Goal: Task Accomplishment & Management: Use online tool/utility

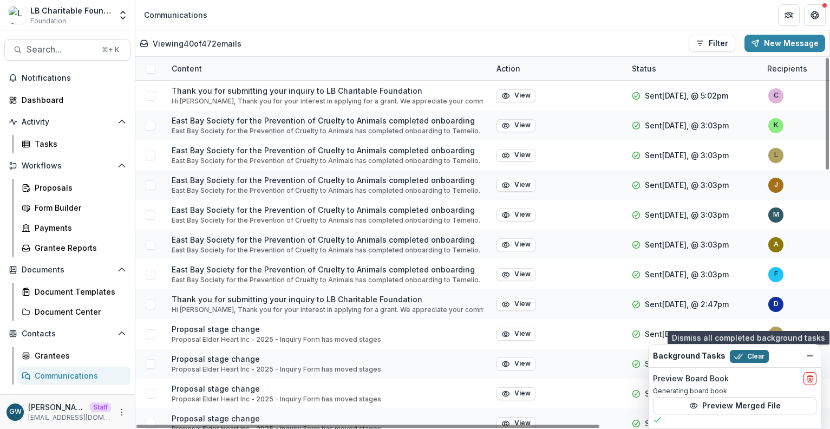
click at [750, 354] on button "Clear" at bounding box center [748, 356] width 39 height 13
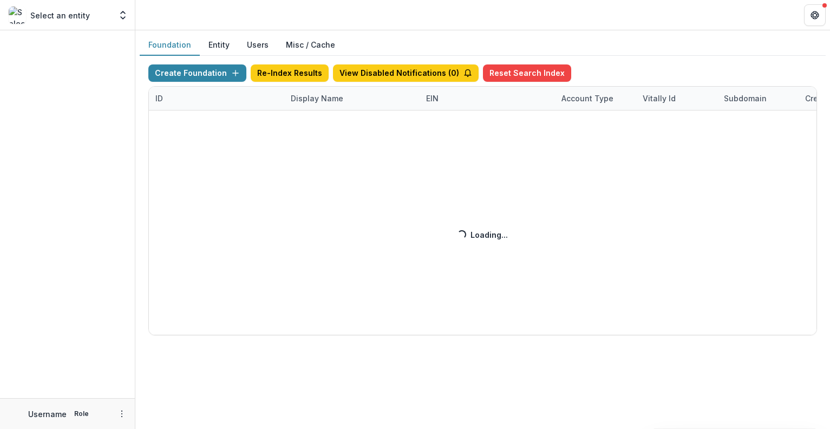
click at [305, 101] on div "Create Foundation Re-Index Results View Disabled Notifications ( 0 ) Reset Sear…" at bounding box center [482, 199] width 668 height 271
click at [311, 101] on div "Create Foundation Re-Index Results View Disabled Notifications ( 0 ) Reset Sear…" at bounding box center [482, 199] width 668 height 271
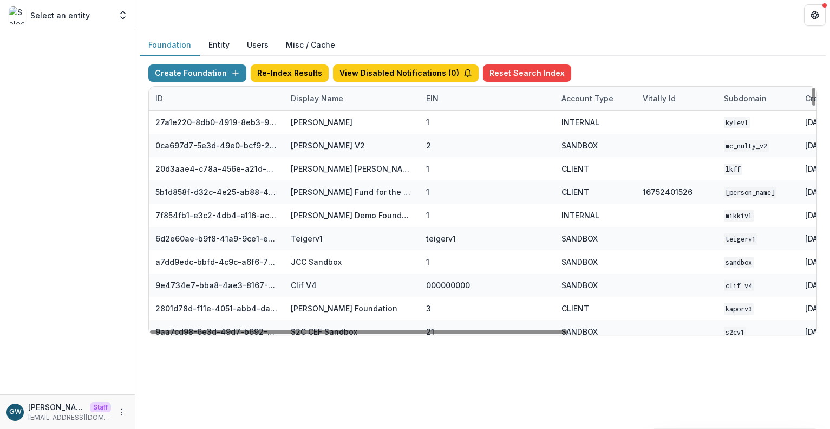
click at [313, 101] on div "Display Name" at bounding box center [316, 98] width 65 height 11
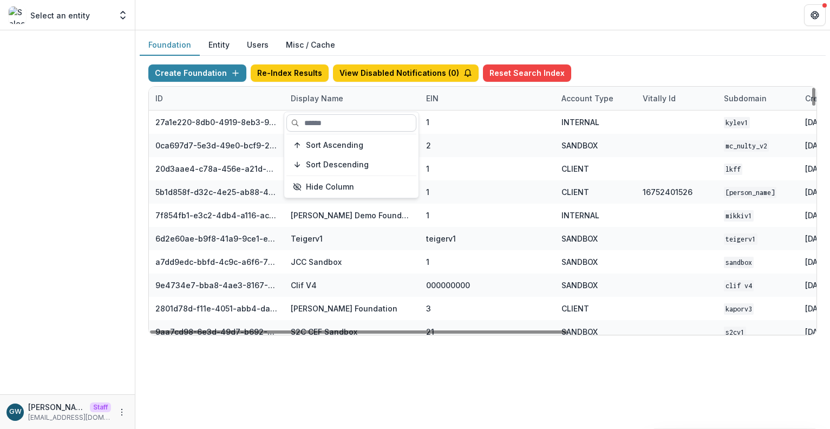
click at [321, 126] on input at bounding box center [351, 122] width 130 height 17
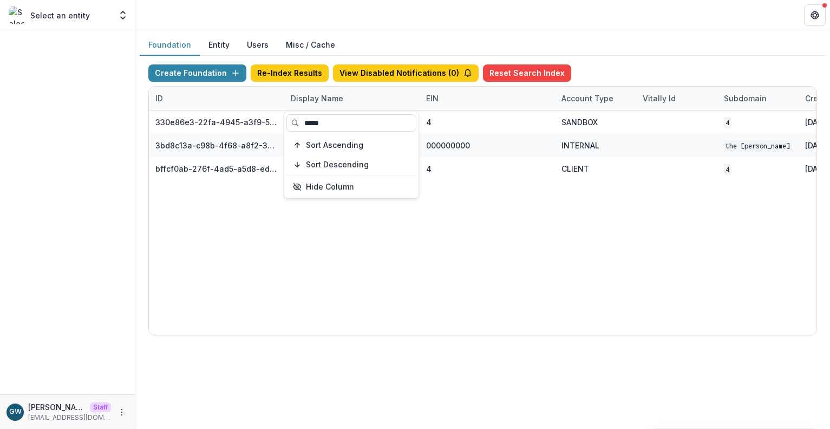
type input "*****"
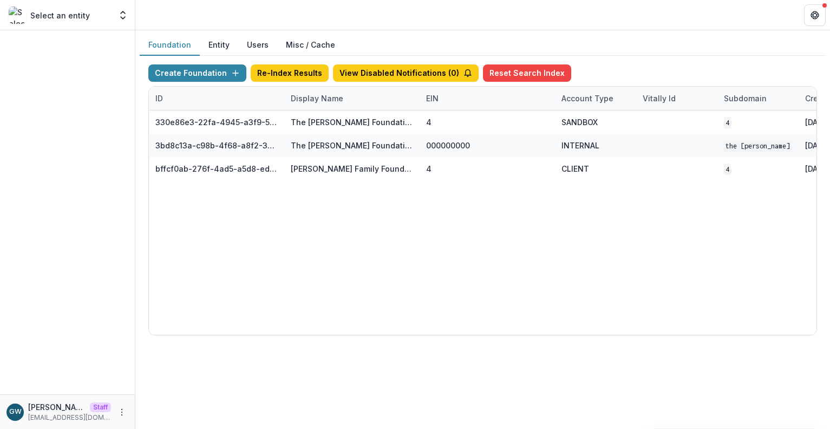
click at [659, 50] on div "Foundation Entity Users Misc / Cache" at bounding box center [483, 45] width 686 height 21
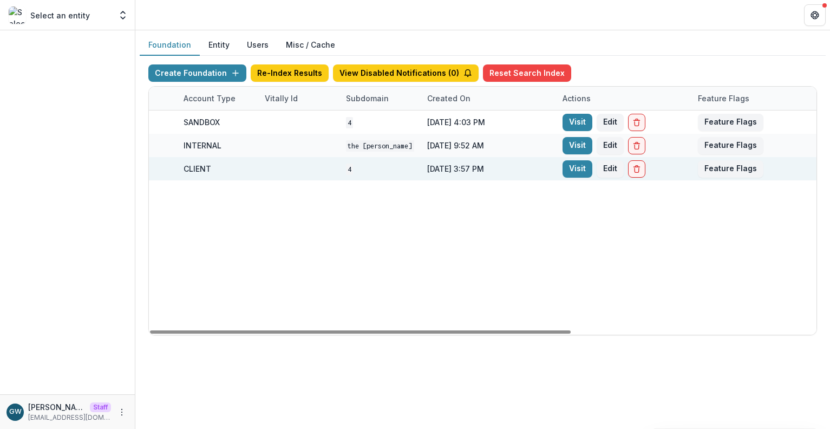
scroll to position [0, 388]
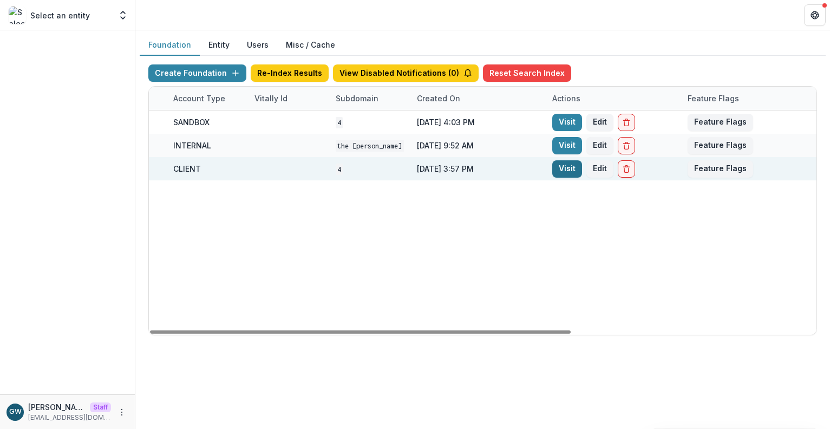
click at [560, 169] on link "Visit" at bounding box center [567, 168] width 30 height 17
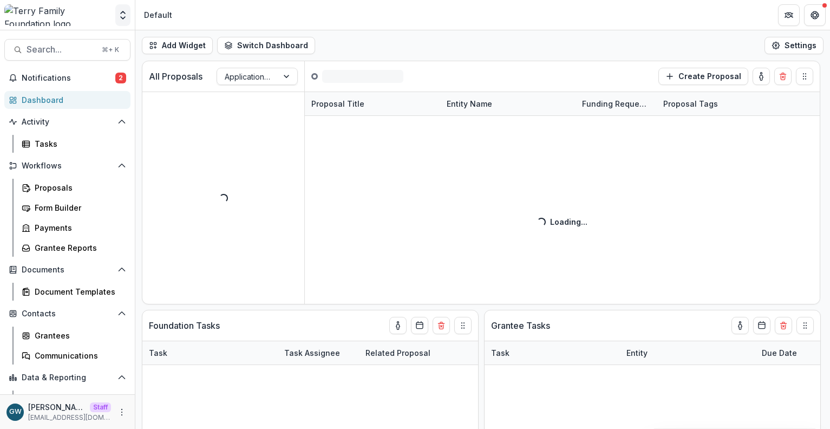
click at [124, 18] on icon "Open entity switcher" at bounding box center [122, 15] width 11 height 11
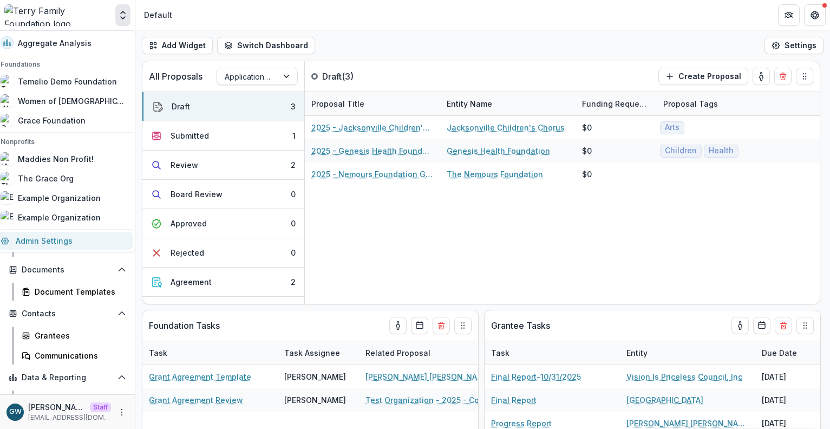
drag, startPoint x: 51, startPoint y: 246, endPoint x: 89, endPoint y: 239, distance: 38.4
click at [51, 246] on link "Admin Settings" at bounding box center [63, 241] width 139 height 18
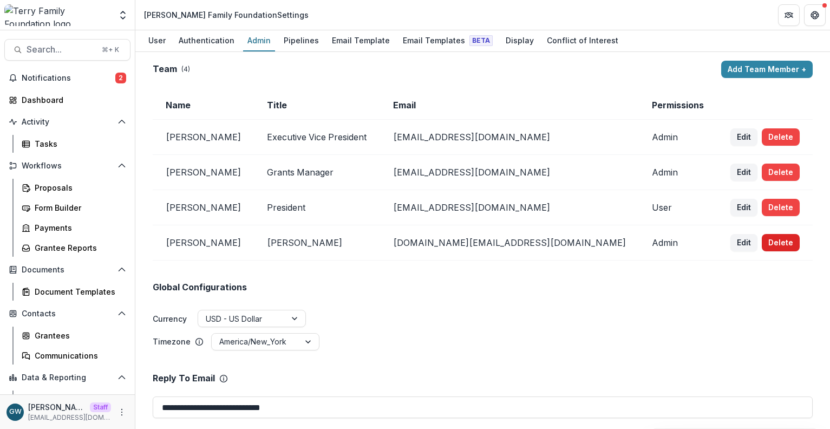
click at [767, 242] on button "Delete" at bounding box center [780, 242] width 38 height 17
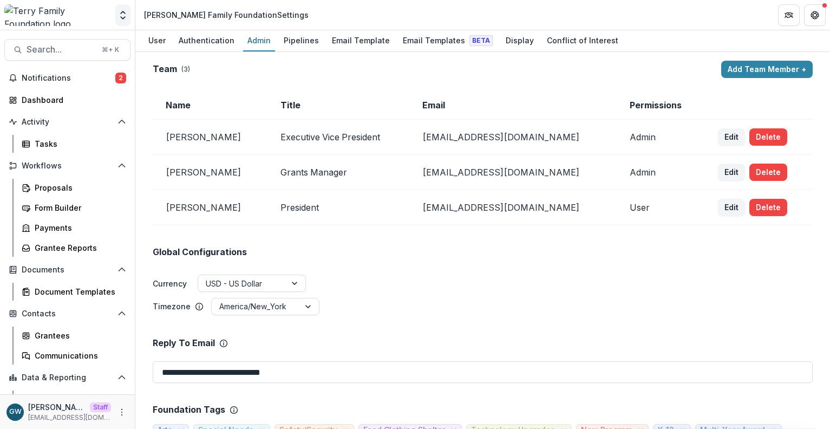
click at [123, 19] on icon "Open entity switcher" at bounding box center [122, 15] width 11 height 11
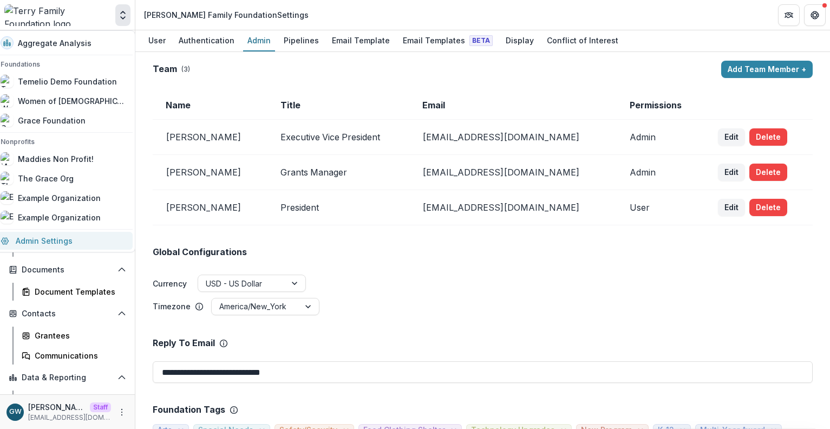
click at [63, 240] on link "Admin Settings" at bounding box center [63, 241] width 139 height 18
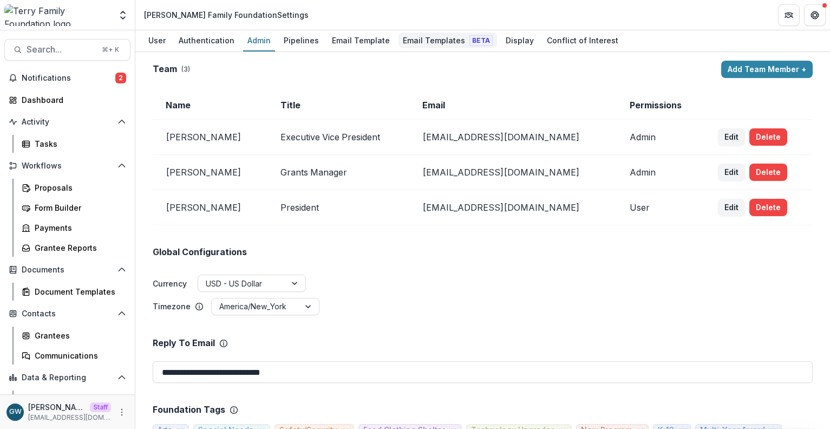
click at [419, 36] on div "Email Templates Beta" at bounding box center [447, 40] width 98 height 16
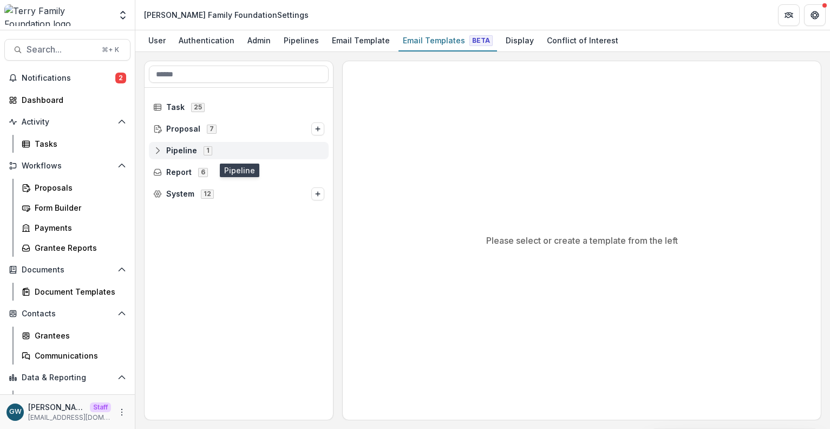
click at [160, 147] on icon at bounding box center [157, 150] width 9 height 9
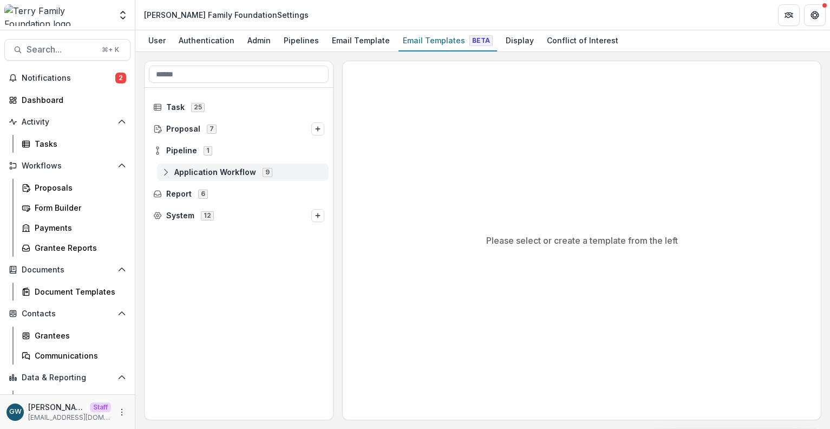
click at [198, 169] on span "Application Workflow" at bounding box center [215, 172] width 82 height 9
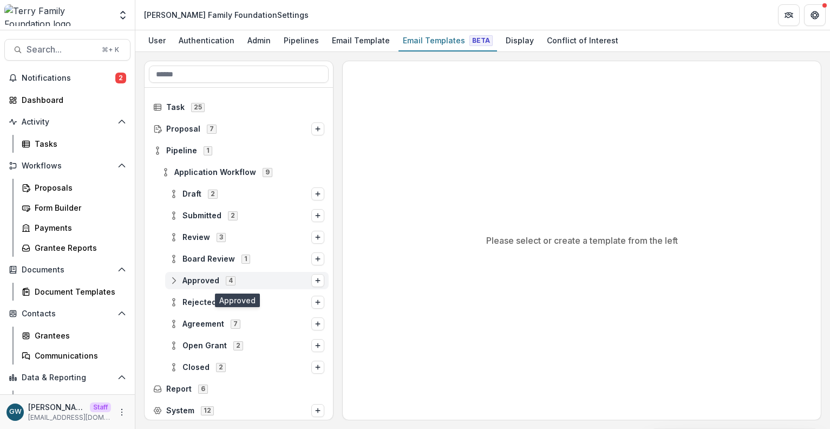
click at [192, 282] on span "Approved" at bounding box center [200, 280] width 37 height 9
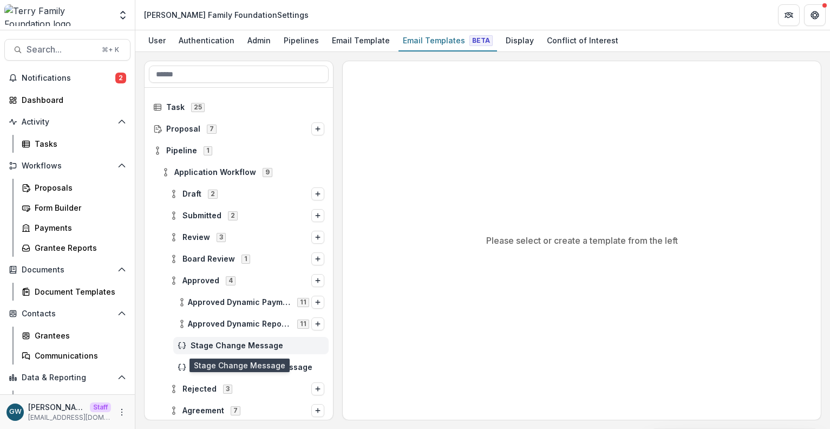
click at [279, 345] on span "Stage Change Message" at bounding box center [257, 345] width 134 height 9
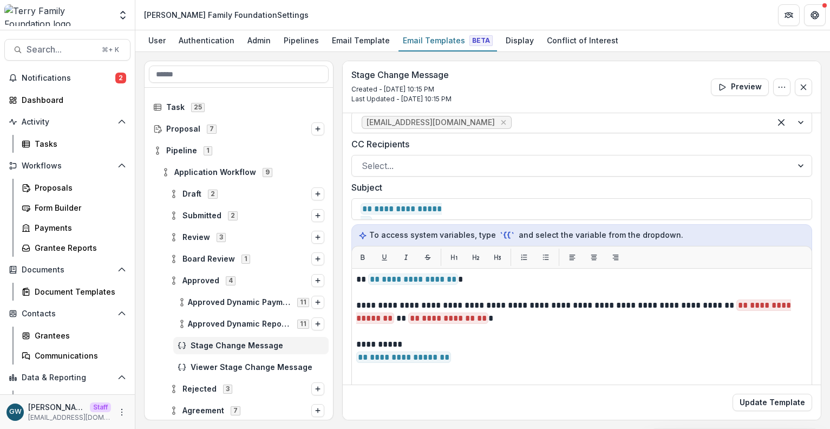
scroll to position [55, 0]
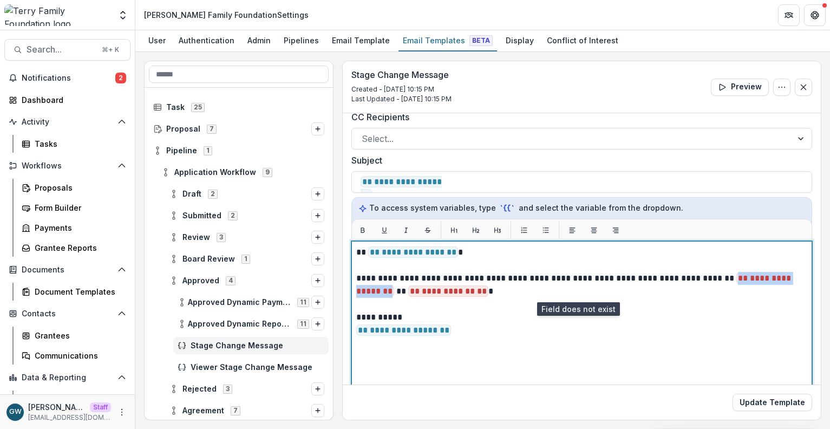
drag, startPoint x: 366, startPoint y: 291, endPoint x: 720, endPoint y: 277, distance: 353.6
click at [720, 277] on p "**********" at bounding box center [579, 285] width 447 height 26
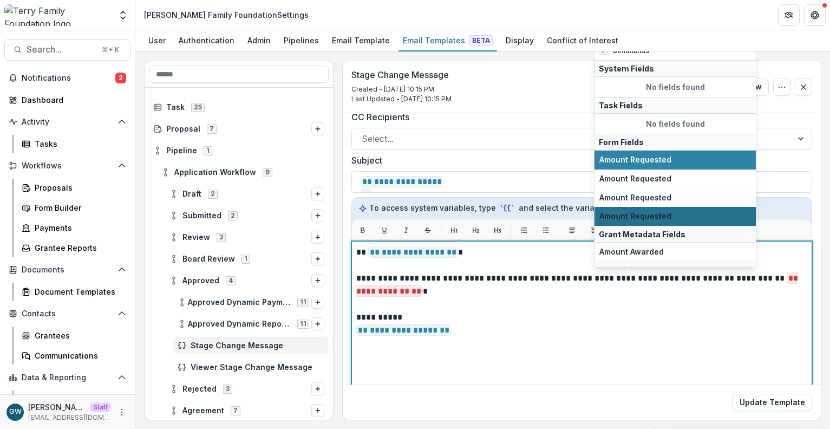
scroll to position [41, 0]
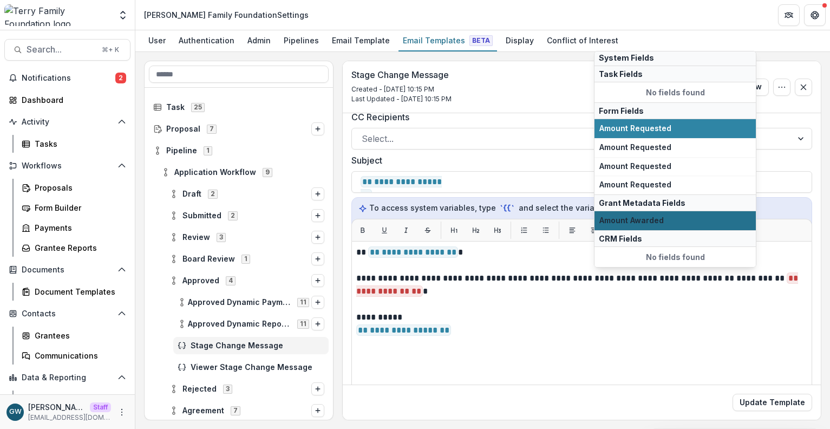
click at [667, 217] on span "Amount Awarded" at bounding box center [675, 220] width 152 height 9
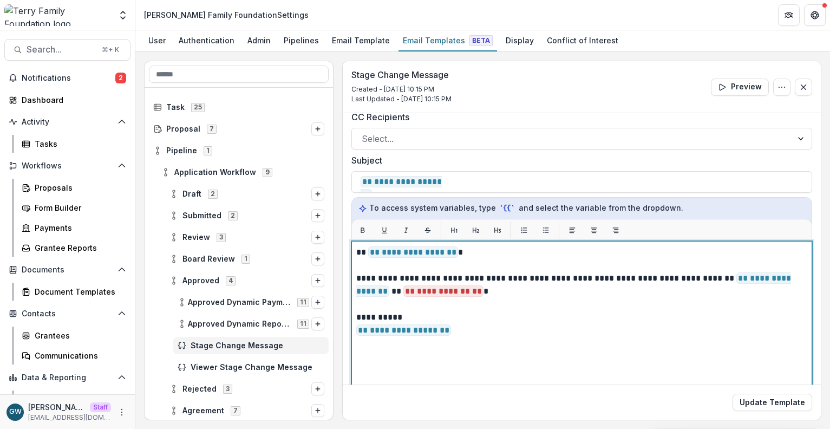
click at [463, 293] on p "**********" at bounding box center [579, 285] width 447 height 26
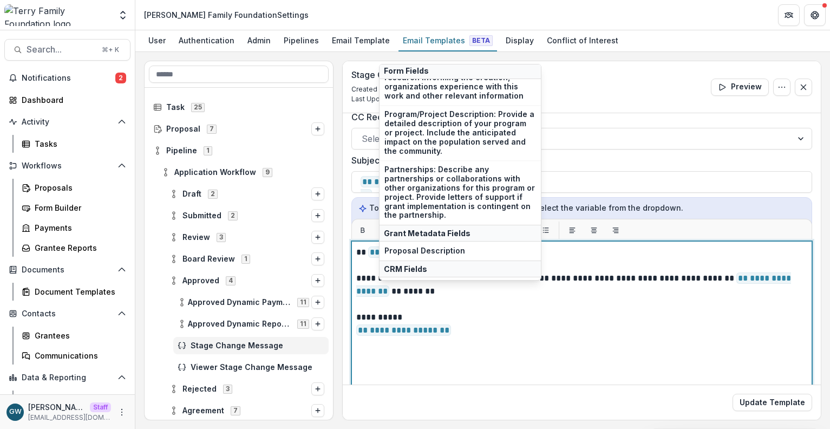
scroll to position [306, 0]
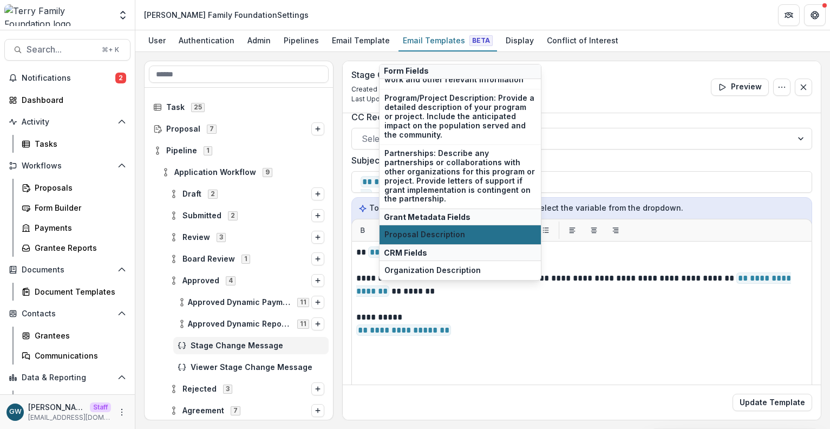
click at [462, 231] on span "Proposal Description" at bounding box center [460, 234] width 152 height 9
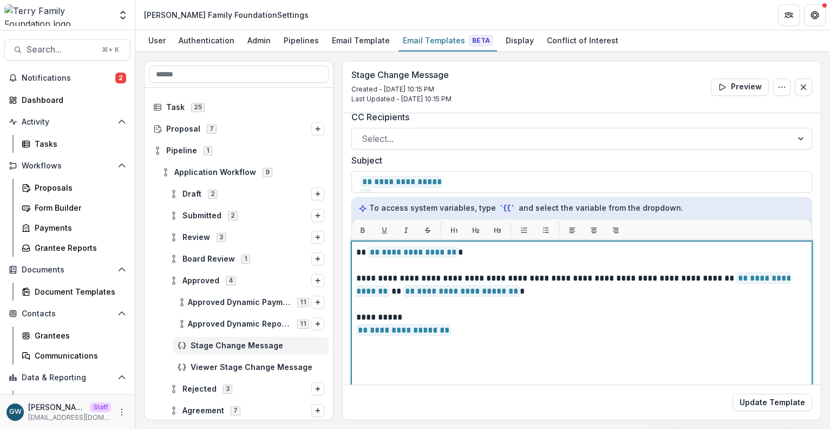
click at [488, 326] on p "**********" at bounding box center [579, 324] width 447 height 26
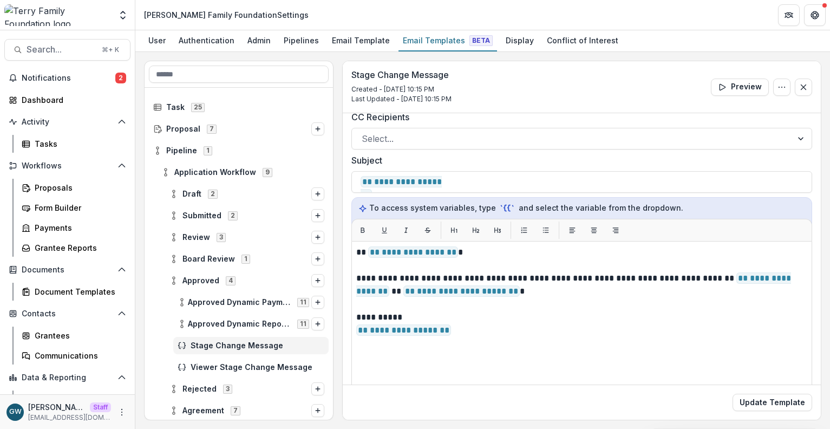
drag, startPoint x: 746, startPoint y: 403, endPoint x: 643, endPoint y: 411, distance: 102.6
click at [746, 403] on button "Update Template" at bounding box center [772, 401] width 80 height 17
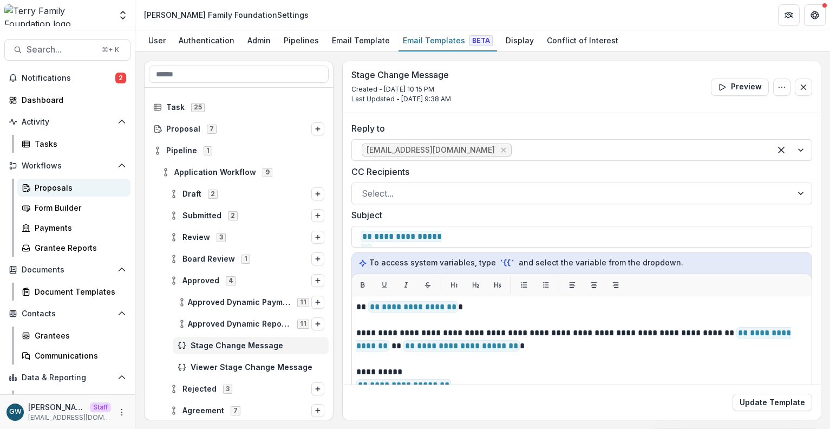
click at [54, 183] on div "Proposals" at bounding box center [78, 187] width 87 height 11
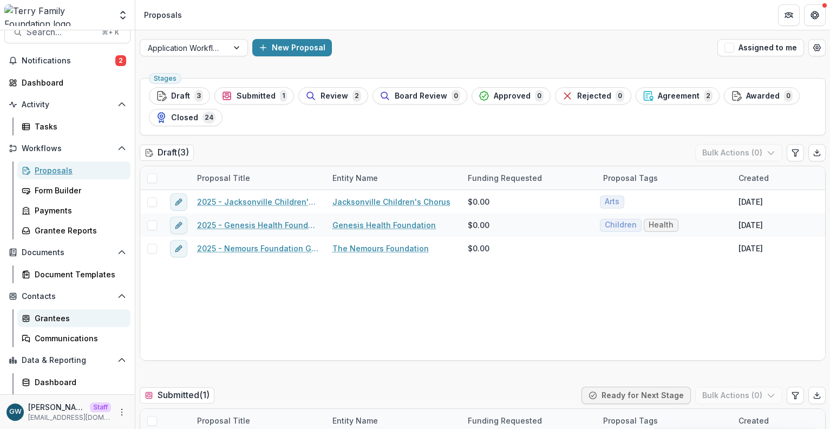
scroll to position [18, 0]
click at [61, 312] on div "Grantees" at bounding box center [78, 317] width 87 height 11
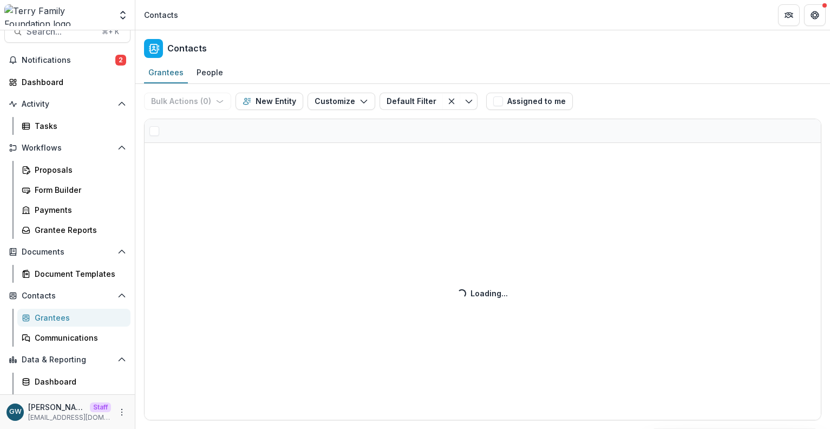
click at [222, 134] on div "Bulk Actions ( 0 ) Send Email Create Proposals Create Tasks New Entity Customiz…" at bounding box center [482, 256] width 694 height 345
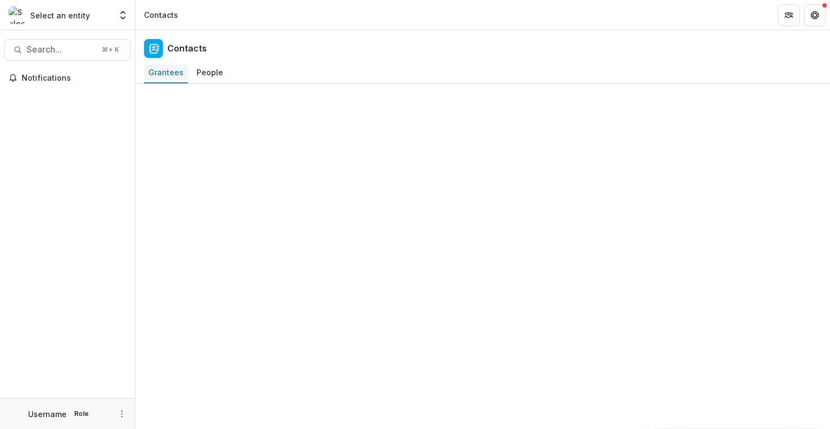
click at [159, 70] on div "Grantees" at bounding box center [166, 72] width 44 height 16
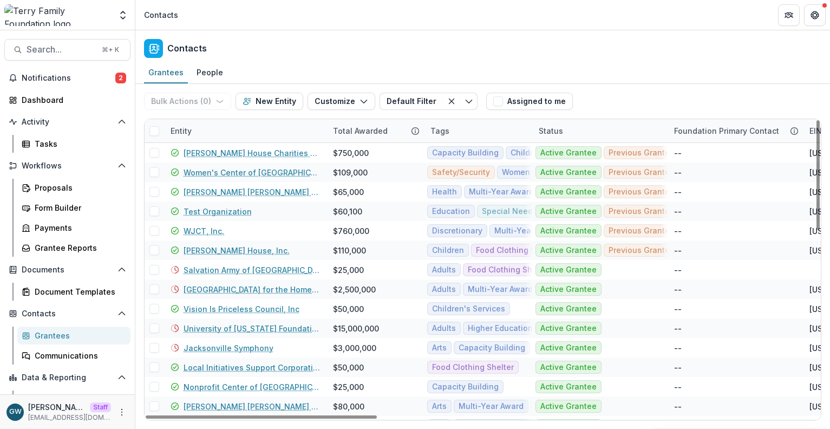
click at [199, 128] on div "Entity" at bounding box center [245, 130] width 162 height 23
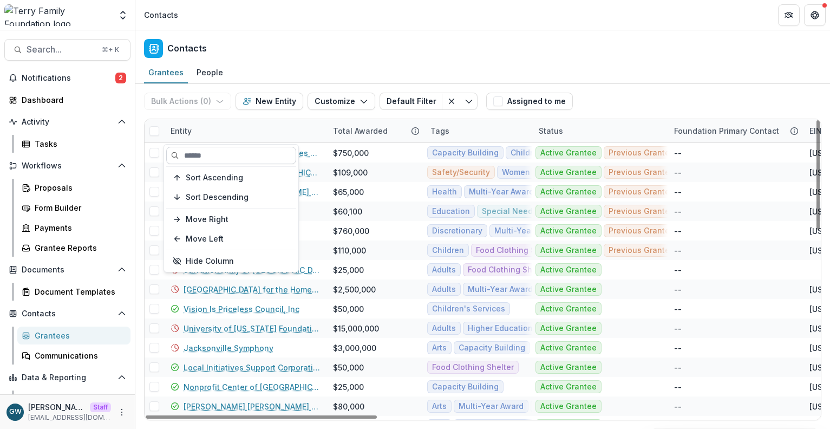
click at [206, 157] on input at bounding box center [231, 155] width 130 height 17
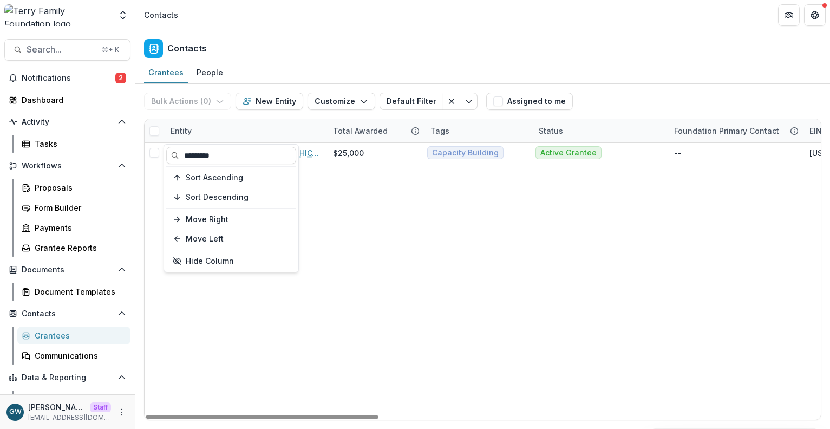
type input "*********"
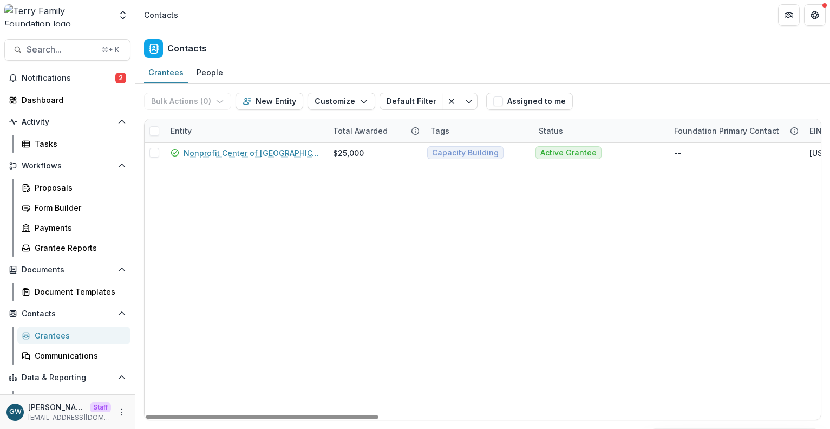
drag, startPoint x: 670, startPoint y: 79, endPoint x: 664, endPoint y: 79, distance: 6.0
click at [670, 79] on div "Grantees People" at bounding box center [482, 73] width 694 height 22
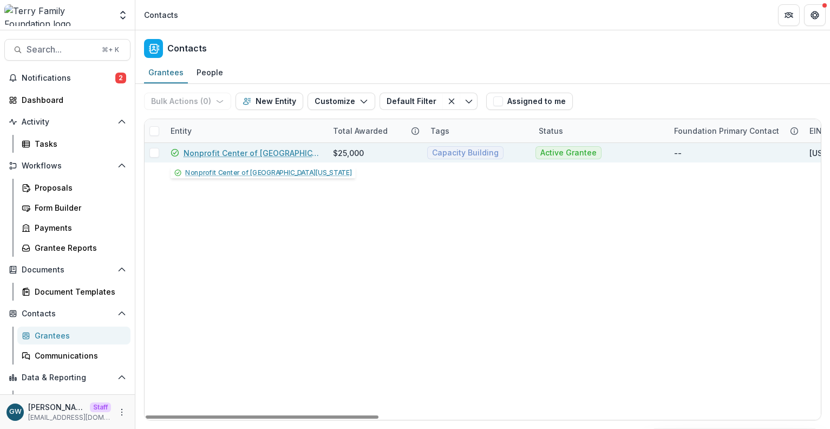
click at [240, 150] on link "Nonprofit Center of Northeast Florida" at bounding box center [251, 152] width 136 height 11
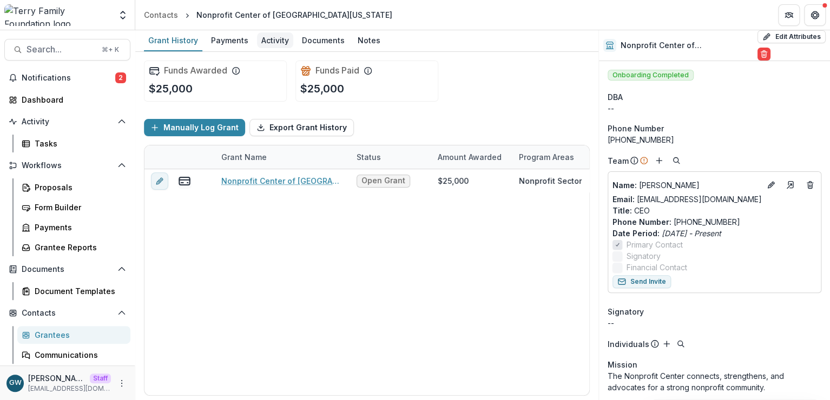
click at [277, 41] on div "Activity" at bounding box center [275, 40] width 36 height 16
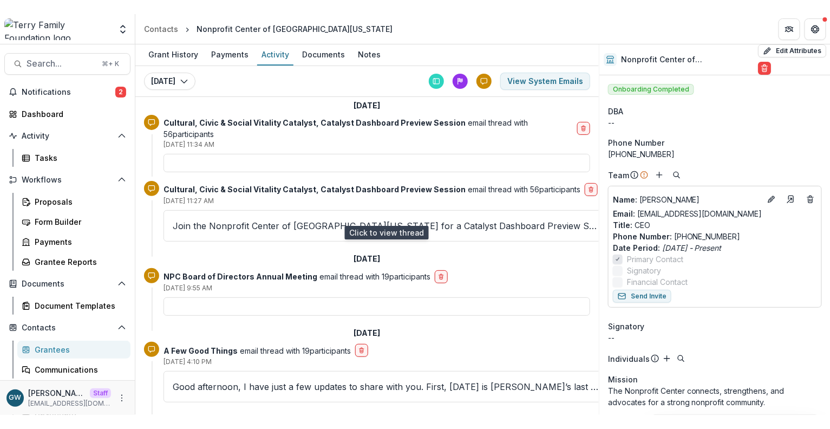
scroll to position [17, 0]
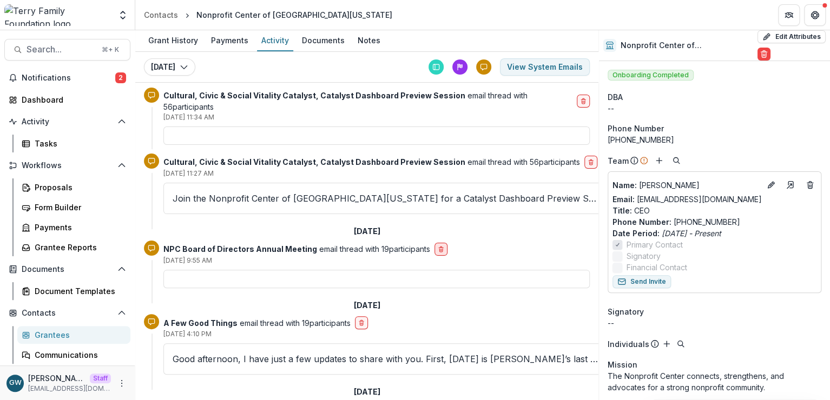
click at [436, 243] on button "delete-button" at bounding box center [441, 249] width 13 height 13
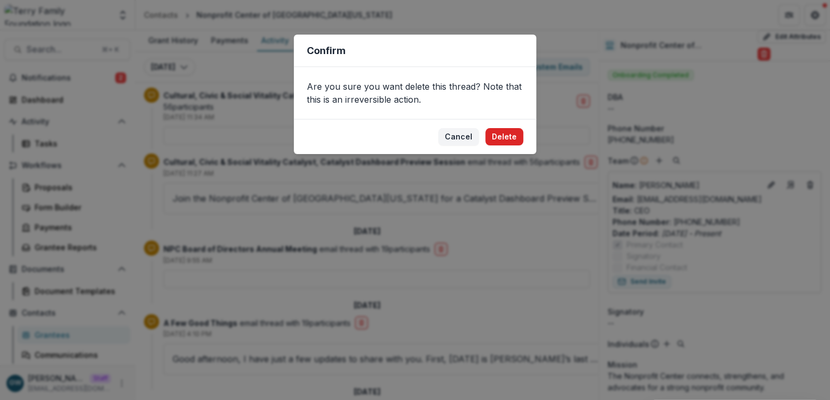
click at [508, 135] on button "Delete" at bounding box center [504, 136] width 38 height 17
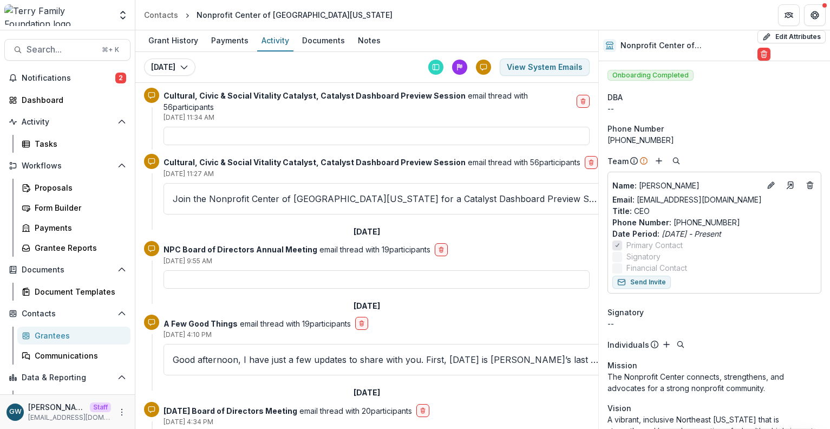
click at [214, 270] on div at bounding box center [376, 279] width 426 height 18
click at [255, 256] on p "Jul 28, 2025, 9:55 AM" at bounding box center [376, 261] width 426 height 10
click at [344, 243] on p "NPC Board of Directors Annual Meeting email thread with 19 participants" at bounding box center [296, 248] width 267 height 11
click at [384, 243] on p "NPC Board of Directors Annual Meeting email thread with 19 participants" at bounding box center [296, 248] width 267 height 11
click at [57, 12] on img at bounding box center [57, 15] width 107 height 22
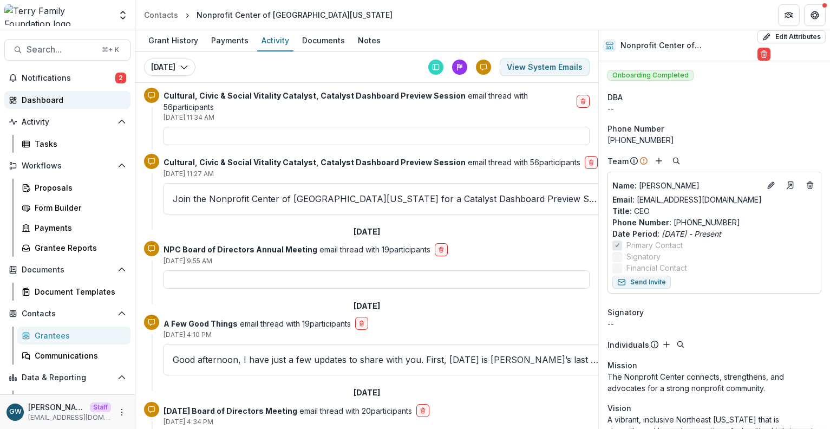
click at [54, 96] on div "Dashboard" at bounding box center [72, 99] width 100 height 11
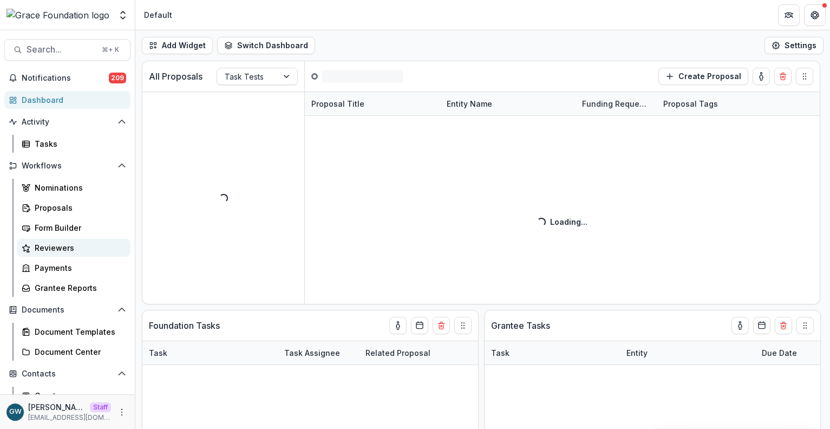
select select "******"
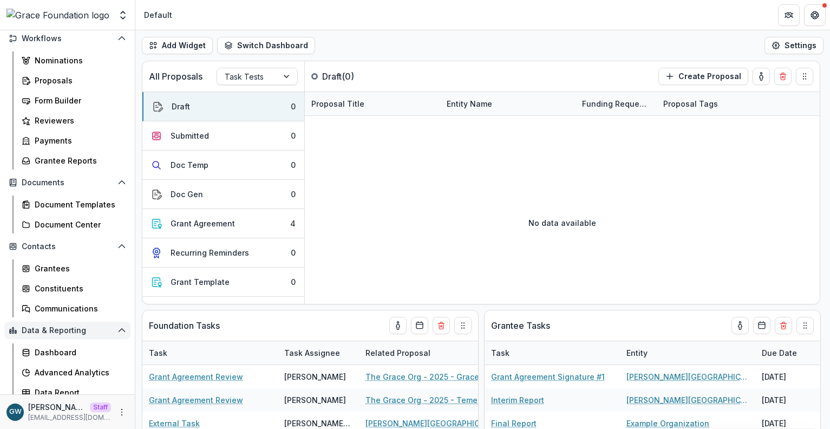
scroll to position [134, 0]
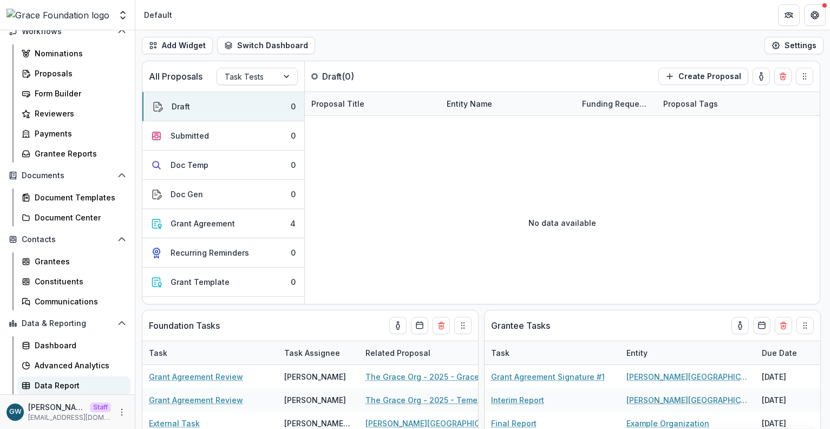
click at [63, 378] on link "Data Report" at bounding box center [73, 385] width 113 height 18
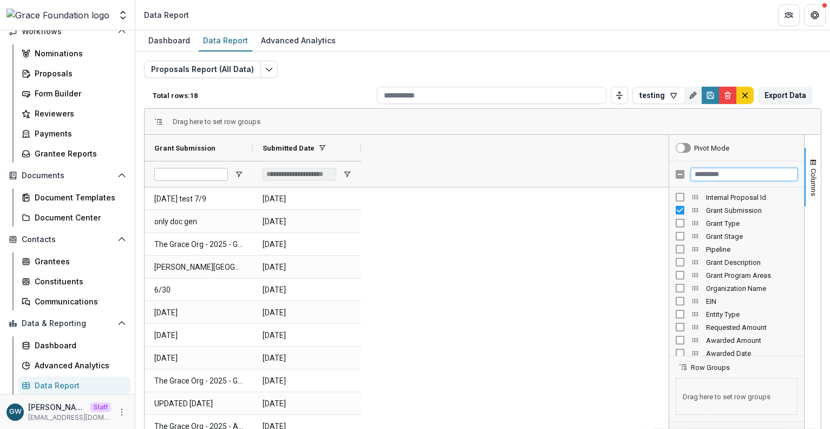
click at [713, 172] on input "Filter Columns Input" at bounding box center [743, 174] width 107 height 13
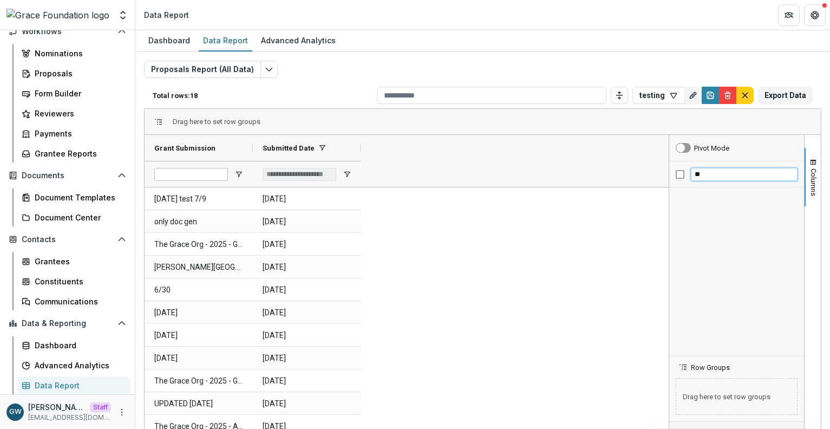
type input "*"
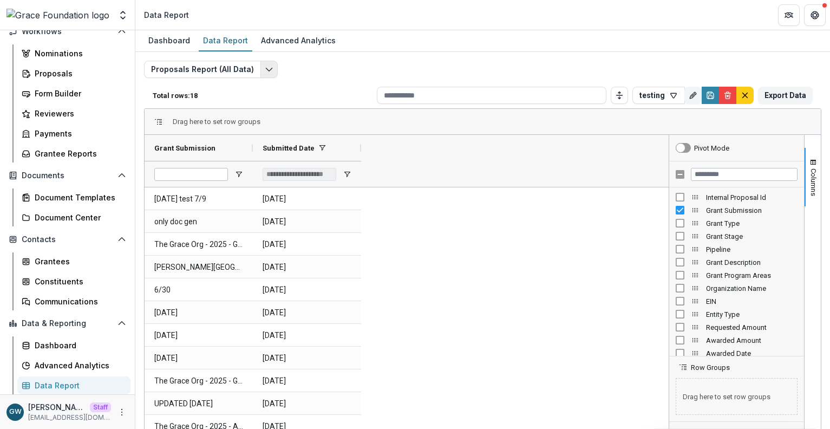
click at [269, 65] on button "Edit selected report" at bounding box center [268, 69] width 17 height 17
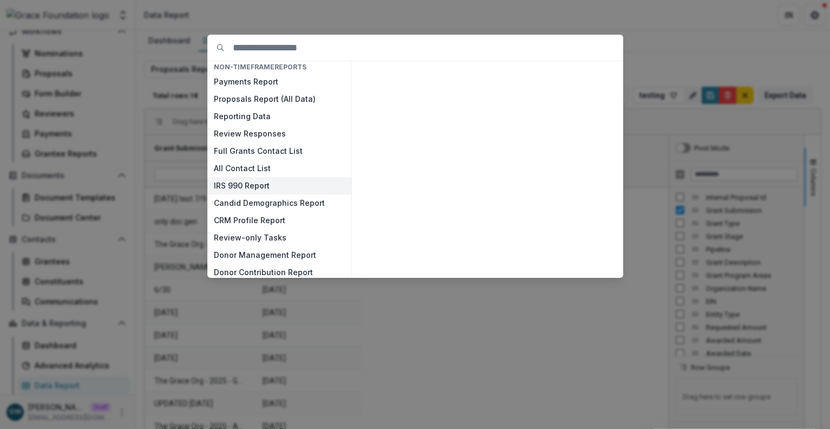
scroll to position [6, 0]
click at [264, 187] on button "IRS 990 Report" at bounding box center [279, 183] width 144 height 17
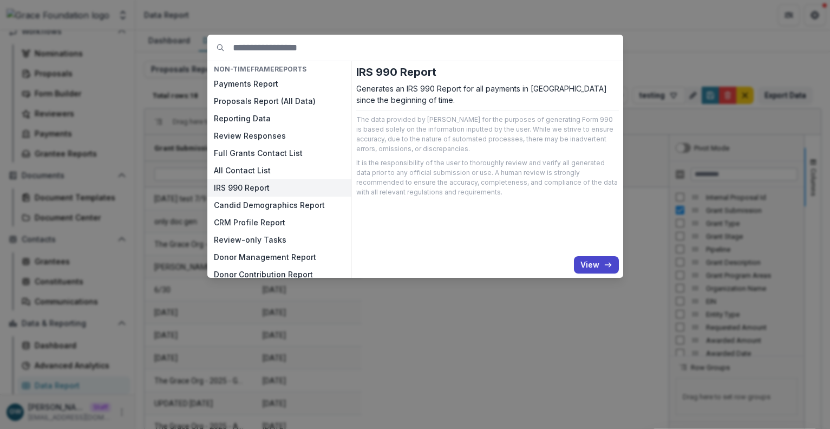
scroll to position [0, 0]
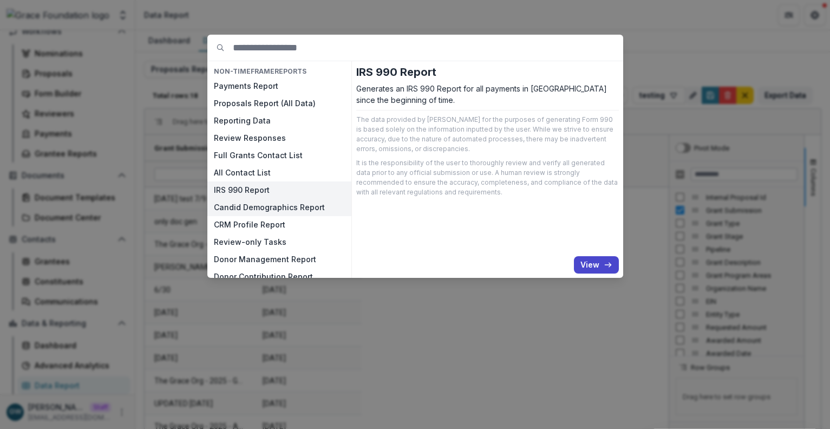
click at [272, 207] on button "Candid Demographics Report" at bounding box center [279, 207] width 144 height 17
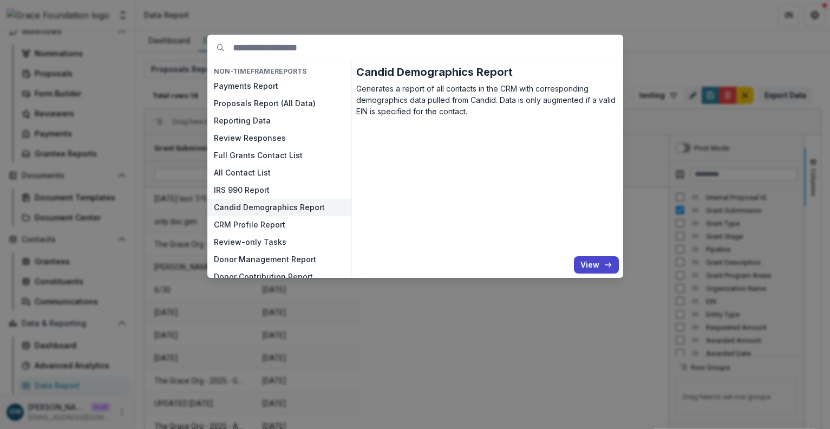
click at [597, 261] on button "View" at bounding box center [596, 264] width 45 height 17
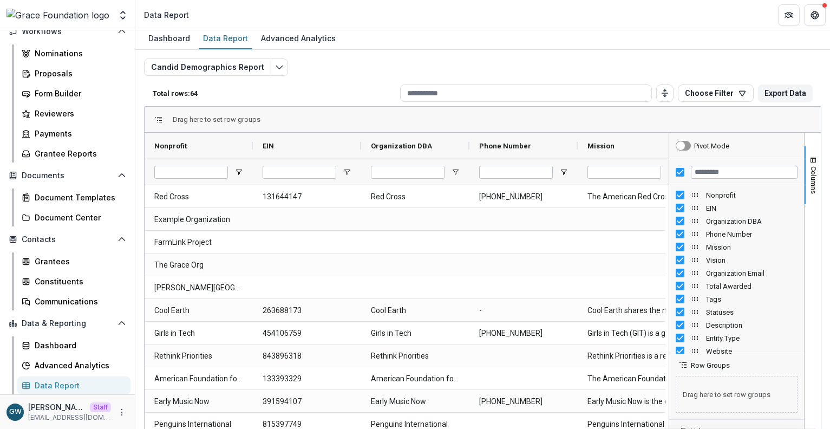
scroll to position [4, 0]
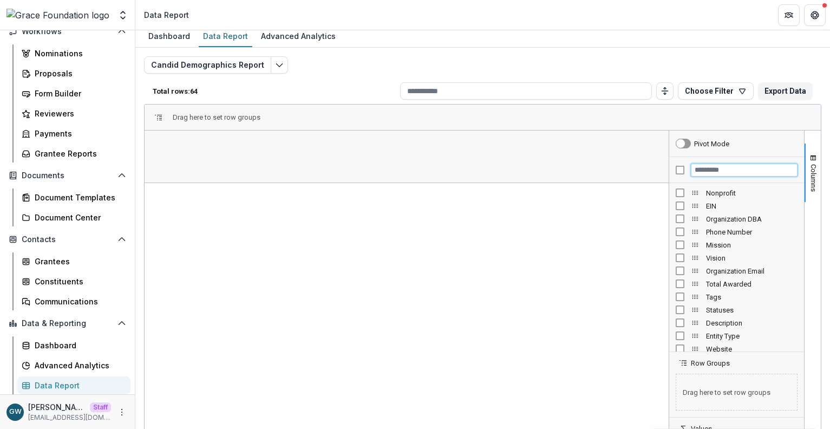
click at [734, 167] on input "Filter Columns Input" at bounding box center [743, 169] width 107 height 13
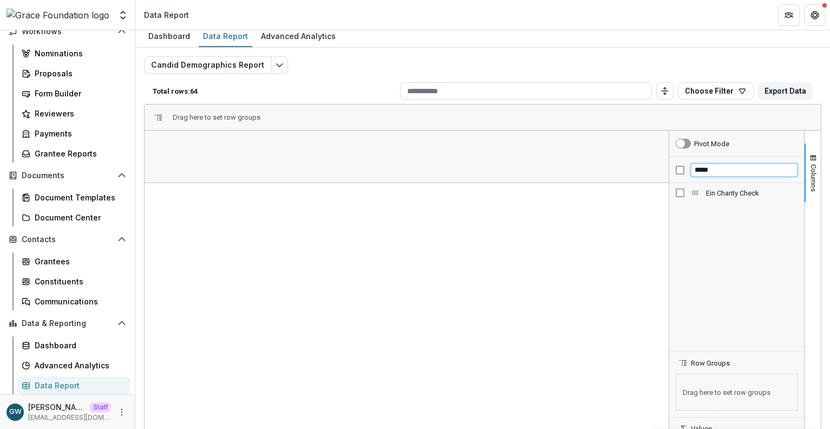
type input "*****"
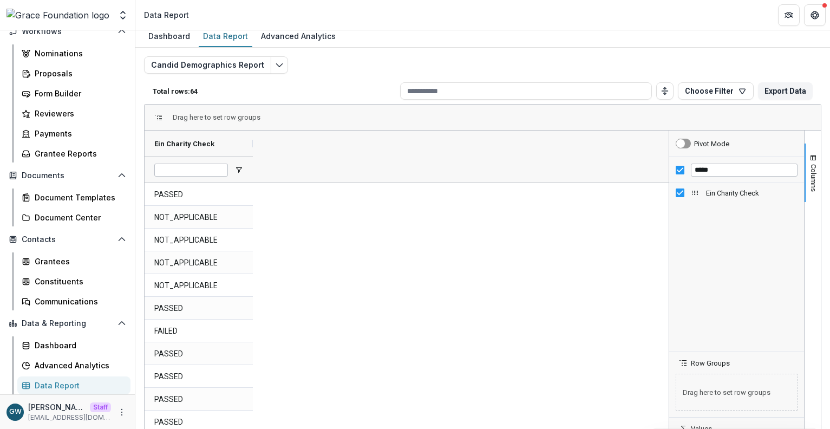
click at [517, 55] on div "Candid Demographics Report Total rows: 64 Choose Filter Personal Filters Team F…" at bounding box center [482, 252] width 694 height 409
click at [65, 386] on div "Data Report" at bounding box center [78, 384] width 87 height 11
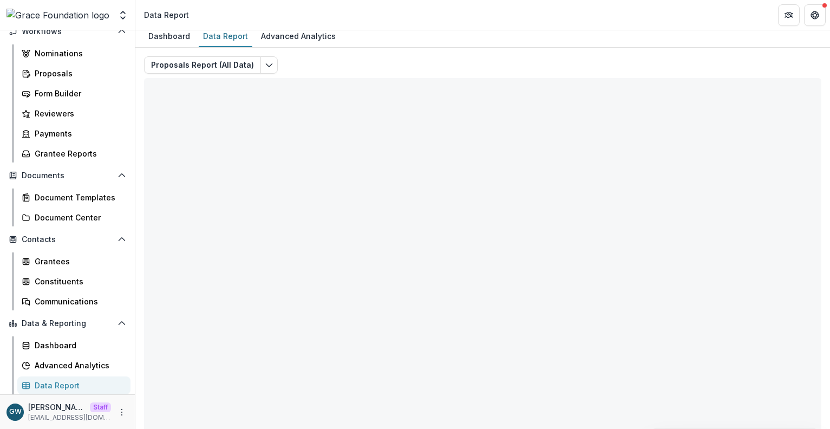
click at [53, 385] on div "Data Report" at bounding box center [78, 384] width 87 height 11
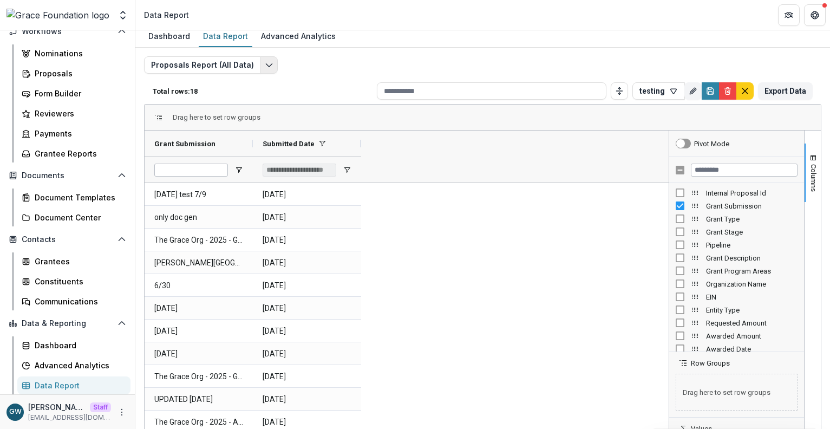
click at [265, 67] on icon "Edit selected report" at bounding box center [269, 65] width 9 height 9
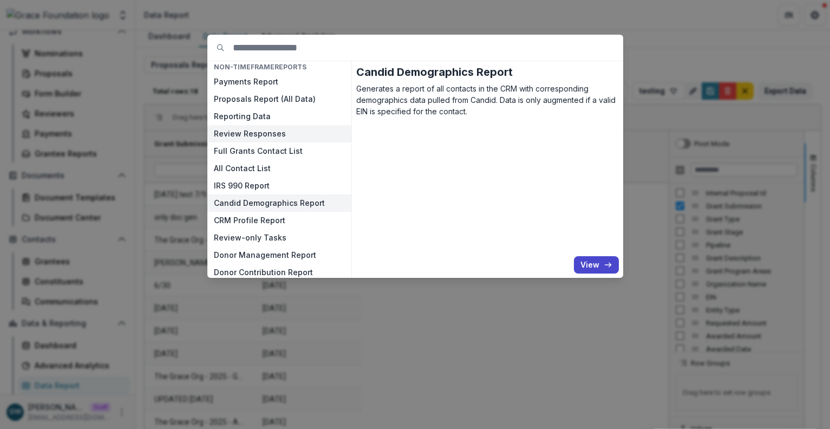
scroll to position [6, 0]
click at [591, 267] on button "View" at bounding box center [596, 264] width 45 height 17
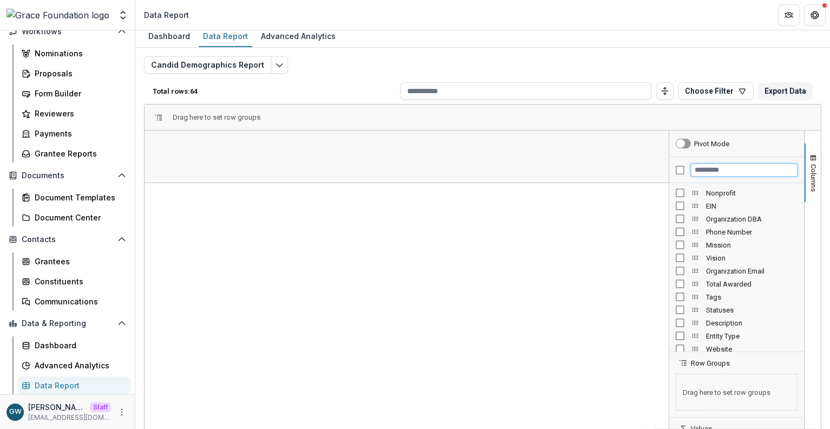
click at [717, 172] on input "Filter Columns Input" at bounding box center [743, 169] width 107 height 13
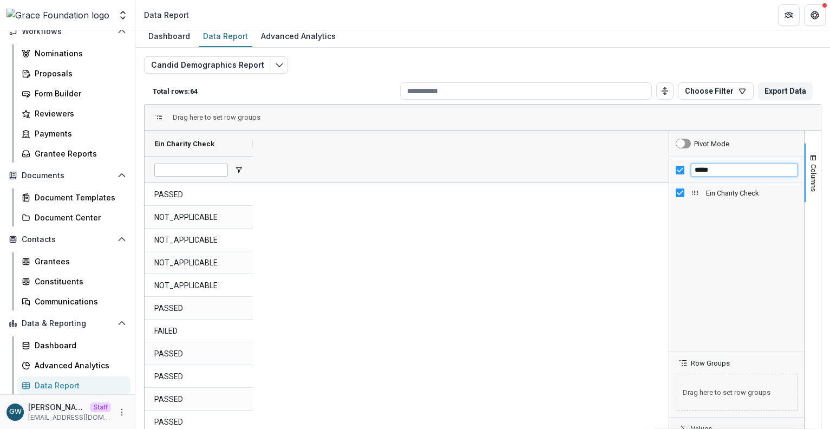
click at [707, 174] on input "*****" at bounding box center [743, 169] width 107 height 13
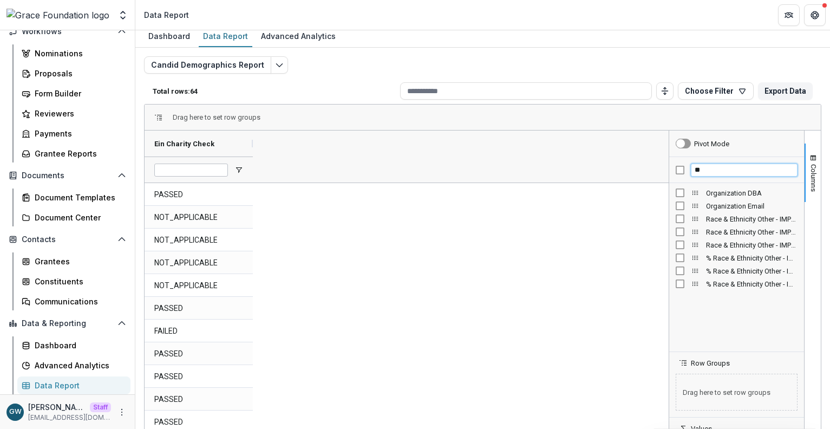
type input "*"
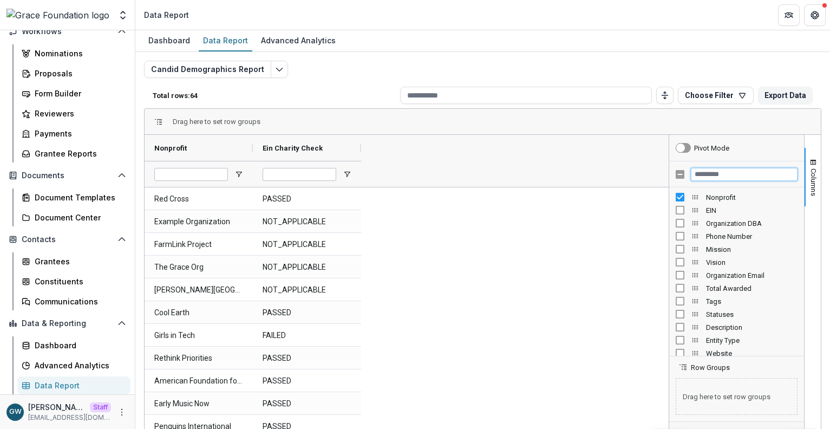
click at [742, 174] on input "Filter Columns Input" at bounding box center [743, 174] width 107 height 13
type input "****"
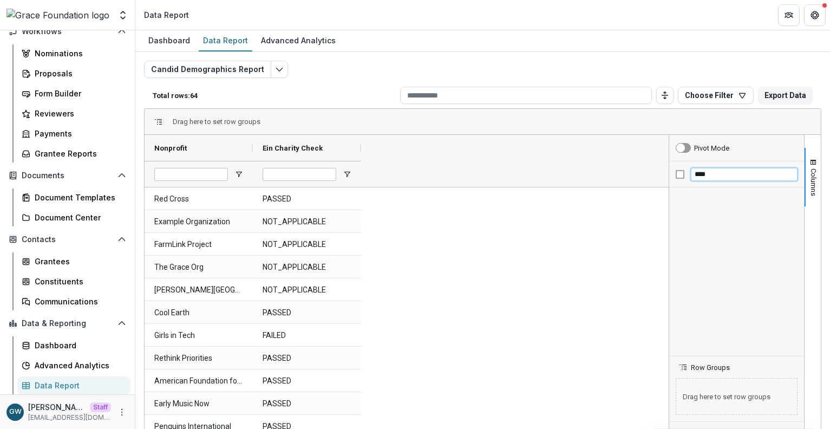
click at [723, 170] on input "****" at bounding box center [743, 174] width 107 height 13
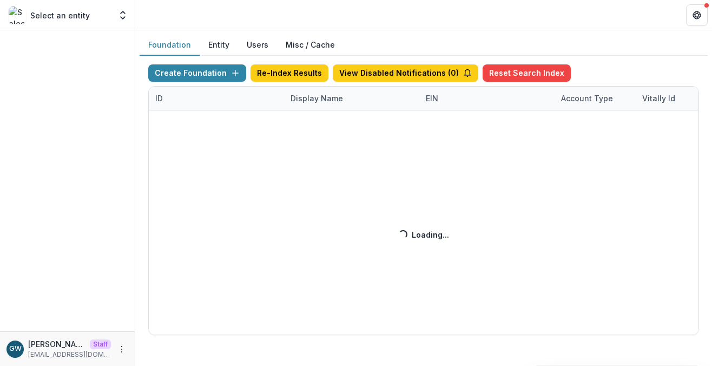
click at [313, 101] on div "Create Foundation Re-Index Results View Disabled Notifications ( 0 ) Reset Sear…" at bounding box center [423, 199] width 551 height 271
click at [320, 98] on div "Create Foundation Re-Index Results View Disabled Notifications ( 0 ) Reset Sear…" at bounding box center [423, 199] width 551 height 271
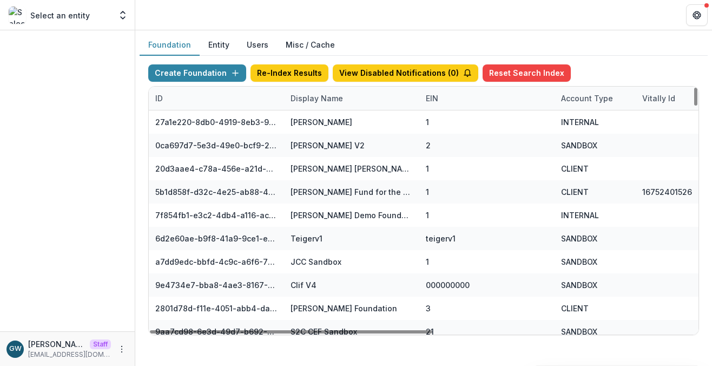
click at [325, 99] on div "Display Name" at bounding box center [316, 98] width 65 height 11
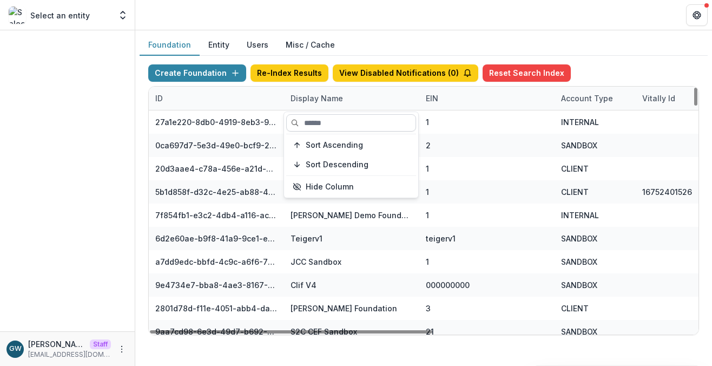
click at [325, 121] on input at bounding box center [351, 122] width 130 height 17
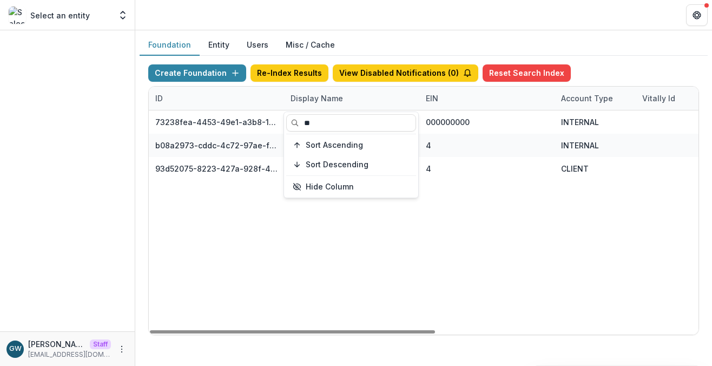
type input "**"
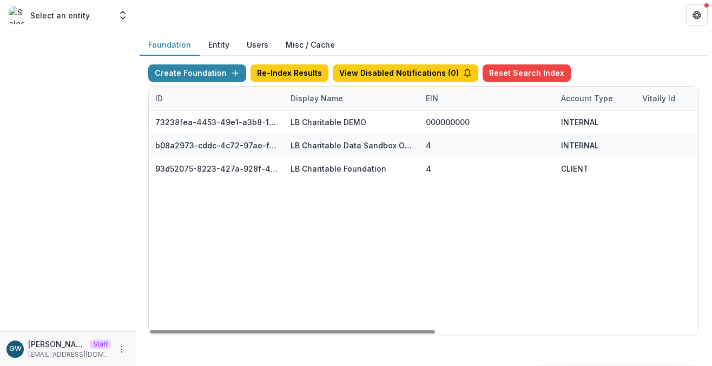
click at [598, 53] on div "Foundation Entity Users Misc / Cache" at bounding box center [424, 45] width 568 height 21
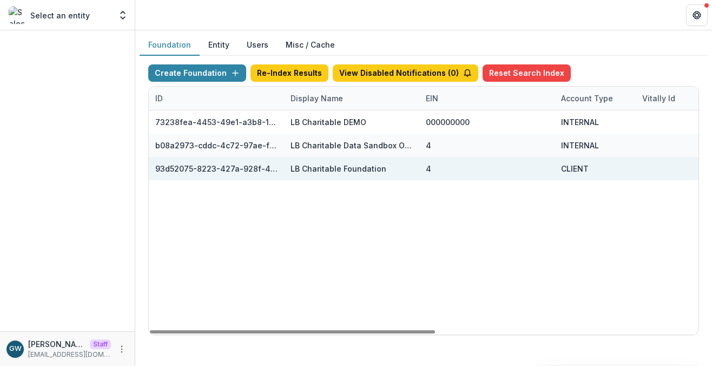
scroll to position [0, 505]
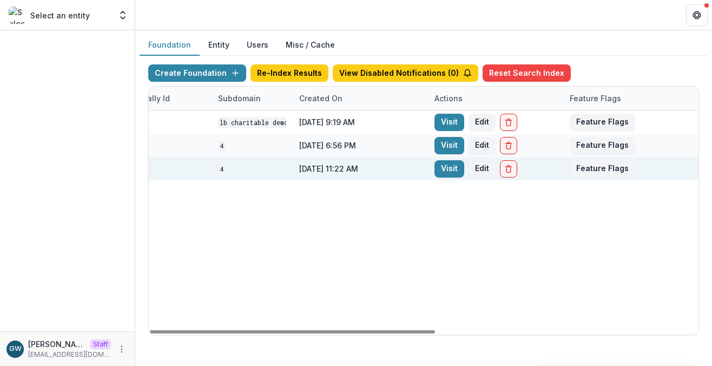
click at [431, 167] on div "Visit Edit" at bounding box center [495, 168] width 135 height 23
click at [443, 168] on link "Visit" at bounding box center [450, 168] width 30 height 17
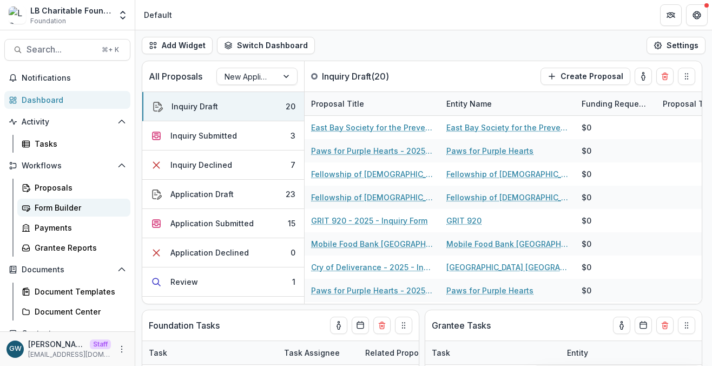
click at [57, 209] on div "Form Builder" at bounding box center [78, 207] width 87 height 11
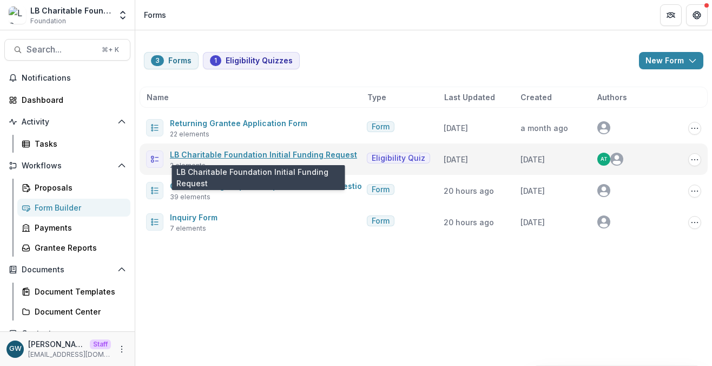
click at [250, 156] on link "LB Charitable Foundation Initial Funding Request" at bounding box center [263, 154] width 187 height 9
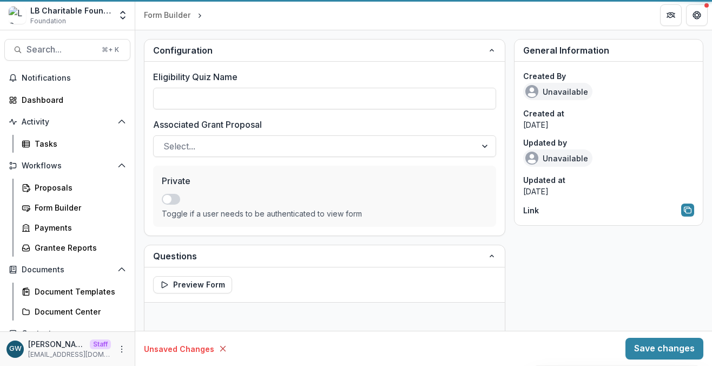
type input "**********"
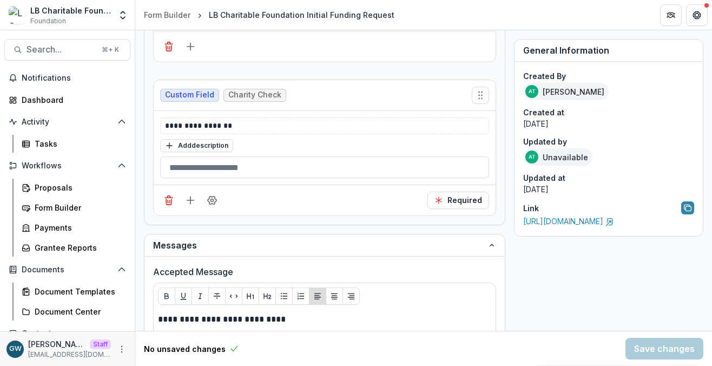
scroll to position [456, 0]
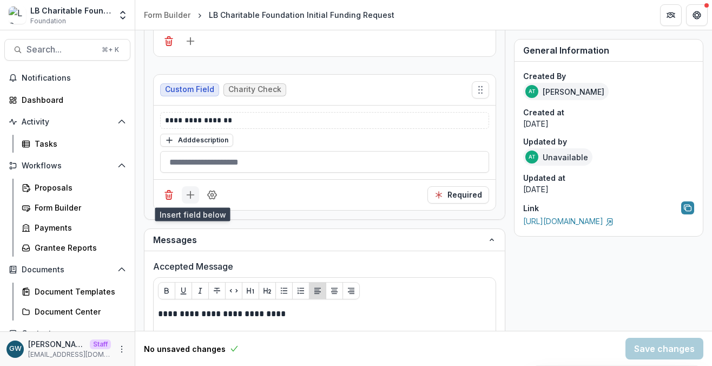
click at [193, 197] on icon "Add field" at bounding box center [190, 194] width 11 height 11
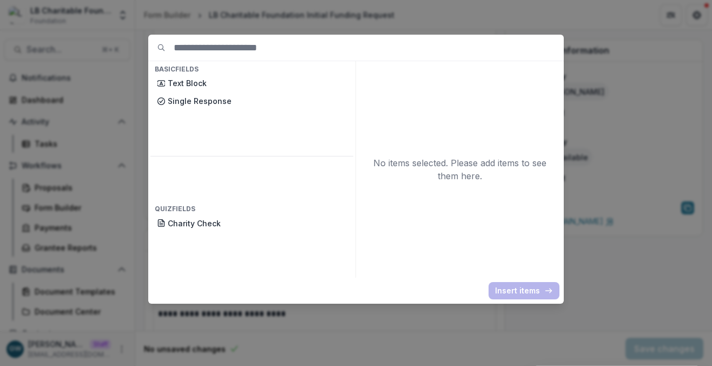
click at [140, 106] on div "Basic Fields Text Block Single Response Quiz Fields Charity Check No items sele…" at bounding box center [356, 183] width 712 height 366
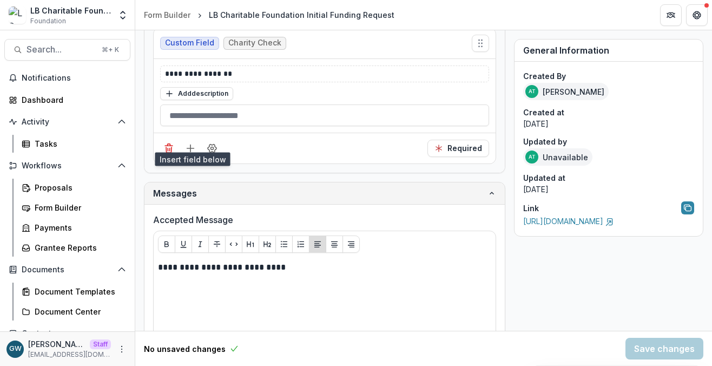
scroll to position [466, 0]
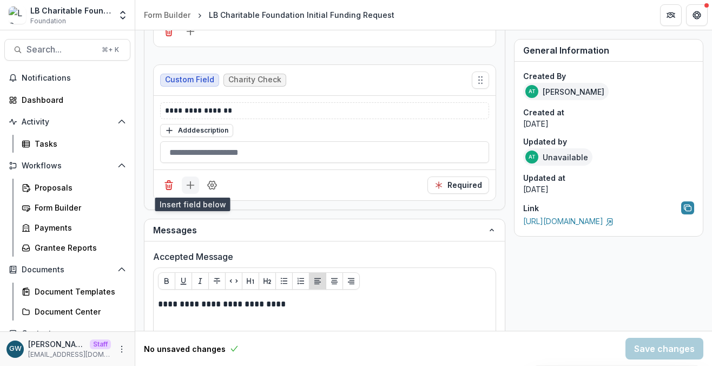
click at [190, 182] on line "Add field" at bounding box center [190, 185] width 0 height 7
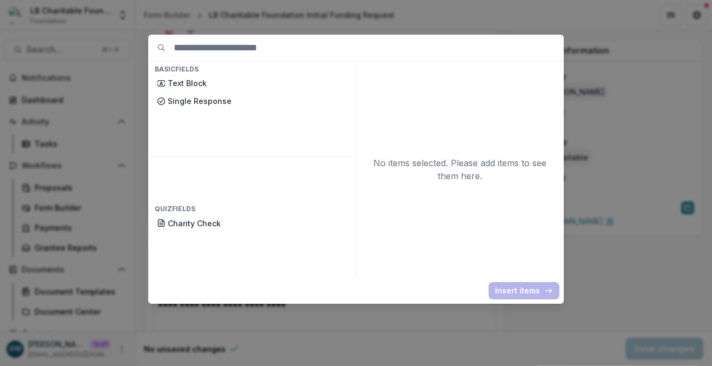
click at [147, 104] on div "Basic Fields Text Block Single Response Quiz Fields Charity Check No items sele…" at bounding box center [356, 183] width 712 height 366
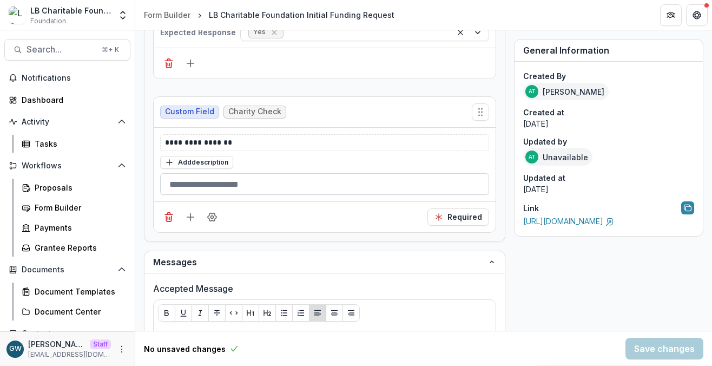
scroll to position [439, 0]
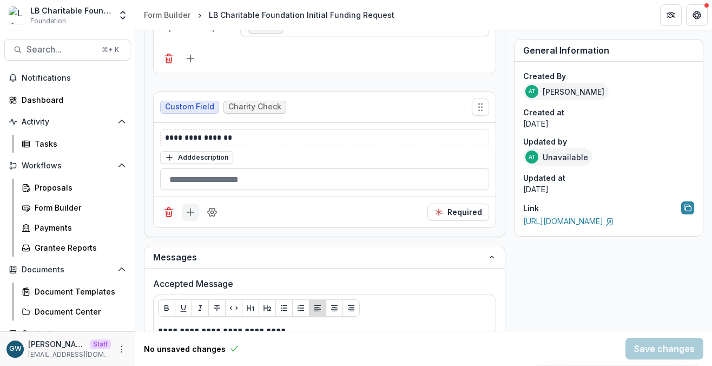
click at [192, 209] on icon "Add field" at bounding box center [190, 212] width 11 height 11
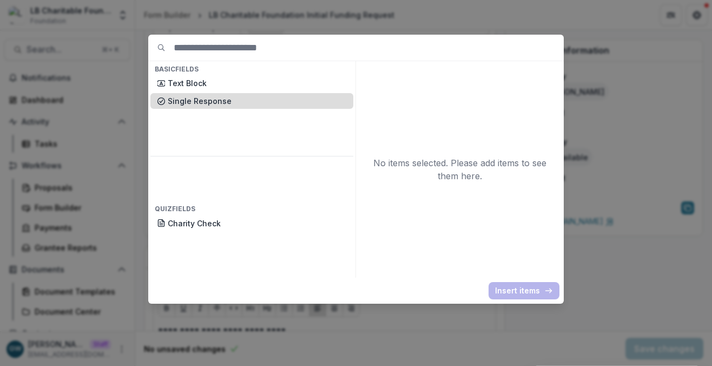
click at [203, 96] on p "Single Response" at bounding box center [257, 100] width 179 height 11
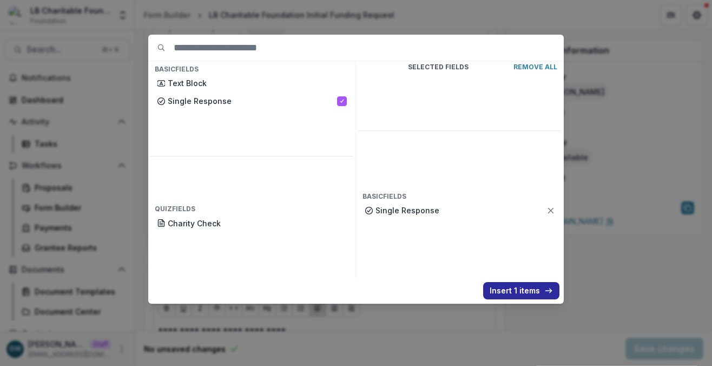
click at [516, 287] on button "Insert 1 items" at bounding box center [521, 290] width 76 height 17
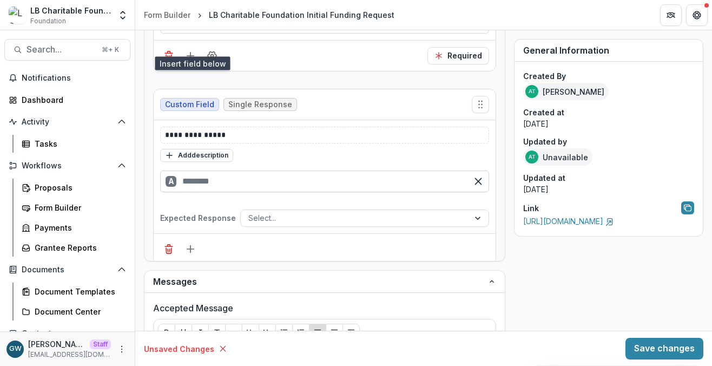
scroll to position [168, 0]
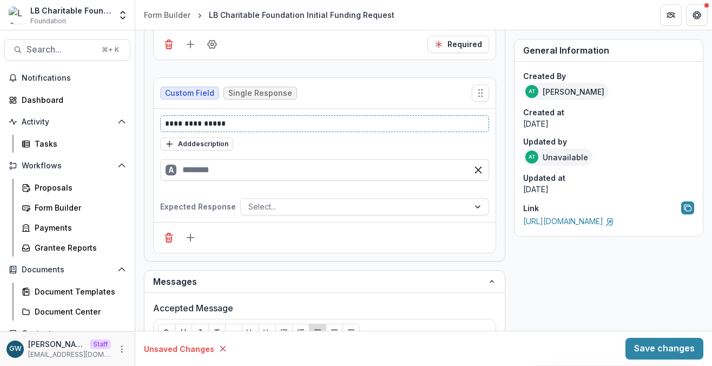
click at [245, 122] on p "**********" at bounding box center [321, 123] width 313 height 11
click at [245, 121] on p "**********" at bounding box center [321, 123] width 313 height 11
click at [222, 143] on button "Add description" at bounding box center [196, 143] width 73 height 13
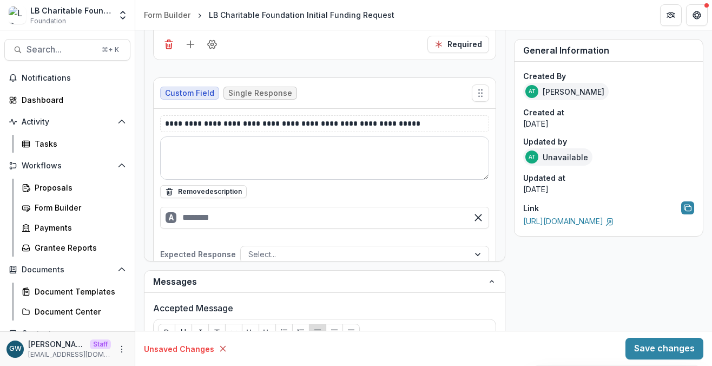
click at [225, 147] on textarea at bounding box center [324, 157] width 329 height 43
click at [220, 141] on textarea "**********" at bounding box center [321, 157] width 322 height 43
click at [285, 144] on textarea "**********" at bounding box center [321, 157] width 322 height 43
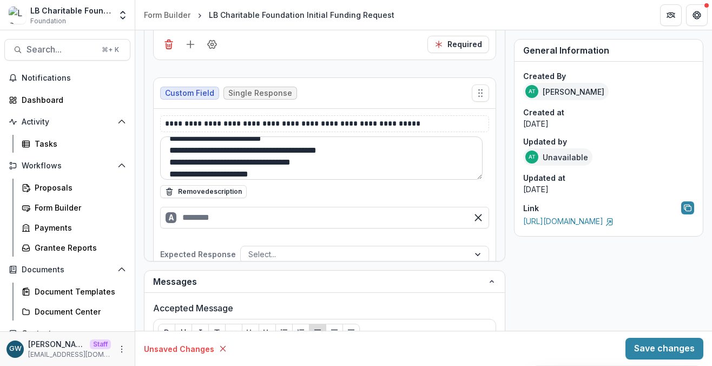
scroll to position [56, 0]
click at [171, 162] on textarea "**********" at bounding box center [321, 157] width 322 height 43
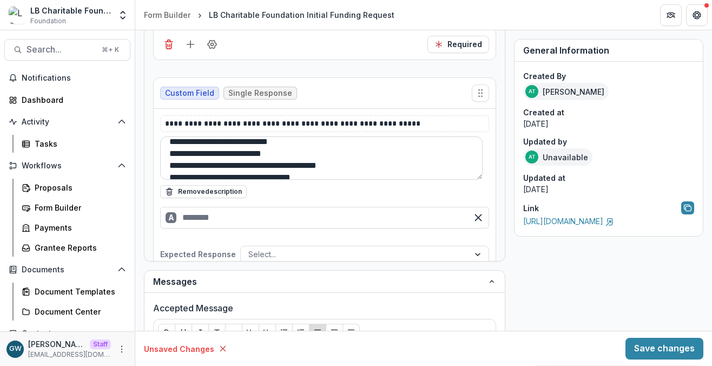
scroll to position [0, 0]
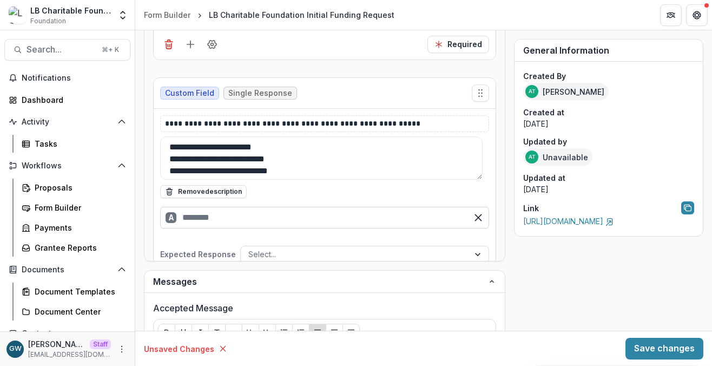
type textarea "**********"
click at [331, 218] on input "text" at bounding box center [324, 218] width 329 height 22
type input "*"
click at [286, 220] on div "A" at bounding box center [324, 222] width 329 height 22
click at [272, 236] on div "B" at bounding box center [324, 244] width 329 height 22
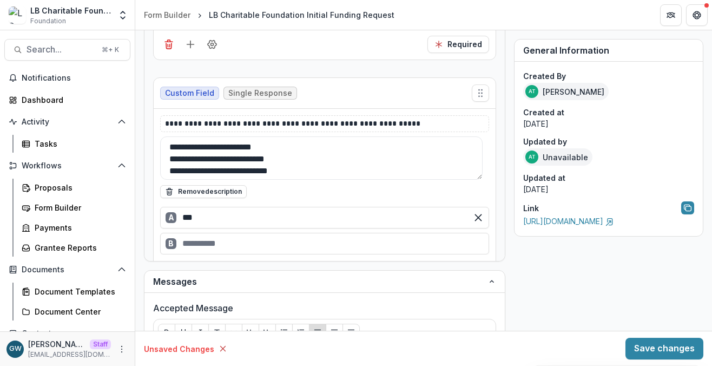
type input "***"
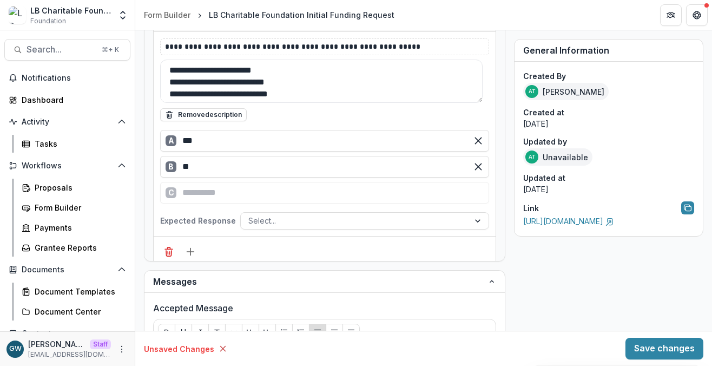
scroll to position [259, 0]
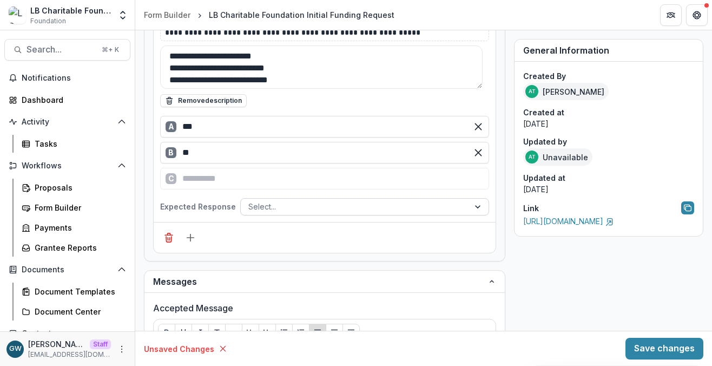
type input "**"
click at [288, 202] on div at bounding box center [354, 207] width 213 height 14
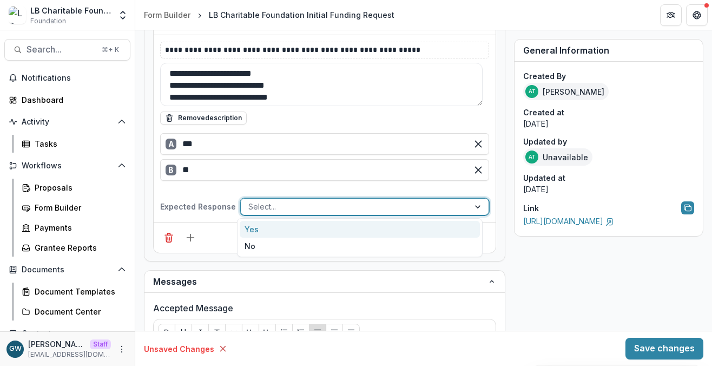
click at [289, 226] on div "Yes" at bounding box center [360, 229] width 240 height 17
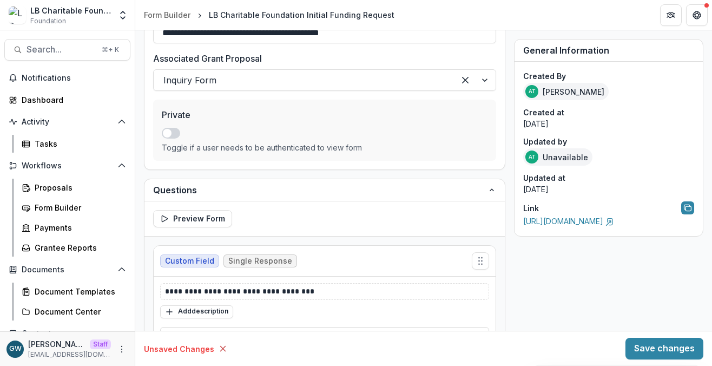
scroll to position [0, 0]
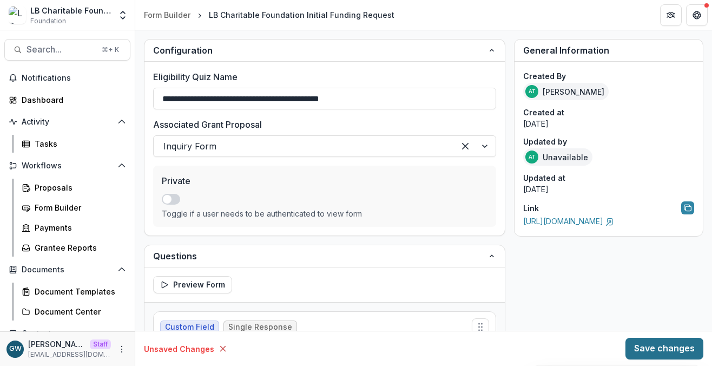
click at [644, 350] on button "Save changes" at bounding box center [665, 349] width 78 height 22
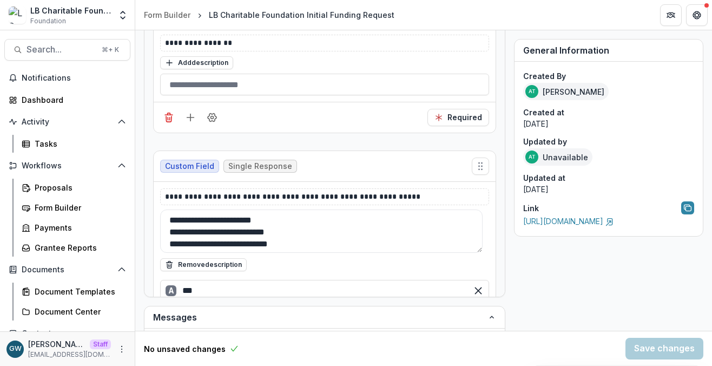
scroll to position [134, 0]
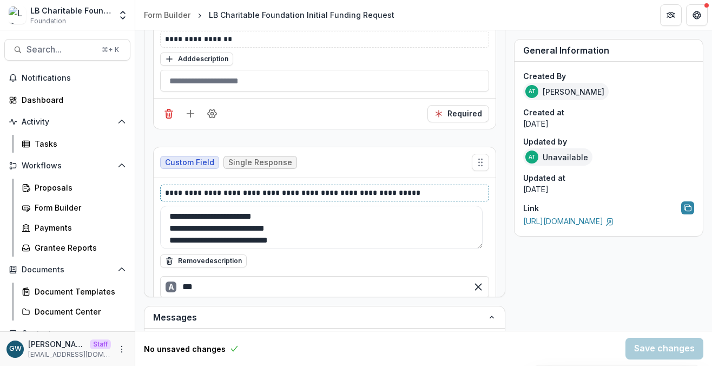
click at [396, 193] on p "**********" at bounding box center [321, 192] width 313 height 11
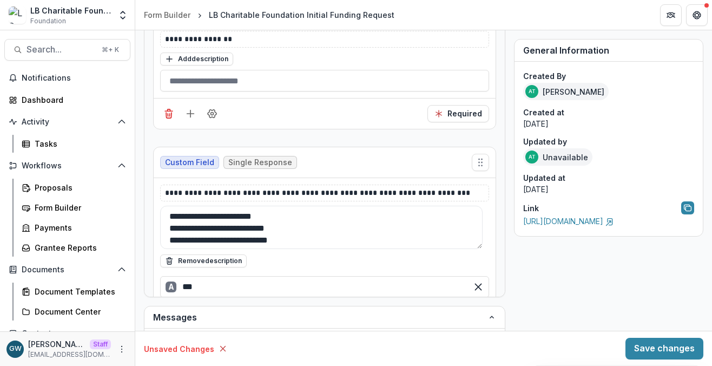
click at [506, 252] on div "**********" at bounding box center [424, 224] width 560 height 1177
drag, startPoint x: 440, startPoint y: 193, endPoint x: 399, endPoint y: 194, distance: 41.7
click at [399, 194] on p "**********" at bounding box center [321, 192] width 313 height 11
drag, startPoint x: 640, startPoint y: 345, endPoint x: 700, endPoint y: 327, distance: 62.8
click at [640, 345] on button "Save changes" at bounding box center [665, 349] width 78 height 22
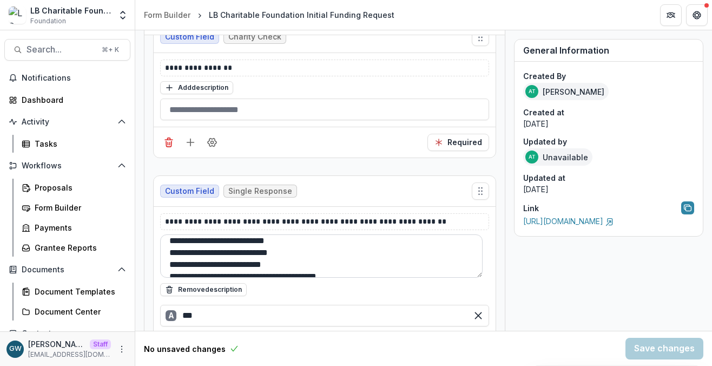
scroll to position [17, 0]
click at [224, 265] on textarea "**********" at bounding box center [321, 255] width 322 height 43
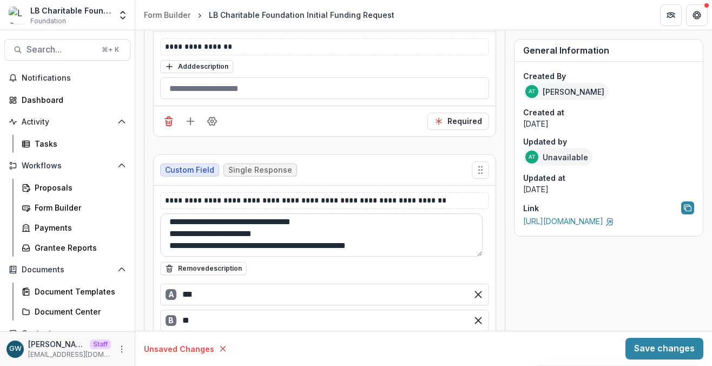
scroll to position [292, 0]
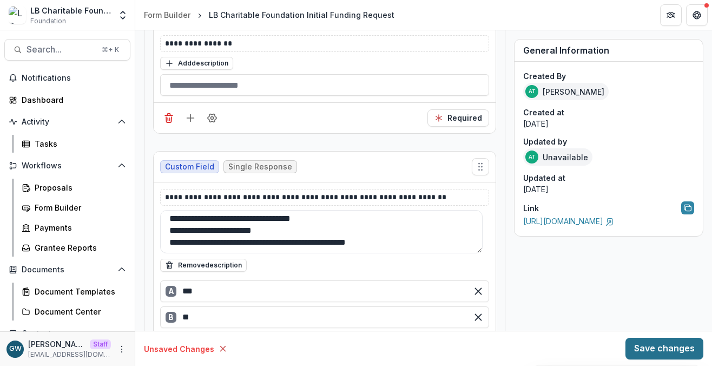
type textarea "**********"
click at [636, 350] on button "Save changes" at bounding box center [665, 349] width 78 height 22
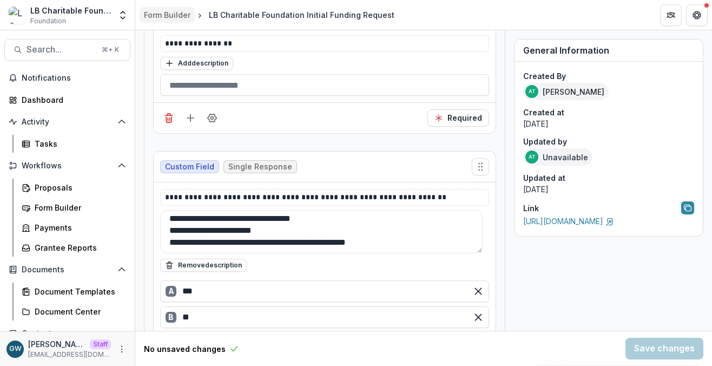
click at [179, 15] on div "Form Builder" at bounding box center [167, 14] width 47 height 11
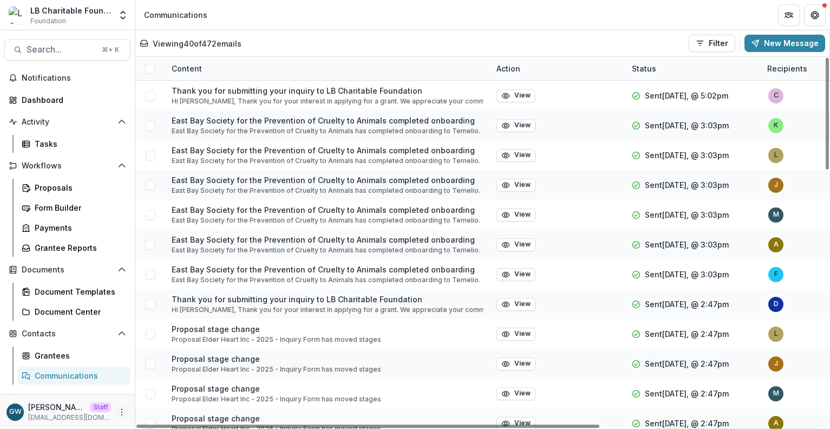
click at [123, 409] on button "More" at bounding box center [121, 411] width 13 height 13
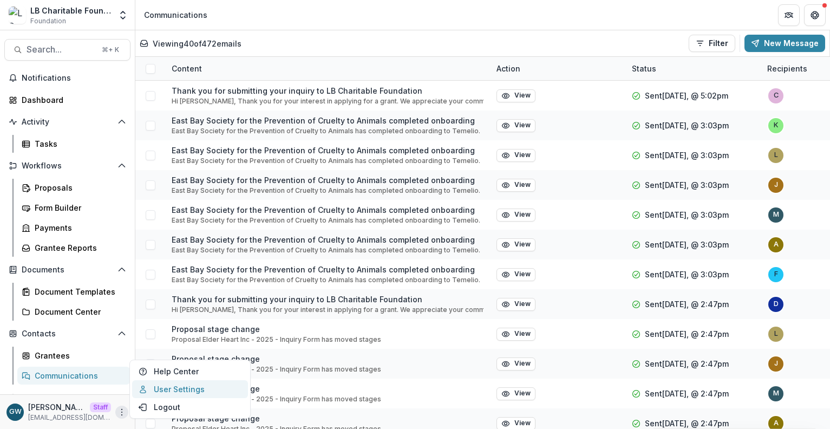
click at [172, 386] on link "User Settings" at bounding box center [190, 389] width 116 height 18
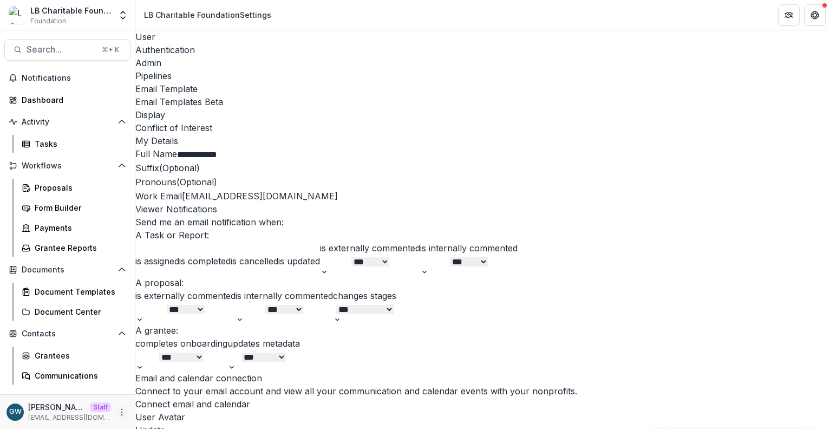
click at [117, 415] on icon "More" at bounding box center [121, 411] width 9 height 9
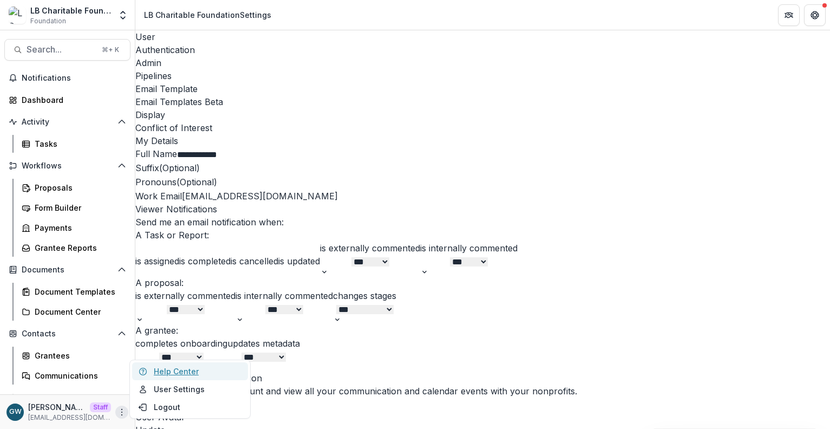
click at [174, 368] on link "Help Center" at bounding box center [190, 371] width 116 height 18
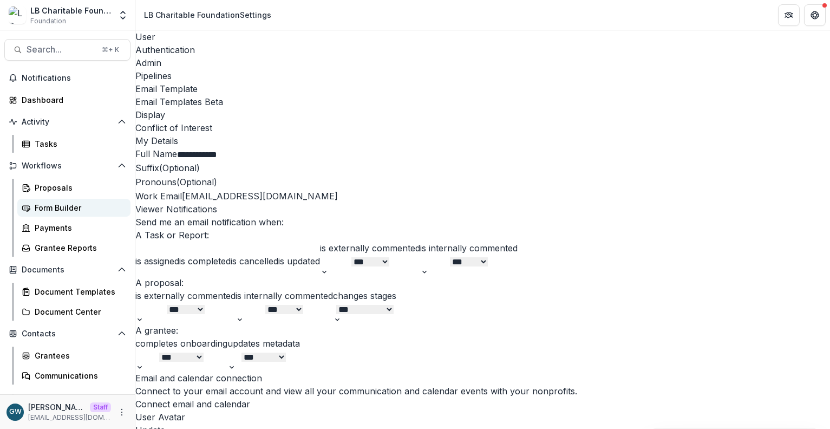
click at [65, 209] on div "Form Builder" at bounding box center [78, 207] width 87 height 11
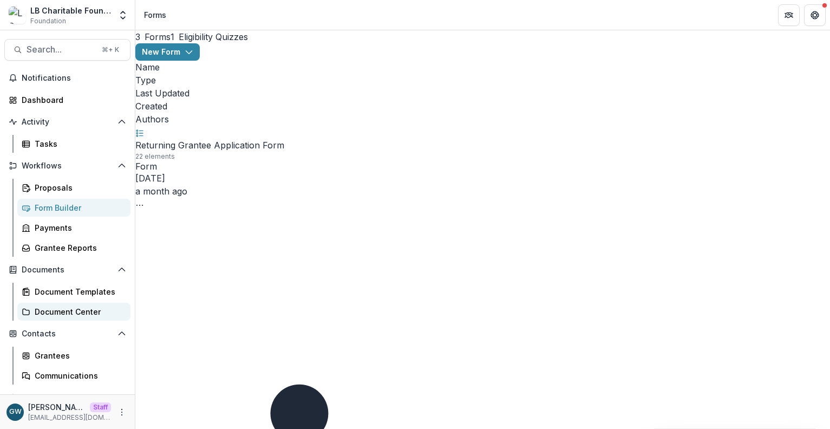
click at [65, 306] on div "Document Center" at bounding box center [78, 311] width 87 height 11
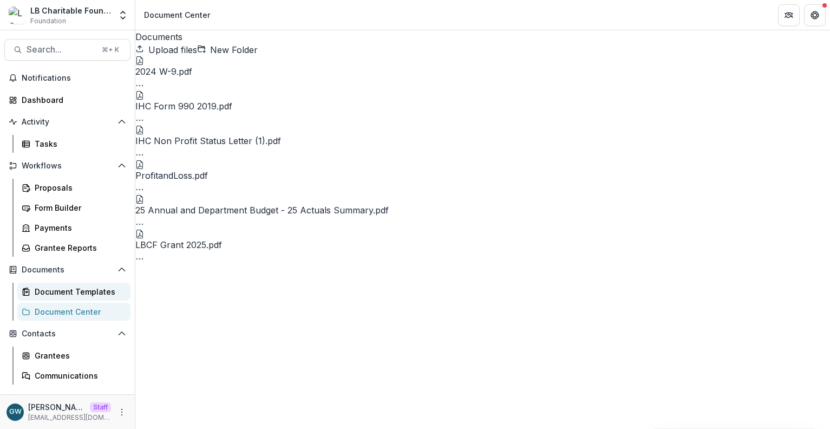
click at [64, 294] on div "Document Templates" at bounding box center [78, 291] width 87 height 11
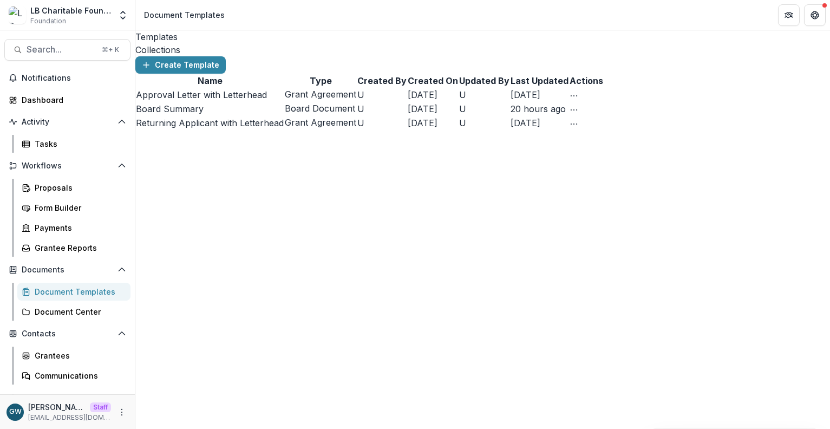
click at [215, 43] on div "Collections" at bounding box center [482, 49] width 694 height 13
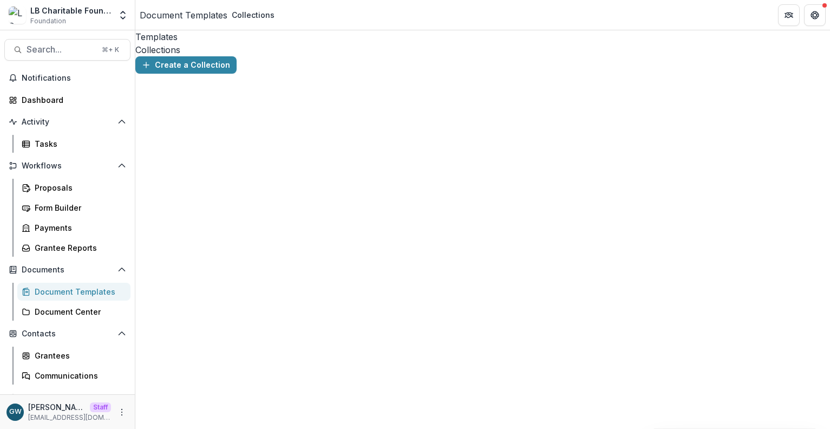
click at [173, 43] on div "Templates" at bounding box center [482, 36] width 694 height 13
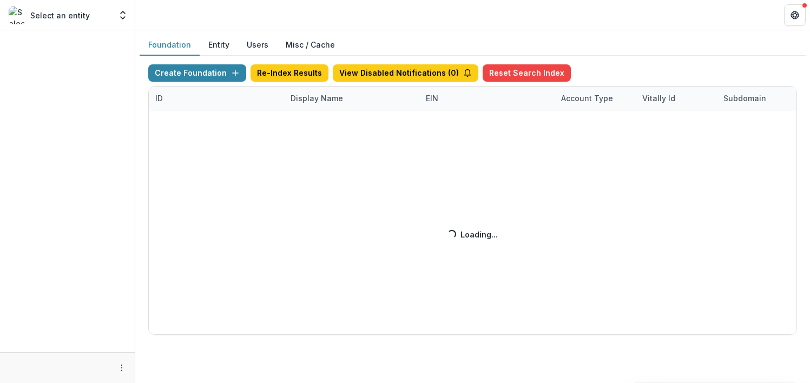
click at [322, 98] on div "Create Foundation Re-Index Results View Disabled Notifications ( 0 ) Reset Sear…" at bounding box center [472, 199] width 649 height 271
click at [318, 100] on div "Create Foundation Re-Index Results View Disabled Notifications ( 0 ) Reset Sear…" at bounding box center [472, 199] width 649 height 271
click at [313, 99] on div "Create Foundation Re-Index Results View Disabled Notifications ( 0 ) Reset Sear…" at bounding box center [472, 199] width 649 height 271
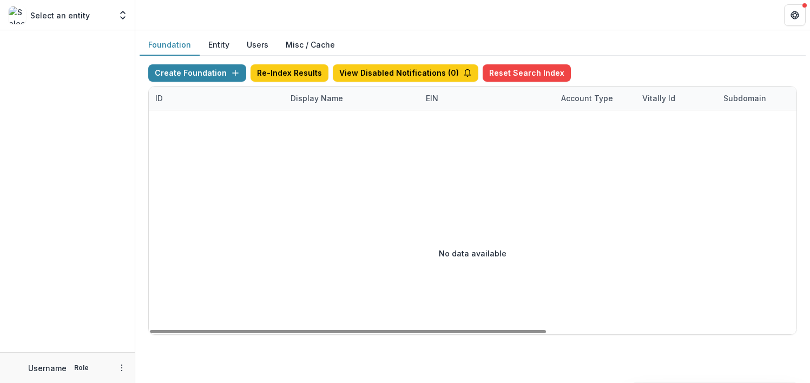
click at [315, 104] on div "Display Name" at bounding box center [351, 98] width 135 height 23
click at [319, 116] on input at bounding box center [351, 122] width 130 height 17
type input "********"
click at [681, 58] on div "Create Foundation Re-Index Results View Disabled Notifications ( 0 ) Reset Sear…" at bounding box center [473, 200] width 666 height 288
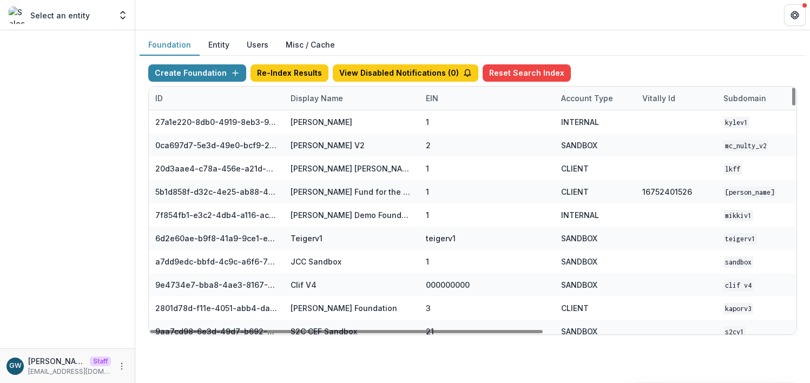
click at [304, 101] on div "Display Name" at bounding box center [316, 98] width 65 height 11
click at [318, 129] on input at bounding box center [351, 122] width 130 height 17
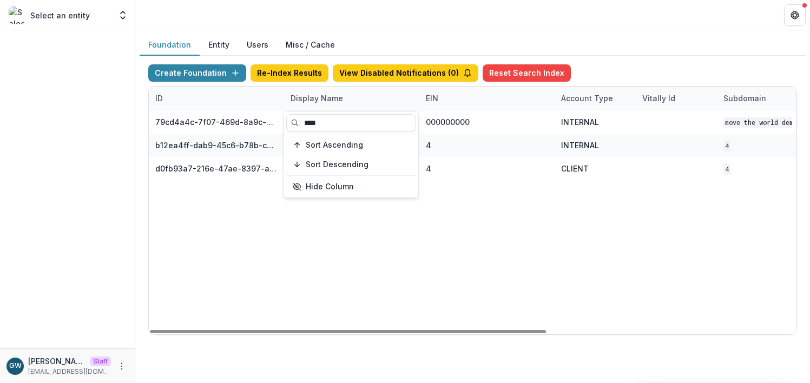
type input "****"
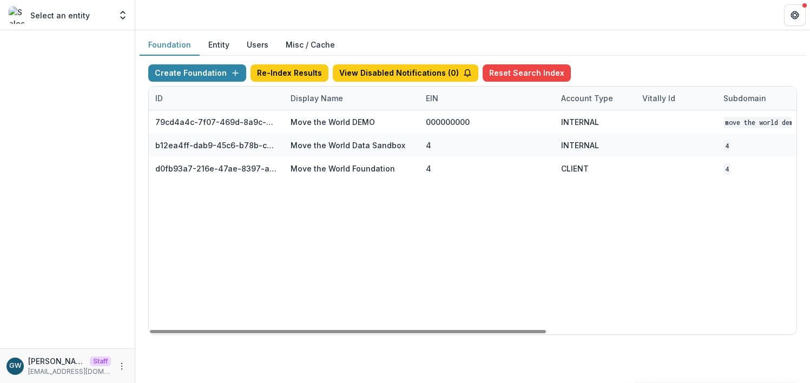
click at [655, 58] on div "Create Foundation Re-Index Results View Disabled Notifications ( 0 ) Reset Sear…" at bounding box center [473, 200] width 666 height 288
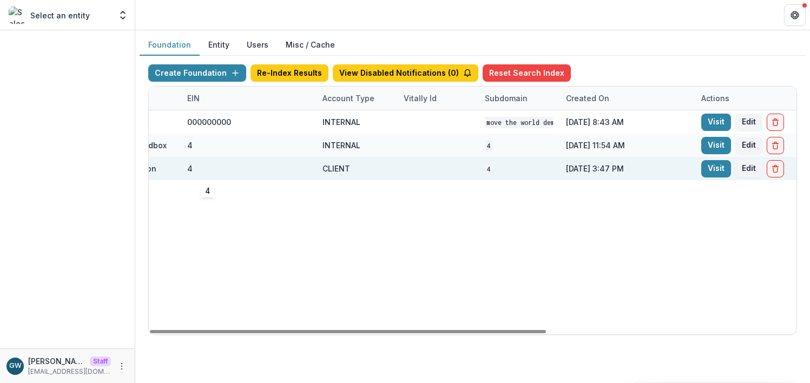
scroll to position [0, 240]
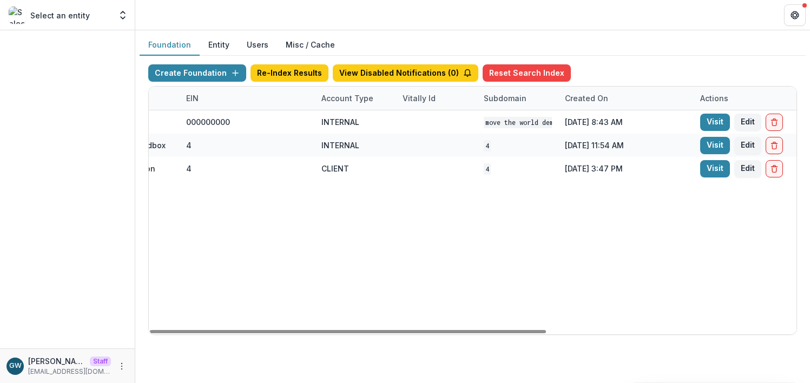
drag, startPoint x: 715, startPoint y: 170, endPoint x: 701, endPoint y: 160, distance: 17.1
click at [715, 170] on link "Visit" at bounding box center [715, 168] width 30 height 17
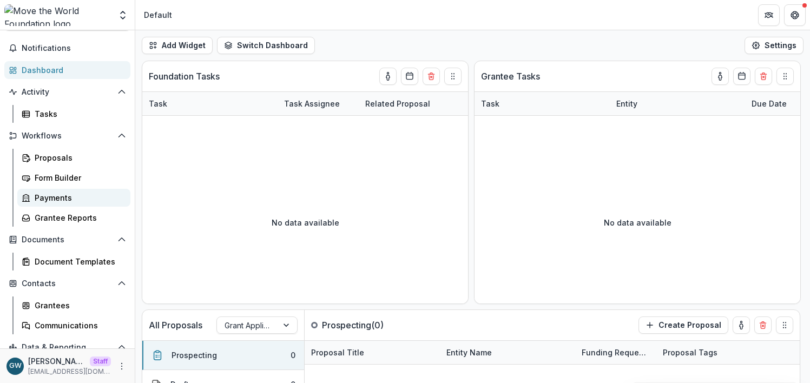
scroll to position [32, 0]
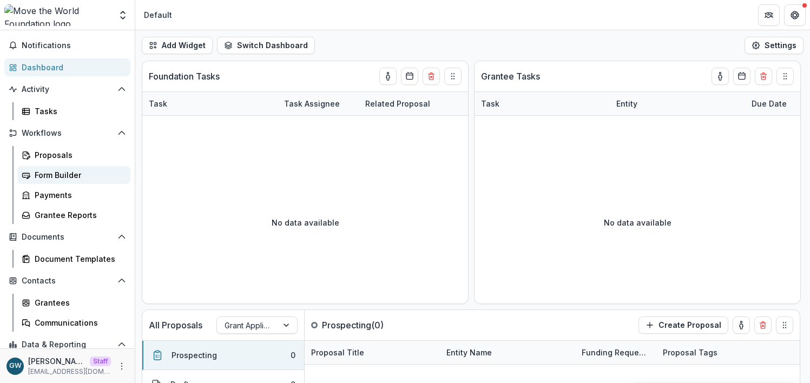
click at [67, 170] on div "Form Builder" at bounding box center [78, 174] width 87 height 11
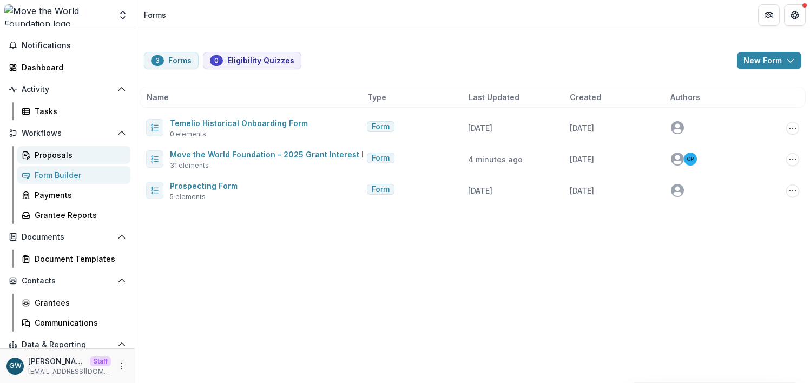
click at [67, 156] on div "Proposals" at bounding box center [78, 154] width 87 height 11
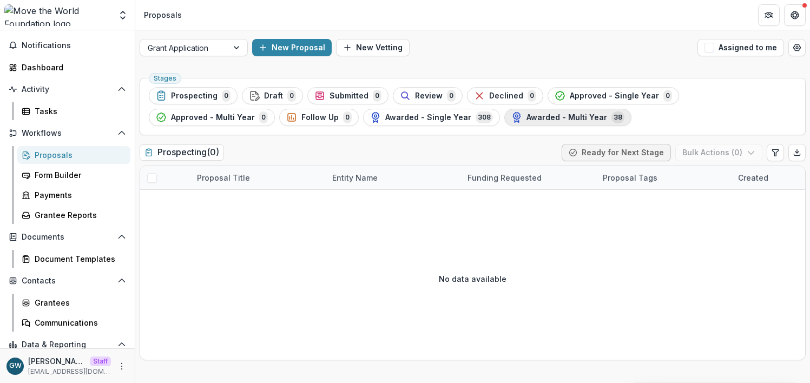
click at [526, 121] on span "Awarded - Multi Year" at bounding box center [566, 117] width 81 height 9
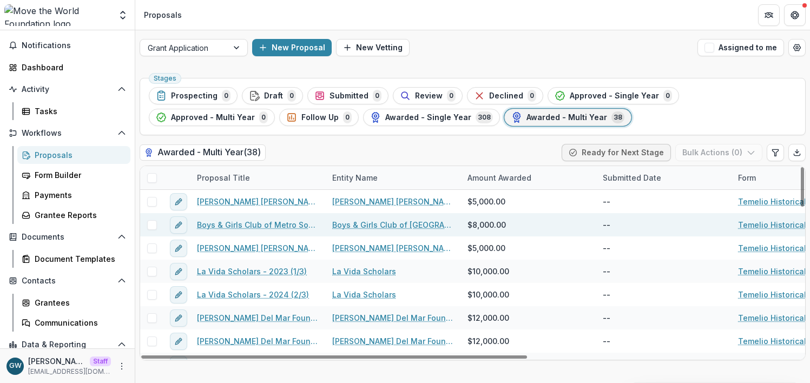
click at [248, 223] on link "Boys & Girls Club of Metro South - 2024 (1/3)" at bounding box center [258, 224] width 122 height 11
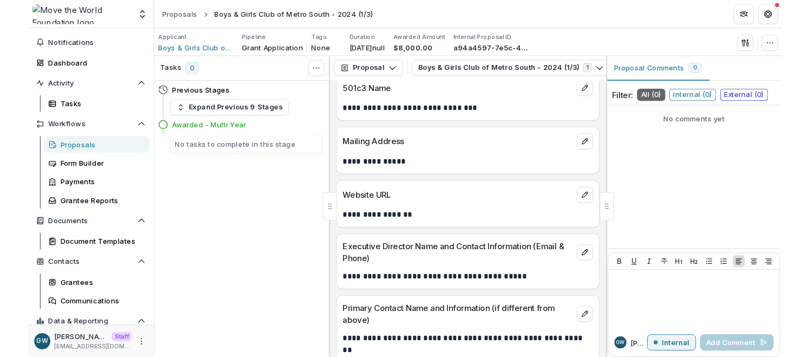
scroll to position [15, 0]
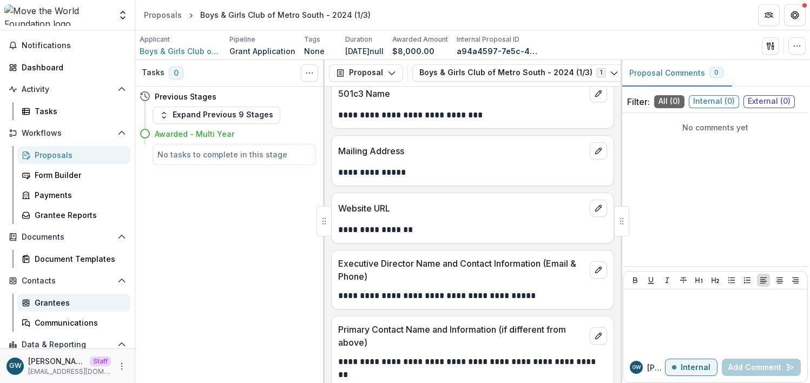
click at [56, 304] on div "Grantees" at bounding box center [78, 302] width 87 height 11
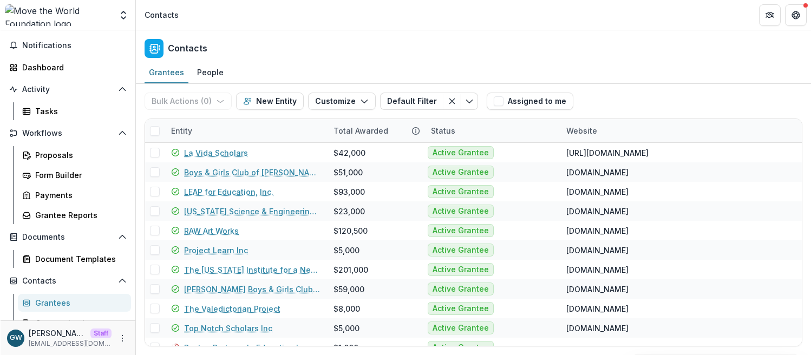
scroll to position [32, 0]
click at [336, 105] on button "Customize" at bounding box center [341, 101] width 68 height 17
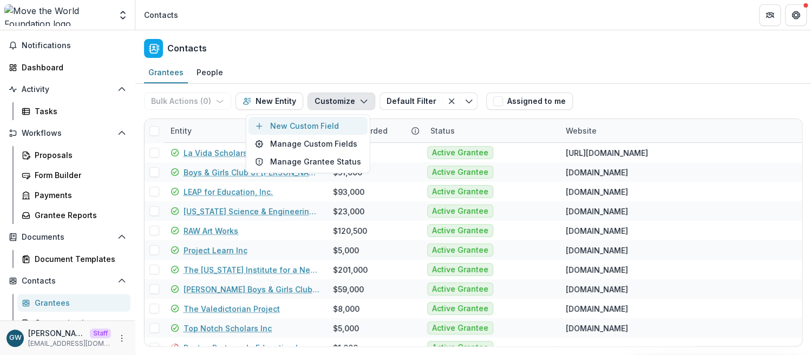
click at [316, 124] on button "New Custom Field" at bounding box center [307, 126] width 119 height 18
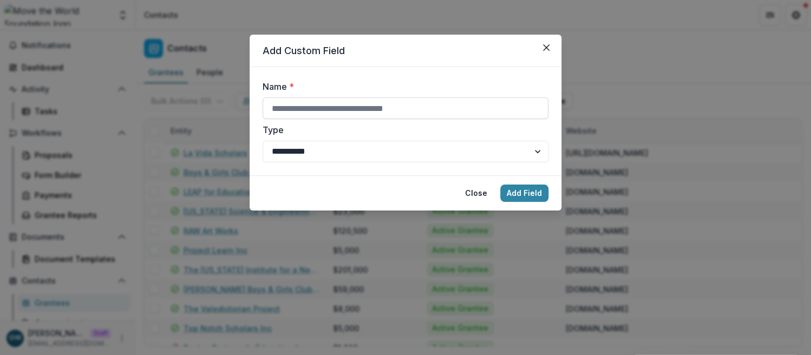
click at [324, 108] on input "Name *" at bounding box center [405, 108] width 286 height 22
type input "**********"
click at [321, 147] on select "**********" at bounding box center [405, 152] width 286 height 22
click at [522, 194] on button "Add Field" at bounding box center [524, 193] width 48 height 17
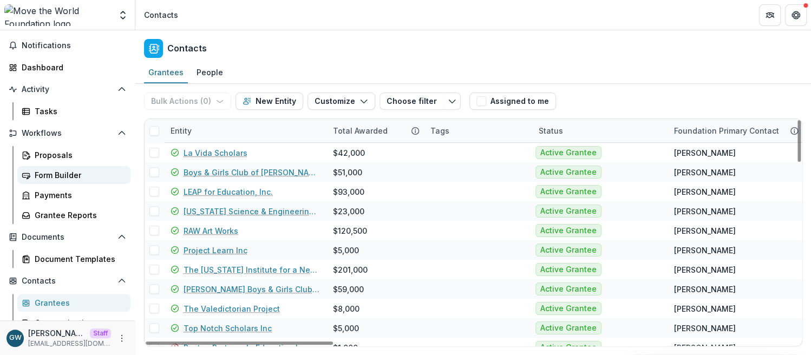
click at [71, 170] on div "Form Builder" at bounding box center [78, 174] width 87 height 11
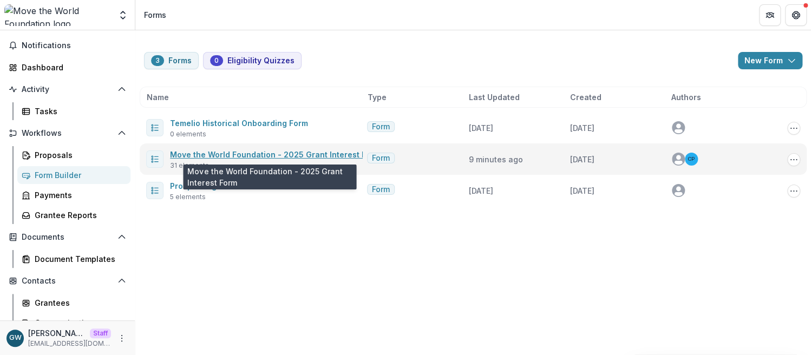
click at [233, 155] on link "Move the World Foundation - 2025 Grant Interest Form" at bounding box center [275, 154] width 210 height 9
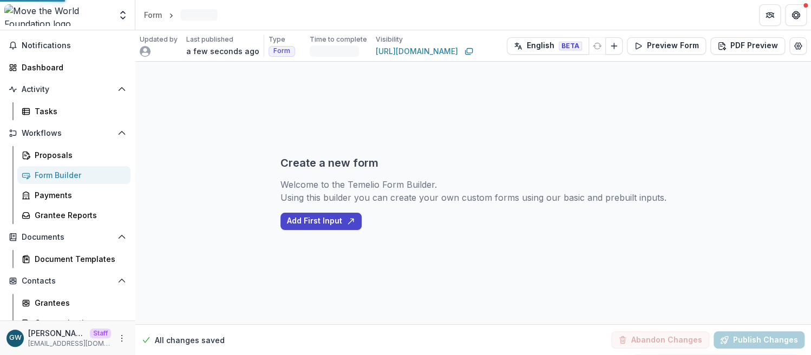
select select "********"
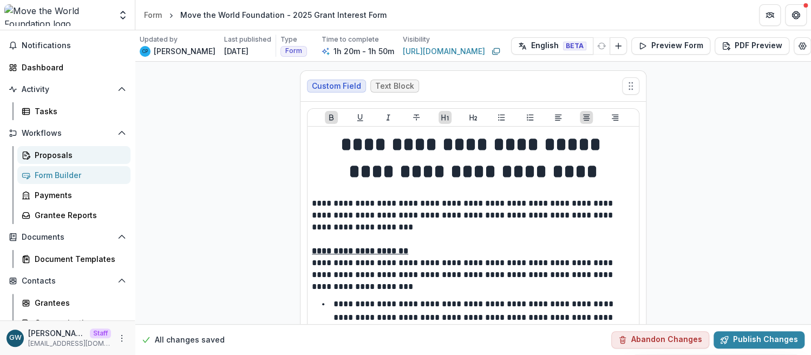
drag, startPoint x: 68, startPoint y: 156, endPoint x: 107, endPoint y: 161, distance: 39.3
click at [68, 156] on div "Proposals" at bounding box center [78, 154] width 87 height 11
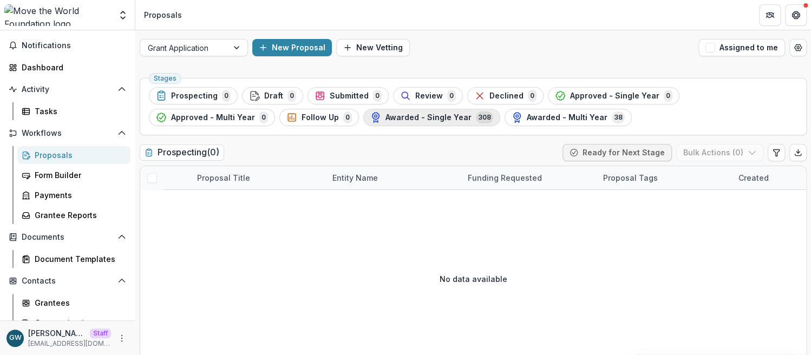
click at [385, 120] on span "Awarded - Single Year" at bounding box center [428, 117] width 86 height 9
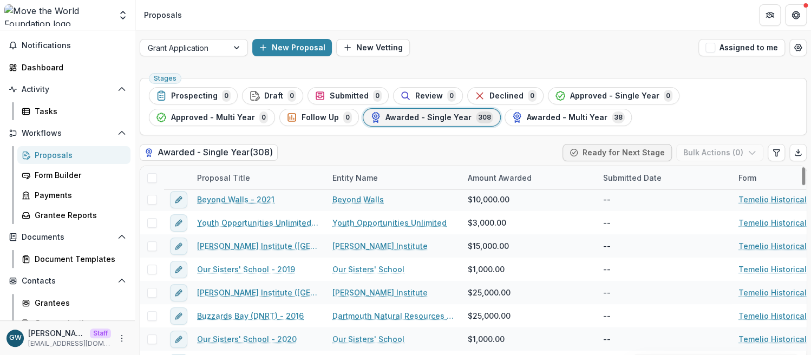
scroll to position [4, 0]
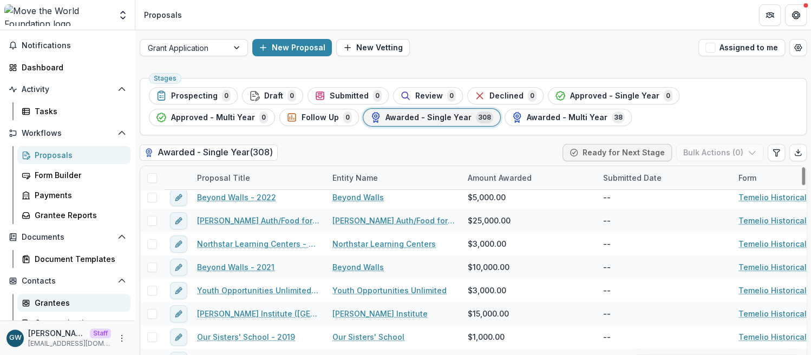
click at [48, 300] on div "Grantees" at bounding box center [78, 302] width 87 height 11
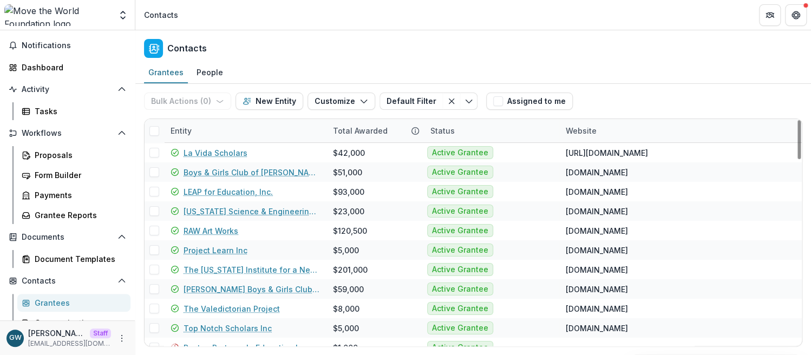
click at [223, 127] on div "Entity" at bounding box center [245, 130] width 162 height 23
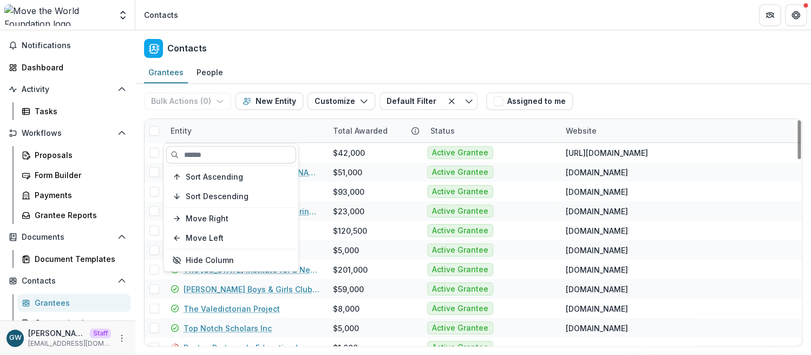
click at [218, 150] on input at bounding box center [231, 154] width 130 height 17
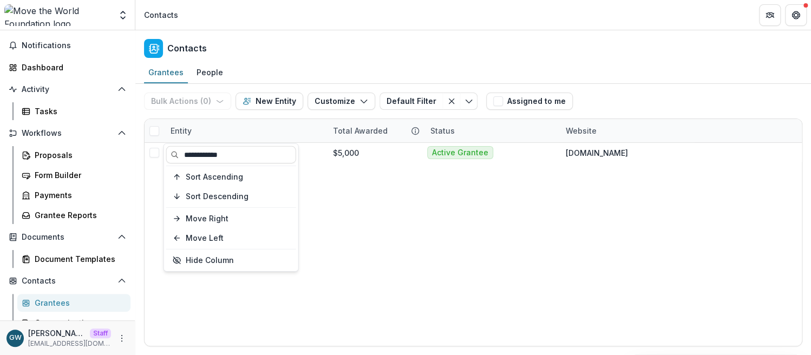
type input "**********"
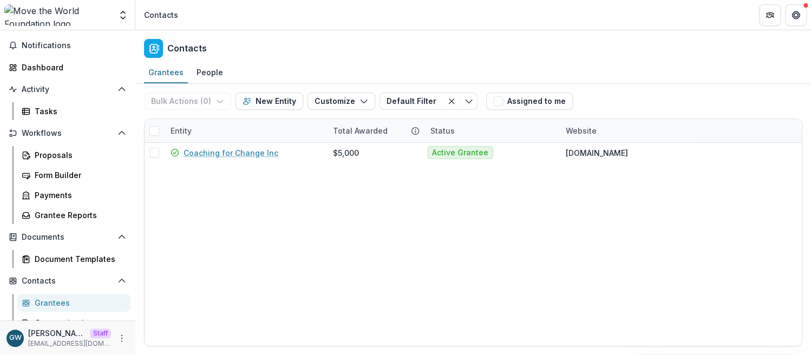
click at [646, 80] on div "Grantees People" at bounding box center [472, 73] width 675 height 22
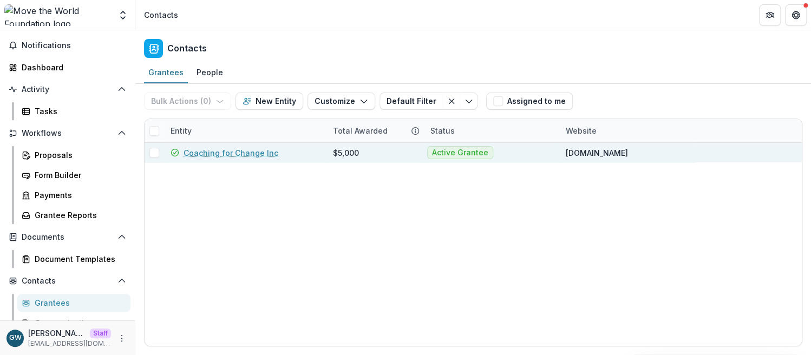
click at [261, 155] on link "Coaching for Change Inc" at bounding box center [230, 152] width 95 height 11
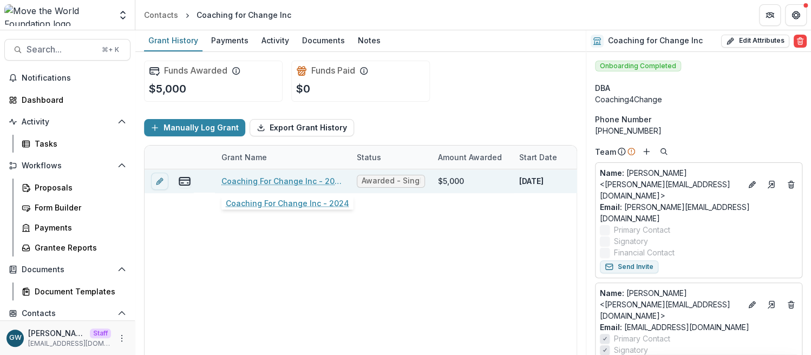
click at [291, 182] on link "Coaching For Change Inc - 2024" at bounding box center [282, 180] width 122 height 11
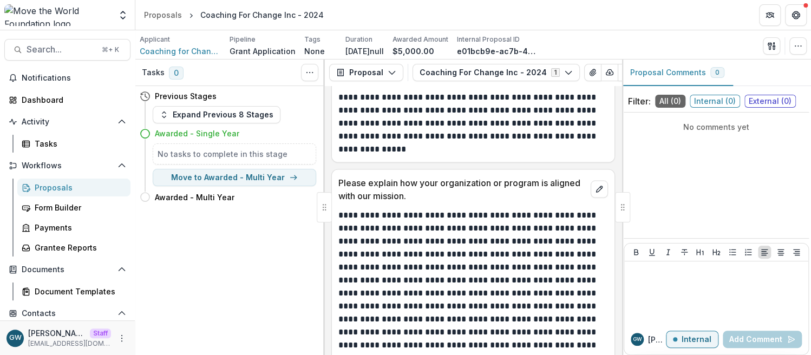
scroll to position [1039, 0]
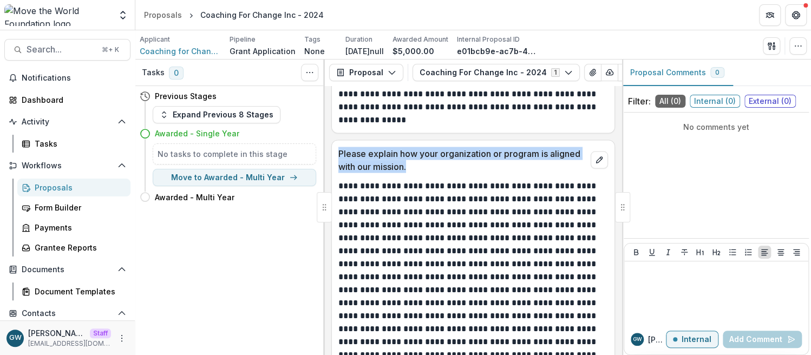
drag, startPoint x: 410, startPoint y: 180, endPoint x: 337, endPoint y: 165, distance: 74.5
click at [337, 165] on div "Please explain how your organization or program is aligned with our mission." at bounding box center [473, 156] width 282 height 32
click at [332, 161] on div "Please explain how your organization or program is aligned with our mission." at bounding box center [473, 156] width 282 height 32
drag, startPoint x: 414, startPoint y: 183, endPoint x: 335, endPoint y: 166, distance: 81.3
click at [335, 166] on div "Please explain how your organization or program is aligned with our mission." at bounding box center [473, 156] width 282 height 32
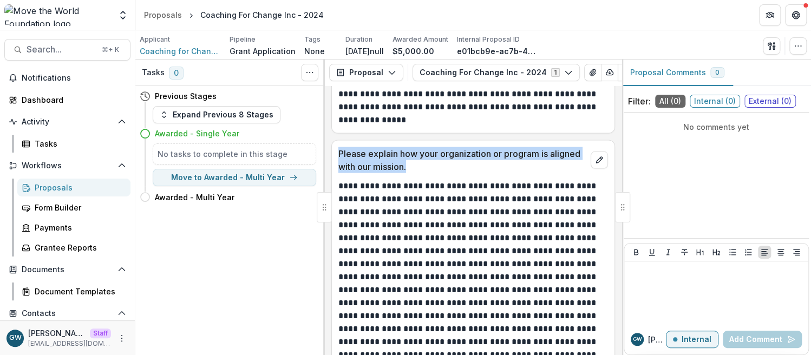
click at [423, 173] on p "Please explain how your organization or program is aligned with our mission." at bounding box center [462, 160] width 248 height 26
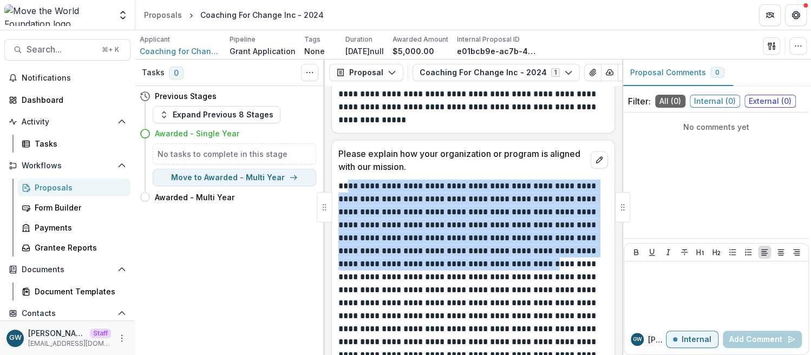
drag, startPoint x: 521, startPoint y: 275, endPoint x: 351, endPoint y: 197, distance: 187.1
click at [351, 197] on p at bounding box center [471, 348] width 266 height 338
click at [450, 237] on p at bounding box center [471, 348] width 266 height 338
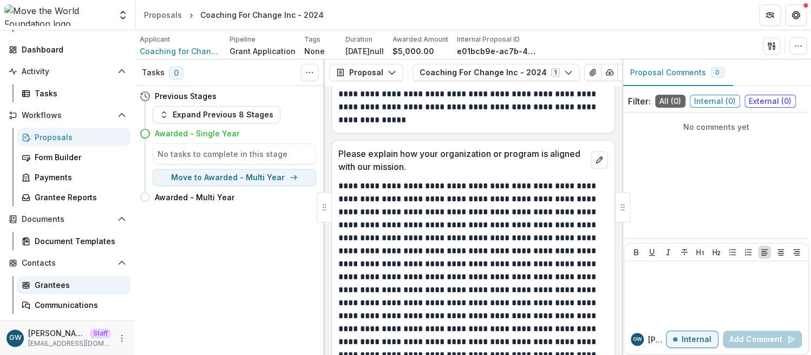
scroll to position [68, 0]
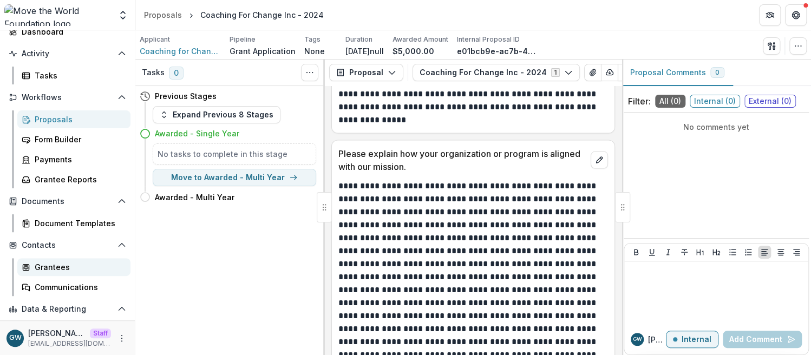
click at [70, 265] on div "Grantees" at bounding box center [78, 266] width 87 height 11
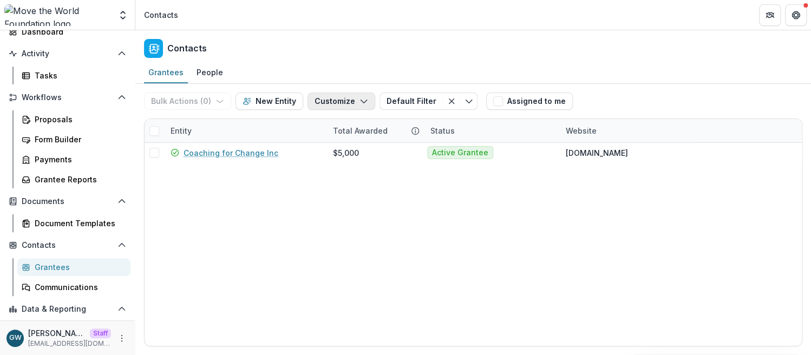
click at [344, 99] on button "Customize" at bounding box center [341, 101] width 68 height 17
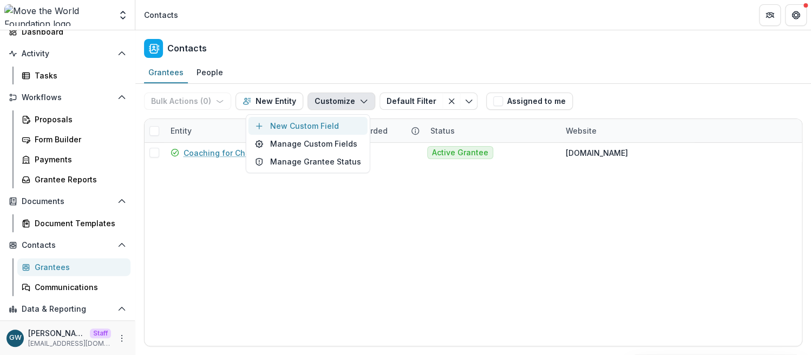
click at [318, 127] on button "New Custom Field" at bounding box center [307, 126] width 119 height 18
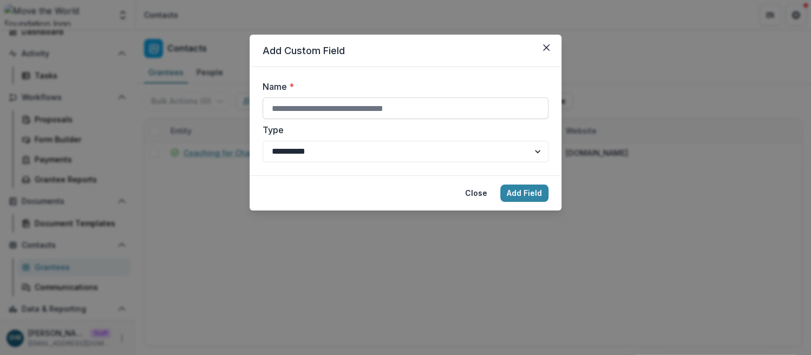
click at [318, 115] on input "Name *" at bounding box center [405, 108] width 286 height 22
type input "**********"
click at [515, 192] on button "Add Field" at bounding box center [524, 193] width 48 height 17
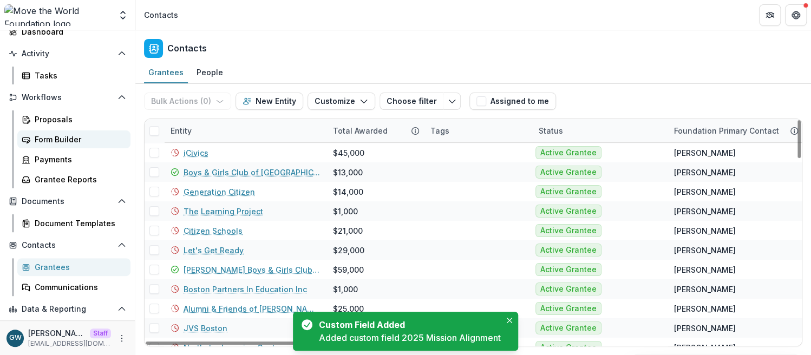
click at [68, 137] on div "Form Builder" at bounding box center [78, 139] width 87 height 11
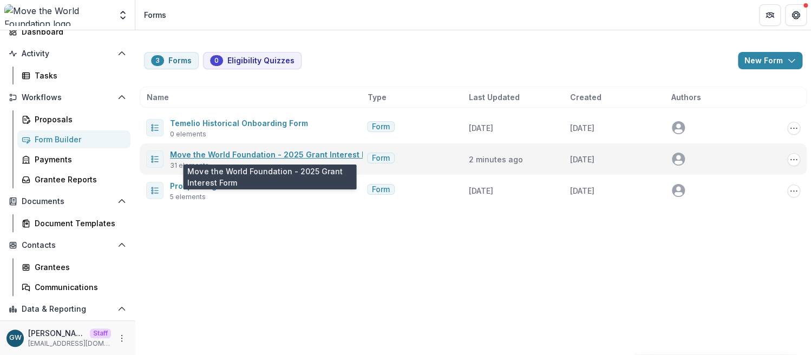
click at [215, 153] on link "Move the World Foundation - 2025 Grant Interest Form" at bounding box center [275, 154] width 210 height 9
select select "********"
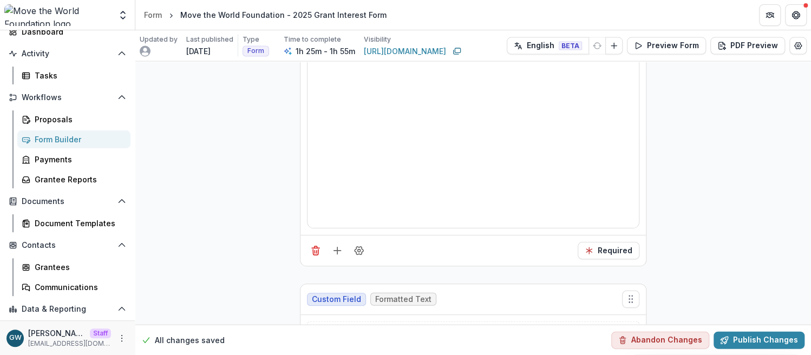
scroll to position [3123, 0]
click at [362, 245] on icon "Field Settings" at bounding box center [358, 250] width 11 height 11
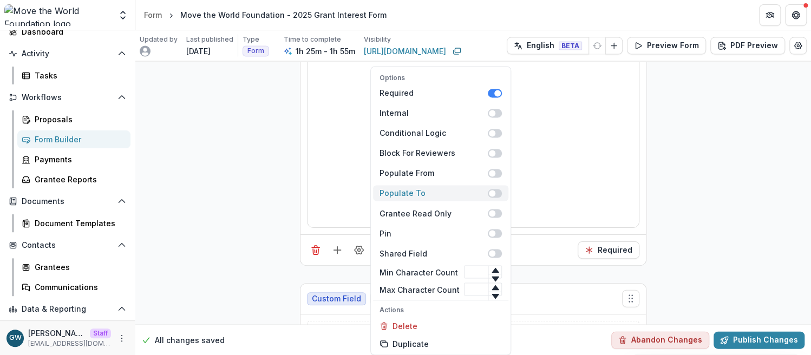
click at [494, 192] on span at bounding box center [495, 193] width 14 height 9
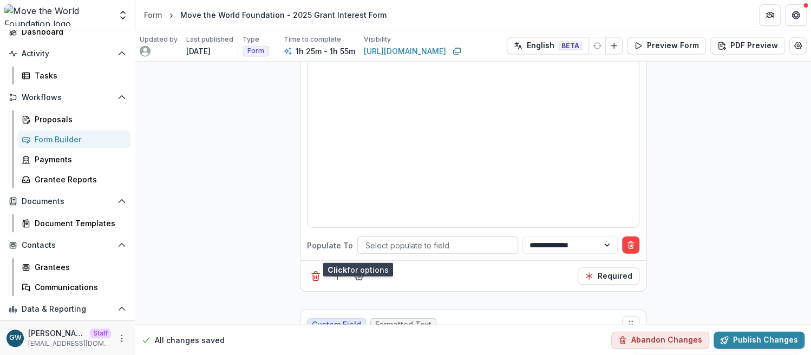
click at [425, 239] on div at bounding box center [437, 246] width 144 height 14
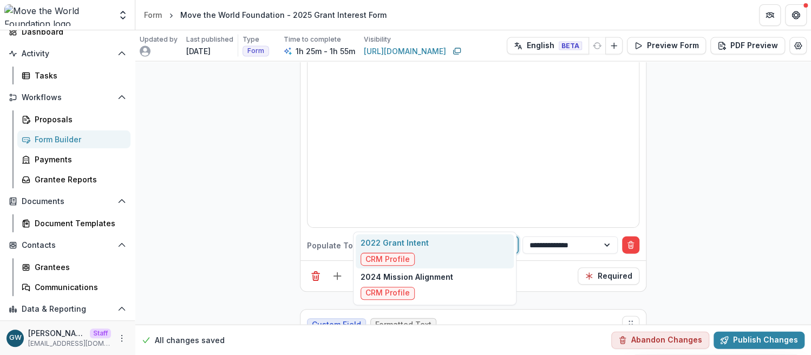
type input "***"
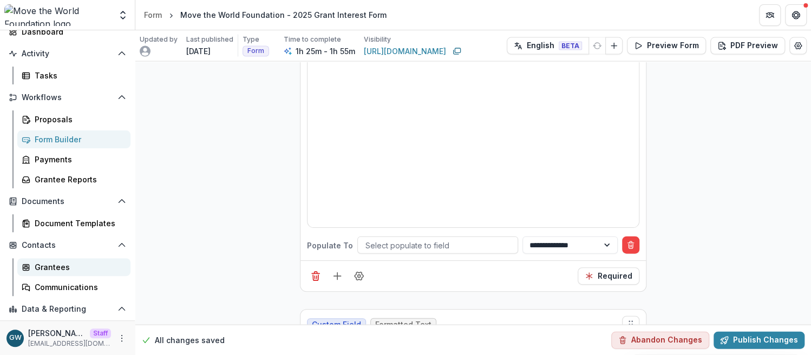
click at [72, 265] on div "Grantees" at bounding box center [78, 266] width 87 height 11
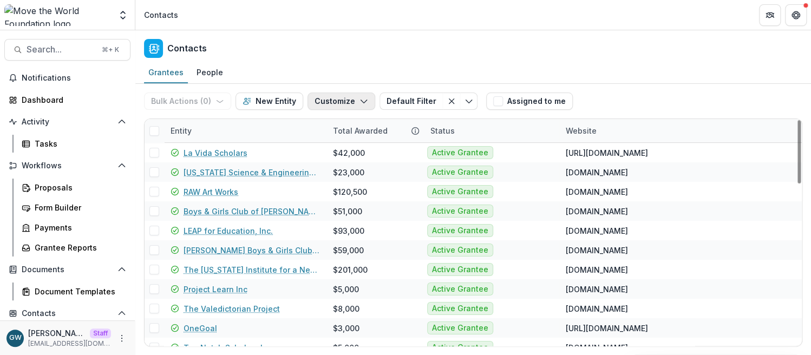
click at [336, 104] on button "Customize" at bounding box center [341, 101] width 68 height 17
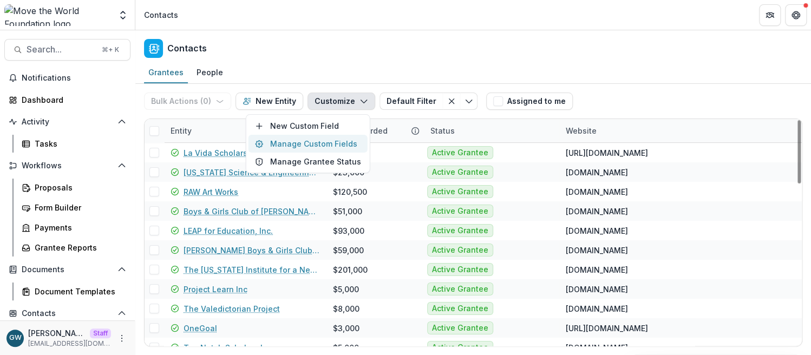
click at [317, 145] on button "Manage Custom Fields" at bounding box center [307, 144] width 119 height 18
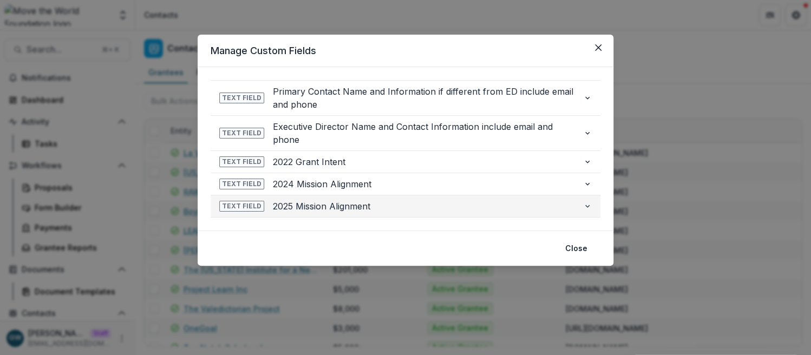
click at [563, 206] on span "2025 Mission Alignment" at bounding box center [423, 206] width 301 height 13
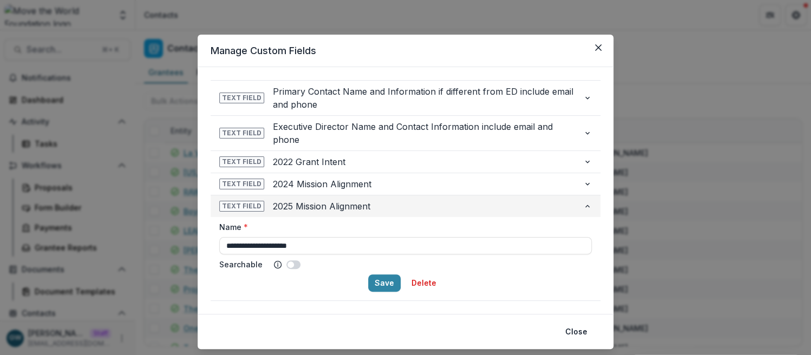
scroll to position [2, 0]
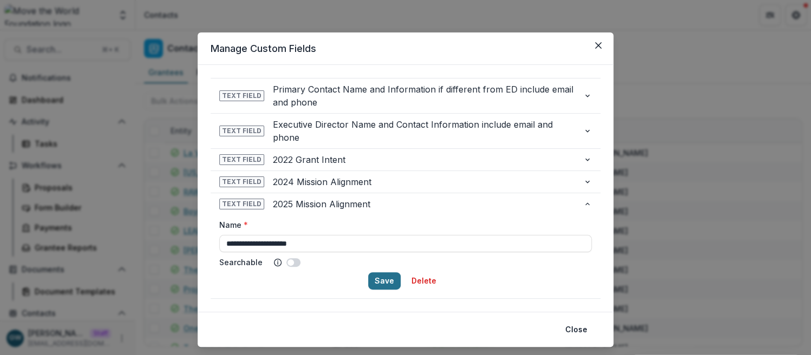
click at [382, 281] on button "Save" at bounding box center [384, 280] width 32 height 17
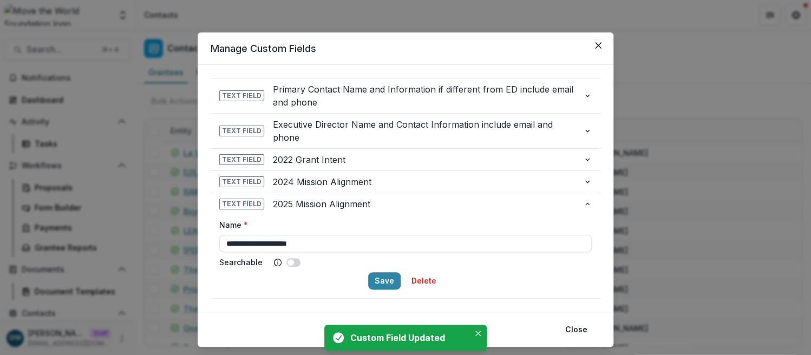
drag, startPoint x: 577, startPoint y: 325, endPoint x: 643, endPoint y: 246, distance: 103.3
click at [576, 325] on button "Close" at bounding box center [575, 329] width 35 height 17
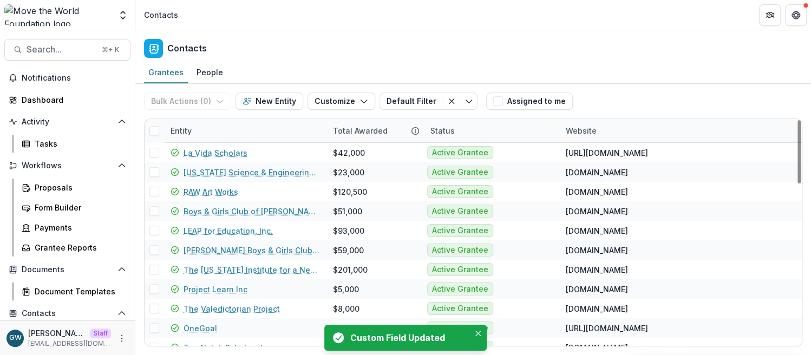
click at [720, 119] on div "Entity Total Awarded Status Website La Vida Scholars $42,000 Active Grantee [UR…" at bounding box center [473, 233] width 658 height 228
click at [58, 206] on div "Form Builder" at bounding box center [78, 207] width 87 height 11
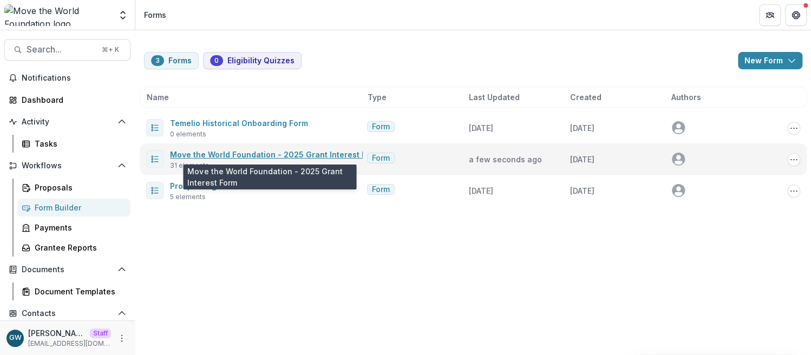
click at [251, 154] on link "Move the World Foundation - 2025 Grant Interest Form" at bounding box center [275, 154] width 210 height 9
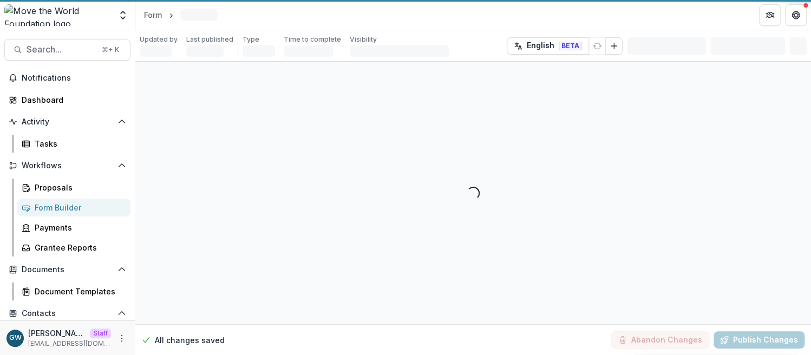
select select "********"
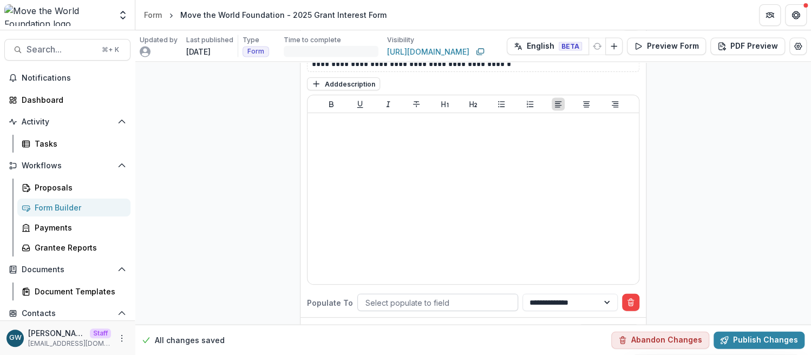
scroll to position [3067, 0]
click at [394, 295] on div at bounding box center [437, 302] width 144 height 14
type input "***"
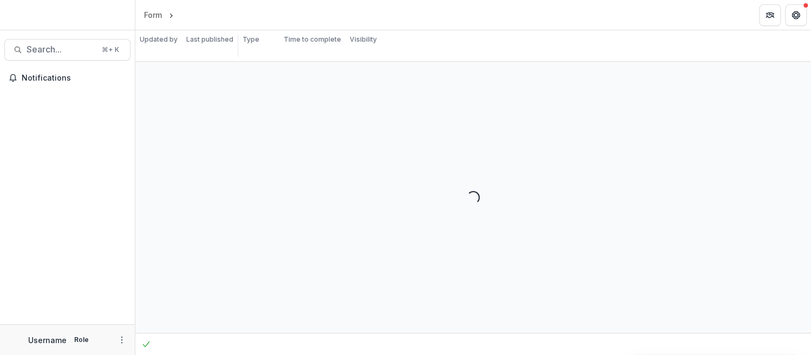
select select "********"
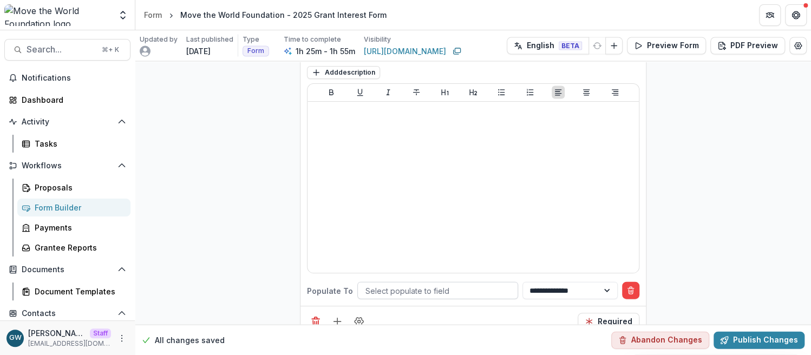
scroll to position [3086, 0]
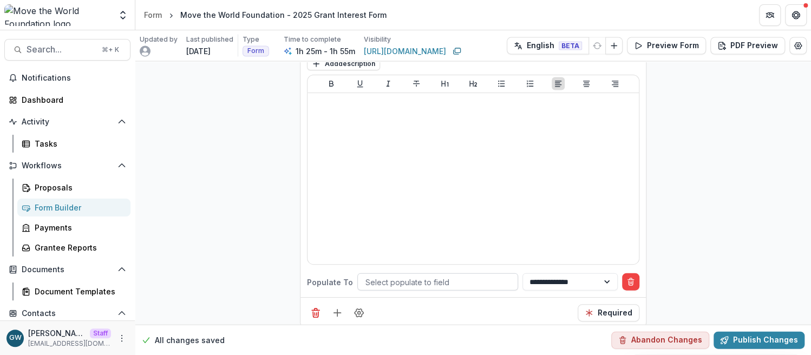
click at [414, 275] on div at bounding box center [437, 282] width 144 height 14
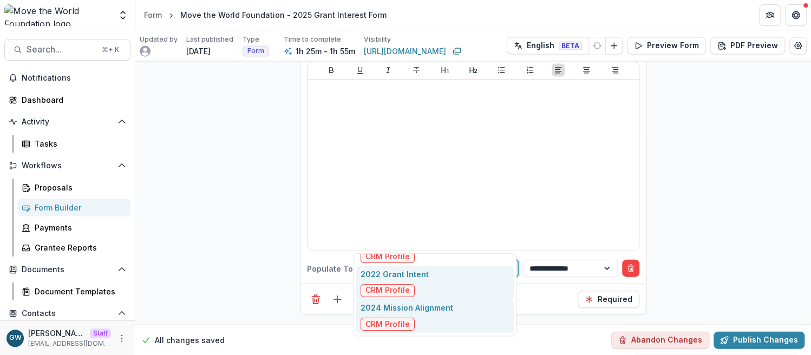
scroll to position [3102, 0]
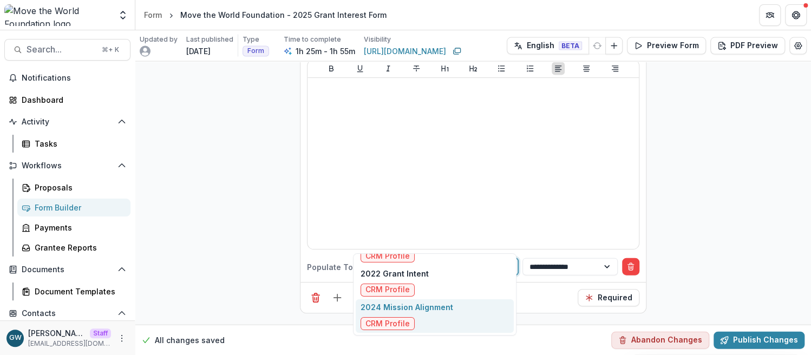
click at [439, 314] on div "2024 Mission Alignment CRM Profile" at bounding box center [406, 315] width 93 height 29
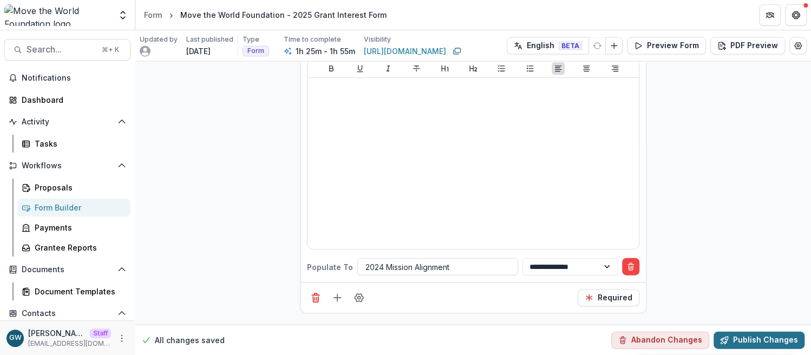
click at [737, 341] on button "Publish Changes" at bounding box center [758, 339] width 91 height 17
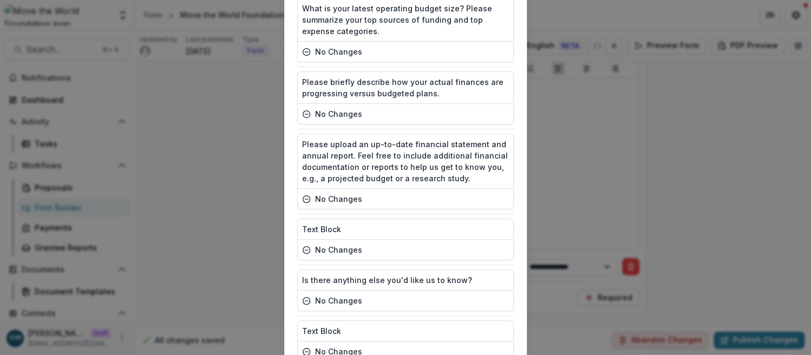
scroll to position [1725, 0]
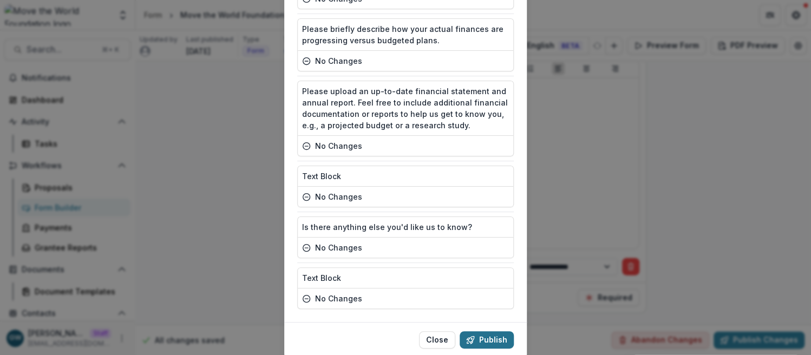
click at [485, 331] on button "Publish" at bounding box center [486, 339] width 54 height 17
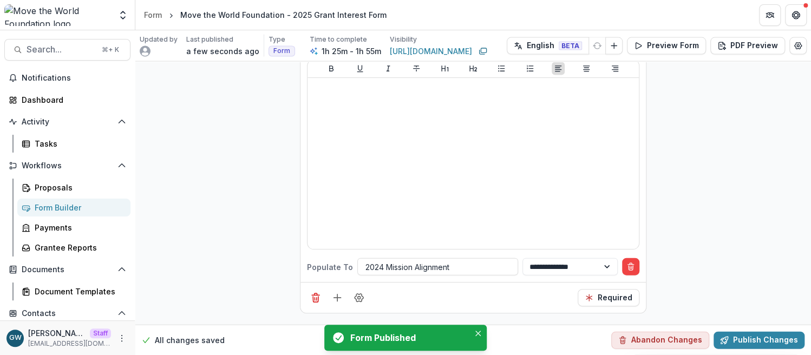
click at [76, 207] on div "Form Builder" at bounding box center [78, 207] width 87 height 11
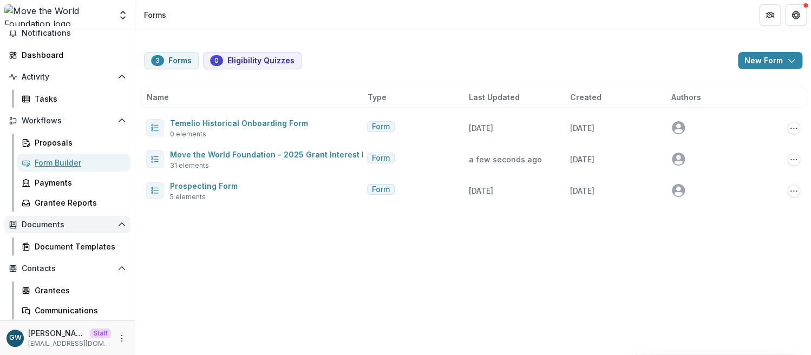
scroll to position [45, 0]
click at [54, 297] on link "Grantees" at bounding box center [73, 290] width 113 height 18
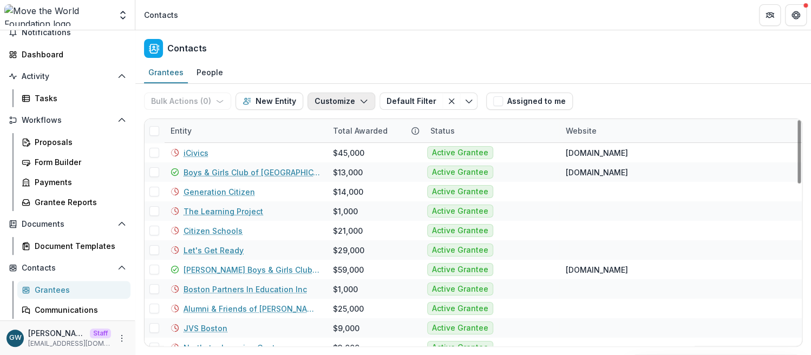
click at [344, 102] on button "Customize" at bounding box center [341, 101] width 68 height 17
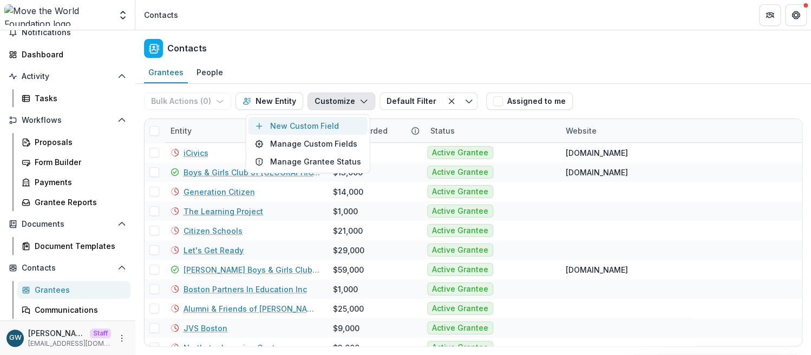
click at [299, 124] on button "New Custom Field" at bounding box center [307, 126] width 119 height 18
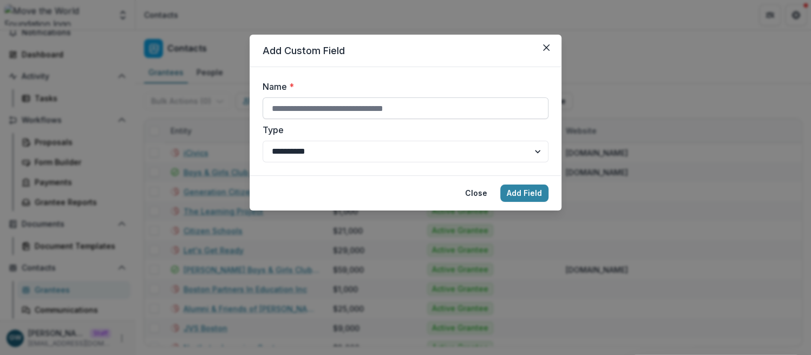
click at [318, 116] on input "Name *" at bounding box center [405, 108] width 286 height 22
type input "**********"
click at [513, 191] on button "Add Field" at bounding box center [524, 193] width 48 height 17
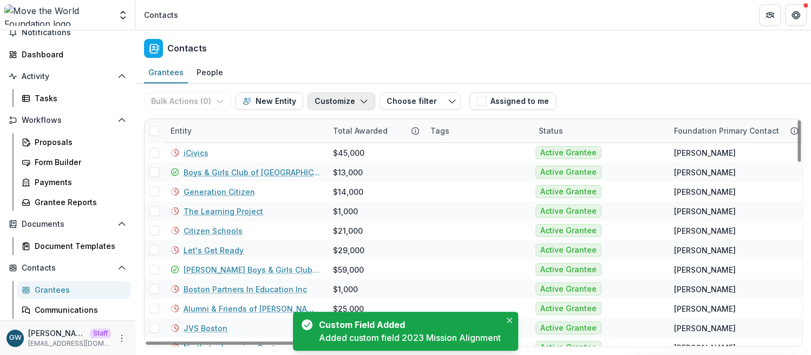
click at [321, 102] on button "Customize" at bounding box center [341, 101] width 68 height 17
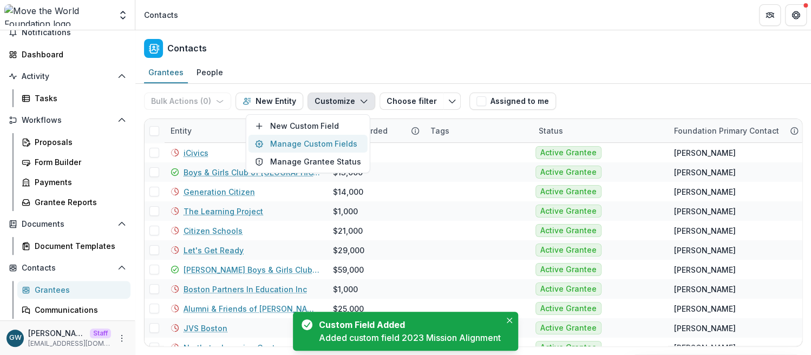
click at [313, 146] on button "Manage Custom Fields" at bounding box center [307, 144] width 119 height 18
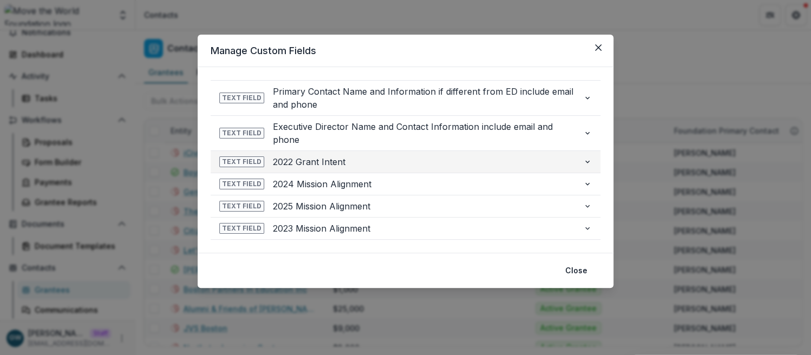
click at [308, 159] on span "2022 Grant Intent" at bounding box center [423, 161] width 301 height 13
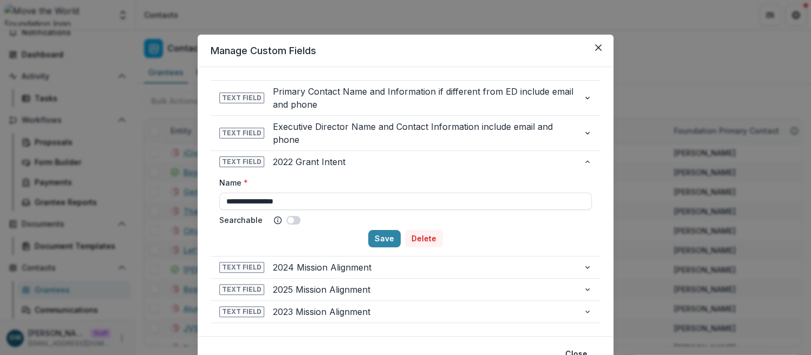
click at [417, 237] on button "Delete" at bounding box center [424, 238] width 38 height 17
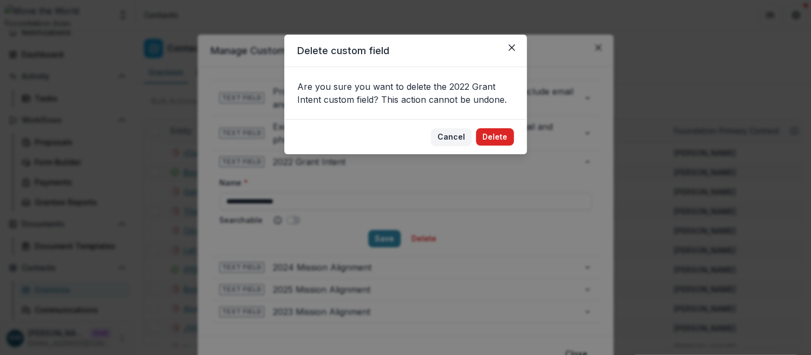
click at [498, 136] on button "Delete" at bounding box center [495, 136] width 38 height 17
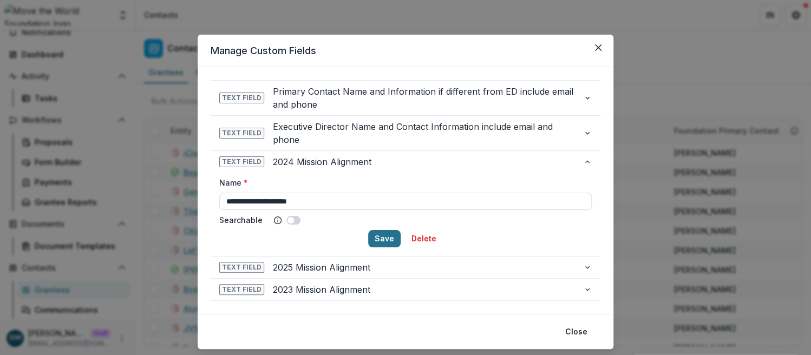
click at [392, 241] on button "Save" at bounding box center [384, 238] width 32 height 17
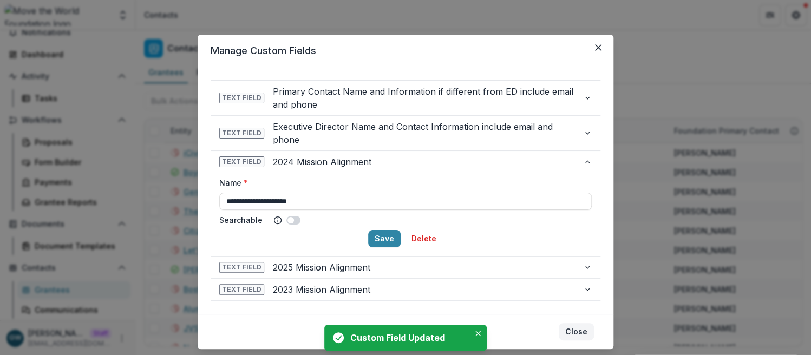
click at [583, 334] on button "Close" at bounding box center [575, 331] width 35 height 17
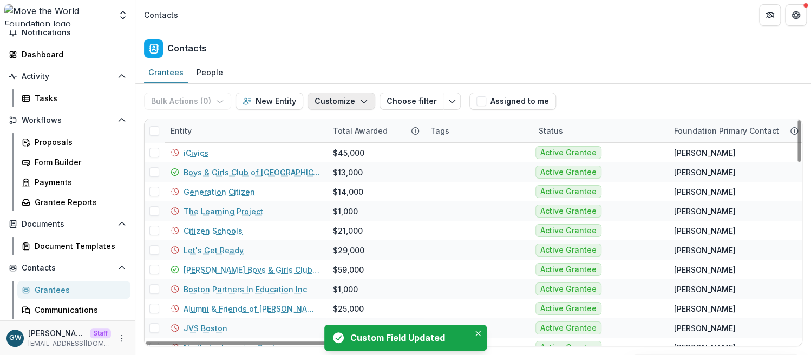
click at [332, 103] on button "Customize" at bounding box center [341, 101] width 68 height 17
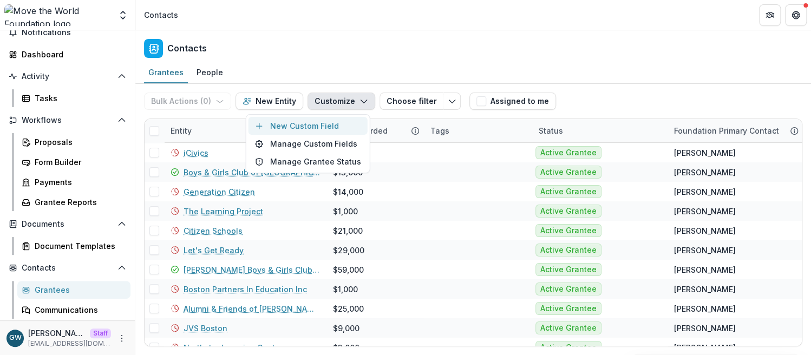
click at [328, 127] on button "New Custom Field" at bounding box center [307, 126] width 119 height 18
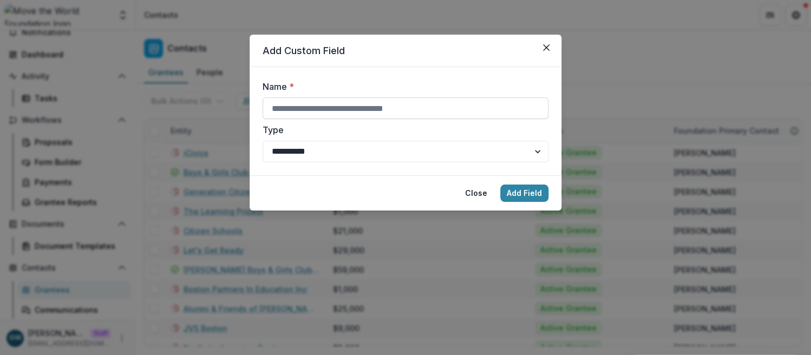
click at [368, 113] on input "Name *" at bounding box center [405, 108] width 286 height 22
type input "**********"
click at [522, 189] on button "Add Field" at bounding box center [524, 193] width 48 height 17
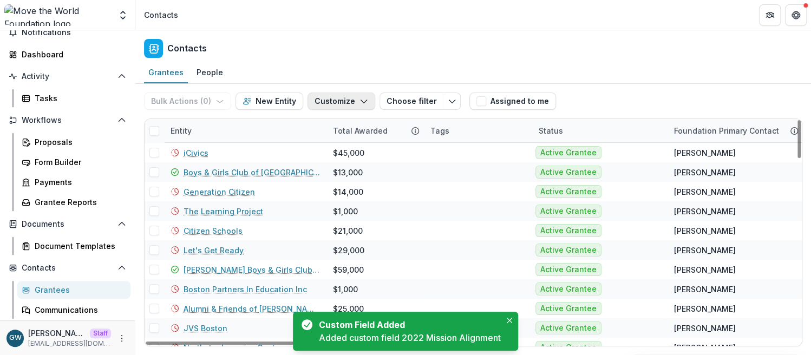
click at [359, 102] on icon "button" at bounding box center [363, 101] width 9 height 9
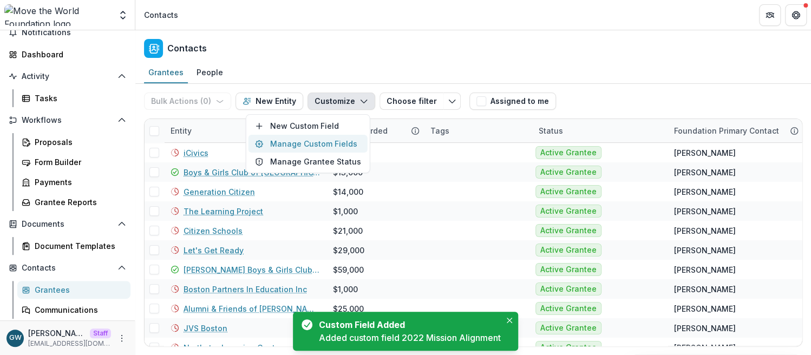
click at [328, 142] on button "Manage Custom Fields" at bounding box center [307, 144] width 119 height 18
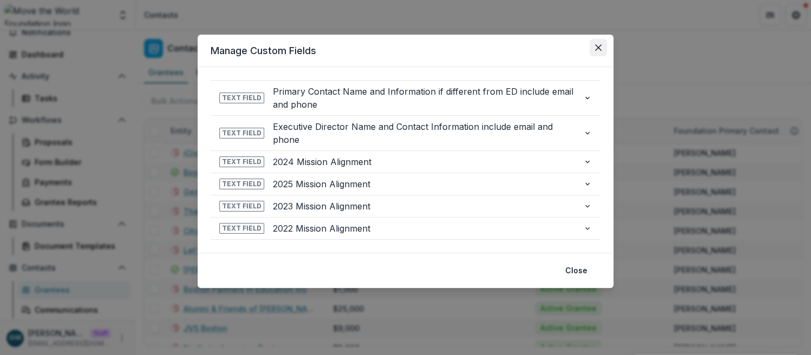
click at [598, 48] on icon "Close" at bounding box center [598, 47] width 6 height 6
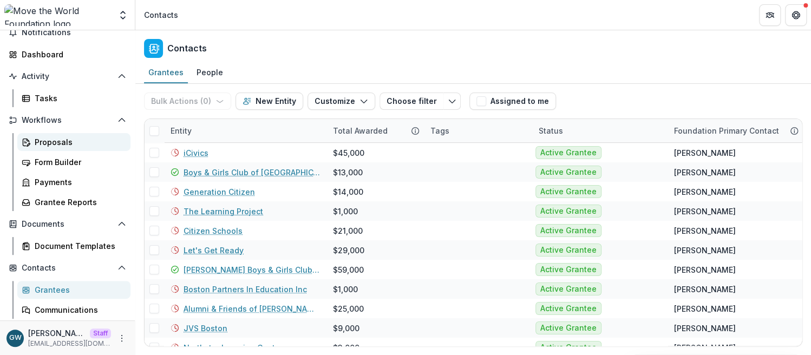
click at [62, 140] on div "Proposals" at bounding box center [78, 141] width 87 height 11
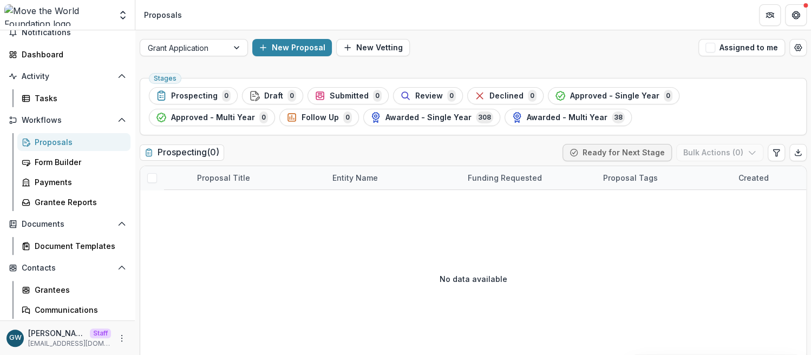
click at [526, 118] on span "Awarded - Multi Year" at bounding box center [566, 117] width 81 height 9
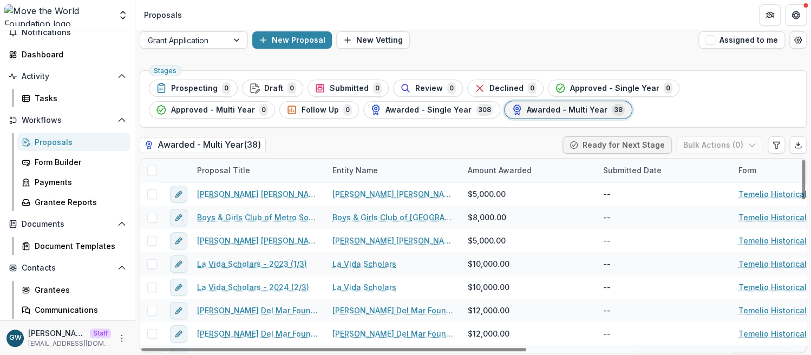
scroll to position [8, 0]
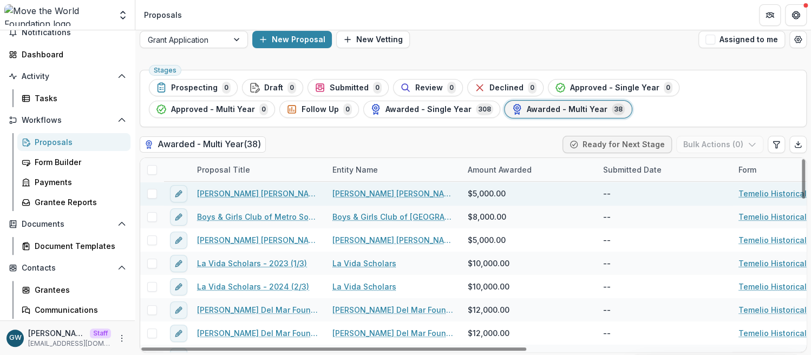
click at [244, 192] on link "[PERSON_NAME] [PERSON_NAME] Institute of Technology - 2023 (1/3)" at bounding box center [258, 193] width 122 height 11
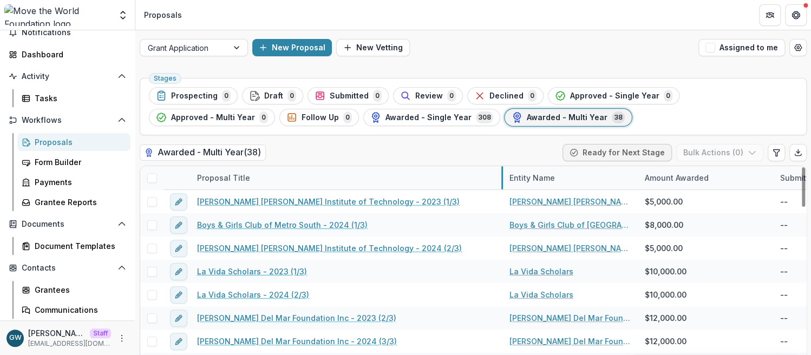
drag, startPoint x: 325, startPoint y: 180, endPoint x: 502, endPoint y: 174, distance: 177.1
click at [94, 204] on div "Grantee Reports" at bounding box center [78, 201] width 87 height 11
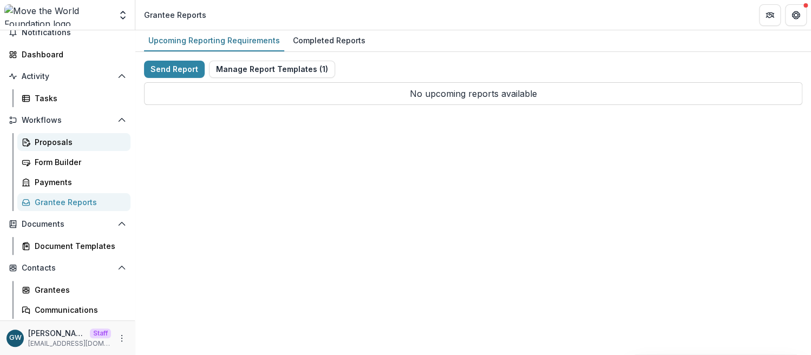
click at [56, 141] on div "Proposals" at bounding box center [78, 141] width 87 height 11
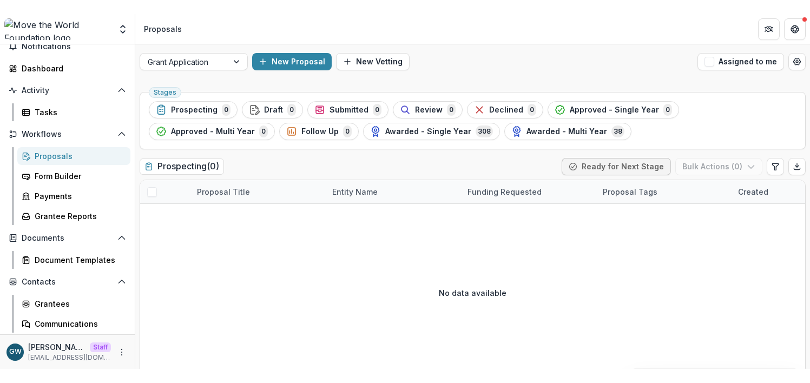
scroll to position [46, 0]
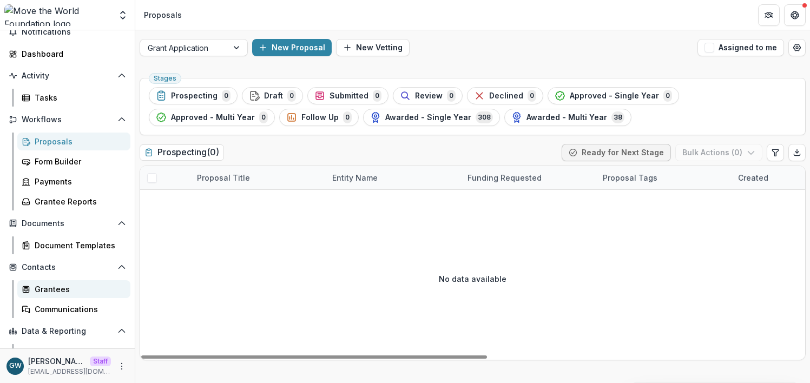
drag, startPoint x: 54, startPoint y: 289, endPoint x: 71, endPoint y: 282, distance: 18.7
click at [54, 288] on div "Grantees" at bounding box center [78, 289] width 87 height 11
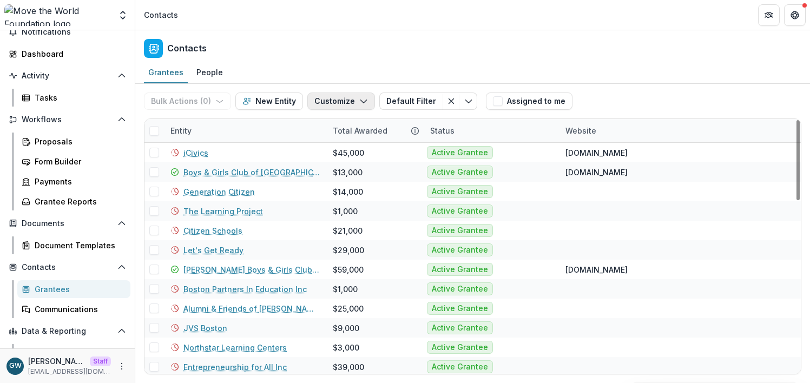
click at [359, 100] on icon "button" at bounding box center [363, 101] width 9 height 9
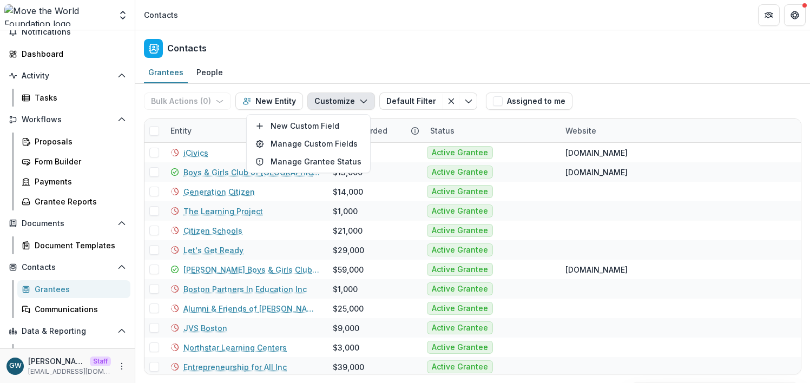
click at [594, 97] on div "Bulk Actions ( 0 ) Send Email Create Proposals Create Tasks New Entity Customiz…" at bounding box center [472, 101] width 657 height 35
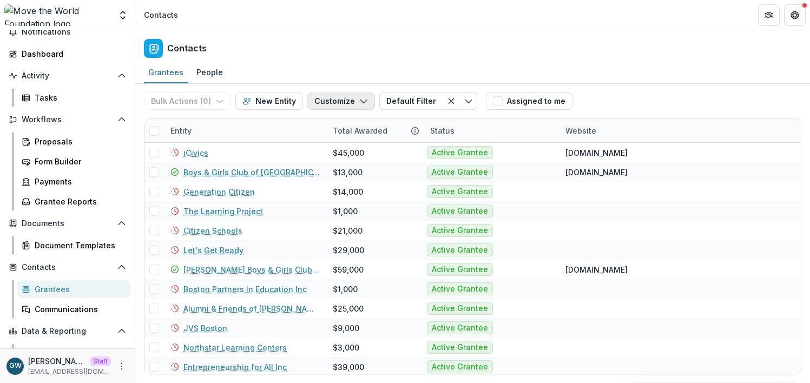
click at [359, 102] on icon "button" at bounding box center [363, 101] width 9 height 9
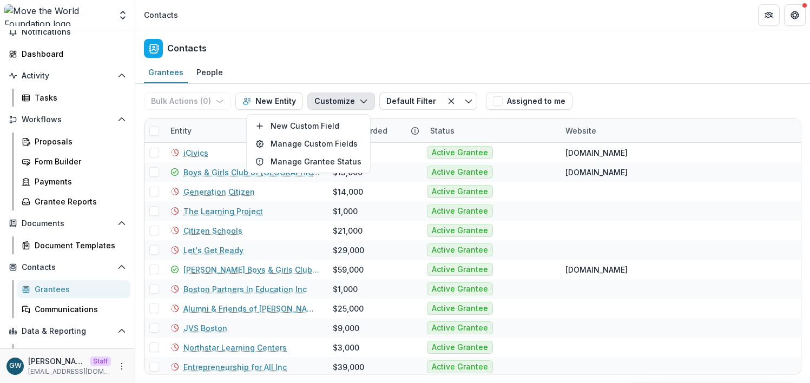
click at [667, 87] on div "Bulk Actions ( 0 ) Send Email Create Proposals Create Tasks New Entity Customiz…" at bounding box center [472, 101] width 657 height 35
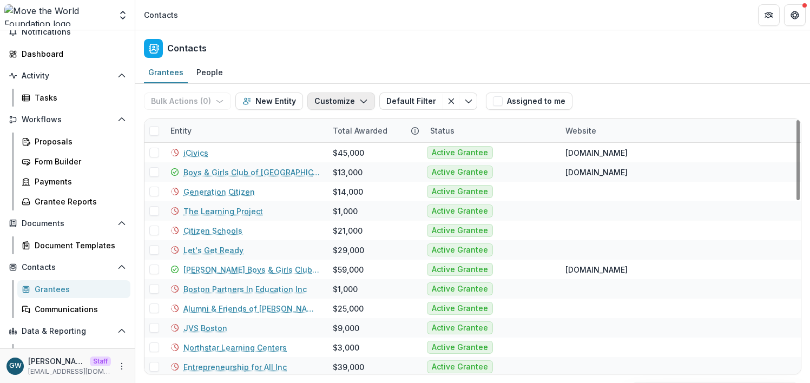
click at [329, 98] on button "Customize" at bounding box center [341, 101] width 68 height 17
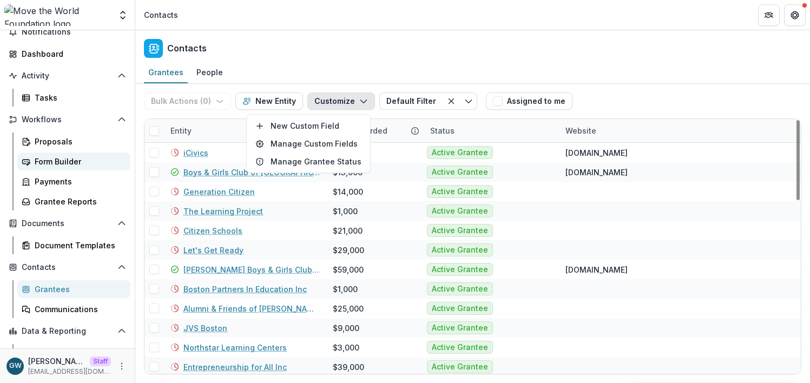
click at [76, 160] on div "Form Builder" at bounding box center [78, 161] width 87 height 11
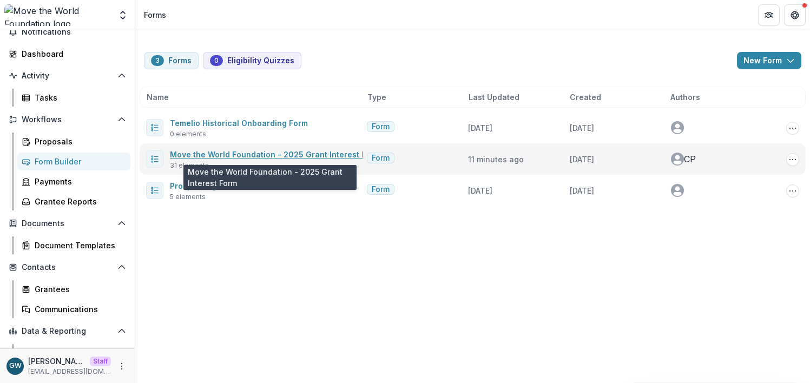
click at [210, 155] on link "Move the World Foundation - 2025 Grant Interest Form" at bounding box center [275, 154] width 210 height 9
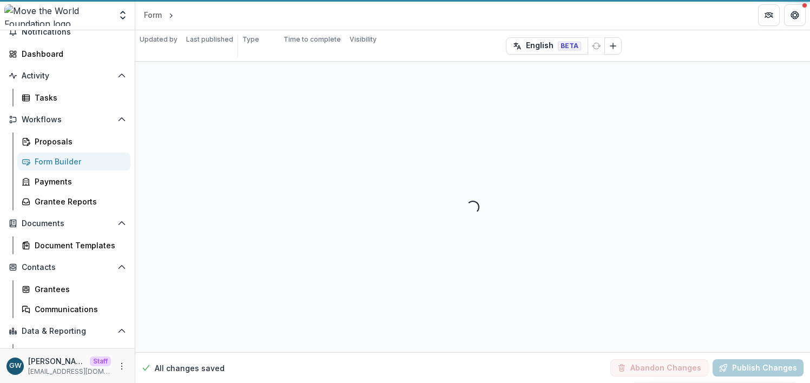
select select "********"
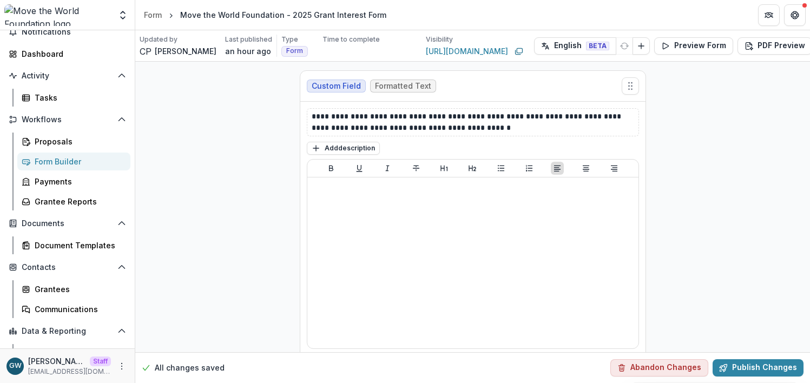
scroll to position [3117, 0]
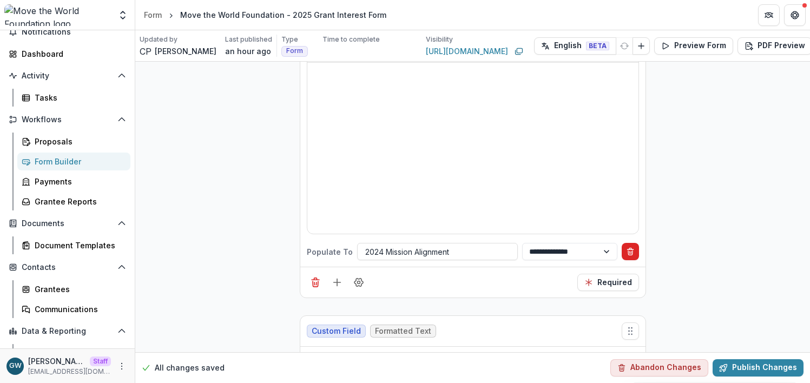
click at [628, 251] on icon "Delete condition" at bounding box center [630, 253] width 4 height 4
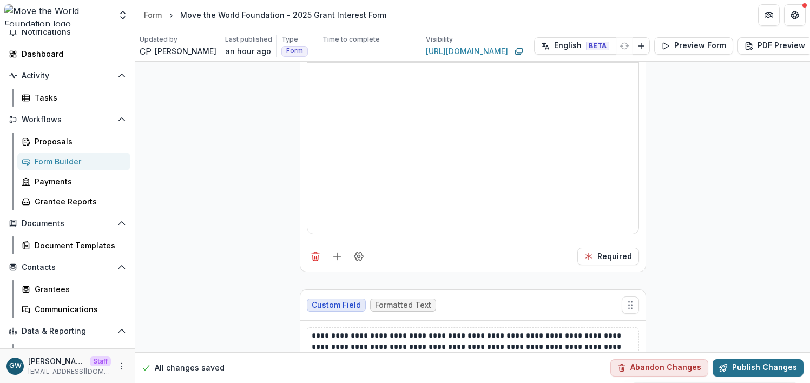
click at [742, 354] on button "Publish Changes" at bounding box center [758, 367] width 91 height 17
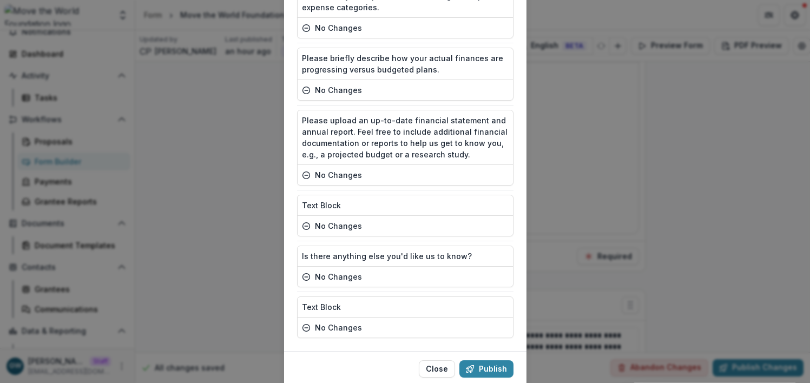
scroll to position [1711, 0]
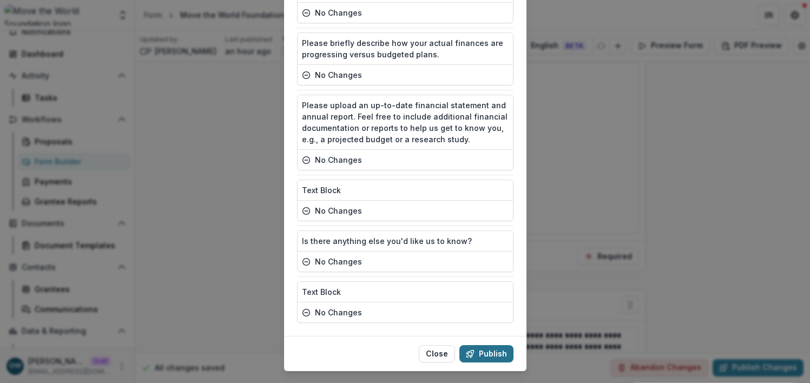
click at [486, 345] on button "Publish" at bounding box center [486, 353] width 54 height 17
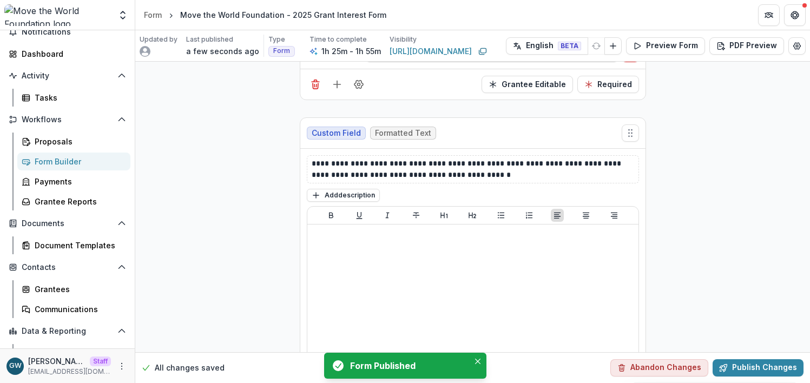
scroll to position [2927, 0]
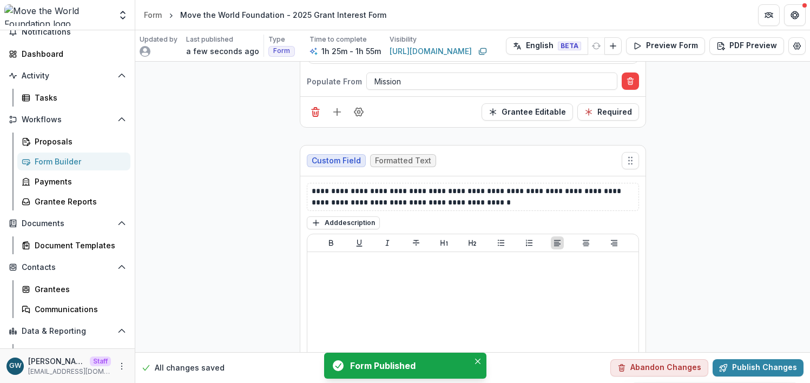
click at [80, 153] on link "Form Builder" at bounding box center [73, 162] width 113 height 18
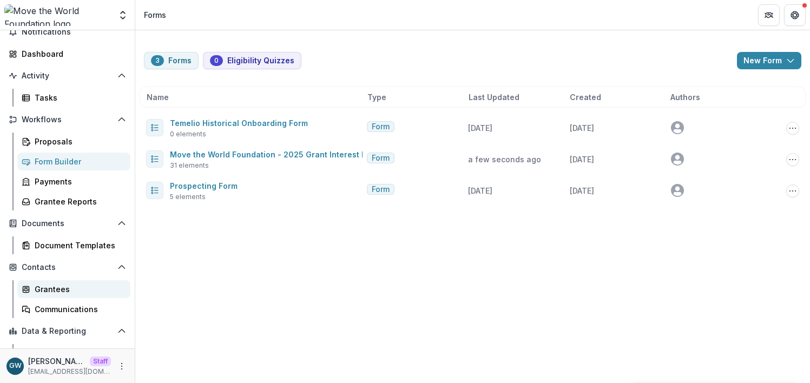
click at [58, 285] on div "Grantees" at bounding box center [78, 289] width 87 height 11
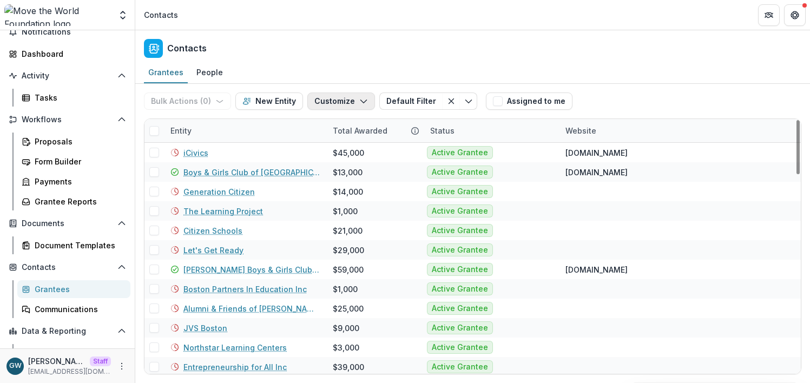
click at [325, 102] on button "Customize" at bounding box center [341, 101] width 68 height 17
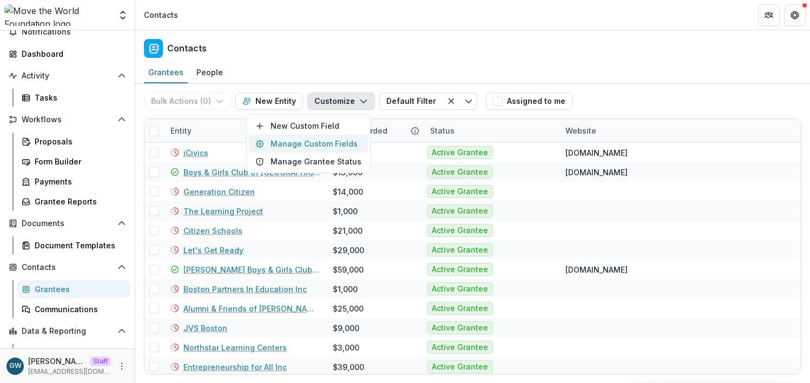
click at [306, 140] on button "Manage Custom Fields" at bounding box center [308, 144] width 119 height 18
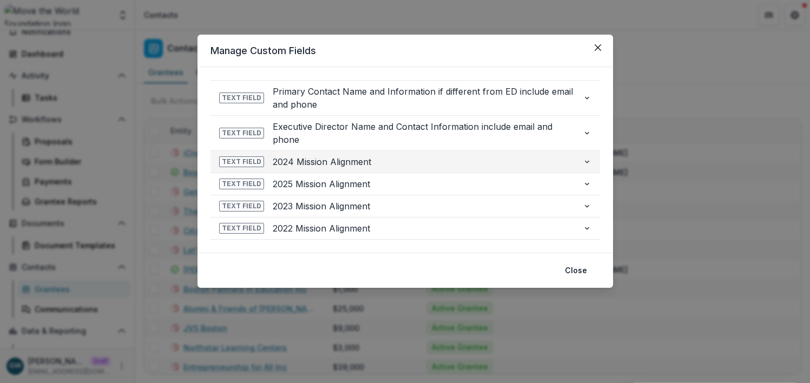
click at [544, 161] on span "2024 Mission Alignment" at bounding box center [423, 161] width 301 height 13
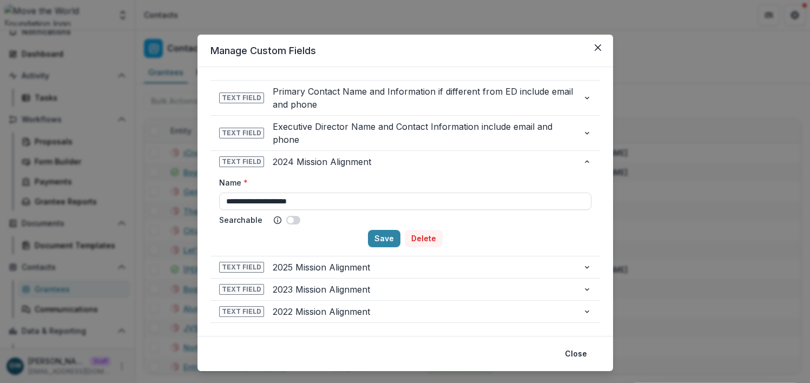
click at [418, 239] on button "Delete" at bounding box center [424, 238] width 38 height 17
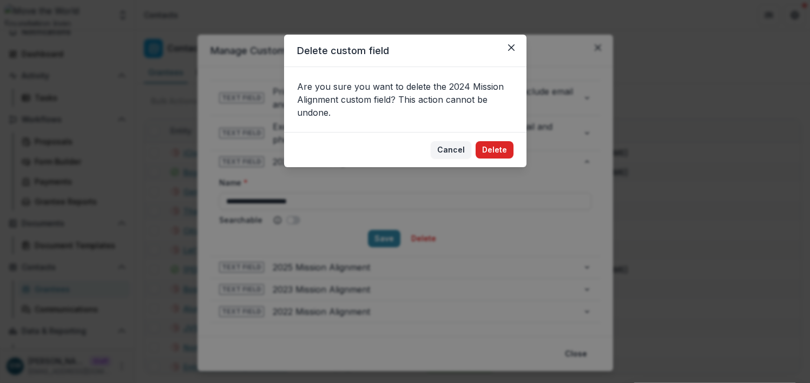
click at [496, 153] on button "Delete" at bounding box center [495, 149] width 38 height 17
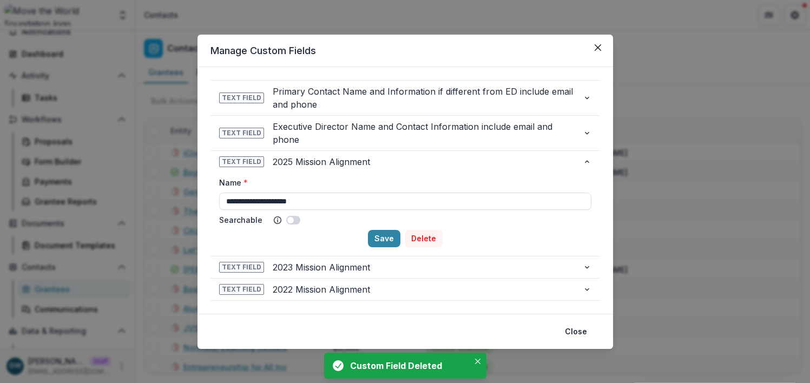
click at [421, 239] on button "Delete" at bounding box center [424, 238] width 38 height 17
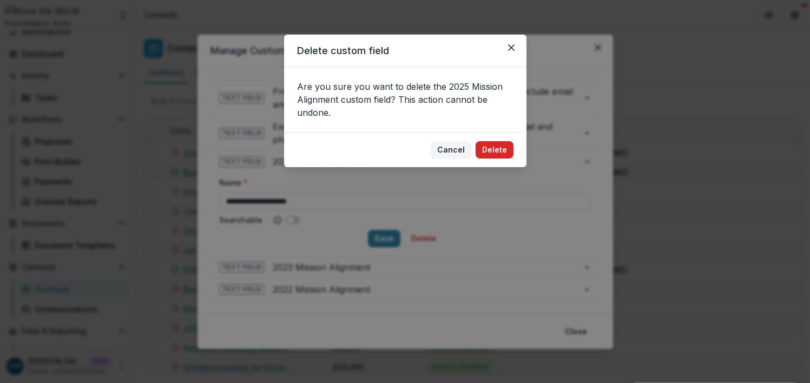
click at [499, 146] on button "Delete" at bounding box center [495, 149] width 38 height 17
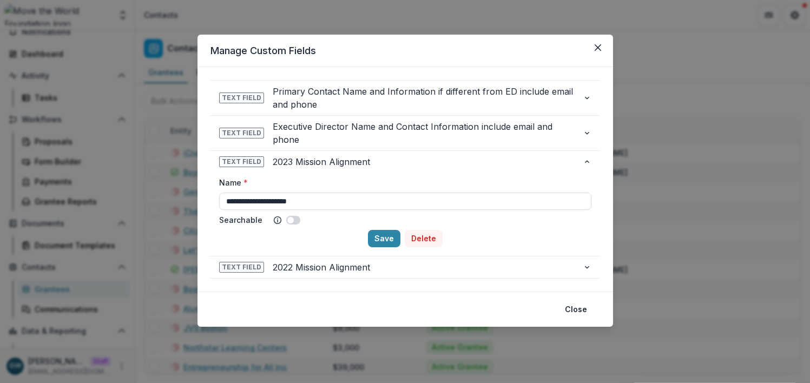
click at [420, 236] on button "Delete" at bounding box center [424, 238] width 38 height 17
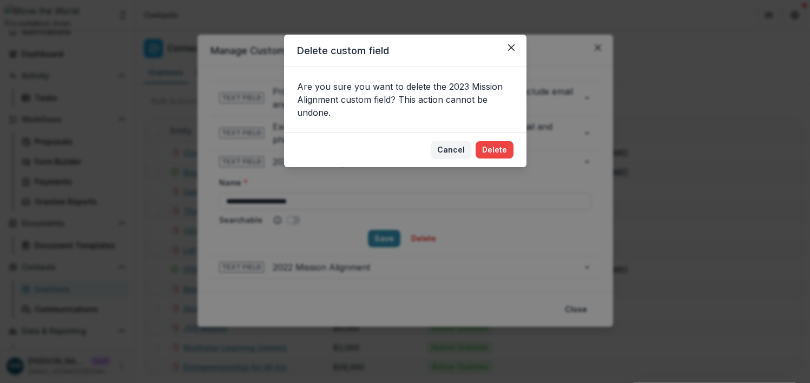
click at [502, 140] on footer "Cancel Delete" at bounding box center [405, 149] width 242 height 35
click at [499, 149] on button "Delete" at bounding box center [495, 149] width 38 height 17
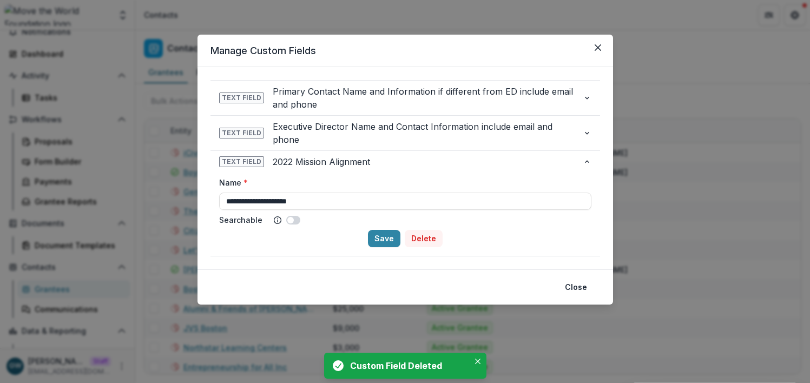
click at [429, 232] on button "Delete" at bounding box center [424, 238] width 38 height 17
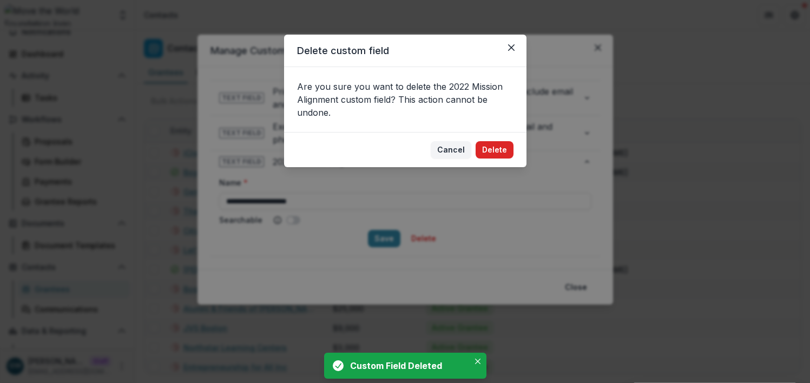
click at [493, 148] on button "Delete" at bounding box center [495, 149] width 38 height 17
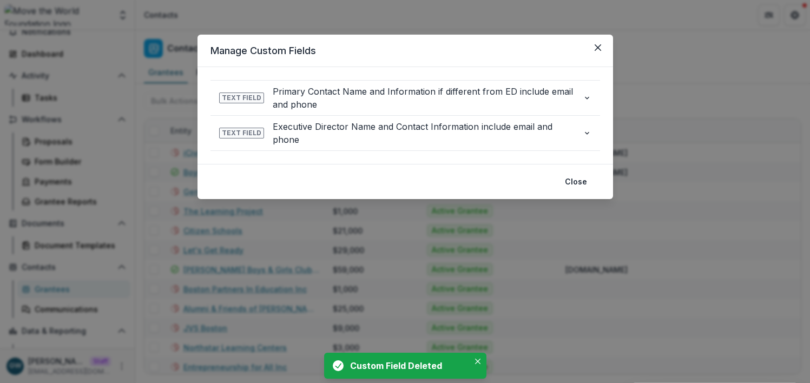
click at [677, 68] on div "**********" at bounding box center [405, 191] width 810 height 383
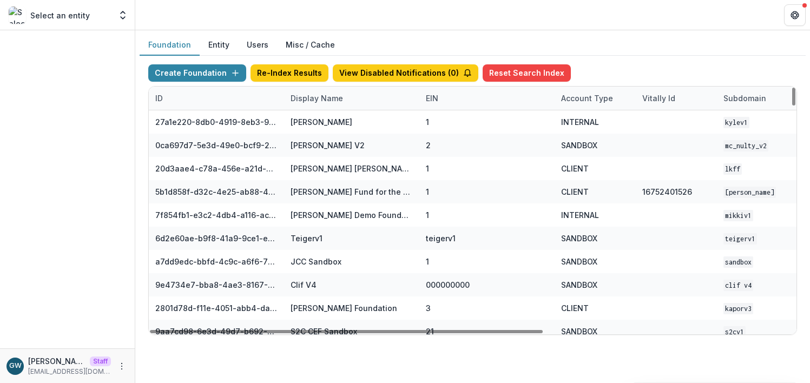
click at [314, 103] on div "Display Name" at bounding box center [351, 98] width 135 height 23
click at [322, 120] on input at bounding box center [351, 122] width 130 height 17
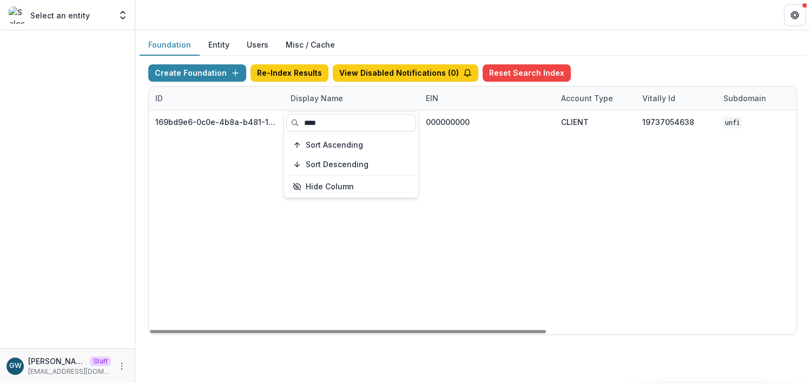
type input "****"
click at [630, 72] on div "Create Foundation Re-Index Results View Disabled Notifications ( 0 ) Reset Sear…" at bounding box center [472, 75] width 649 height 22
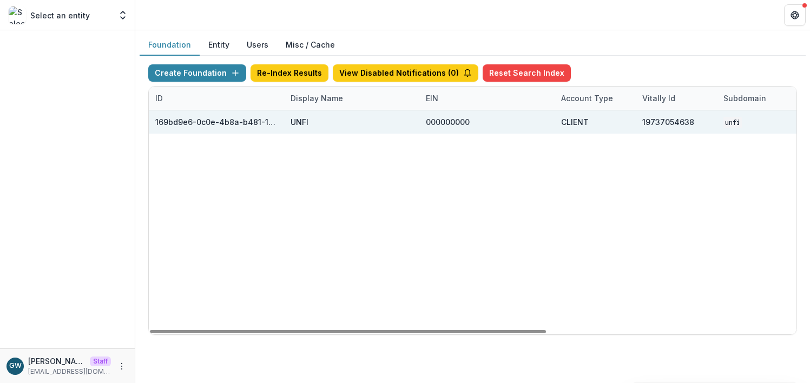
scroll to position [0, 407]
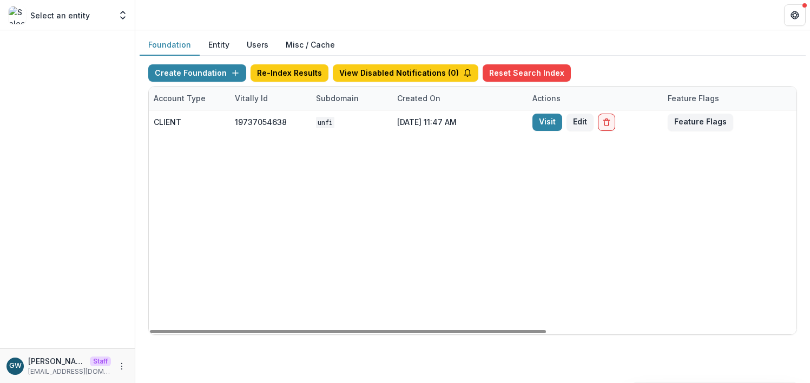
click at [556, 124] on link "Visit" at bounding box center [547, 122] width 30 height 17
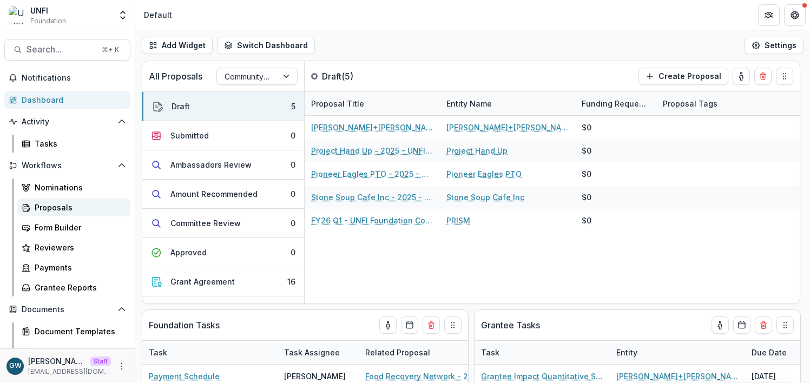
drag, startPoint x: 58, startPoint y: 200, endPoint x: 70, endPoint y: 200, distance: 11.9
click at [58, 200] on link "Proposals" at bounding box center [73, 208] width 113 height 18
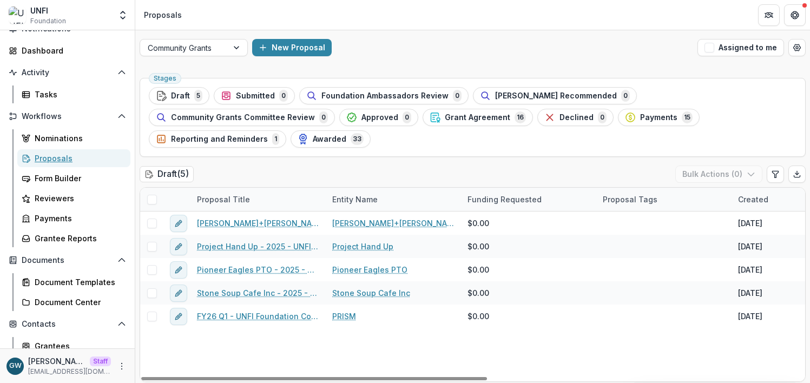
scroll to position [50, 0]
click at [481, 123] on div "Grant Agreement 16" at bounding box center [478, 117] width 96 height 12
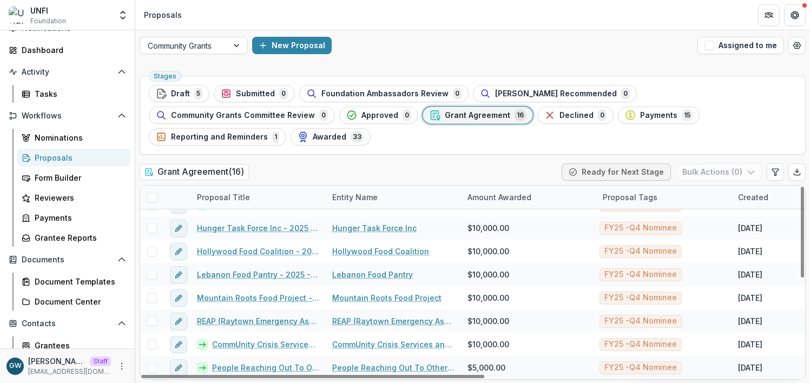
scroll to position [3, 0]
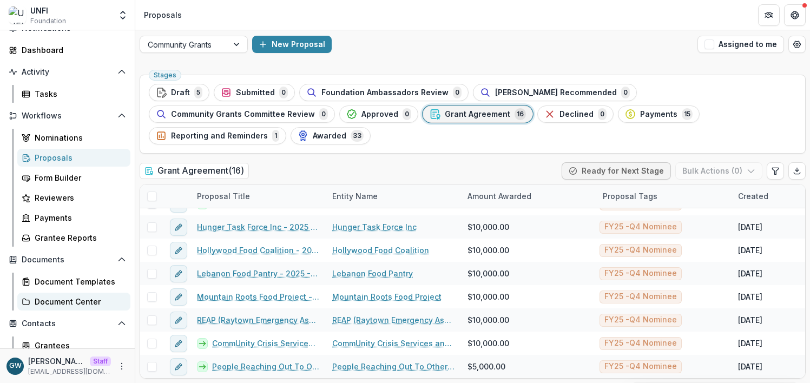
drag, startPoint x: 63, startPoint y: 340, endPoint x: 103, endPoint y: 304, distance: 54.4
click at [63, 340] on div "Grantees" at bounding box center [78, 345] width 87 height 11
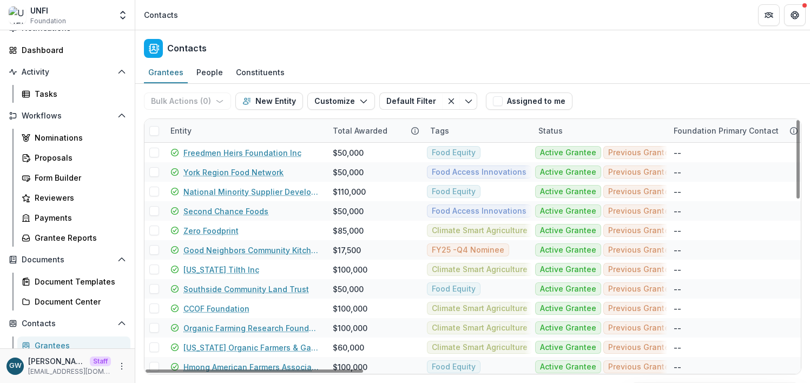
click at [238, 128] on div "Entity" at bounding box center [245, 130] width 162 height 23
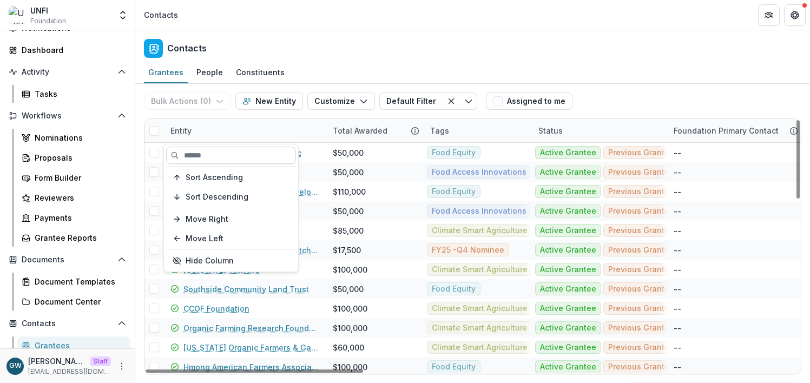
click at [217, 155] on input at bounding box center [231, 155] width 130 height 17
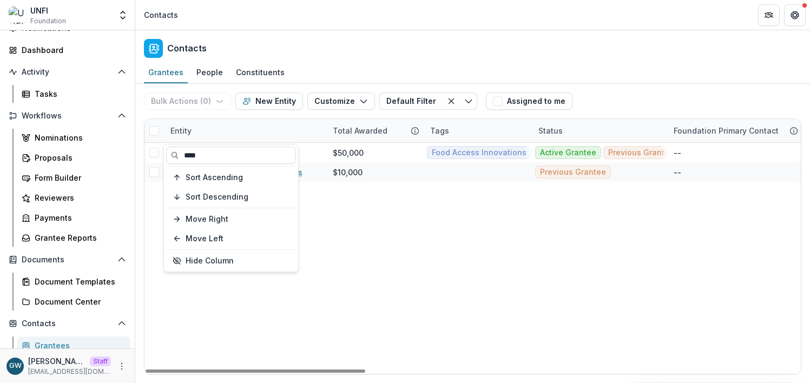
type input "****"
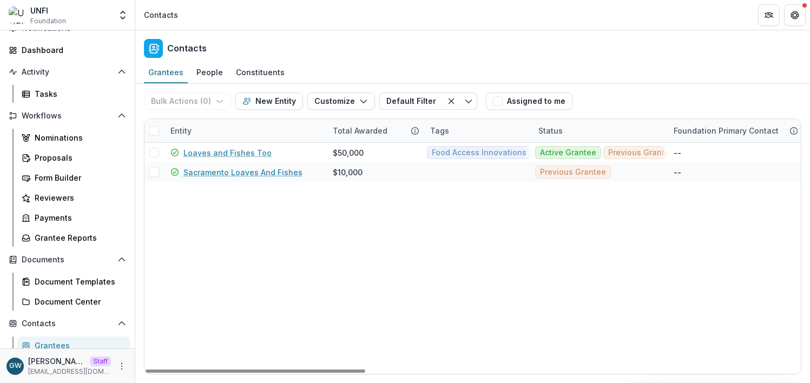
drag, startPoint x: 675, startPoint y: 99, endPoint x: 613, endPoint y: 106, distance: 62.1
click at [675, 99] on div "Bulk Actions ( 0 ) Send Email Create Proposals Create Tasks New Entity Customiz…" at bounding box center [472, 101] width 657 height 35
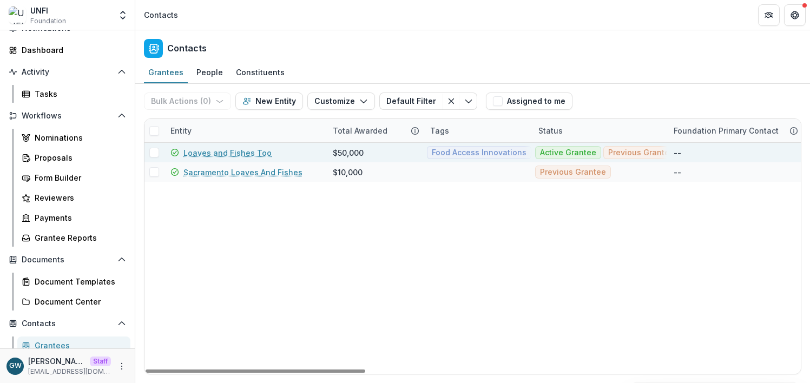
click at [214, 153] on link "Loaves and Fishes Too" at bounding box center [227, 152] width 88 height 11
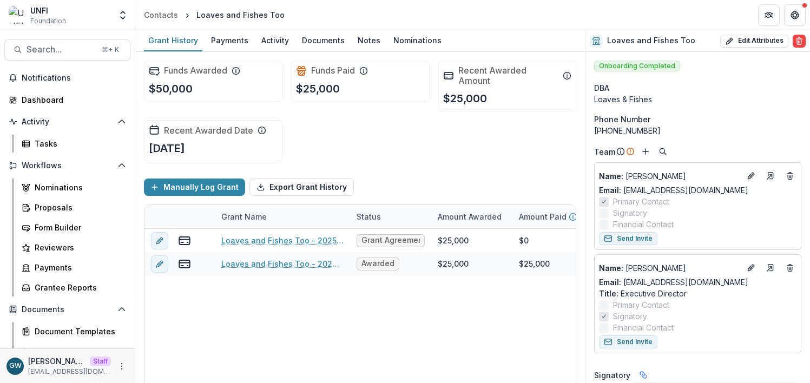
click at [350, 214] on div "Status" at bounding box center [368, 216] width 37 height 11
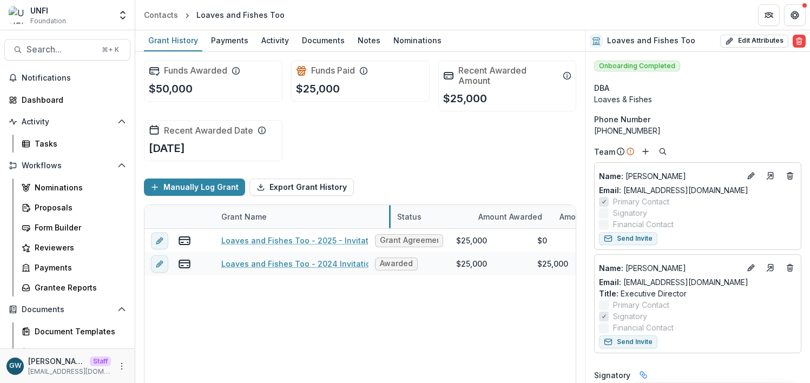
drag, startPoint x: 348, startPoint y: 214, endPoint x: 400, endPoint y: 214, distance: 51.9
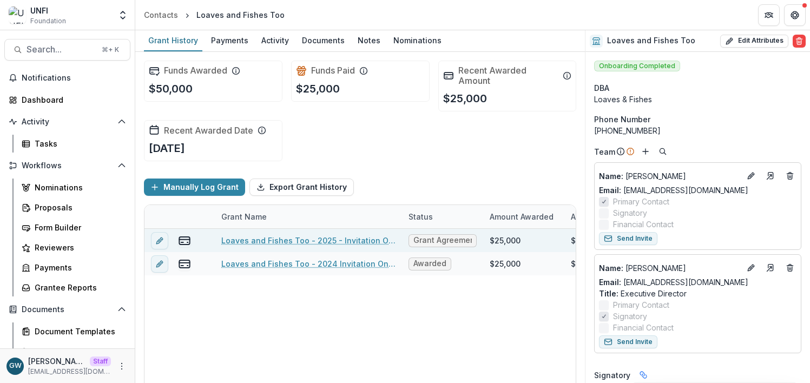
click at [294, 238] on link "Loaves and Fishes Too - 2025 - Invitation Only Application" at bounding box center [308, 240] width 174 height 11
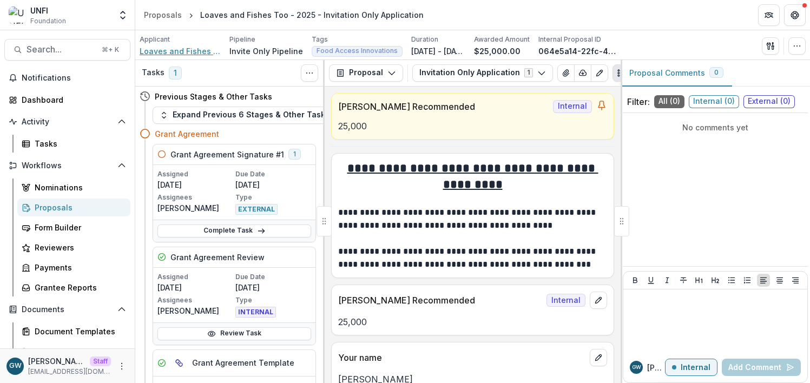
click at [189, 50] on span "Loaves and Fishes Too" at bounding box center [180, 50] width 81 height 11
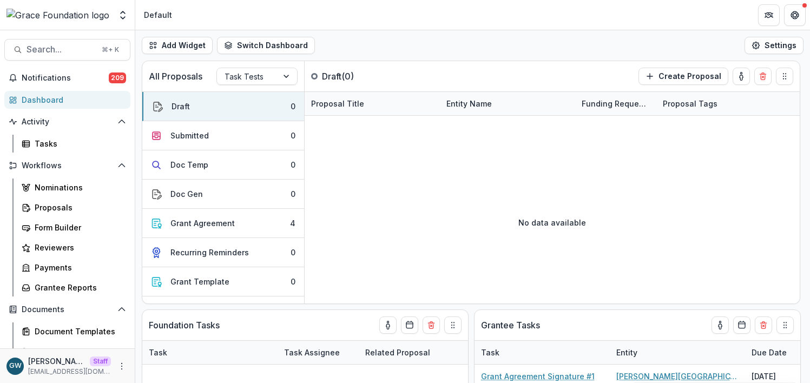
select select "******"
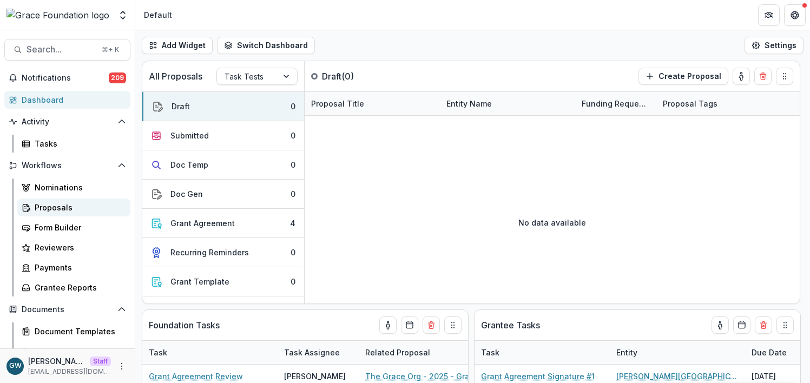
click at [73, 207] on div "Proposals" at bounding box center [78, 207] width 87 height 11
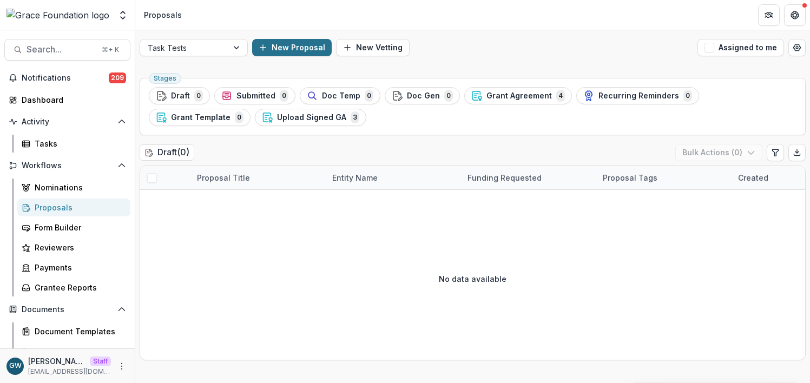
click at [271, 41] on button "New Proposal" at bounding box center [292, 47] width 80 height 17
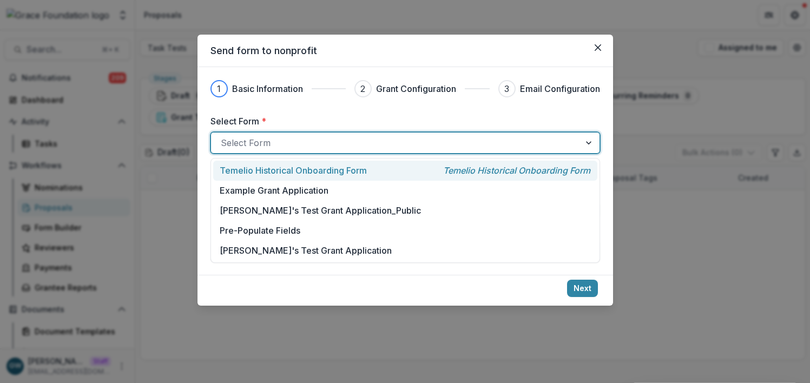
click at [279, 136] on div at bounding box center [396, 142] width 350 height 15
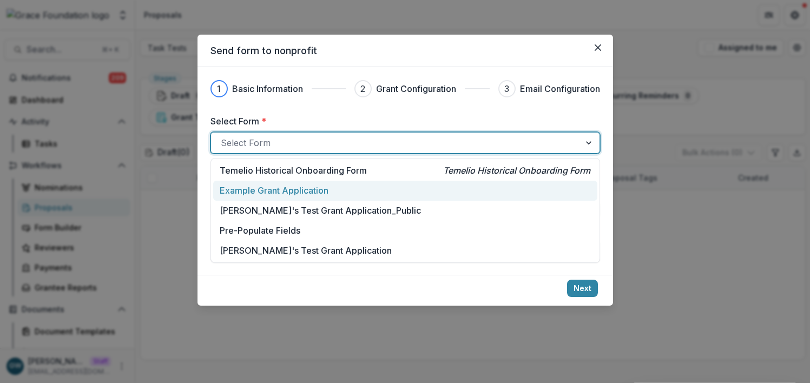
click at [277, 187] on p "Example Grant Application" at bounding box center [274, 190] width 109 height 13
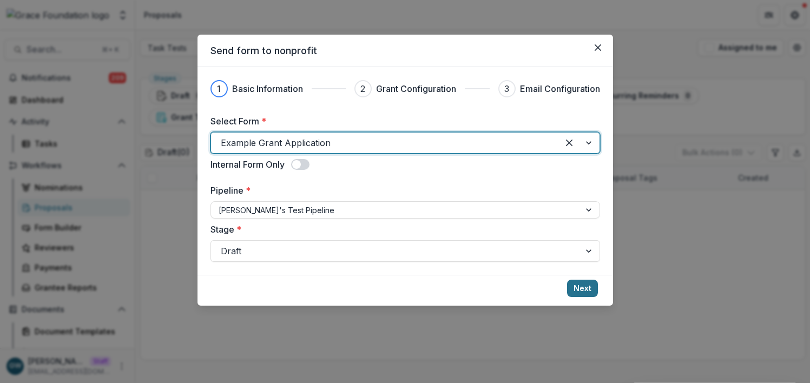
click at [578, 296] on button "Next" at bounding box center [582, 288] width 31 height 17
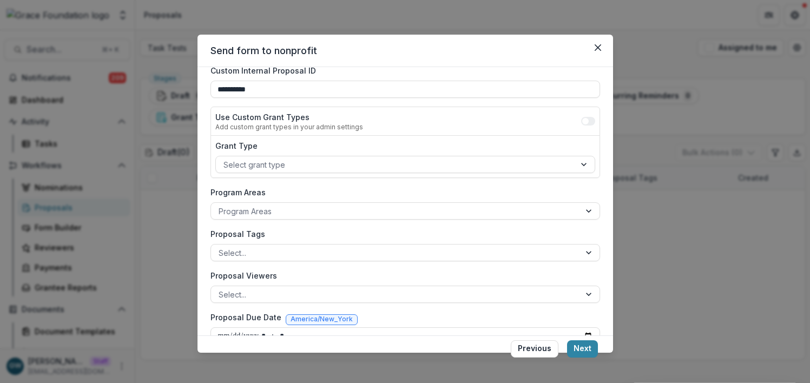
scroll to position [93, 0]
click at [582, 345] on button "Next" at bounding box center [582, 348] width 31 height 17
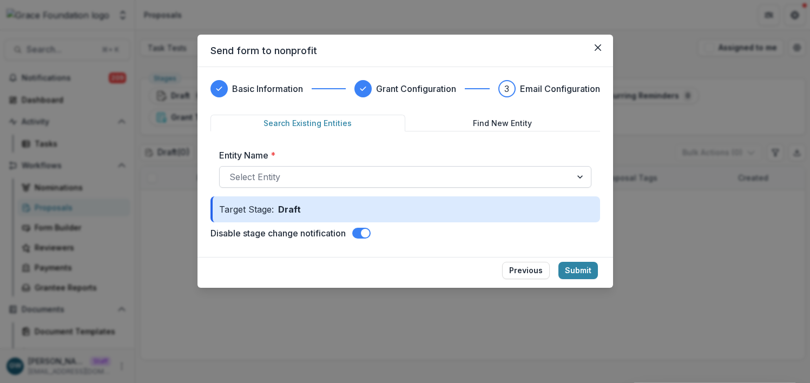
click at [407, 180] on div at bounding box center [395, 176] width 332 height 15
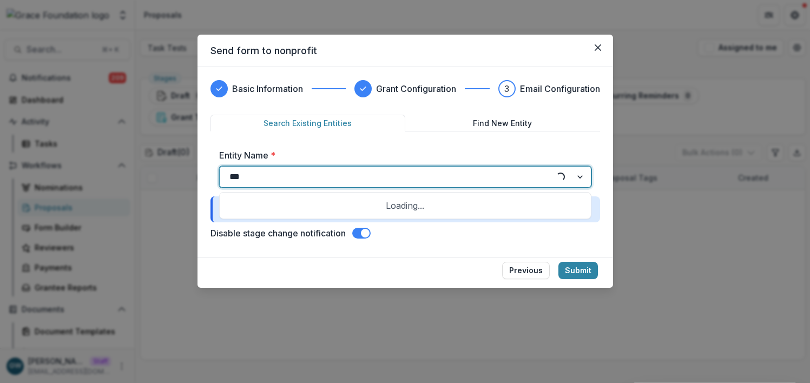
type input "****"
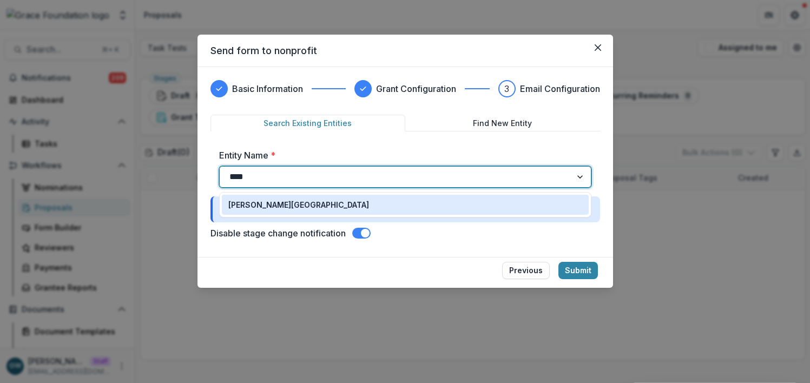
click at [385, 199] on div "[PERSON_NAME][GEOGRAPHIC_DATA]" at bounding box center [405, 204] width 354 height 11
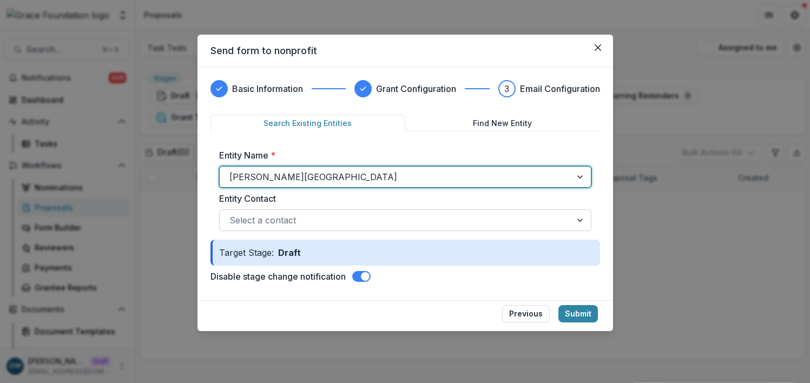
click at [444, 217] on div at bounding box center [395, 220] width 332 height 15
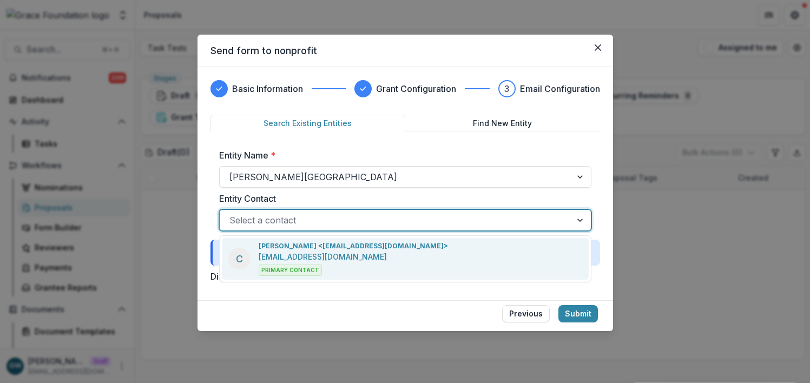
click at [321, 259] on p "charleshackley1873@gmail.com" at bounding box center [323, 256] width 128 height 11
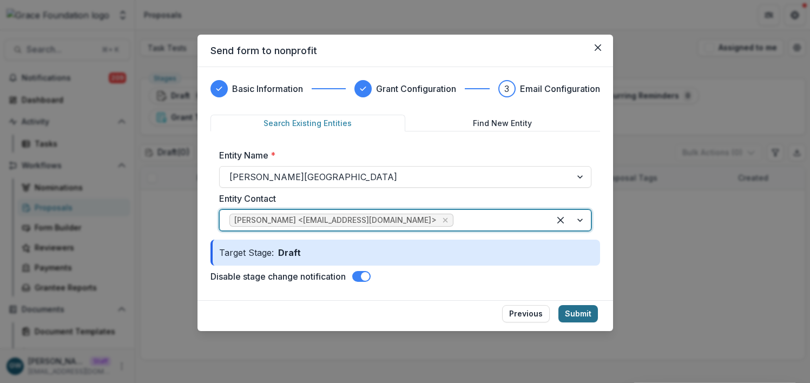
click at [577, 310] on button "Submit" at bounding box center [578, 313] width 40 height 17
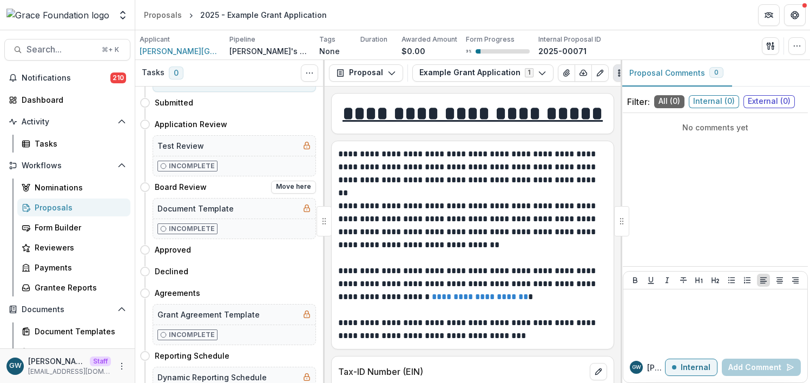
scroll to position [100, 0]
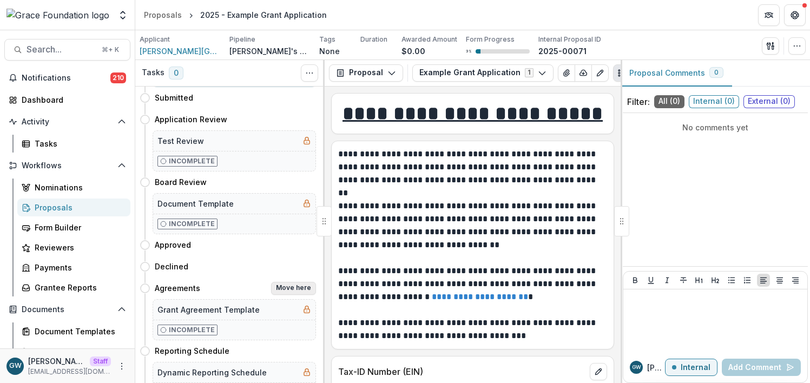
click at [289, 289] on button "Move here" at bounding box center [293, 288] width 45 height 13
select select "**********"
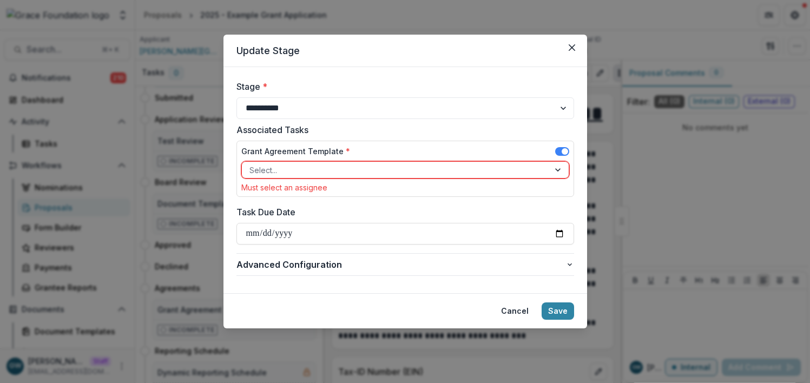
click at [308, 169] on div at bounding box center [395, 170] width 292 height 14
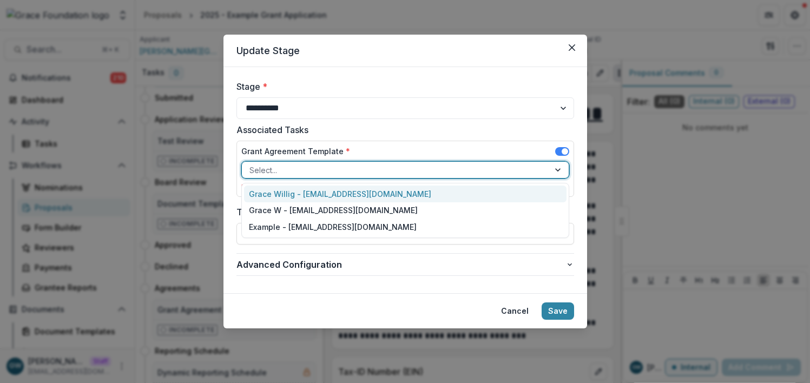
click at [305, 188] on div "Grace Willig - grace@trytemelio.com" at bounding box center [405, 194] width 322 height 17
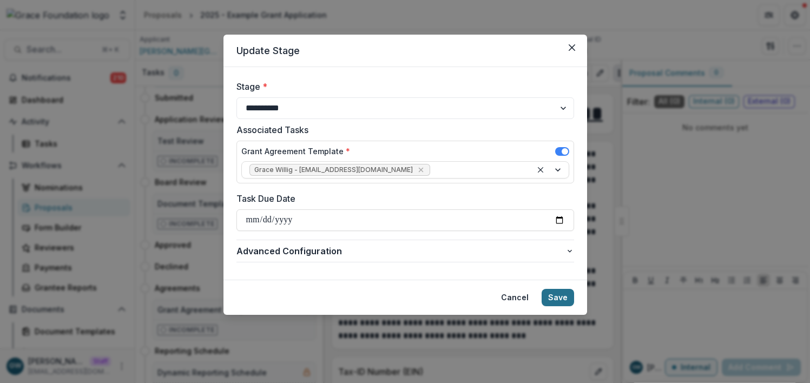
click at [552, 297] on button "Save" at bounding box center [558, 297] width 32 height 17
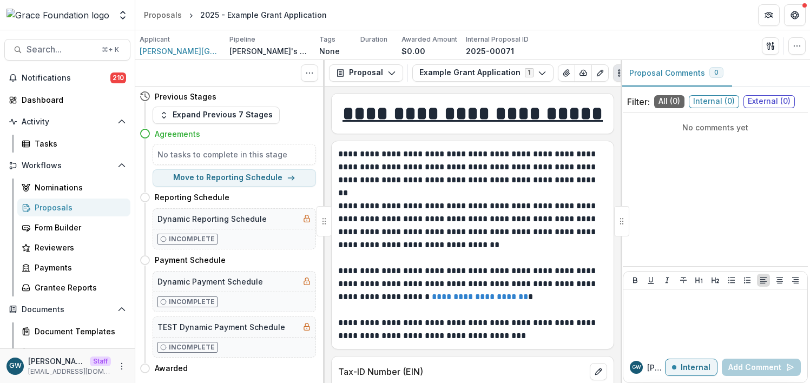
scroll to position [0, 0]
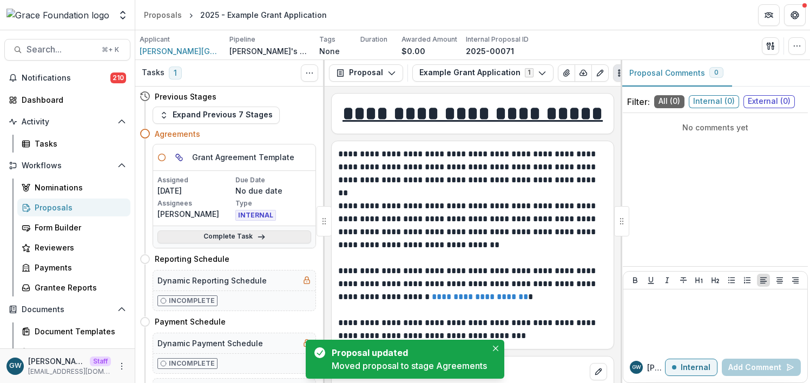
click at [194, 234] on link "Complete Task" at bounding box center [234, 237] width 154 height 13
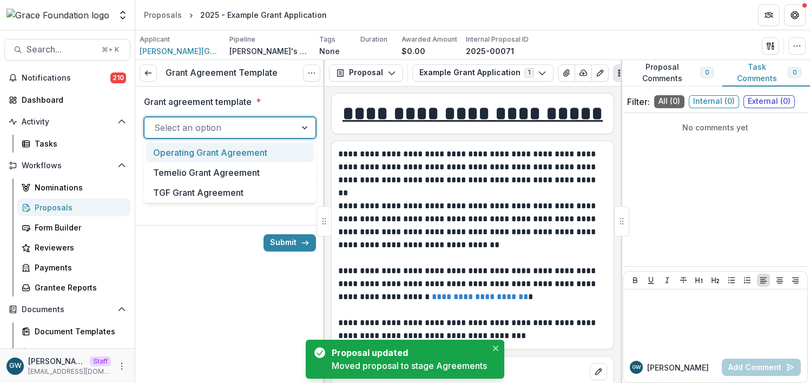
click at [194, 125] on div at bounding box center [220, 127] width 132 height 15
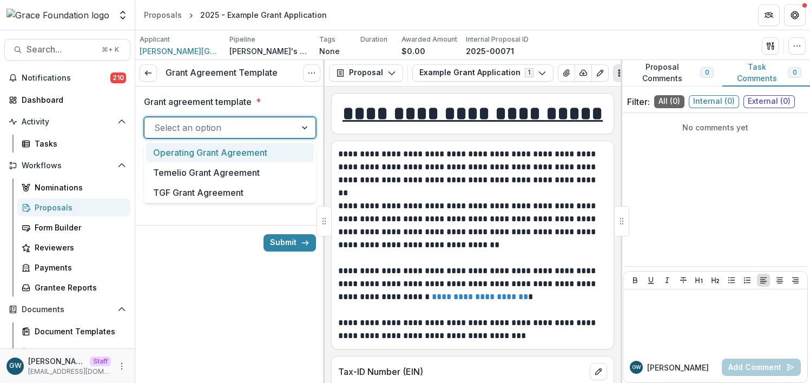
click at [200, 148] on div "Operating Grant Agreement" at bounding box center [230, 153] width 168 height 20
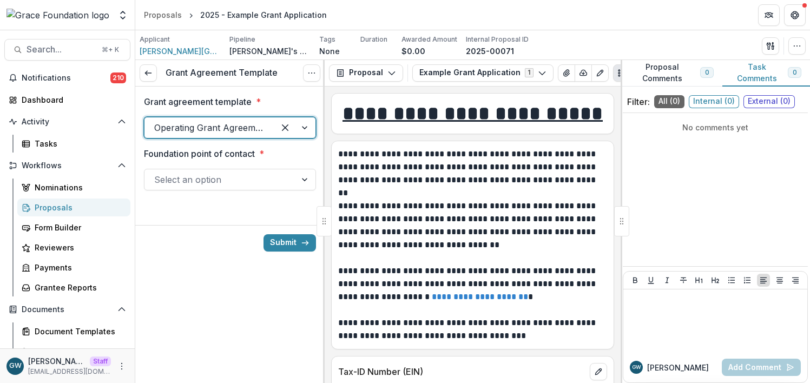
click at [203, 179] on div at bounding box center [220, 179] width 132 height 15
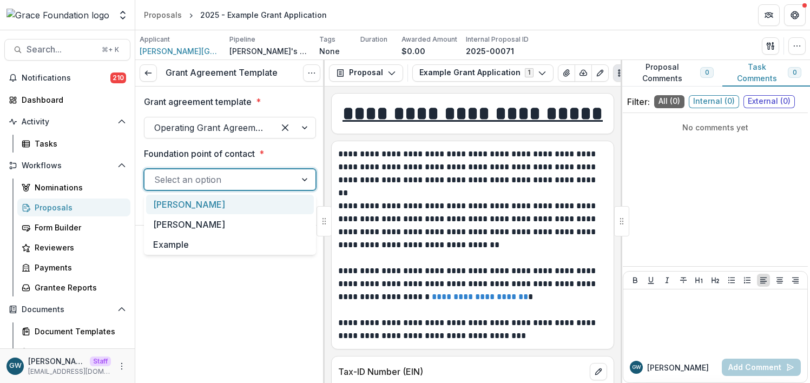
click at [203, 202] on div "[PERSON_NAME]" at bounding box center [230, 205] width 168 height 20
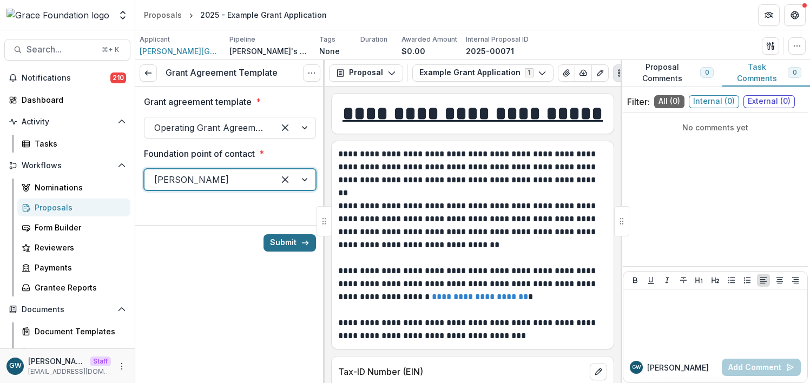
click at [289, 243] on button "Submit" at bounding box center [290, 242] width 52 height 17
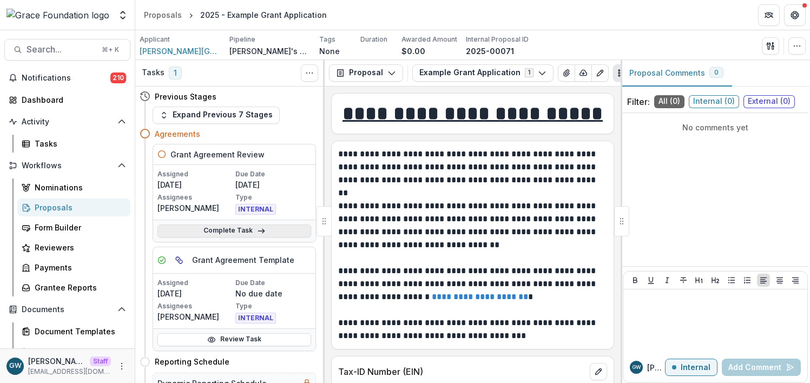
click at [197, 230] on link "Complete Task" at bounding box center [234, 231] width 154 height 13
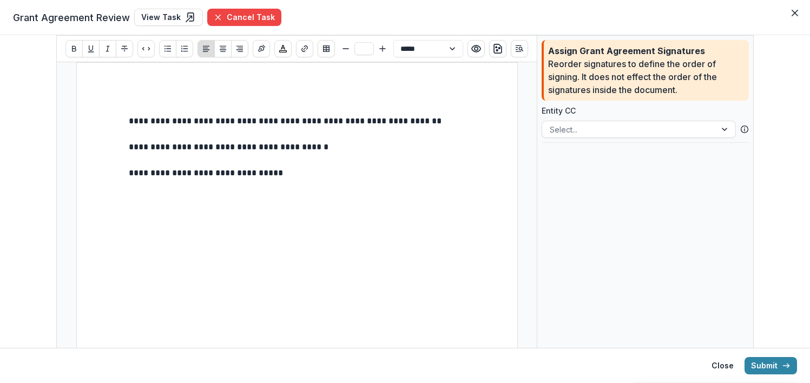
click at [316, 172] on p "**********" at bounding box center [297, 173] width 337 height 13
click at [266, 50] on button "Insert Signature" at bounding box center [261, 48] width 17 height 17
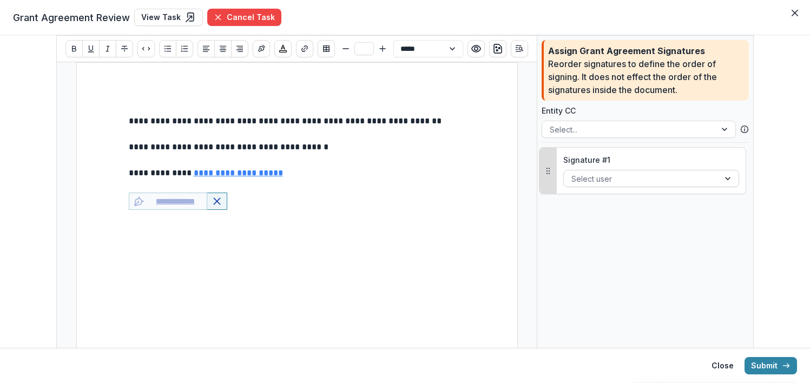
click at [591, 178] on div at bounding box center [641, 179] width 140 height 14
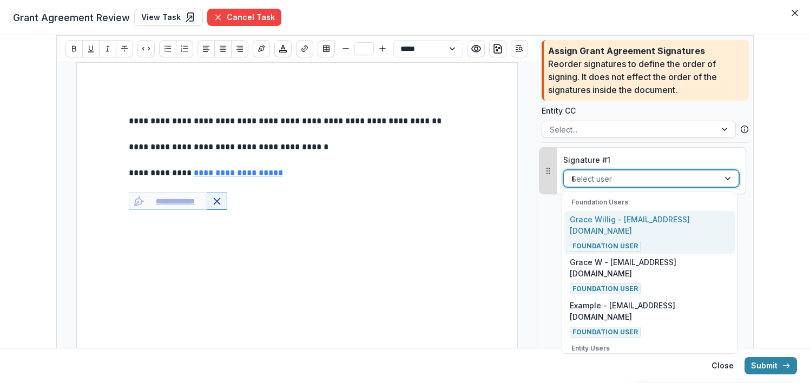
type input "**"
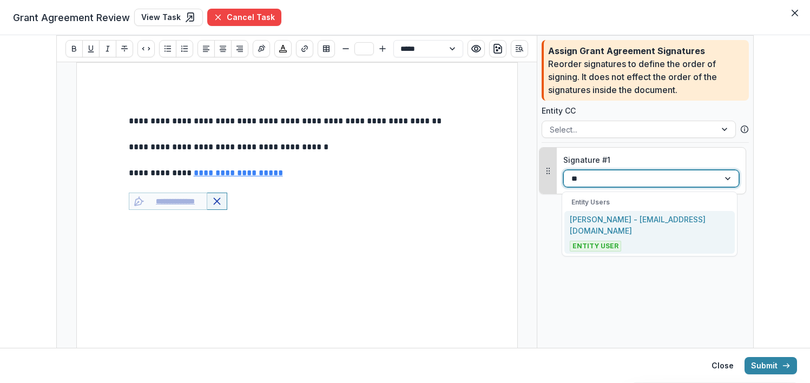
click at [638, 216] on p "Charles Hackley - charleshackley1873@gmail.com" at bounding box center [650, 225] width 160 height 23
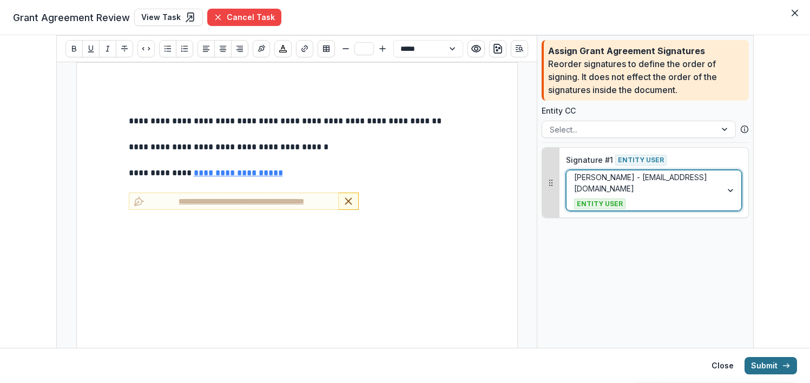
click at [769, 365] on button "Submit" at bounding box center [771, 365] width 52 height 17
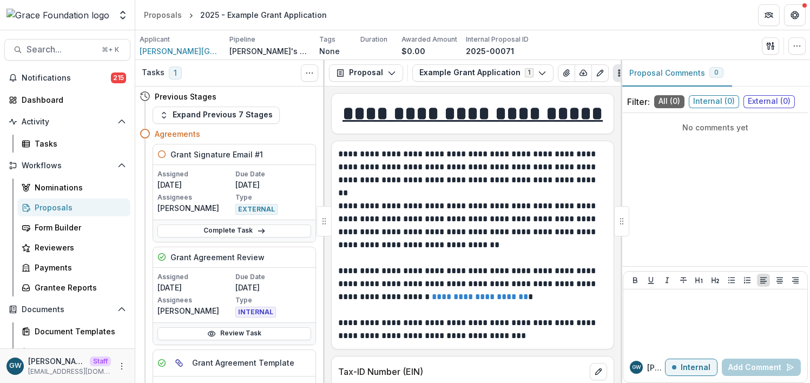
click at [59, 208] on div "Proposals" at bounding box center [78, 207] width 87 height 11
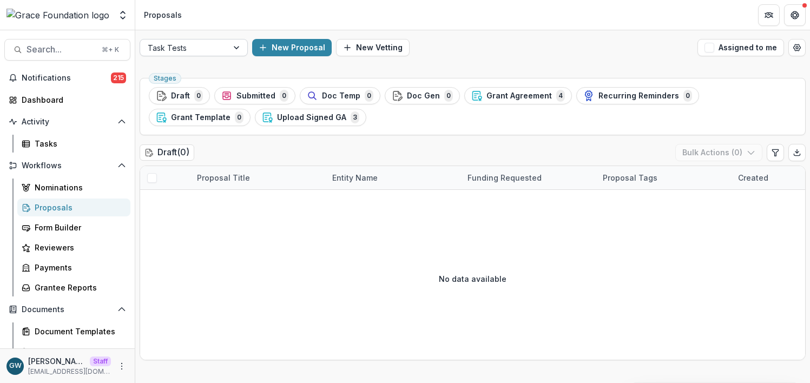
click at [214, 46] on div at bounding box center [184, 48] width 73 height 14
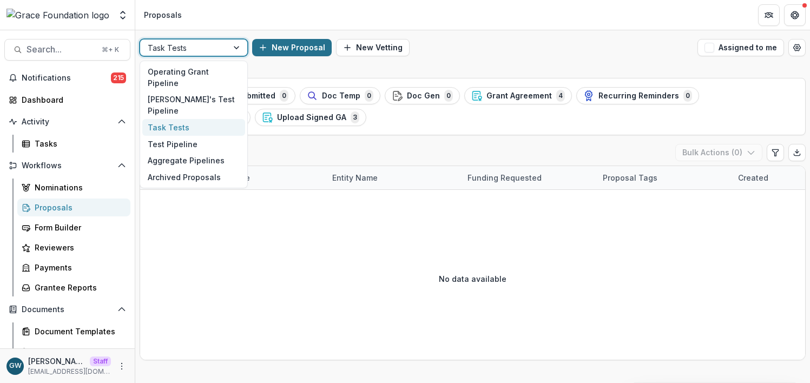
click at [280, 48] on button "New Proposal" at bounding box center [292, 47] width 80 height 17
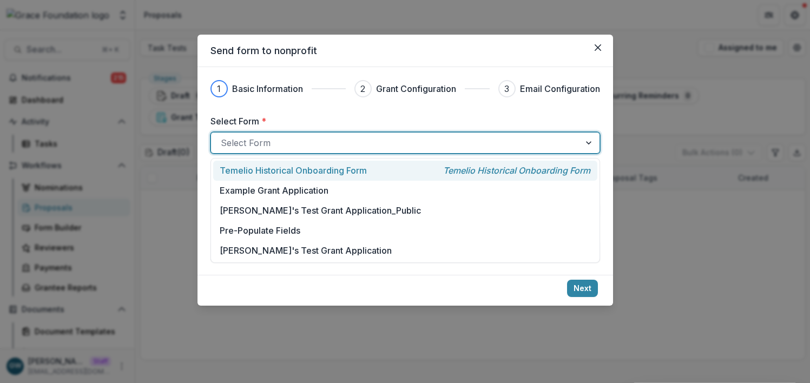
click at [265, 148] on div at bounding box center [396, 142] width 350 height 15
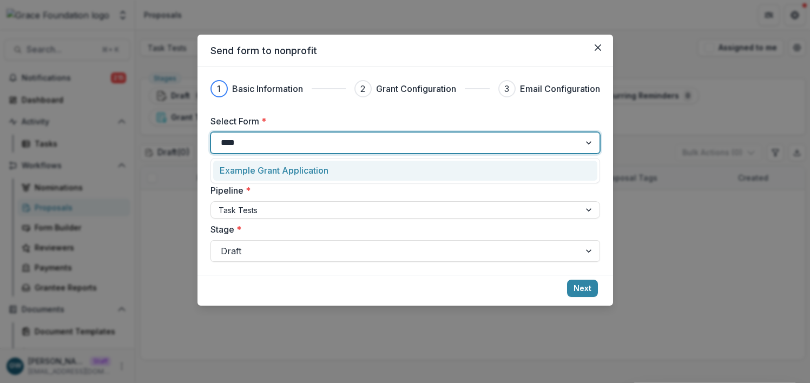
type input "*****"
click at [289, 169] on p "Example Grant Application" at bounding box center [274, 170] width 109 height 13
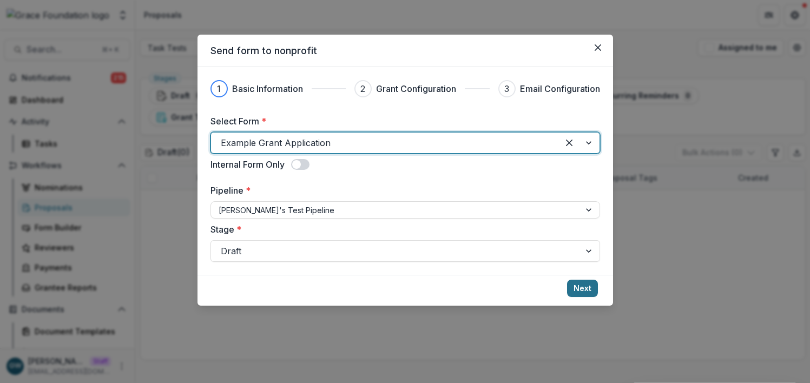
click at [585, 286] on button "Next" at bounding box center [582, 288] width 31 height 17
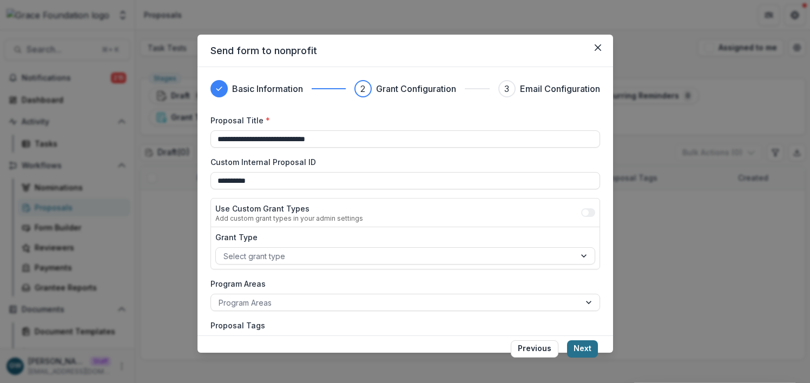
click at [579, 349] on button "Next" at bounding box center [582, 348] width 31 height 17
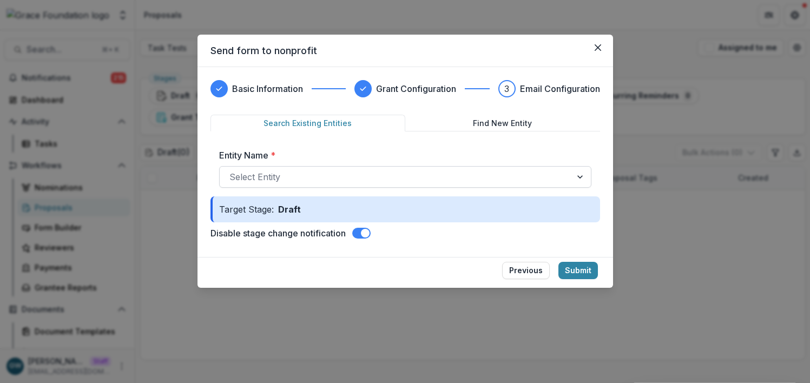
click at [303, 178] on div at bounding box center [395, 176] width 332 height 15
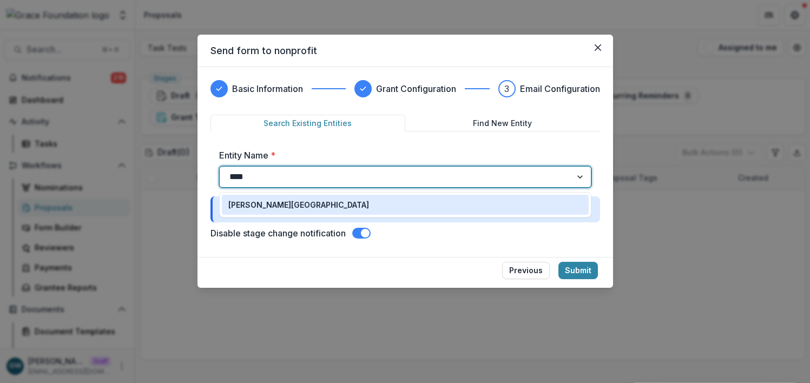
type input "****"
click at [311, 218] on div "Target Stage: Draft" at bounding box center [405, 209] width 390 height 26
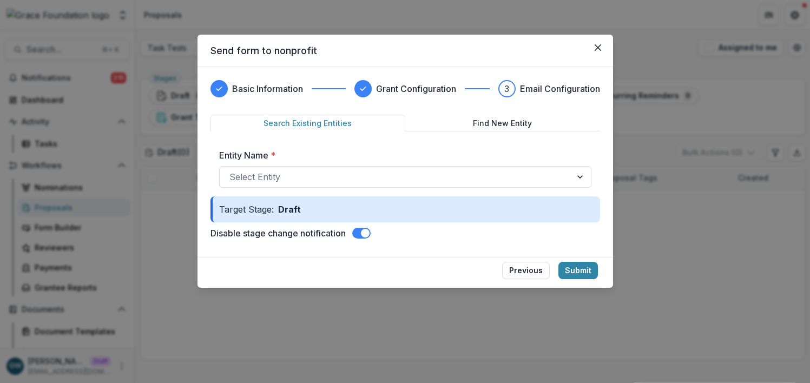
click at [313, 211] on div "Target Stage: Draft" at bounding box center [405, 209] width 390 height 26
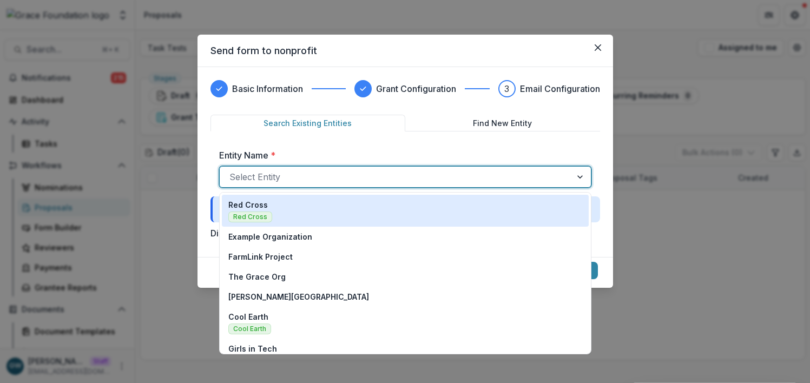
click at [334, 182] on div at bounding box center [395, 176] width 332 height 15
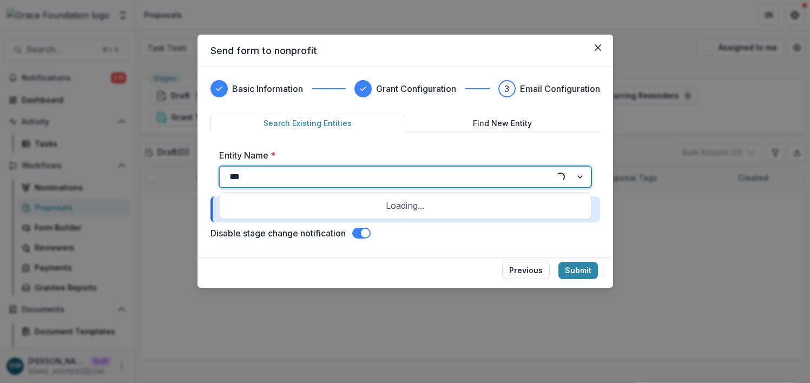
type input "****"
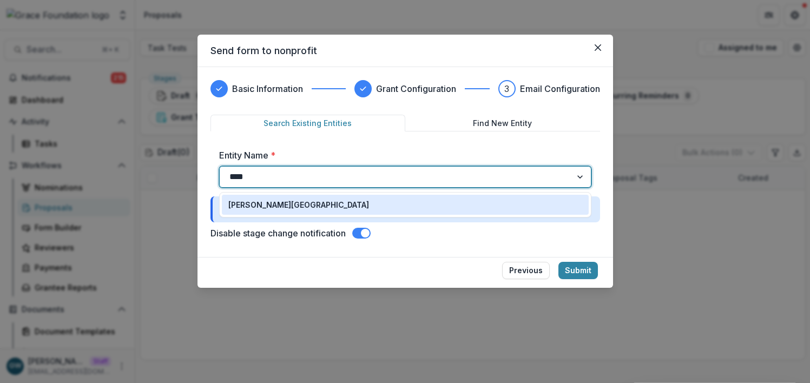
click at [341, 203] on div "Hackley Library" at bounding box center [405, 204] width 354 height 11
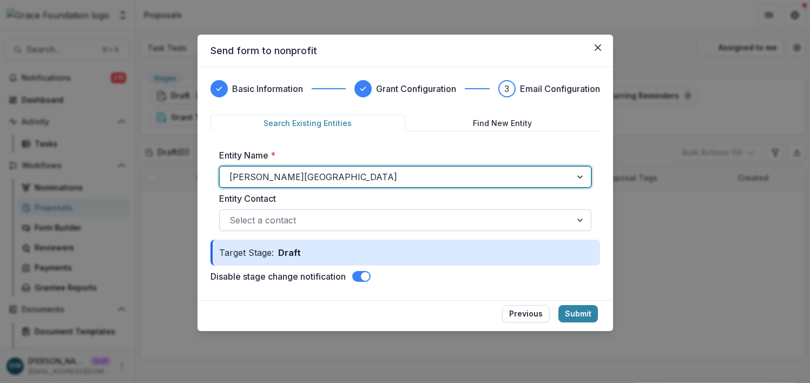
click at [291, 219] on div at bounding box center [395, 220] width 332 height 15
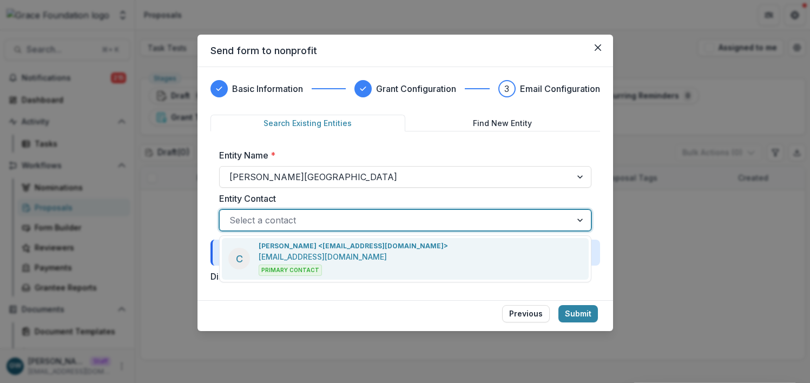
click at [295, 246] on p "Charles Hackley <charleshackley1873@gmail.com>" at bounding box center [353, 246] width 189 height 10
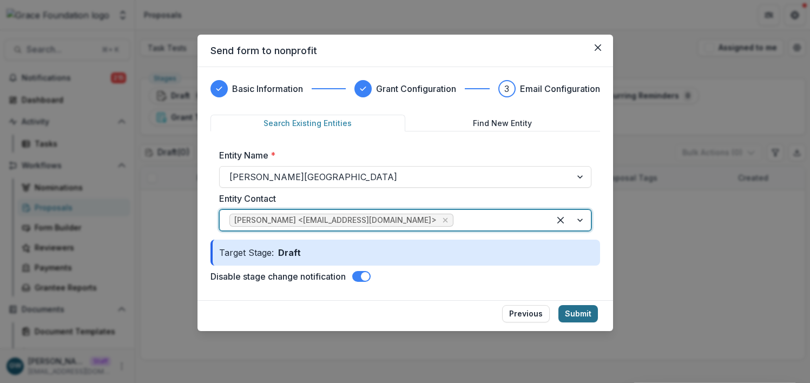
click at [588, 311] on button "Submit" at bounding box center [578, 313] width 40 height 17
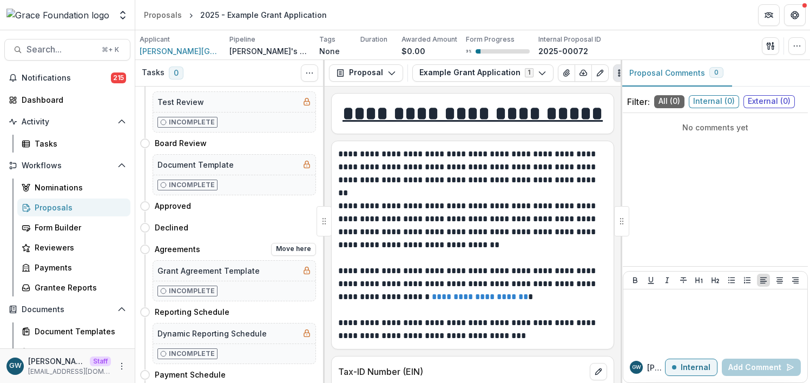
scroll to position [249, 0]
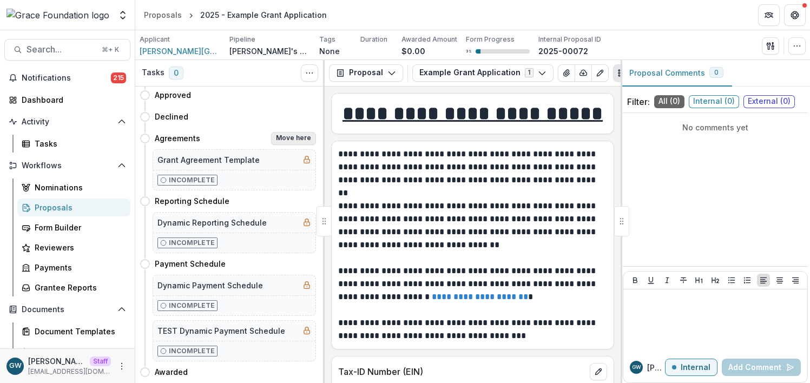
click at [298, 137] on button "Move here" at bounding box center [293, 138] width 45 height 13
select select "**********"
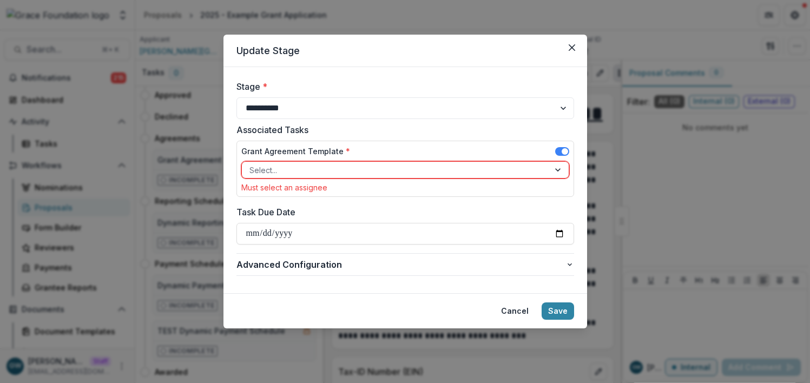
click at [319, 169] on div at bounding box center [395, 170] width 292 height 14
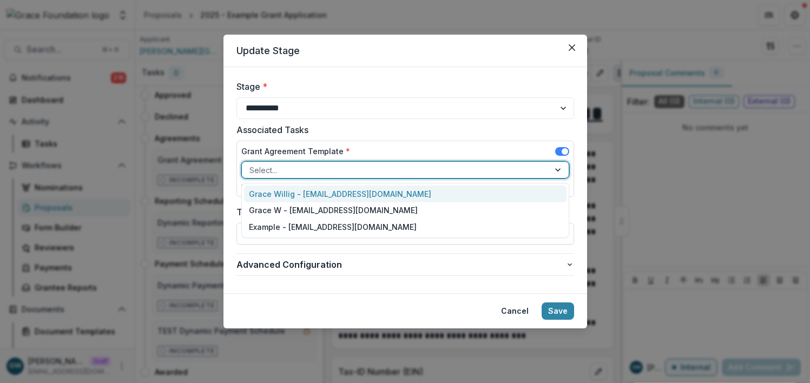
click at [302, 196] on div "Grace Willig - grace@trytemelio.com" at bounding box center [405, 194] width 322 height 17
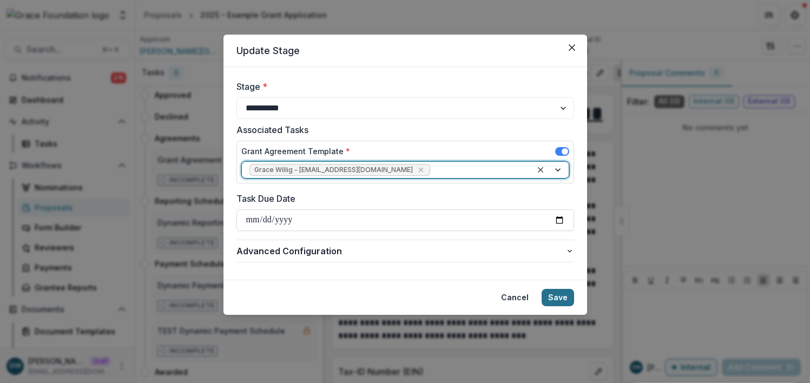
click at [562, 299] on button "Save" at bounding box center [558, 297] width 32 height 17
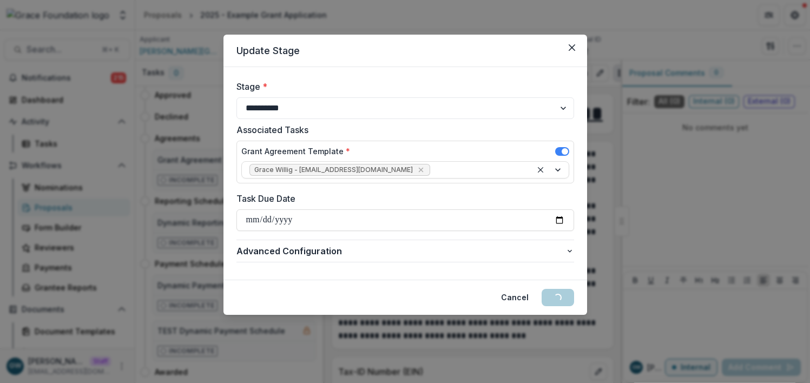
scroll to position [0, 0]
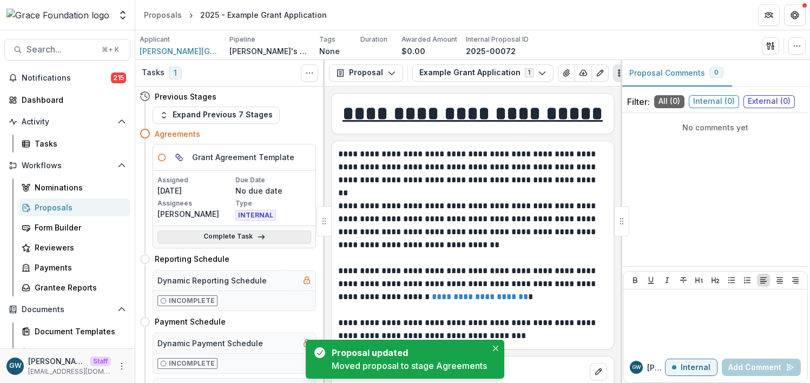
click at [246, 233] on link "Complete Task" at bounding box center [234, 237] width 154 height 13
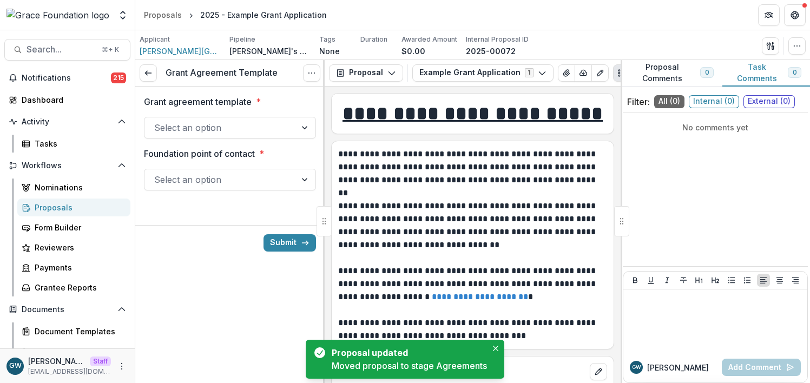
drag, startPoint x: 235, startPoint y: 120, endPoint x: 236, endPoint y: 126, distance: 6.5
click at [235, 120] on div at bounding box center [220, 127] width 132 height 15
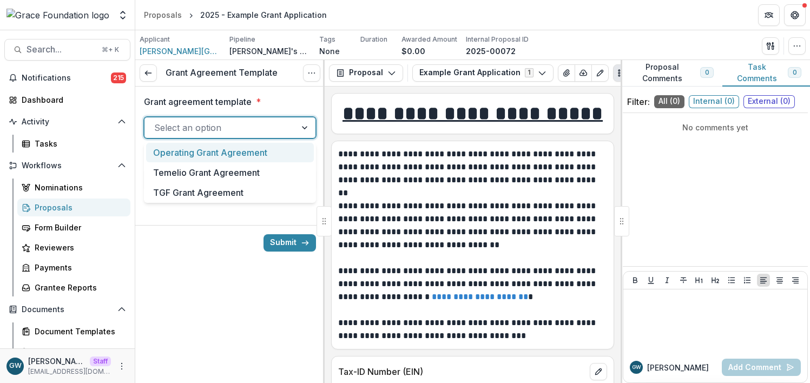
click at [231, 149] on div "Operating Grant Agreement" at bounding box center [230, 153] width 168 height 20
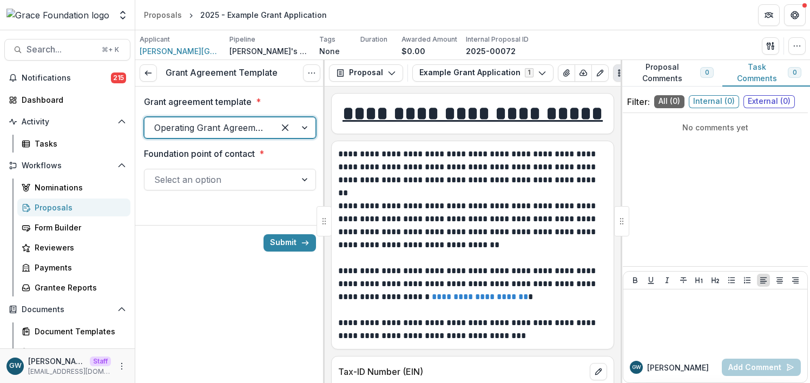
click at [237, 180] on div at bounding box center [220, 179] width 132 height 15
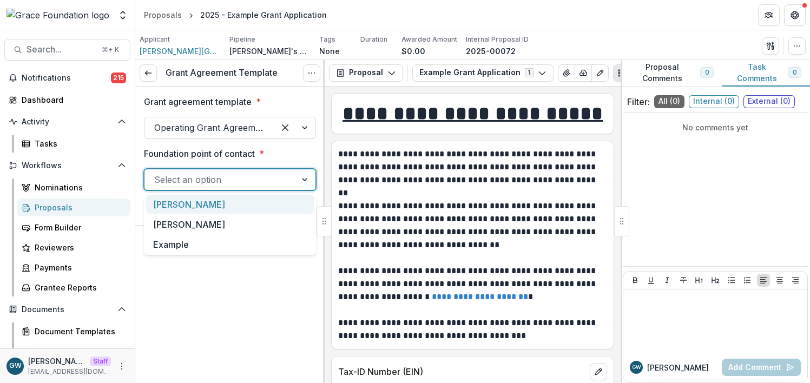
click at [234, 199] on div "[PERSON_NAME]" at bounding box center [230, 205] width 168 height 20
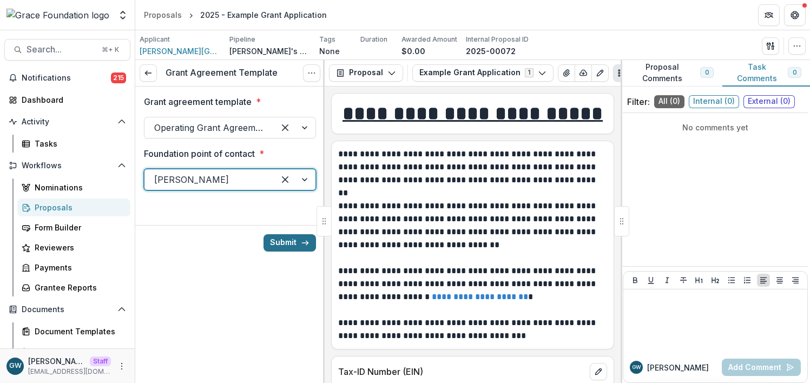
click at [288, 243] on button "Submit" at bounding box center [290, 242] width 52 height 17
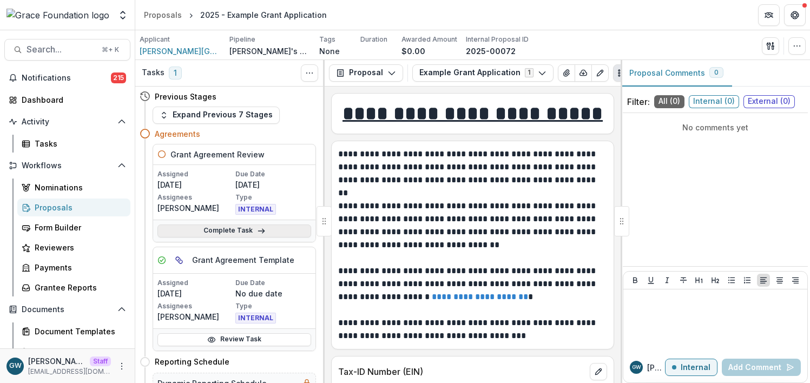
click at [234, 233] on link "Complete Task" at bounding box center [234, 231] width 154 height 13
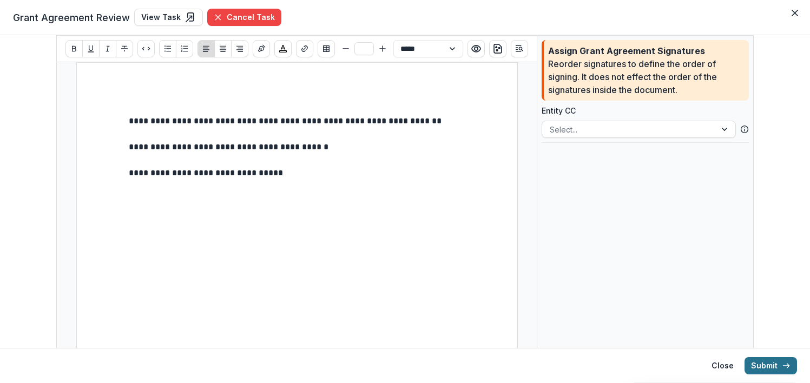
click at [764, 364] on button "Submit" at bounding box center [771, 365] width 52 height 17
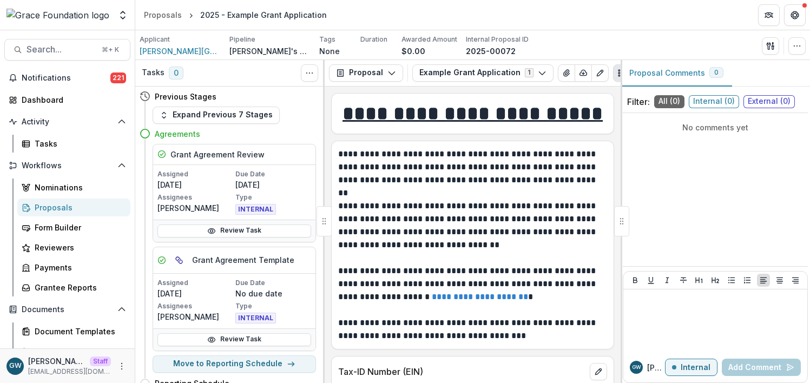
click at [92, 203] on div "Proposals" at bounding box center [78, 207] width 87 height 11
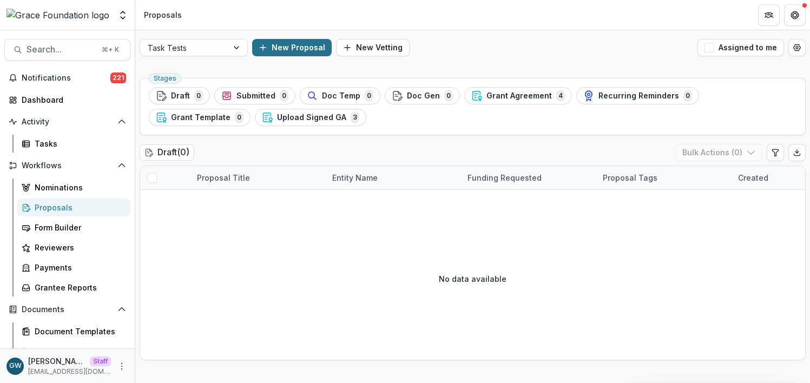
click at [286, 43] on button "New Proposal" at bounding box center [292, 47] width 80 height 17
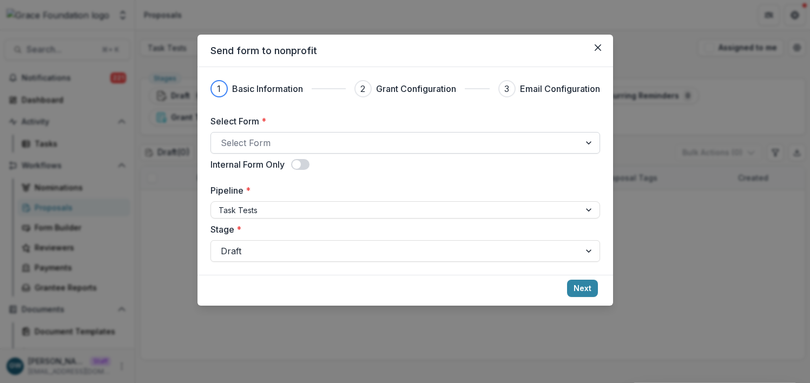
click at [279, 137] on div at bounding box center [396, 142] width 350 height 15
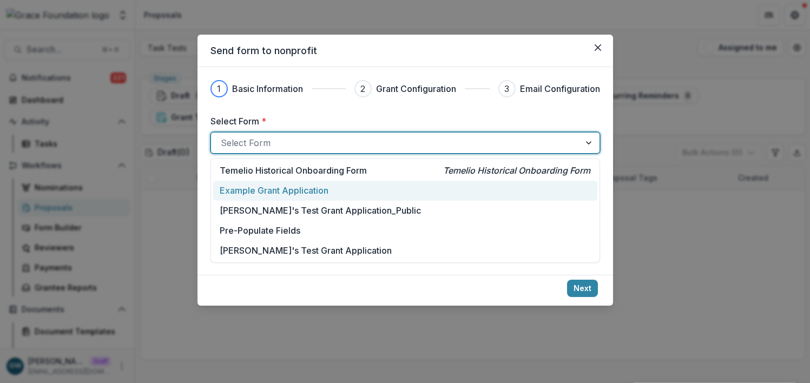
click at [274, 193] on p "Example Grant Application" at bounding box center [274, 190] width 109 height 13
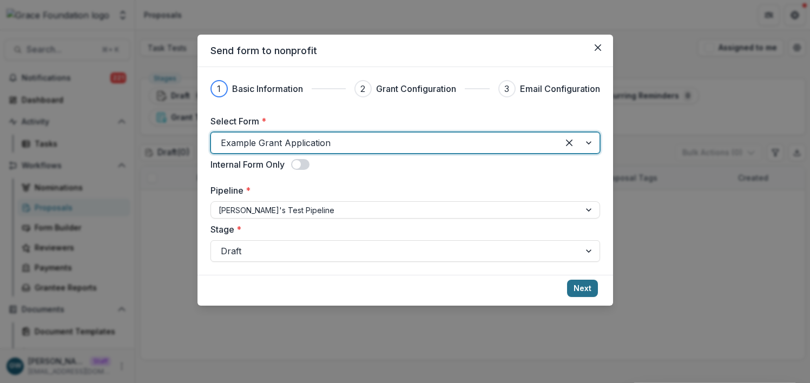
click at [583, 281] on button "Next" at bounding box center [582, 288] width 31 height 17
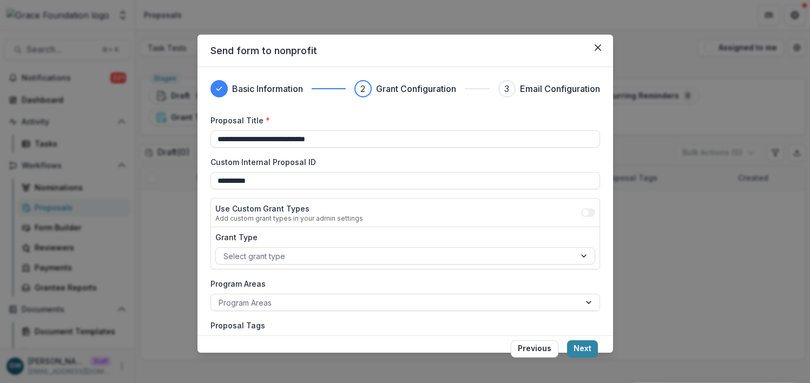
drag, startPoint x: 584, startPoint y: 347, endPoint x: 562, endPoint y: 345, distance: 22.3
click at [584, 347] on button "Next" at bounding box center [582, 348] width 31 height 17
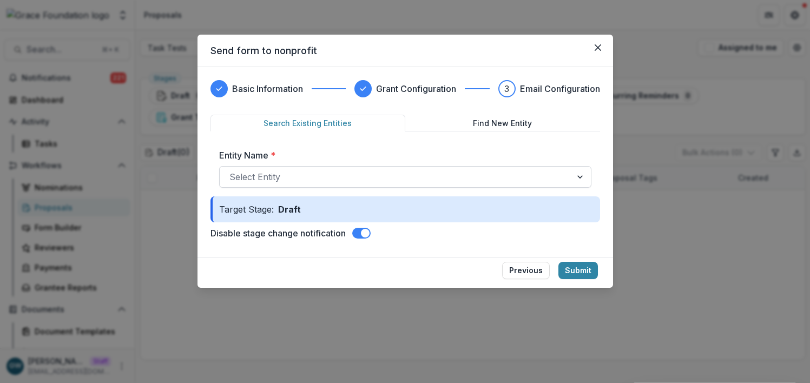
click at [292, 173] on div at bounding box center [395, 176] width 332 height 15
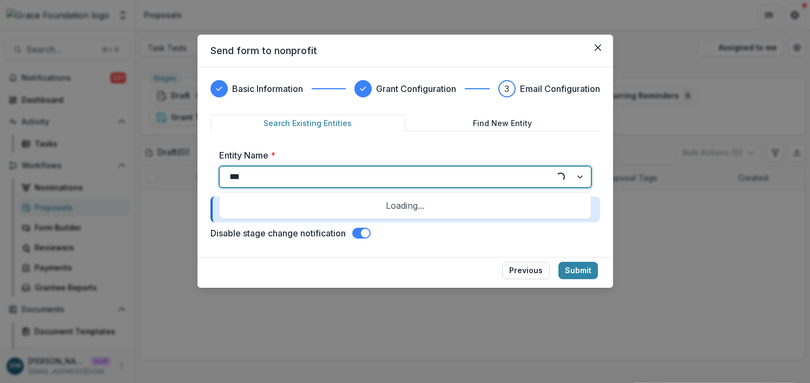
type input "****"
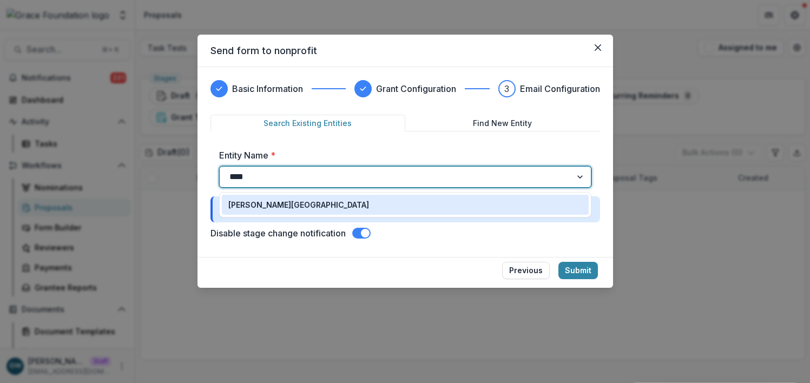
click at [285, 201] on div "Hackley Library" at bounding box center [405, 204] width 354 height 11
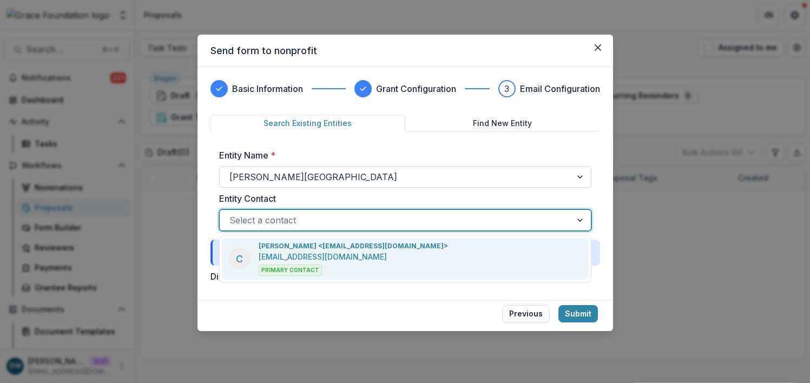
click at [310, 212] on div "Select a contact" at bounding box center [396, 220] width 352 height 17
drag, startPoint x: 306, startPoint y: 243, endPoint x: 323, endPoint y: 252, distance: 18.9
click at [306, 243] on p "Charles Hackley <charleshackley1873@gmail.com>" at bounding box center [353, 246] width 189 height 10
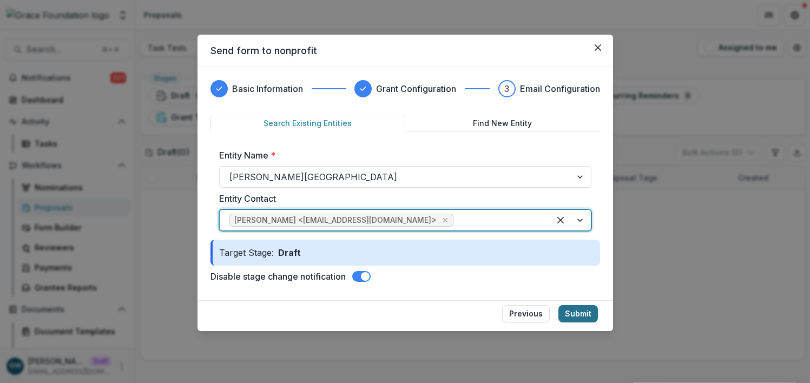
click at [591, 314] on button "Submit" at bounding box center [578, 313] width 40 height 17
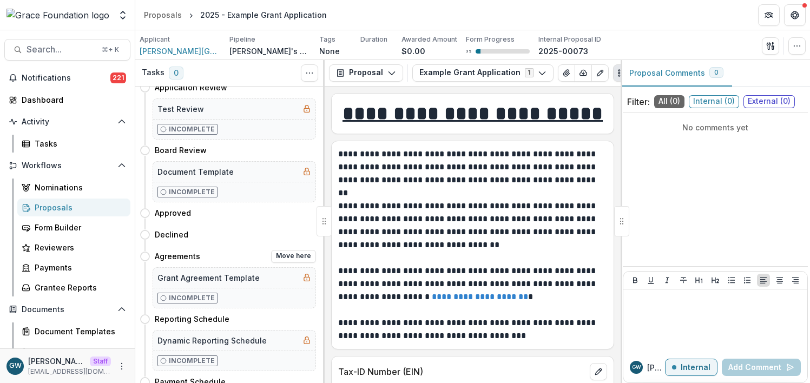
scroll to position [145, 0]
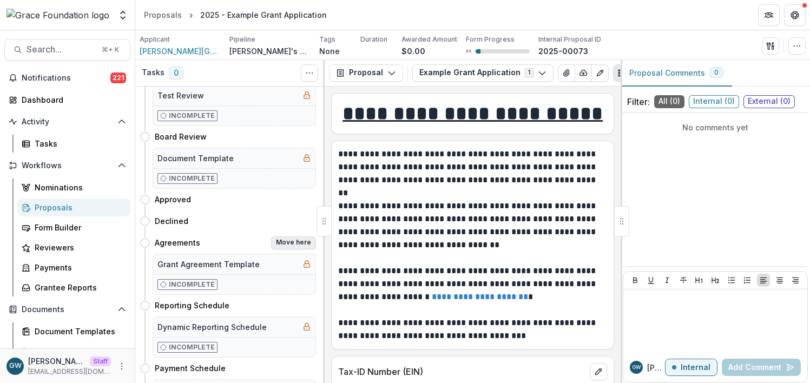
click at [282, 239] on button "Move here" at bounding box center [293, 242] width 45 height 13
select select "**********"
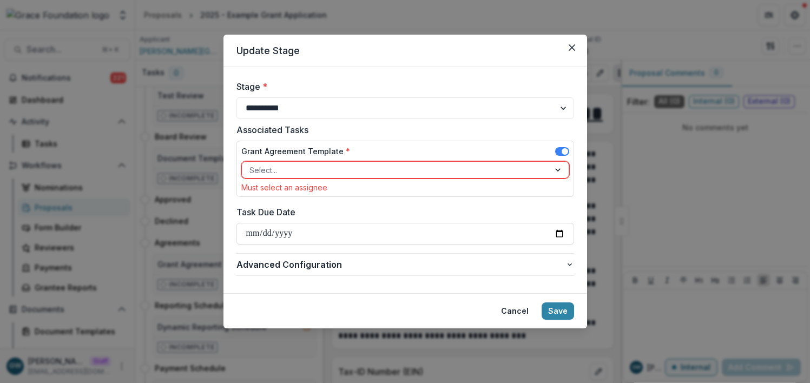
click at [336, 160] on div "Grant Agreement Template *" at bounding box center [405, 154] width 328 height 16
click at [336, 164] on div at bounding box center [395, 170] width 292 height 14
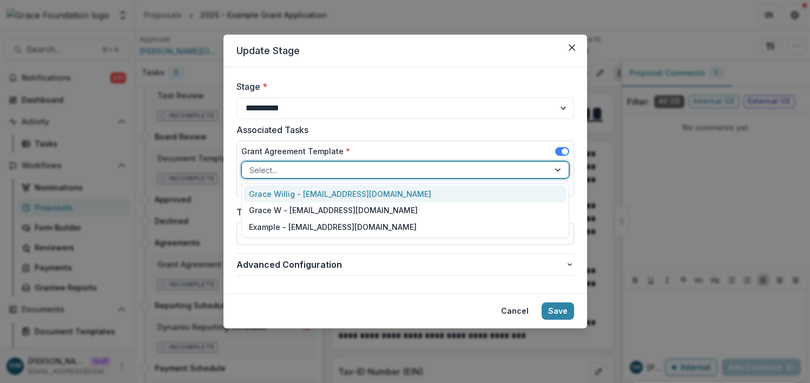
click at [315, 188] on div "Grace Willig - grace@trytemelio.com" at bounding box center [405, 194] width 322 height 17
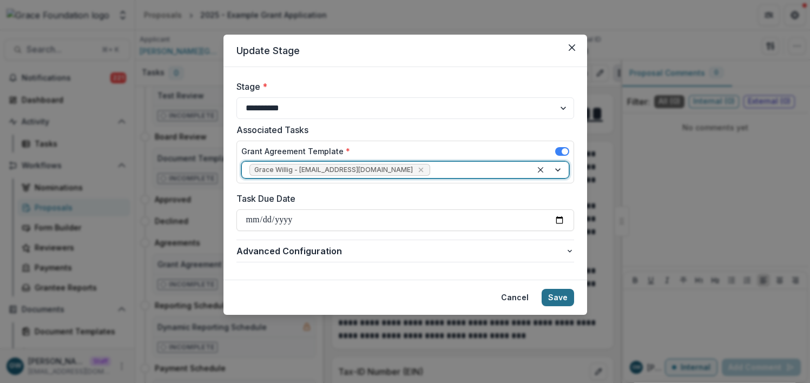
click at [558, 300] on button "Save" at bounding box center [558, 297] width 32 height 17
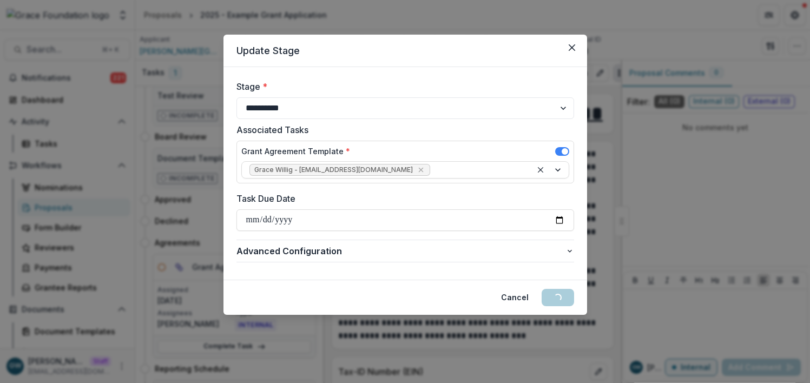
scroll to position [0, 0]
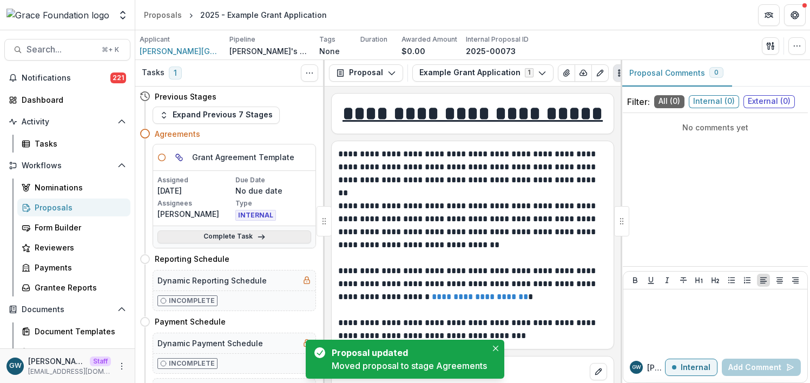
click at [240, 236] on link "Complete Task" at bounding box center [234, 237] width 154 height 13
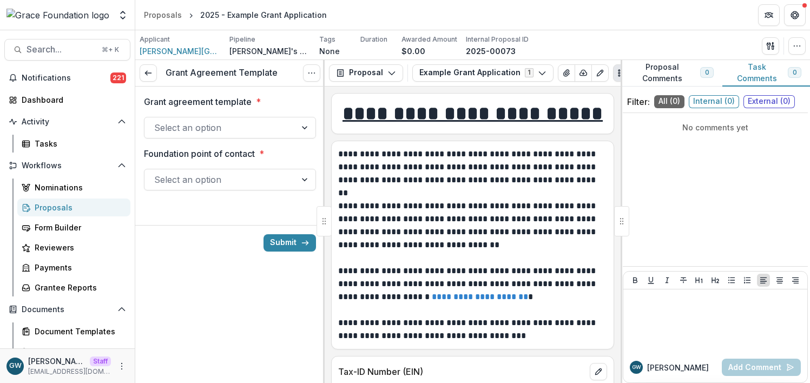
click at [200, 126] on div at bounding box center [220, 127] width 132 height 15
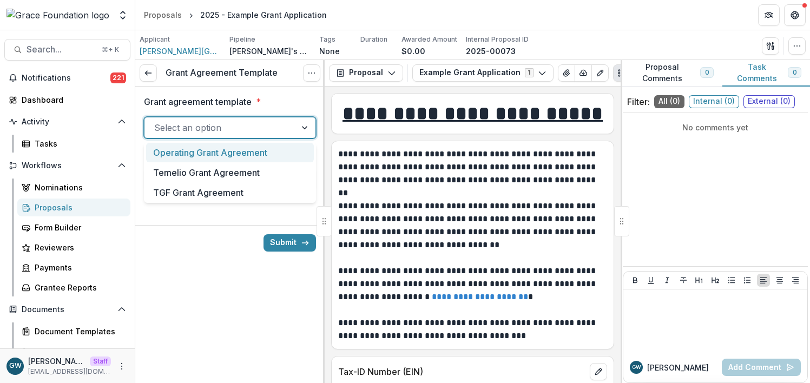
click at [195, 154] on div "Operating Grant Agreement" at bounding box center [230, 153] width 168 height 20
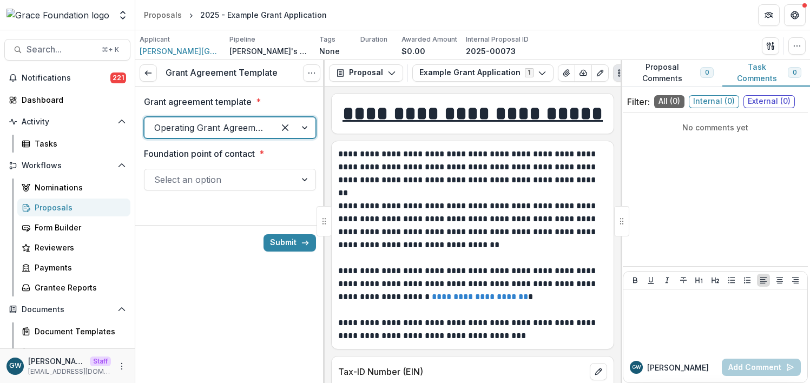
click at [198, 179] on div at bounding box center [220, 179] width 132 height 15
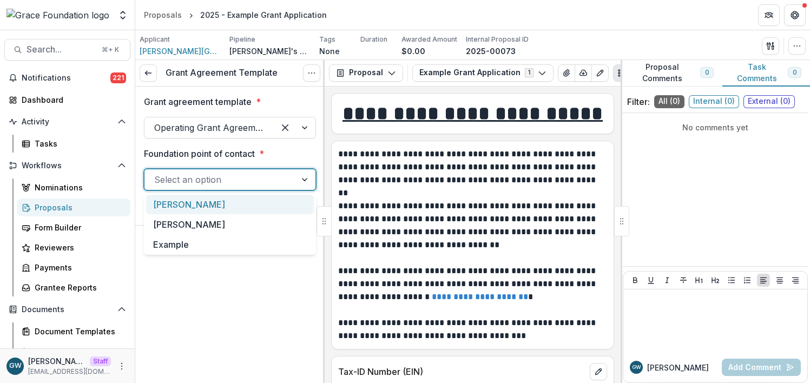
click at [200, 203] on div "[PERSON_NAME]" at bounding box center [230, 205] width 168 height 20
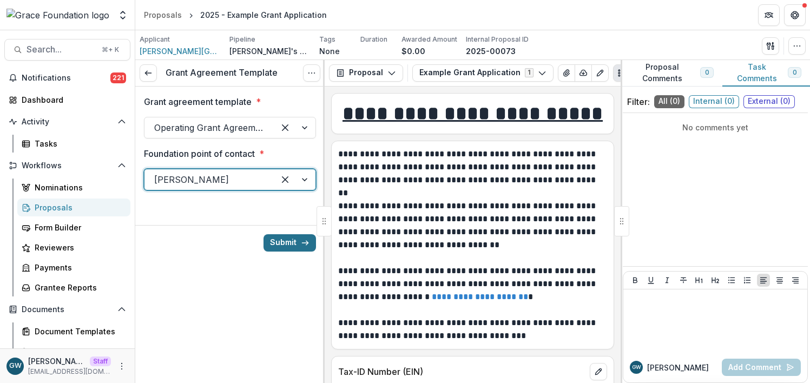
click at [289, 239] on button "Submit" at bounding box center [290, 242] width 52 height 17
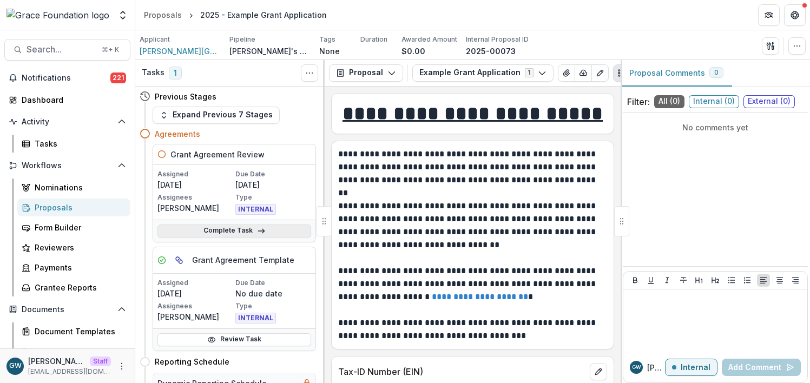
click at [222, 231] on link "Complete Task" at bounding box center [234, 231] width 154 height 13
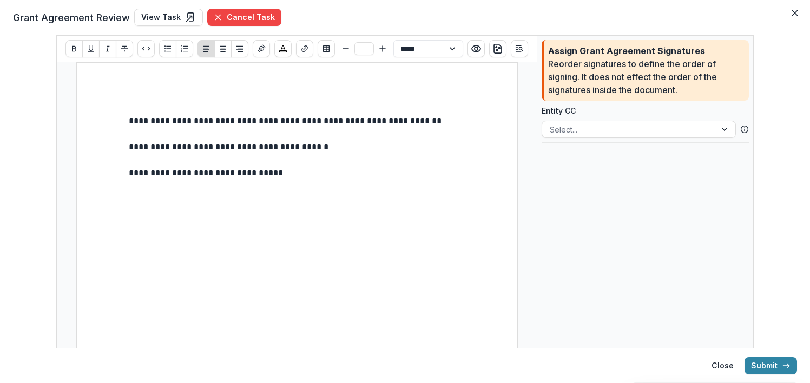
click at [302, 172] on p "**********" at bounding box center [297, 173] width 337 height 13
click at [261, 51] on icon "Insert Signature" at bounding box center [261, 48] width 9 height 9
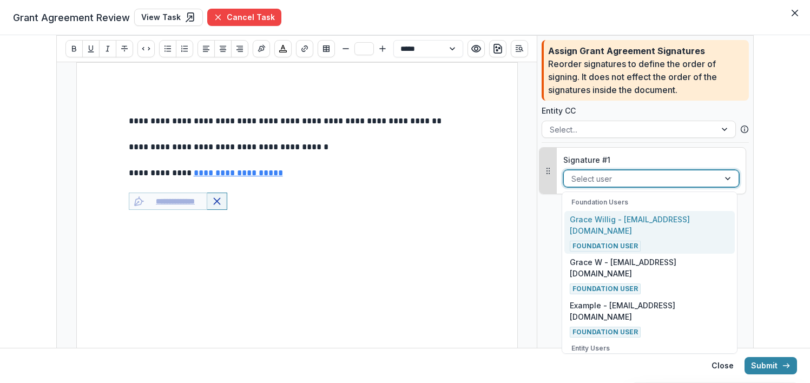
click at [609, 179] on div at bounding box center [641, 179] width 140 height 14
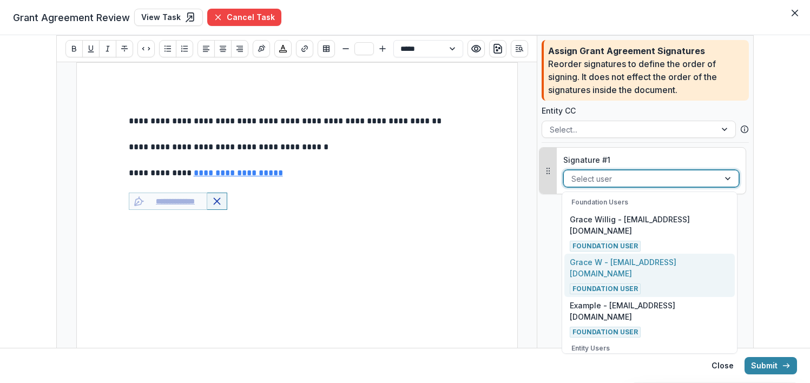
scroll to position [15, 0]
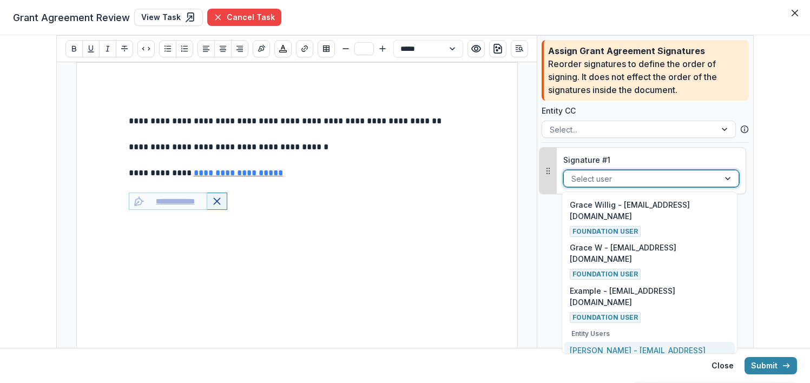
click at [609, 345] on p "Charles Hackley - charleshackley1873@gmail.com" at bounding box center [650, 356] width 160 height 23
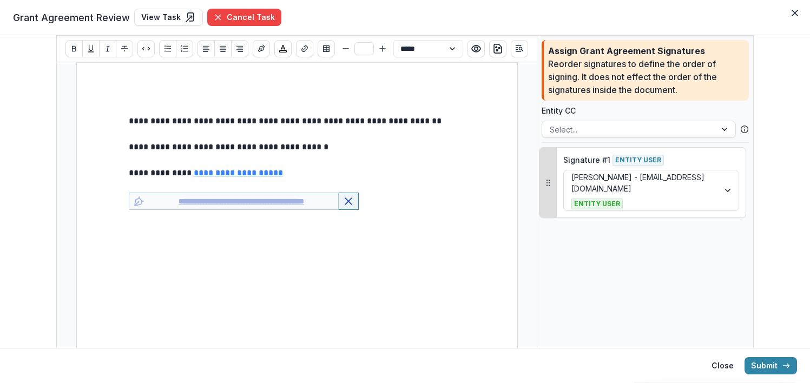
click at [778, 376] on footer "Close Submit" at bounding box center [405, 365] width 810 height 35
click at [775, 368] on button "Submit" at bounding box center [771, 365] width 52 height 17
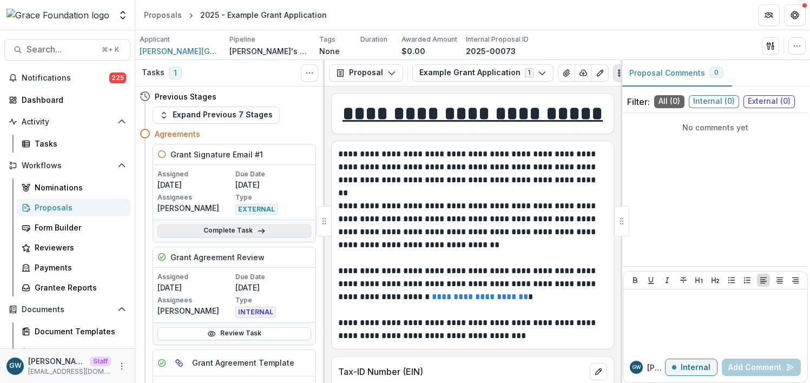
click at [241, 229] on link "Complete Task" at bounding box center [234, 231] width 154 height 13
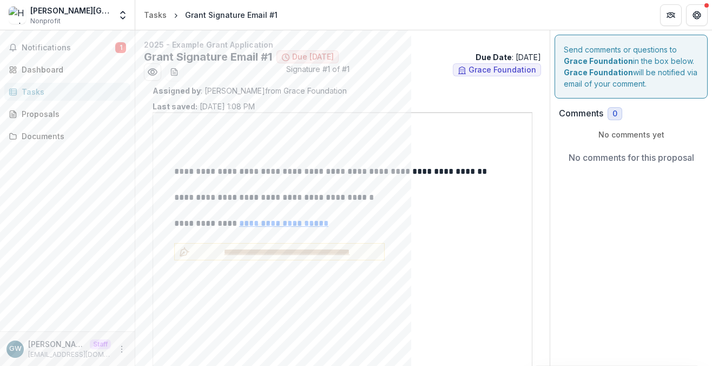
click at [432, 229] on p "**********" at bounding box center [342, 223] width 337 height 13
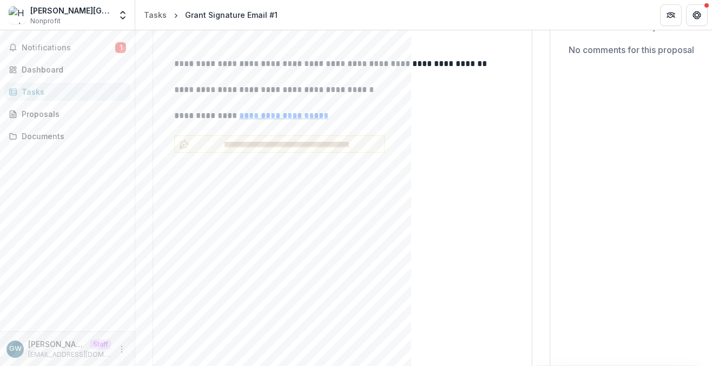
scroll to position [113, 0]
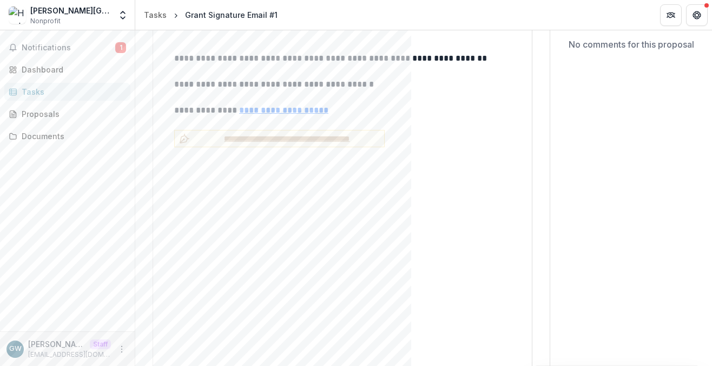
click at [301, 147] on div "**********" at bounding box center [343, 284] width 442 height 571
click at [412, 128] on p at bounding box center [342, 123] width 337 height 13
click at [386, 112] on p "**********" at bounding box center [342, 110] width 337 height 13
drag, startPoint x: 399, startPoint y: 133, endPoint x: 378, endPoint y: 139, distance: 21.6
click at [399, 133] on div "**********" at bounding box center [342, 139] width 337 height 18
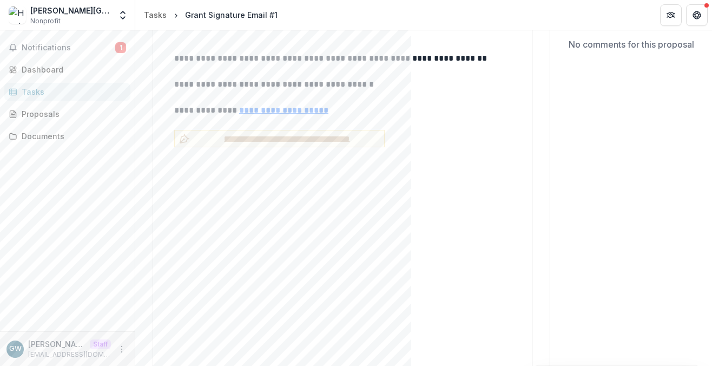
click at [407, 139] on div "**********" at bounding box center [342, 139] width 337 height 18
click at [366, 107] on p "**********" at bounding box center [342, 110] width 337 height 13
click at [393, 127] on p at bounding box center [342, 123] width 337 height 13
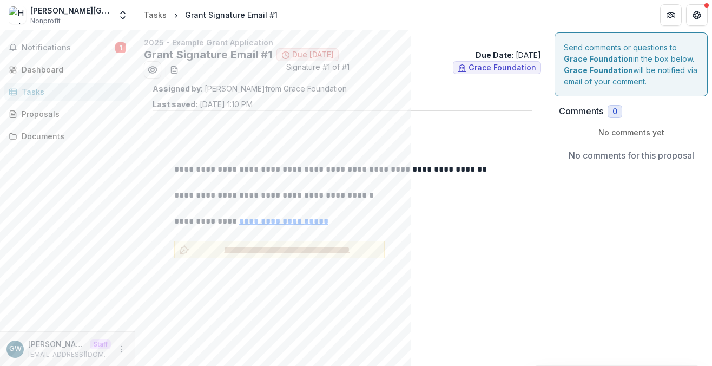
scroll to position [0, 0]
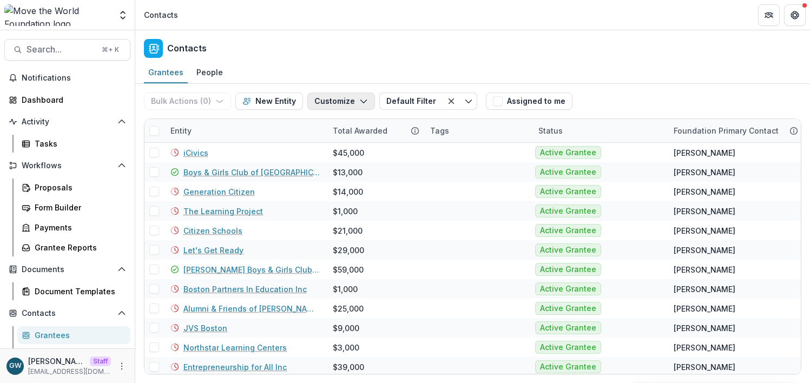
click at [328, 102] on button "Customize" at bounding box center [341, 101] width 68 height 17
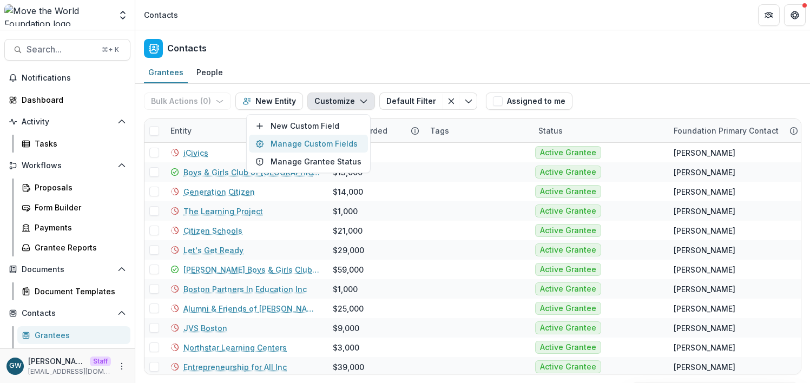
click at [323, 141] on button "Manage Custom Fields" at bounding box center [308, 144] width 119 height 18
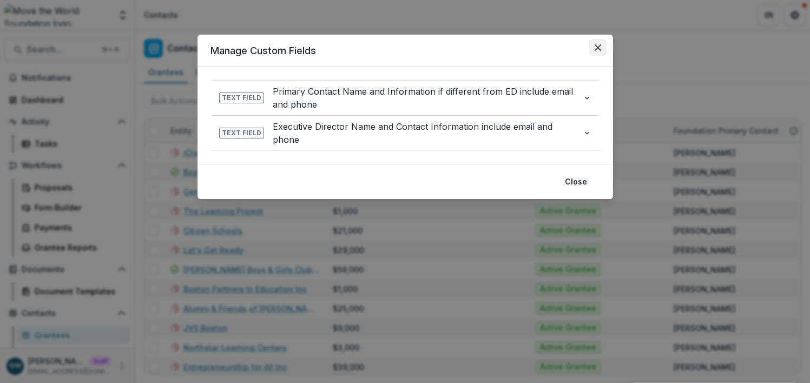
click at [597, 42] on button "Close" at bounding box center [597, 47] width 17 height 17
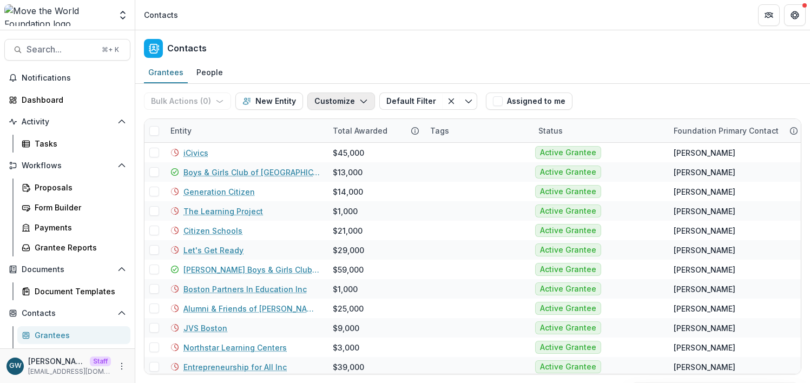
click at [325, 104] on button "Customize" at bounding box center [341, 101] width 68 height 17
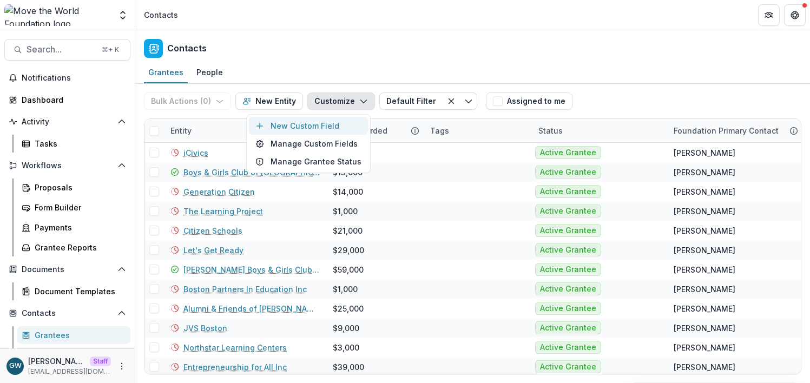
click at [316, 122] on button "New Custom Field" at bounding box center [308, 126] width 119 height 18
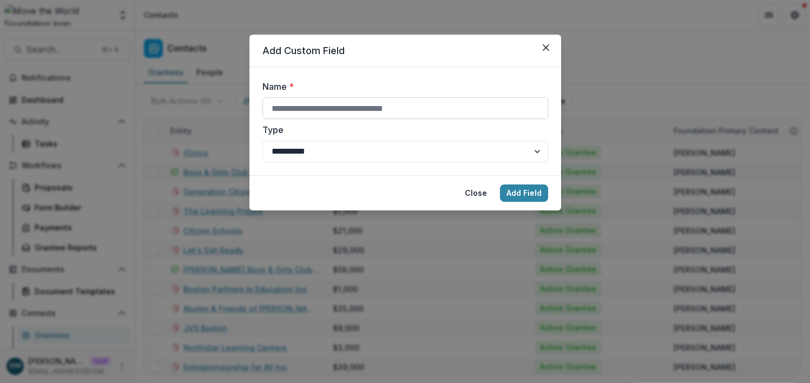
click at [326, 111] on input "Name *" at bounding box center [405, 108] width 286 height 22
type input "**********"
click at [518, 194] on button "Add Field" at bounding box center [524, 193] width 48 height 17
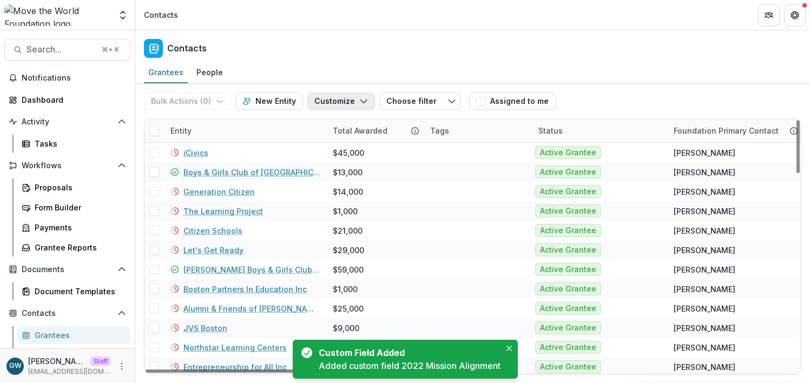
click at [334, 103] on button "Customize" at bounding box center [341, 101] width 68 height 17
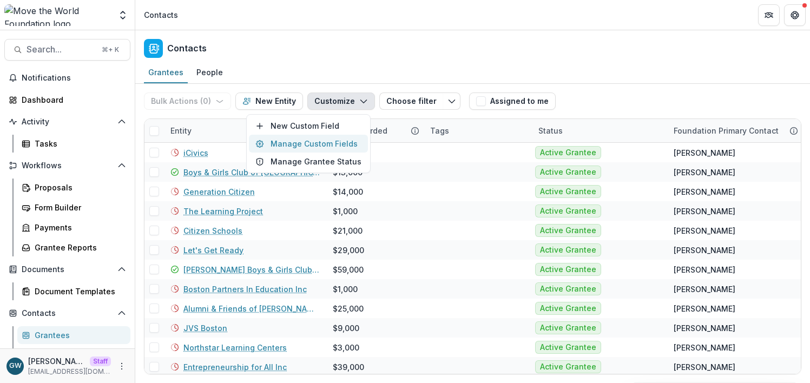
click at [314, 140] on button "Manage Custom Fields" at bounding box center [308, 144] width 119 height 18
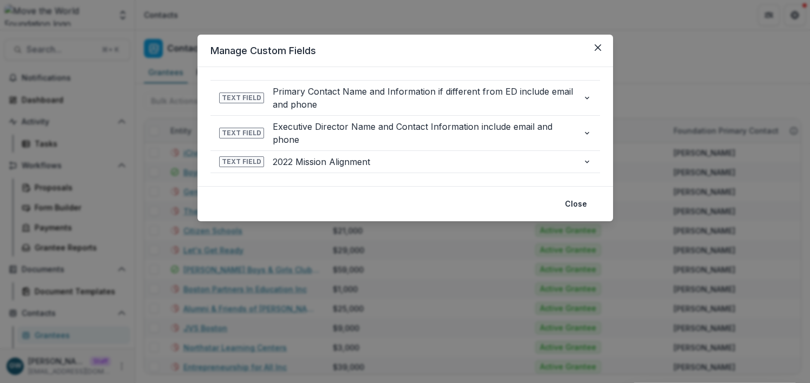
click at [664, 63] on div "**********" at bounding box center [405, 191] width 810 height 383
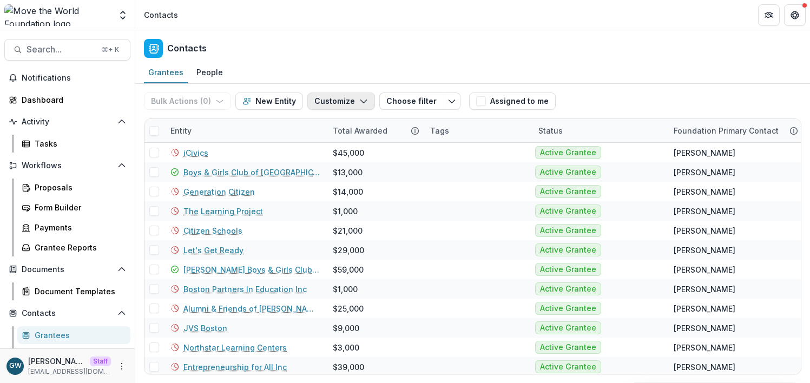
click at [348, 102] on button "Customize" at bounding box center [341, 101] width 68 height 17
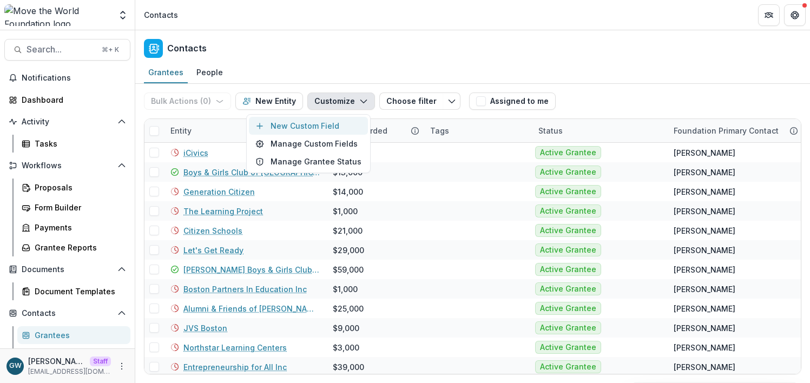
click at [334, 126] on button "New Custom Field" at bounding box center [308, 126] width 119 height 18
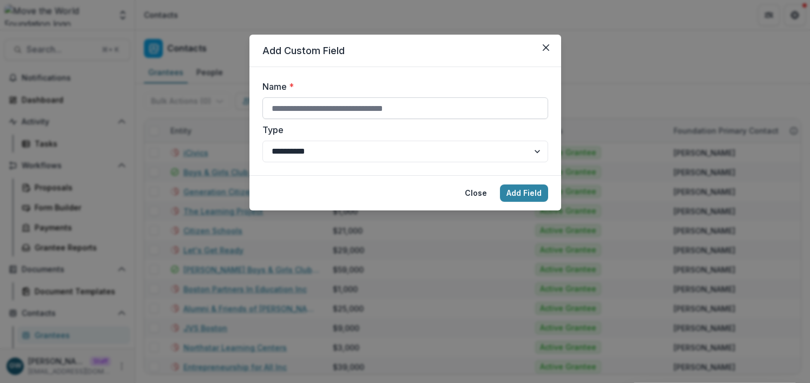
click at [321, 108] on input "Name *" at bounding box center [405, 108] width 286 height 22
type input "**********"
click at [510, 191] on button "Add Field" at bounding box center [524, 193] width 48 height 17
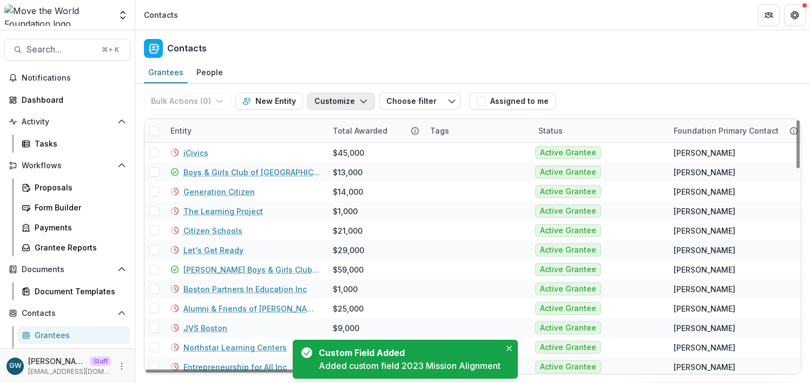
click at [345, 106] on button "Customize" at bounding box center [341, 101] width 68 height 17
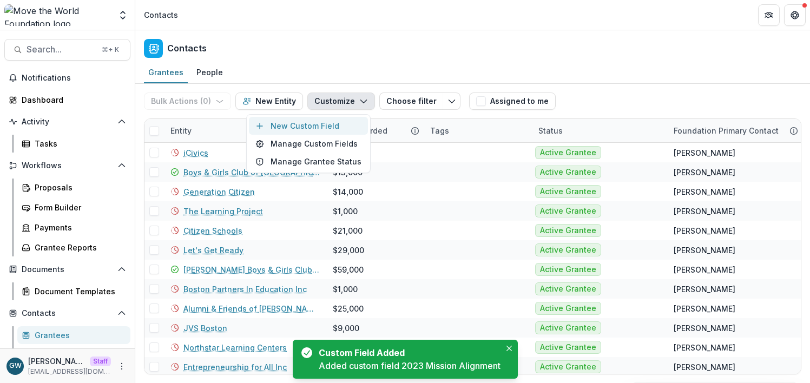
click at [322, 123] on button "New Custom Field" at bounding box center [308, 126] width 119 height 18
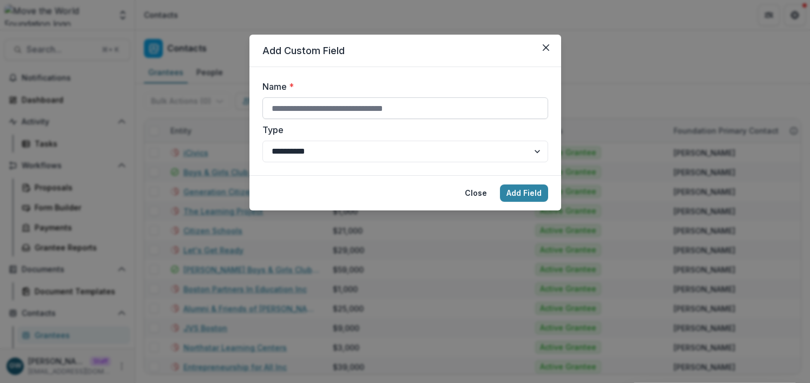
click at [325, 110] on input "Name *" at bounding box center [405, 108] width 286 height 22
type input "**********"
click at [517, 189] on button "Add Field" at bounding box center [524, 193] width 48 height 17
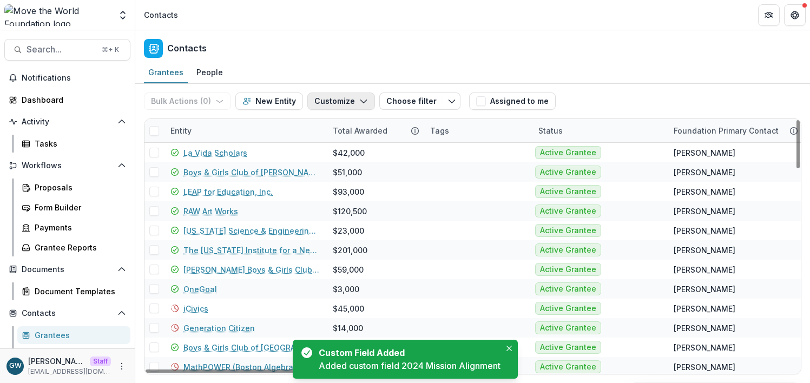
click at [331, 106] on button "Customize" at bounding box center [341, 101] width 68 height 17
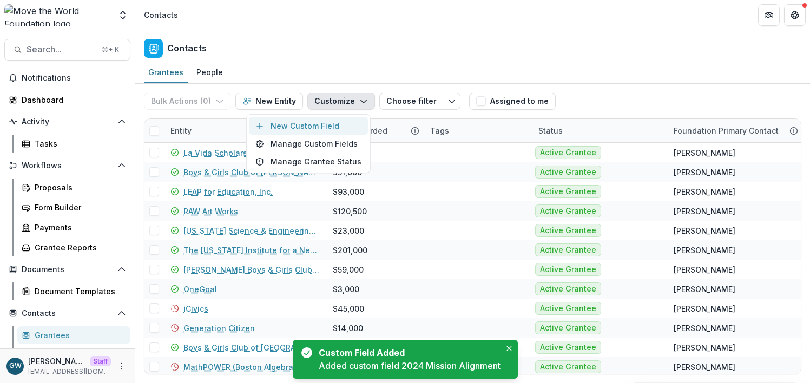
click at [318, 127] on button "New Custom Field" at bounding box center [308, 126] width 119 height 18
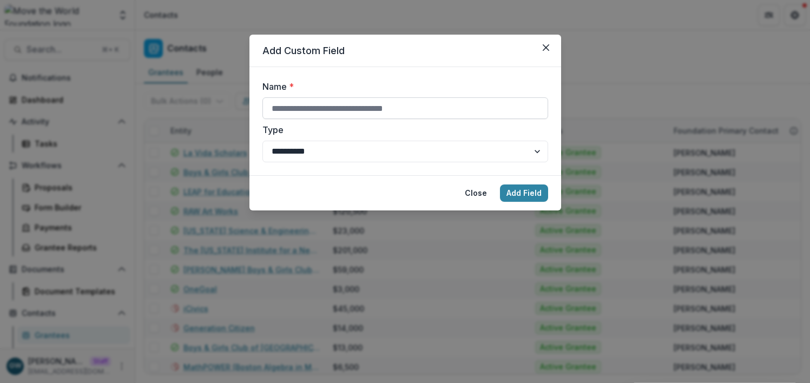
click at [335, 106] on input "Name *" at bounding box center [405, 108] width 286 height 22
drag, startPoint x: 549, startPoint y: 47, endPoint x: 500, endPoint y: 60, distance: 50.4
click at [549, 47] on button "Close" at bounding box center [545, 47] width 17 height 17
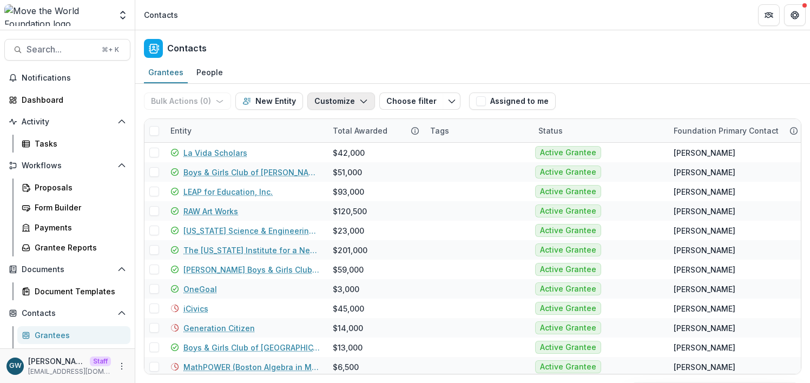
click at [331, 100] on button "Customize" at bounding box center [341, 101] width 68 height 17
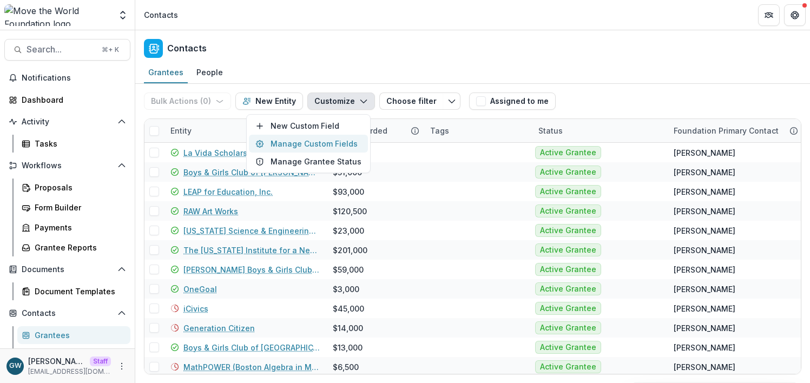
click at [319, 138] on button "Manage Custom Fields" at bounding box center [308, 144] width 119 height 18
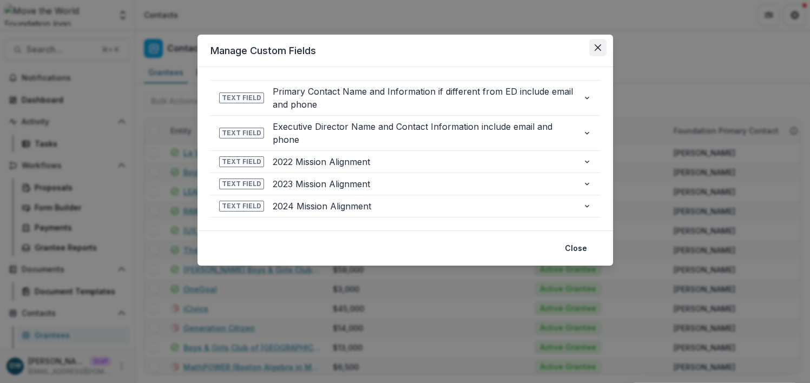
click at [598, 48] on icon "Close" at bounding box center [597, 47] width 6 height 6
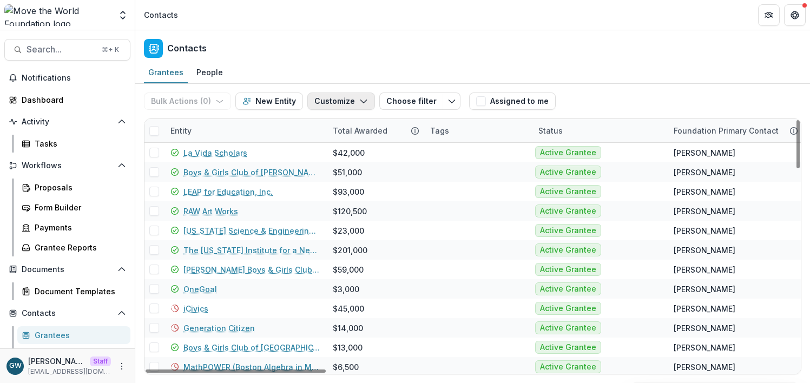
click at [329, 100] on button "Customize" at bounding box center [341, 101] width 68 height 17
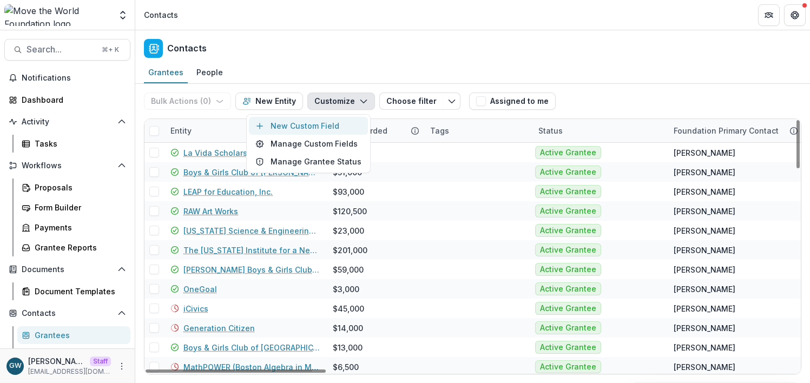
click at [323, 121] on button "New Custom Field" at bounding box center [308, 126] width 119 height 18
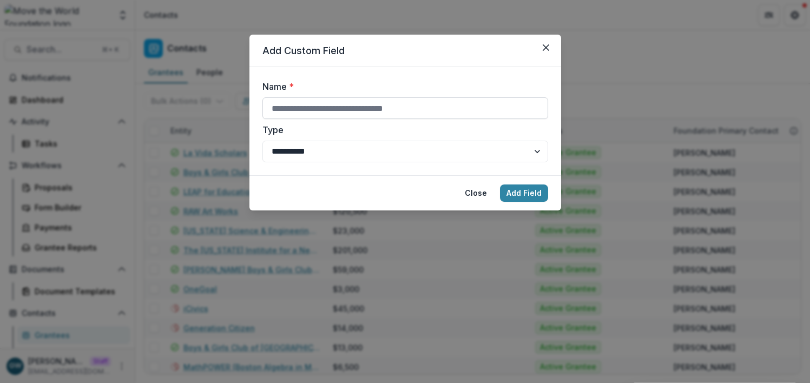
click at [356, 110] on input "Name *" at bounding box center [405, 108] width 286 height 22
type input "**********"
click at [518, 190] on button "Add Field" at bounding box center [524, 193] width 48 height 17
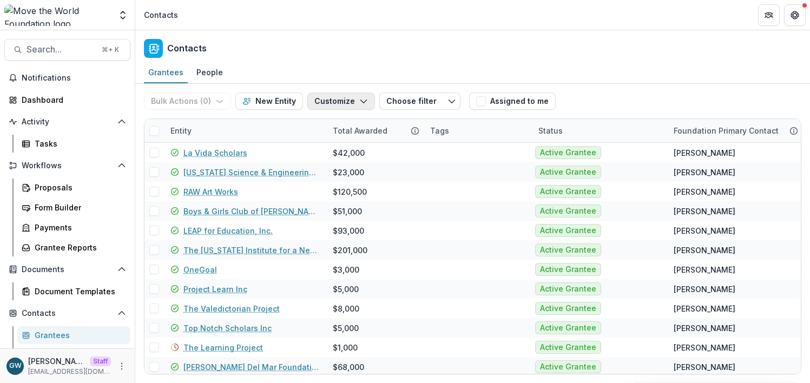
click at [338, 103] on button "Customize" at bounding box center [341, 101] width 68 height 17
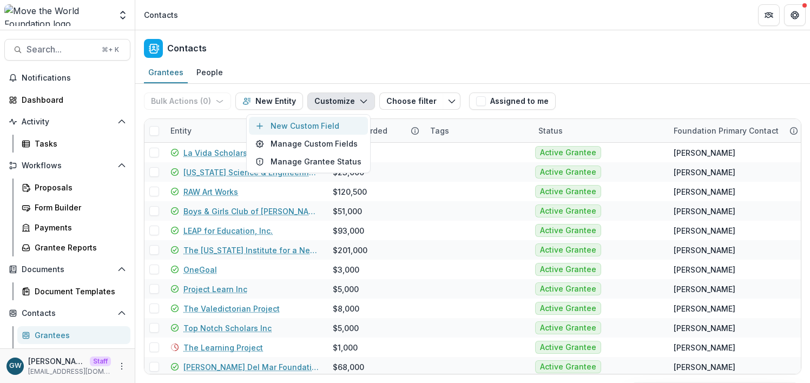
click at [322, 126] on button "New Custom Field" at bounding box center [308, 126] width 119 height 18
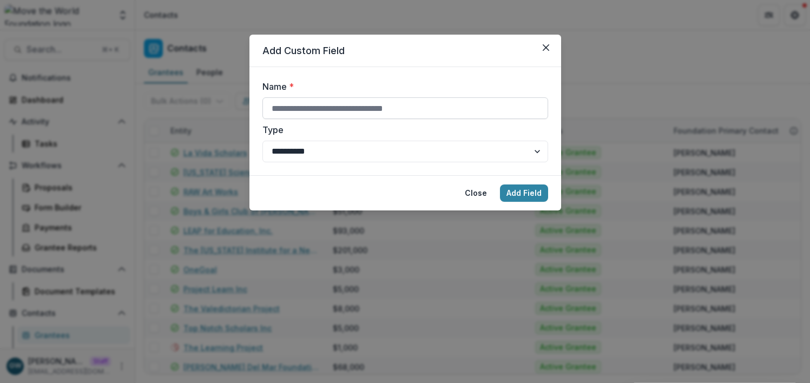
click at [328, 113] on input "Name *" at bounding box center [405, 108] width 286 height 22
click at [338, 109] on input "**********" at bounding box center [405, 108] width 286 height 22
type input "**********"
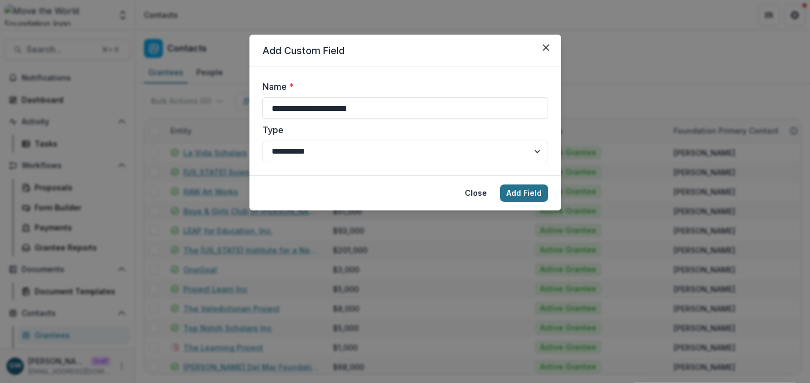
click at [523, 189] on button "Add Field" at bounding box center [524, 193] width 48 height 17
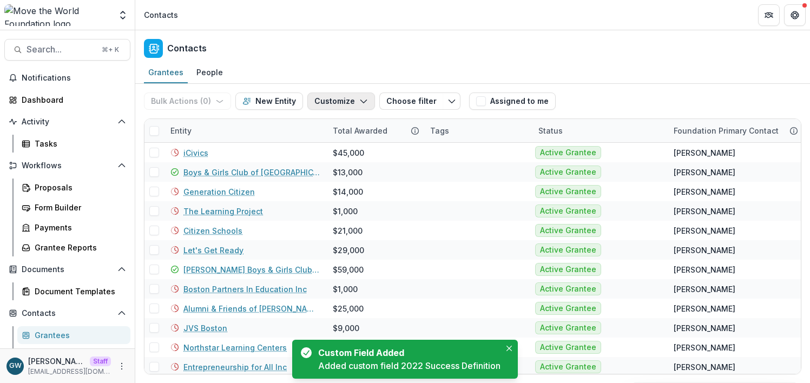
click at [325, 101] on button "Customize" at bounding box center [341, 101] width 68 height 17
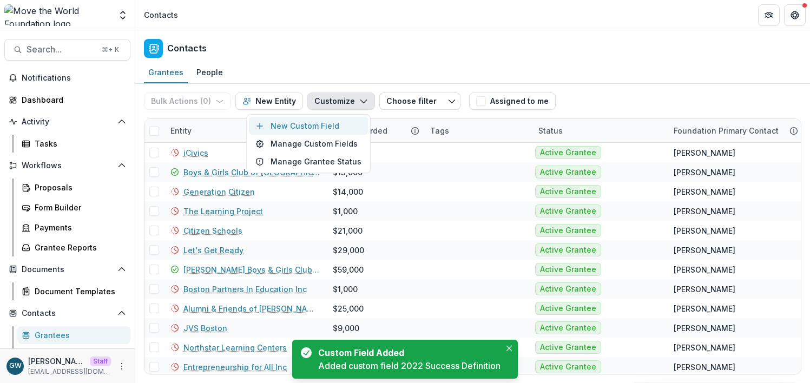
click at [321, 124] on button "New Custom Field" at bounding box center [308, 126] width 119 height 18
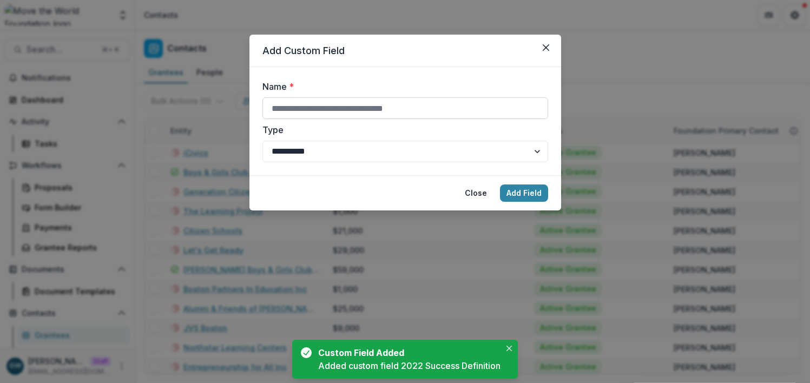
click at [335, 107] on input "Name *" at bounding box center [405, 108] width 286 height 22
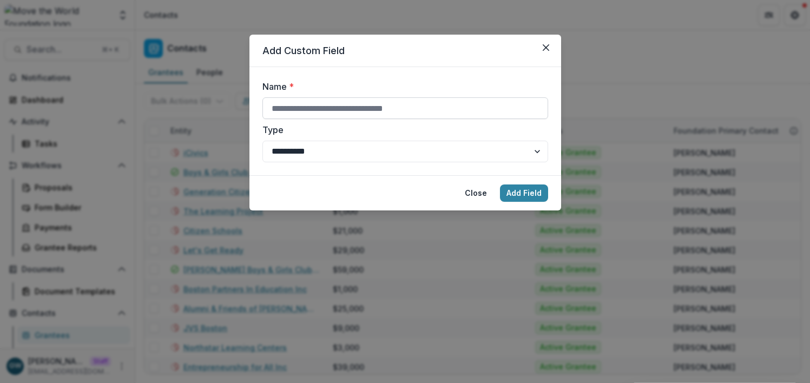
paste input "**********"
drag, startPoint x: 291, startPoint y: 108, endPoint x: 299, endPoint y: 106, distance: 7.9
click at [292, 108] on input "**********" at bounding box center [405, 108] width 286 height 22
click at [317, 108] on input "**********" at bounding box center [405, 108] width 286 height 22
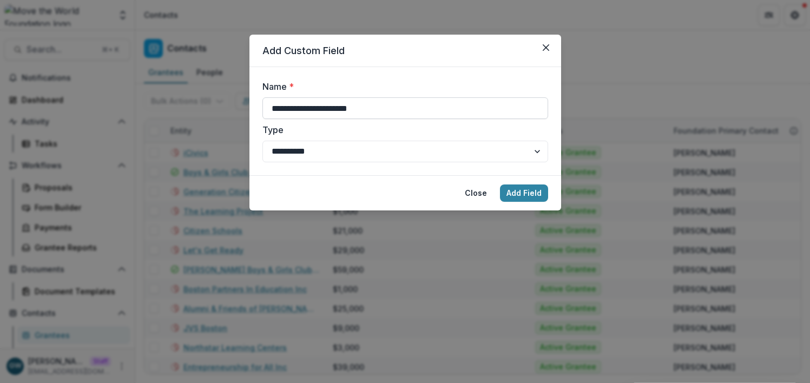
click at [317, 108] on input "**********" at bounding box center [405, 108] width 286 height 22
type input "**********"
click at [525, 195] on button "Add Field" at bounding box center [524, 193] width 48 height 17
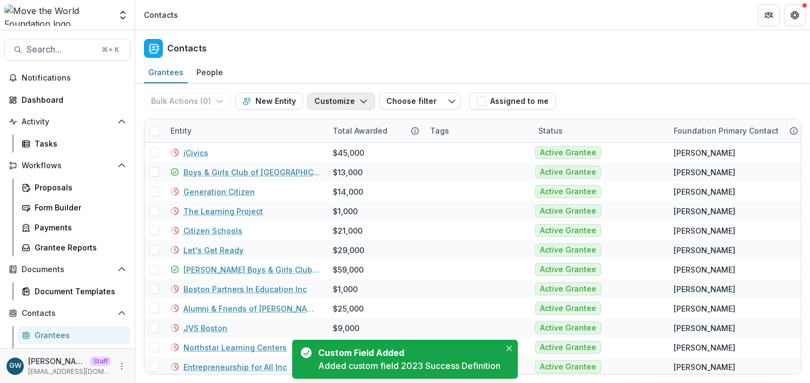
click at [335, 100] on button "Customize" at bounding box center [341, 101] width 68 height 17
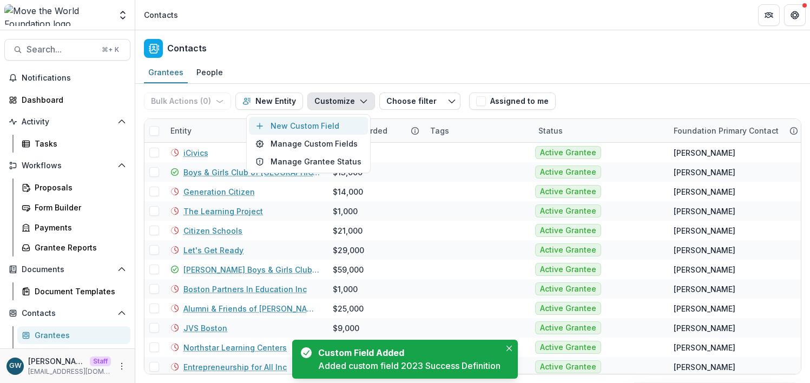
click at [323, 130] on button "New Custom Field" at bounding box center [308, 126] width 119 height 18
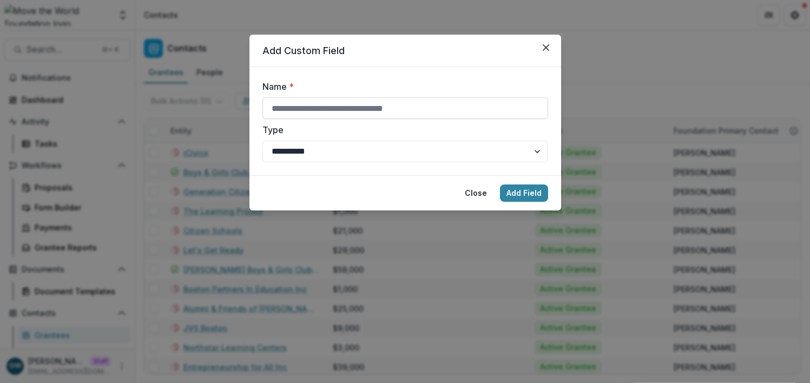
click at [322, 105] on input "Name *" at bounding box center [405, 108] width 286 height 22
paste input "**********"
click at [291, 109] on input "**********" at bounding box center [405, 108] width 286 height 22
type input "**********"
click at [519, 192] on button "Add Field" at bounding box center [524, 193] width 48 height 17
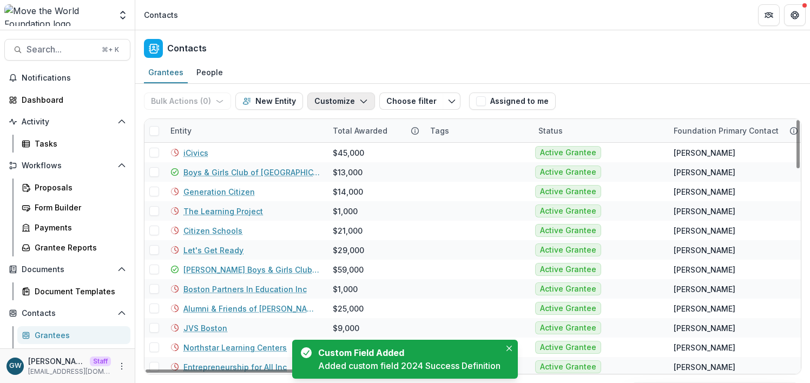
click at [333, 102] on button "Customize" at bounding box center [341, 101] width 68 height 17
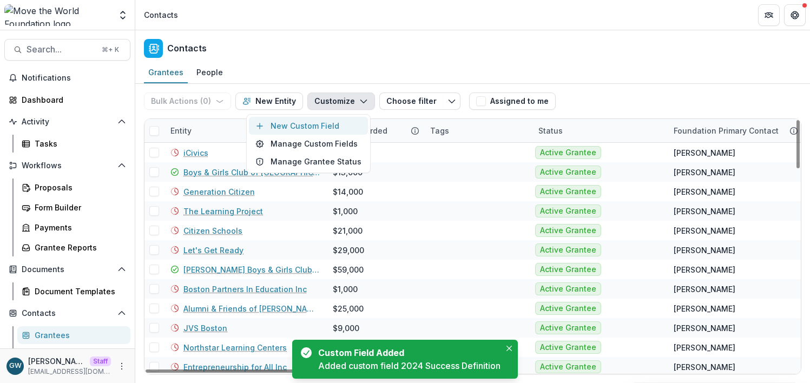
click at [323, 123] on button "New Custom Field" at bounding box center [308, 126] width 119 height 18
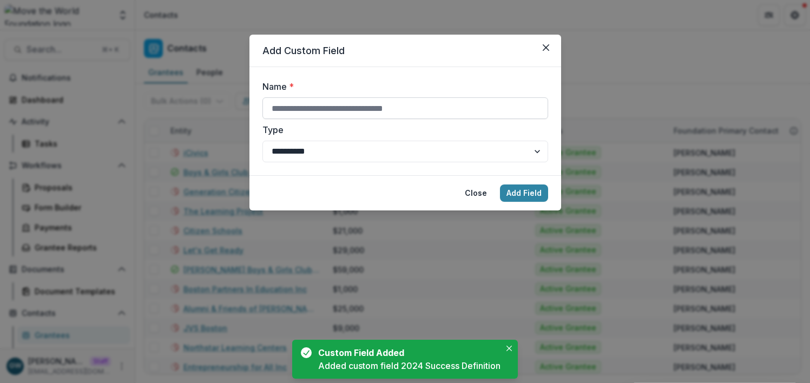
click at [334, 106] on input "Name *" at bounding box center [405, 108] width 286 height 22
paste input "**********"
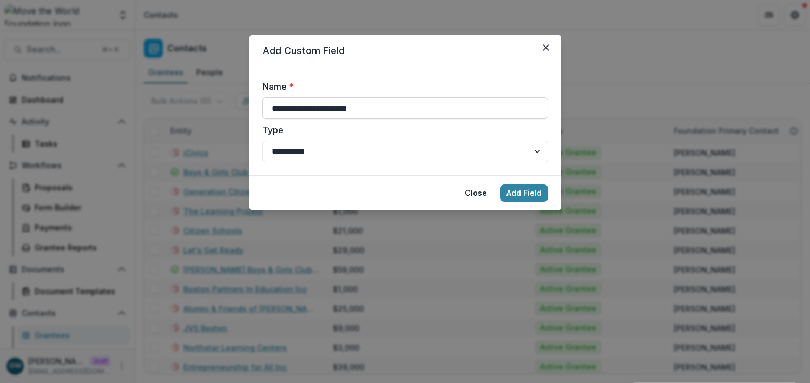
click at [293, 109] on input "**********" at bounding box center [405, 108] width 286 height 22
type input "**********"
click at [508, 190] on button "Add Field" at bounding box center [524, 193] width 48 height 17
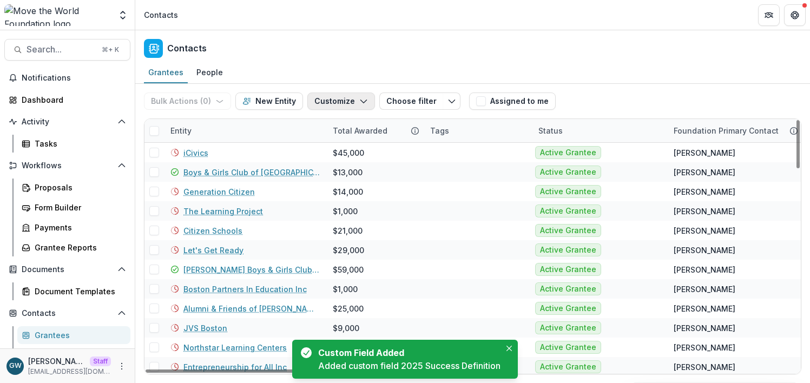
click at [347, 98] on button "Customize" at bounding box center [341, 101] width 68 height 17
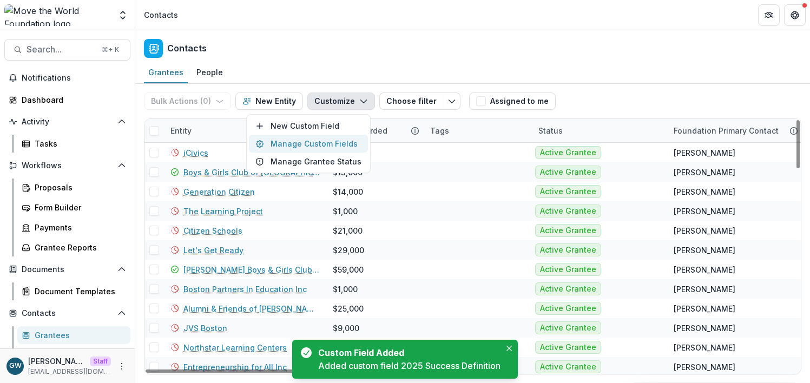
click at [307, 138] on button "Manage Custom Fields" at bounding box center [308, 144] width 119 height 18
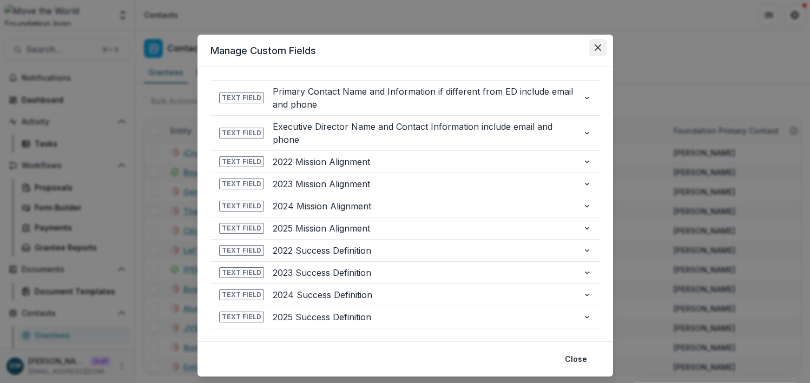
click at [598, 47] on icon "Close" at bounding box center [598, 47] width 6 height 6
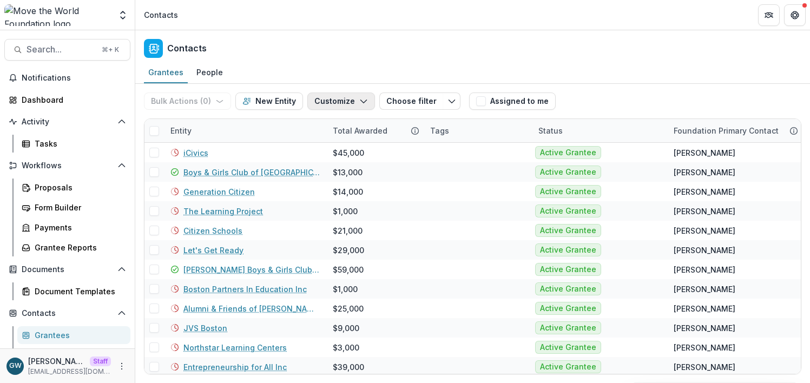
click at [335, 101] on button "Customize" at bounding box center [341, 101] width 68 height 17
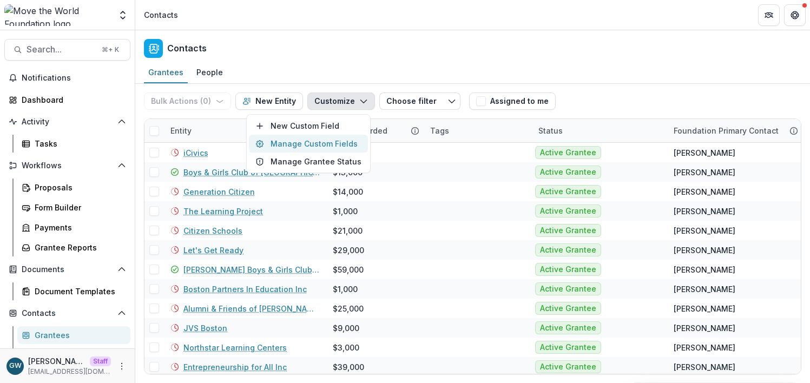
click at [319, 141] on button "Manage Custom Fields" at bounding box center [308, 144] width 119 height 18
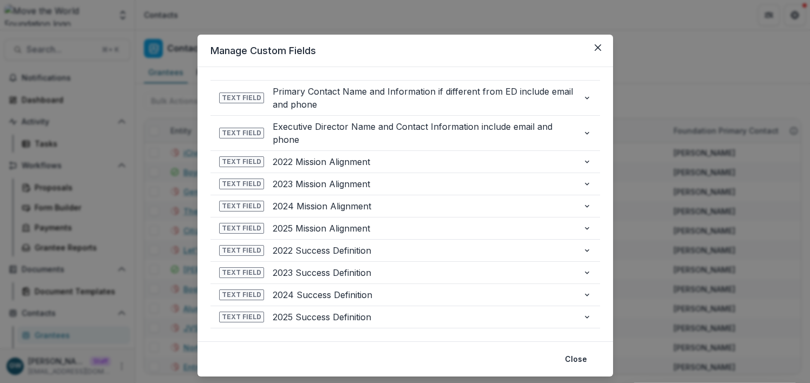
click at [156, 75] on div "**********" at bounding box center [405, 191] width 810 height 383
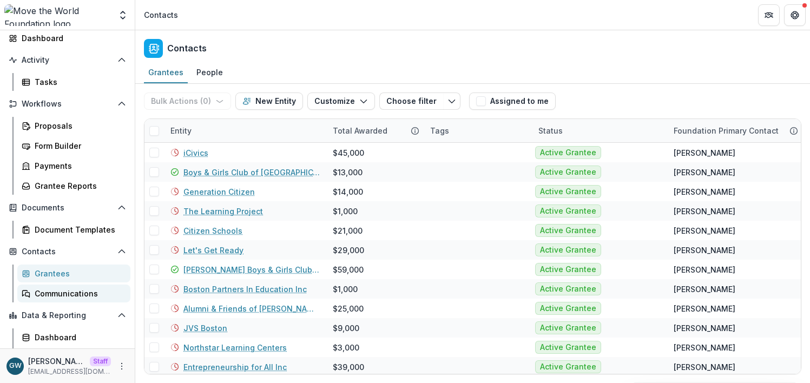
scroll to position [80, 0]
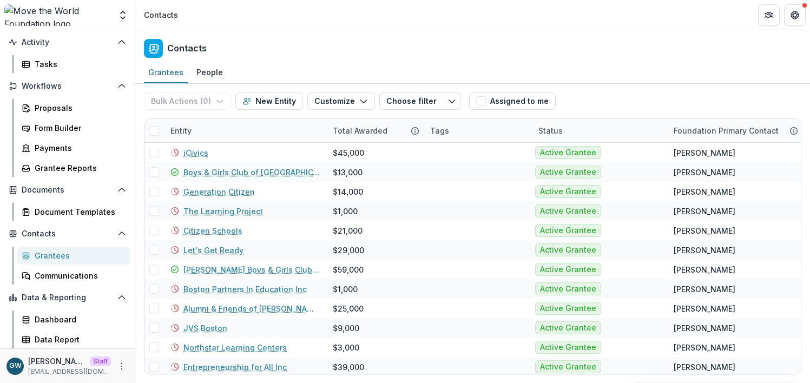
click at [67, 254] on div "Grantees" at bounding box center [78, 255] width 87 height 11
click at [221, 130] on div "Entity" at bounding box center [245, 130] width 162 height 23
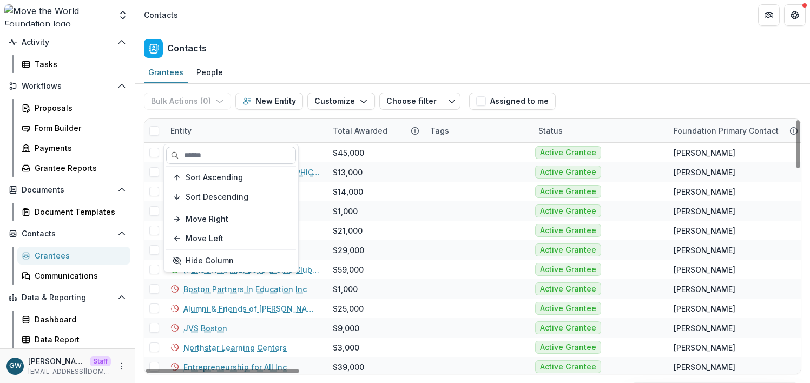
click at [209, 149] on input at bounding box center [231, 155] width 130 height 17
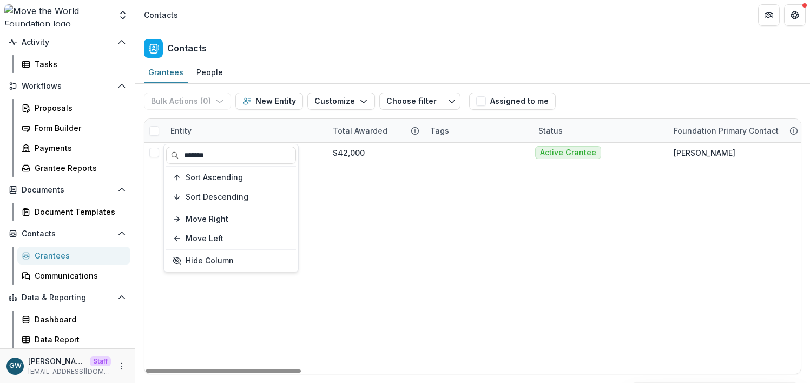
type input "*******"
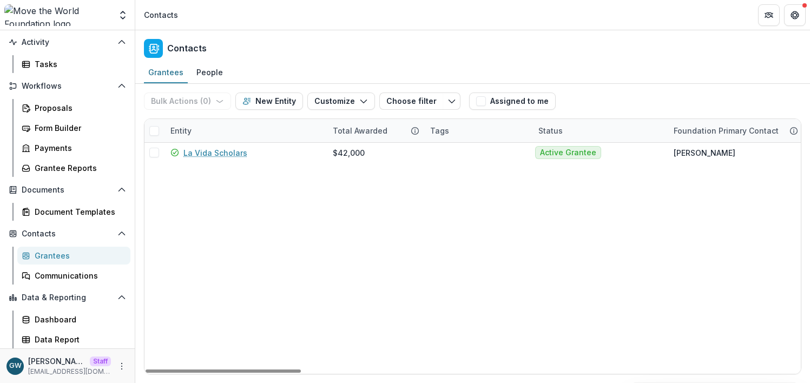
click at [706, 75] on div "Grantees People" at bounding box center [472, 73] width 675 height 22
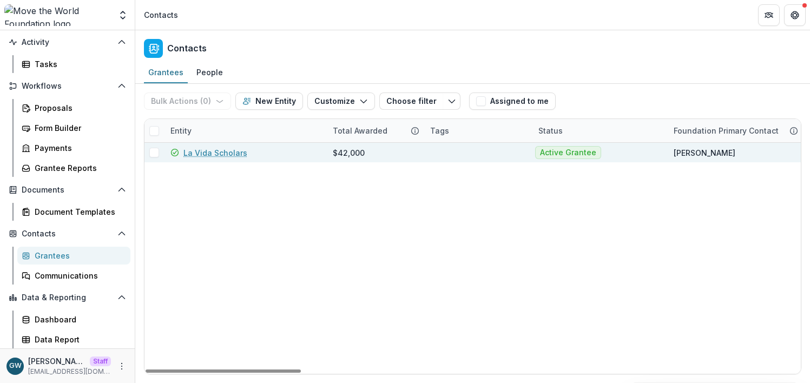
click at [239, 152] on link "La Vida Scholars" at bounding box center [215, 152] width 64 height 11
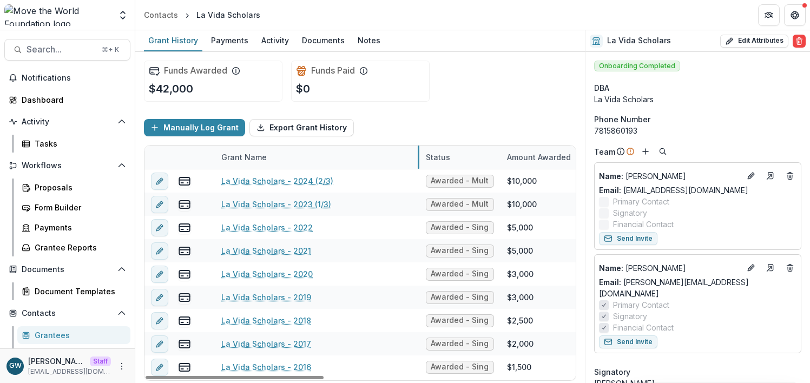
drag, startPoint x: 348, startPoint y: 156, endPoint x: 418, endPoint y: 155, distance: 69.3
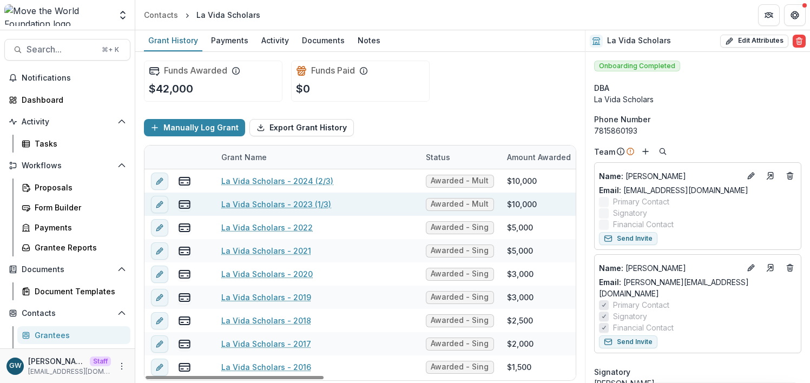
click at [312, 203] on link "La Vida Scholars - 2023 (1/3)" at bounding box center [276, 204] width 110 height 11
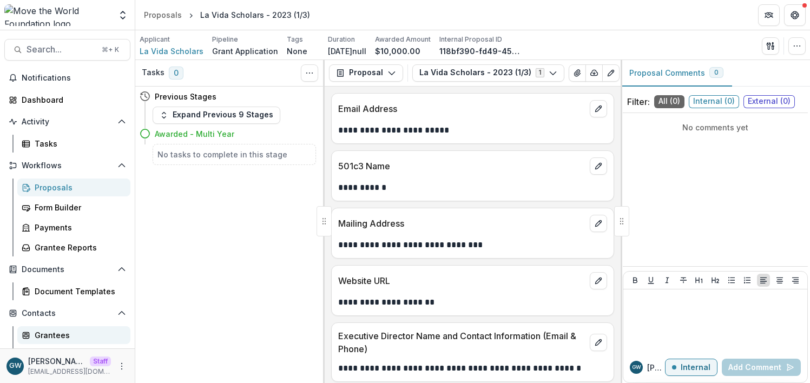
click at [54, 332] on div "Grantees" at bounding box center [78, 335] width 87 height 11
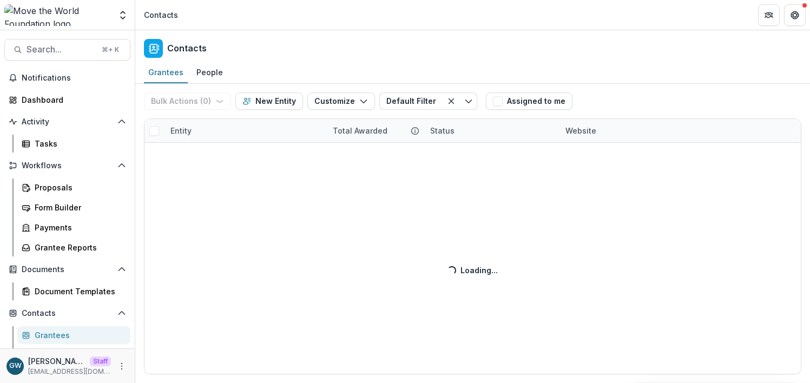
click at [210, 132] on div "Bulk Actions ( 0 ) Send Email Create Proposals Create Tasks New Entity Customiz…" at bounding box center [472, 233] width 675 height 299
click at [213, 131] on div "Bulk Actions ( 0 ) Send Email Create Proposals Create Tasks New Entity Customiz…" at bounding box center [472, 233] width 675 height 299
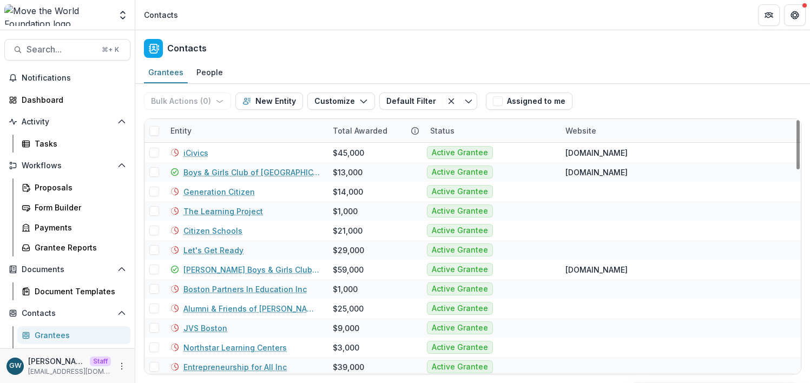
click at [217, 131] on div "Entity" at bounding box center [245, 130] width 162 height 23
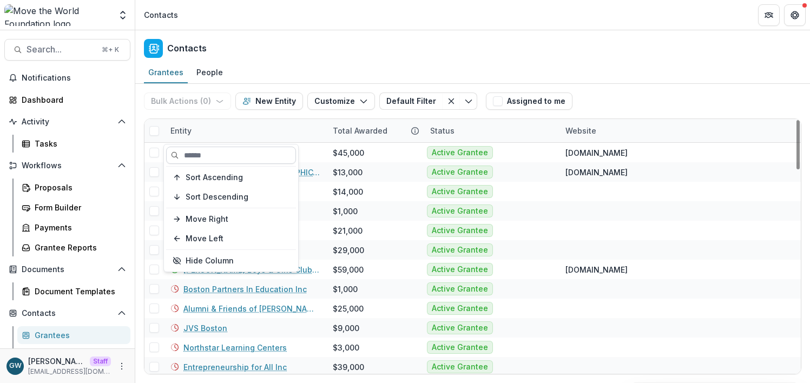
click at [217, 155] on input at bounding box center [231, 155] width 130 height 17
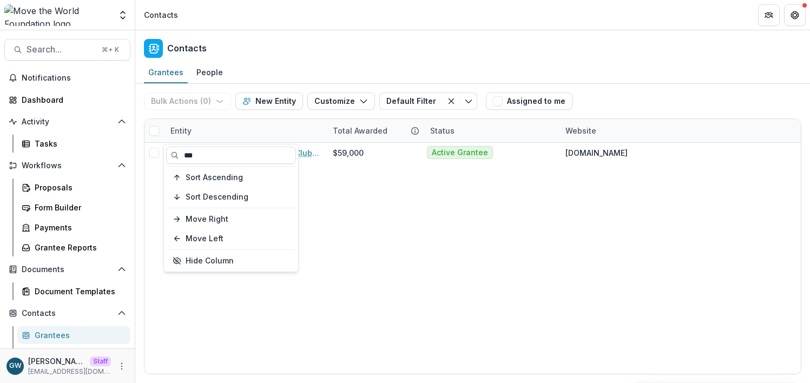
type input "***"
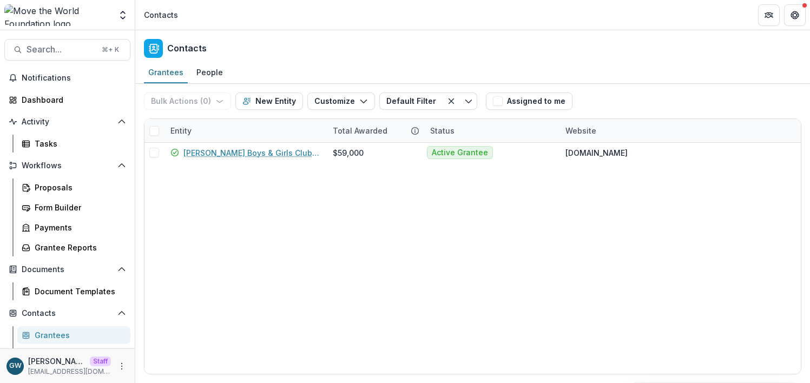
click at [676, 72] on div "Grantees People" at bounding box center [472, 73] width 675 height 22
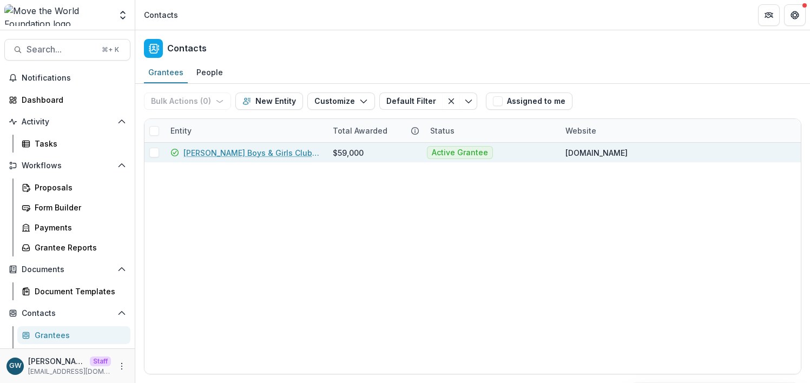
click at [255, 154] on link "Lawrence Boys & Girls Club Inc." at bounding box center [251, 152] width 136 height 11
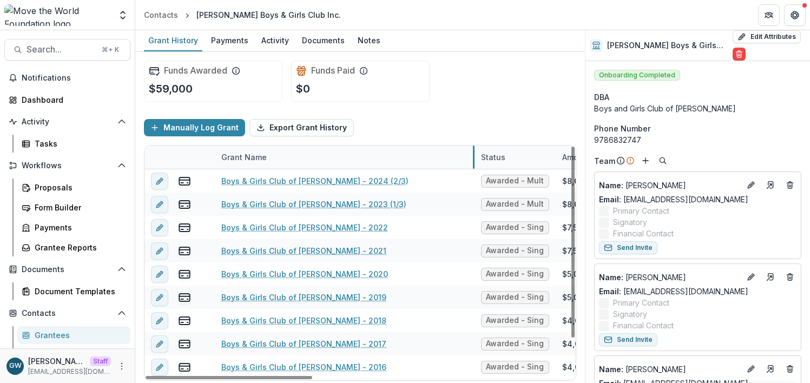
drag, startPoint x: 349, startPoint y: 161, endPoint x: 473, endPoint y: 160, distance: 124.5
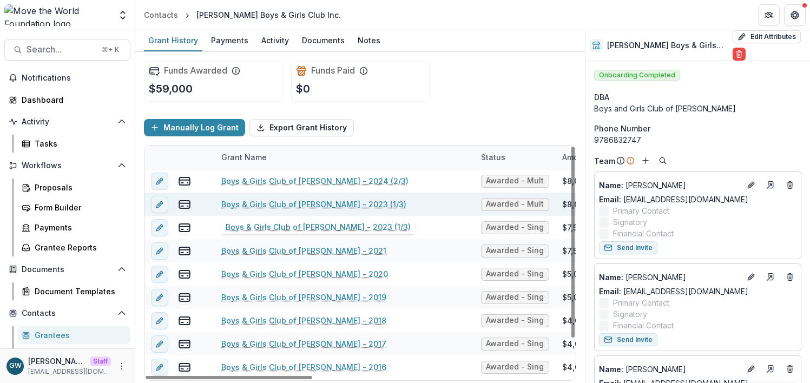
click at [328, 201] on link "Boys & Girls Club of Lawrence - 2023 (1/3)" at bounding box center [313, 204] width 185 height 11
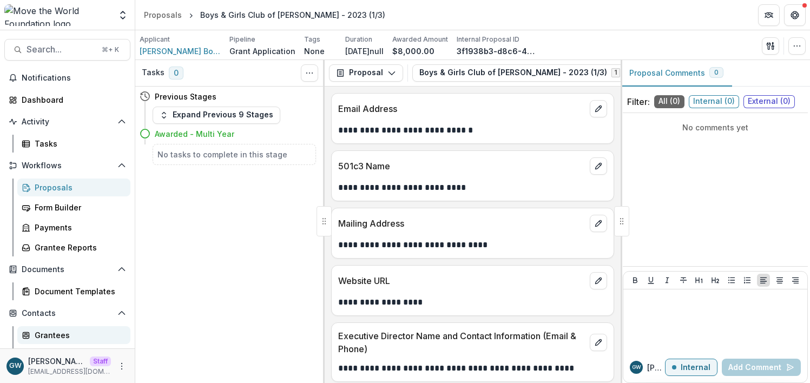
click at [57, 334] on div "Grantees" at bounding box center [78, 335] width 87 height 11
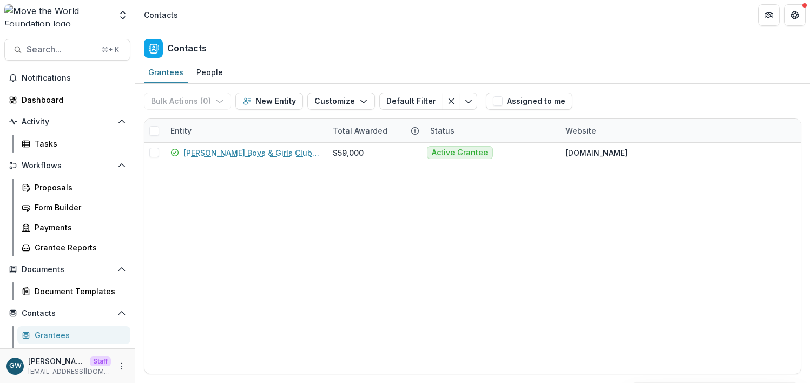
click at [210, 137] on div "Entity" at bounding box center [245, 130] width 162 height 23
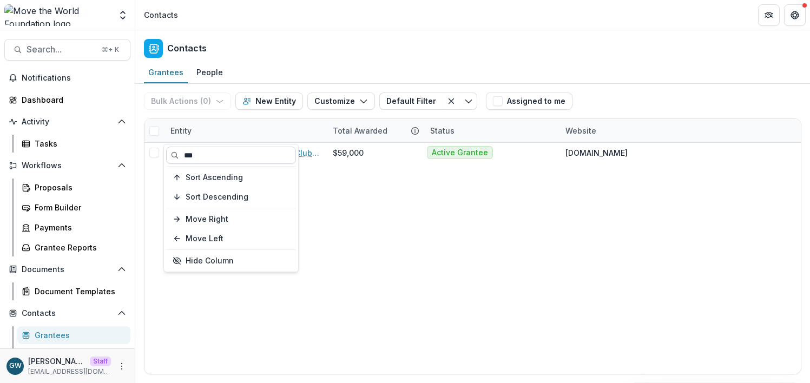
click at [210, 156] on input "***" at bounding box center [231, 155] width 130 height 17
click at [211, 156] on input "***" at bounding box center [231, 155] width 130 height 17
type input "******"
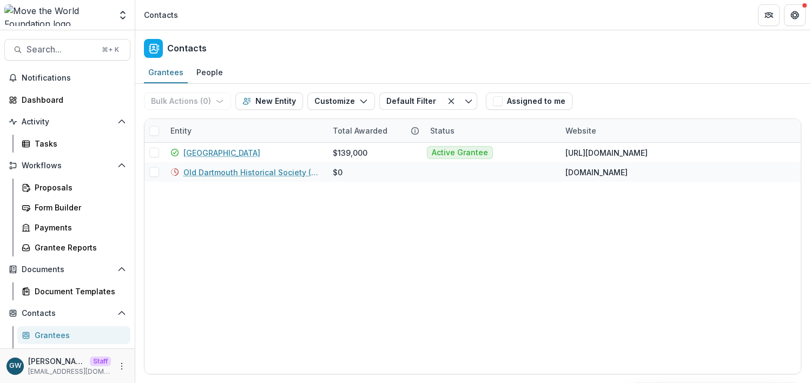
click at [658, 74] on div "Grantees People" at bounding box center [472, 73] width 675 height 22
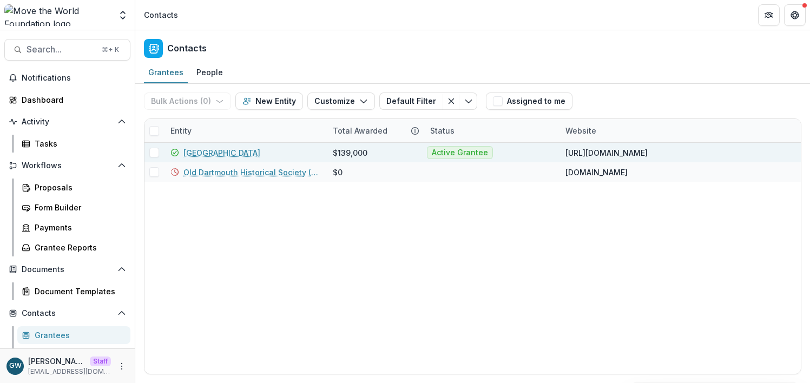
click at [231, 151] on link "Museum of Science" at bounding box center [221, 152] width 77 height 11
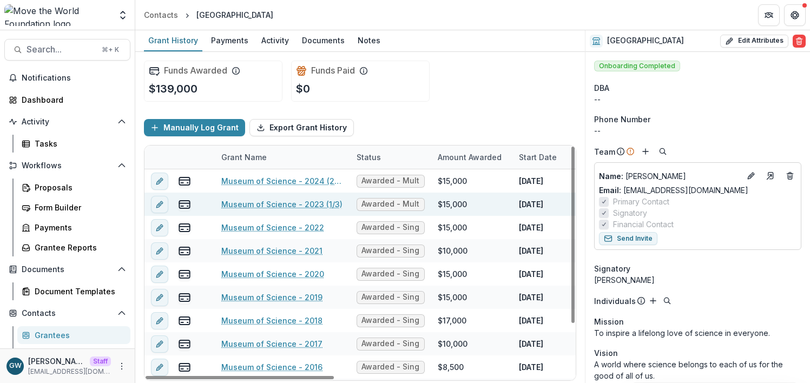
click at [294, 205] on link "Museum of Science - 2023 (1/3)" at bounding box center [281, 204] width 121 height 11
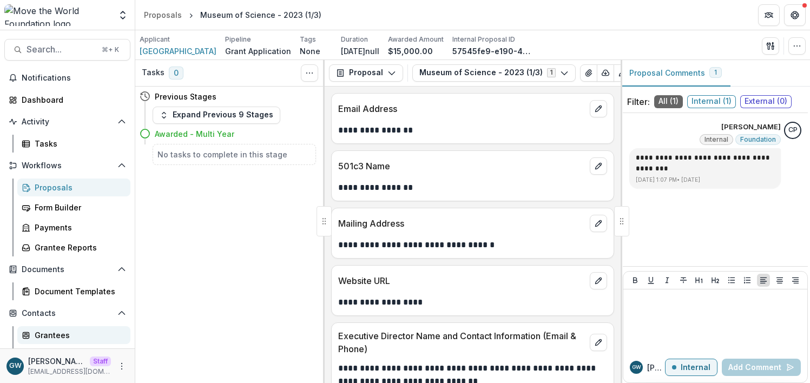
click at [61, 334] on div "Grantees" at bounding box center [78, 335] width 87 height 11
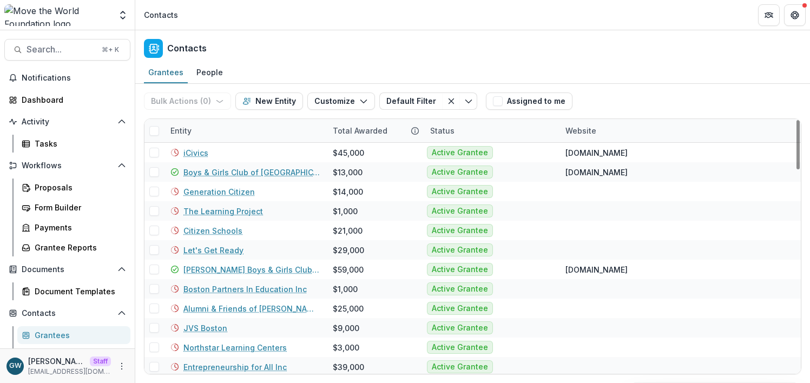
click at [199, 131] on div "Entity" at bounding box center [245, 130] width 162 height 23
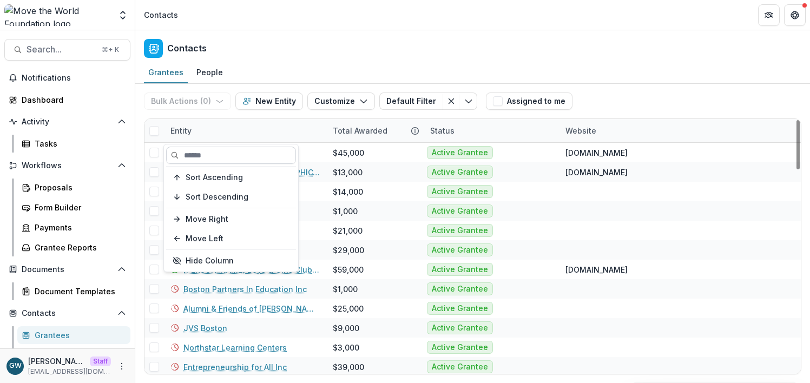
click at [210, 153] on input at bounding box center [231, 155] width 130 height 17
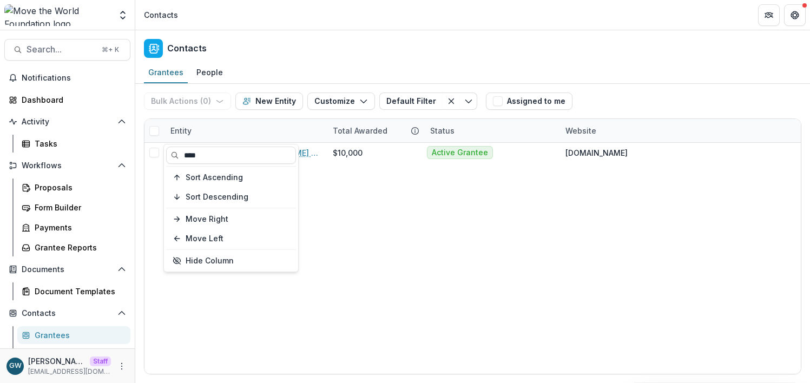
type input "****"
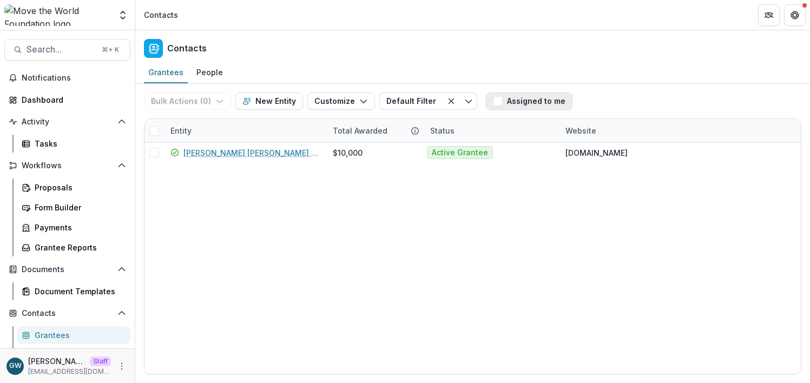
drag, startPoint x: 687, startPoint y: 83, endPoint x: 561, endPoint y: 107, distance: 128.3
click at [687, 83] on div "Grantees People" at bounding box center [472, 73] width 675 height 22
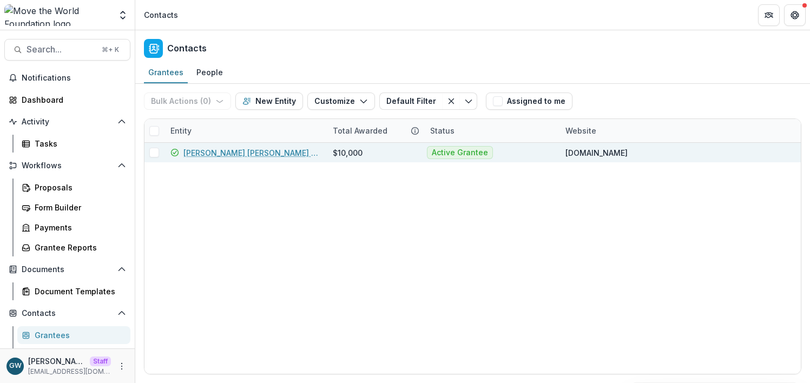
click at [218, 153] on link "Benjamin Franklin Cummings Institute of Technology" at bounding box center [251, 152] width 136 height 11
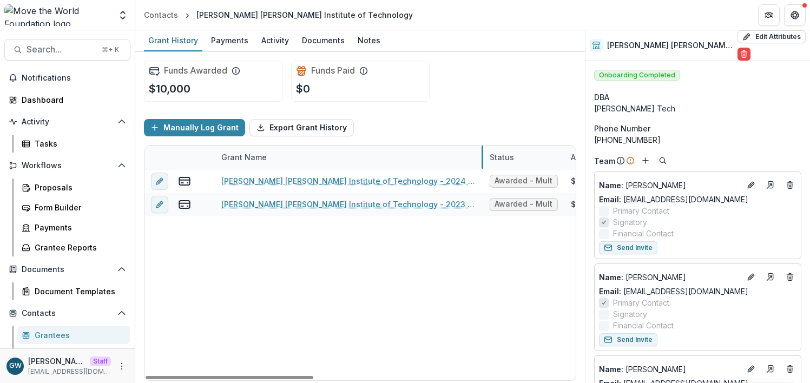
drag, startPoint x: 349, startPoint y: 157, endPoint x: 482, endPoint y: 151, distance: 133.3
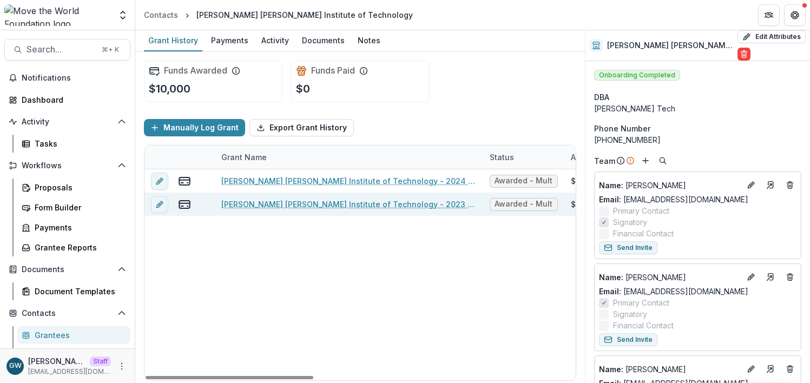
click at [372, 201] on link "Benjamin Franklin Cummings Institute of Technology - 2023 (1/3)" at bounding box center [348, 204] width 255 height 11
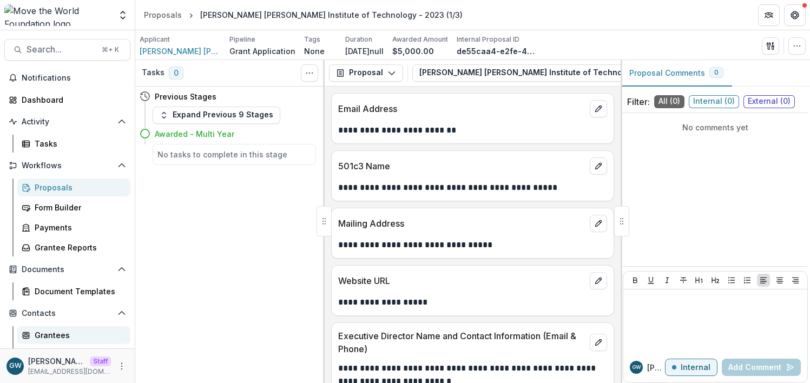
click at [65, 336] on div "Grantees" at bounding box center [78, 335] width 87 height 11
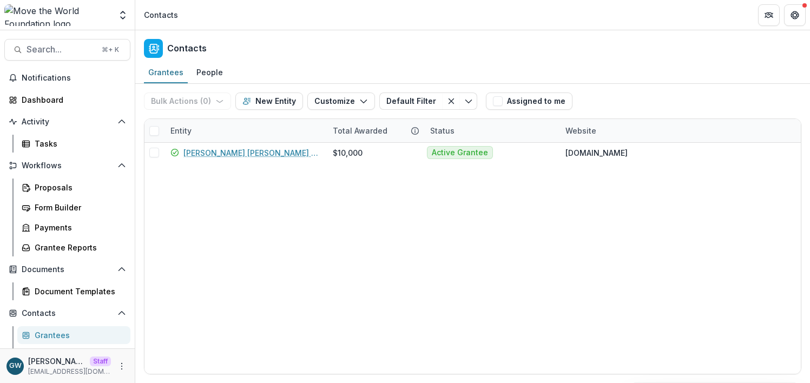
click at [196, 131] on div "Entity" at bounding box center [181, 130] width 34 height 11
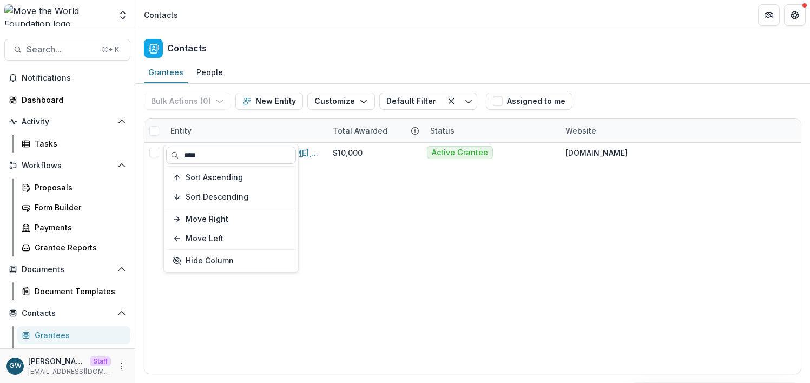
click at [210, 155] on input "****" at bounding box center [231, 155] width 130 height 17
click at [211, 155] on input "****" at bounding box center [231, 155] width 130 height 17
click at [212, 154] on input "****" at bounding box center [231, 155] width 130 height 17
click at [190, 156] on input "****" at bounding box center [231, 155] width 130 height 17
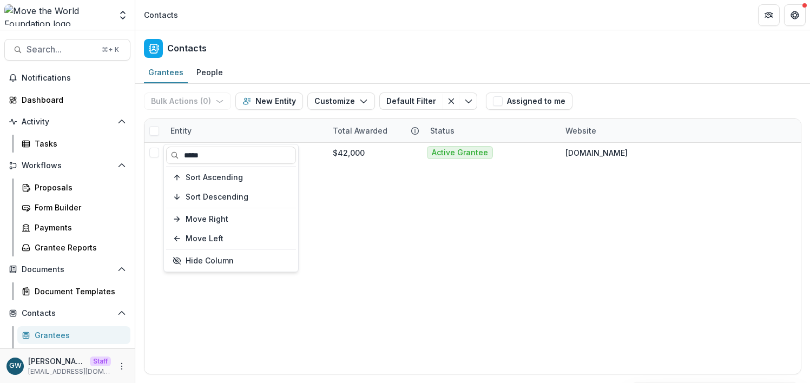
type input "*****"
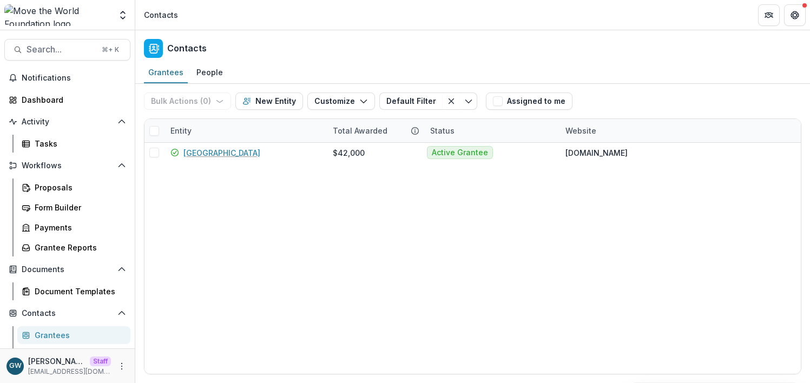
click at [681, 81] on div "Grantees People" at bounding box center [472, 73] width 675 height 22
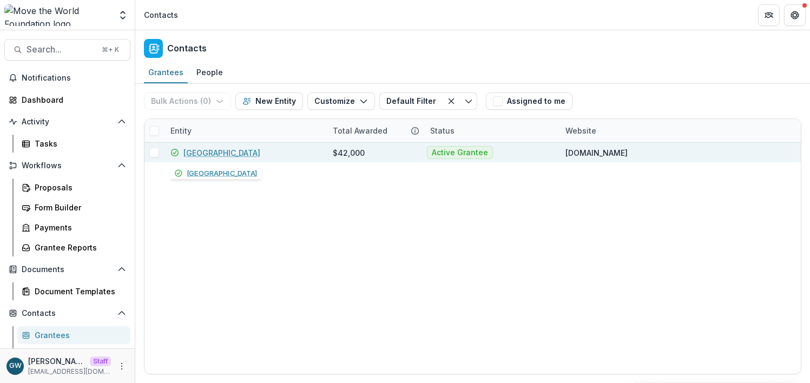
click at [260, 153] on link "Atlantis Charter School" at bounding box center [221, 152] width 77 height 11
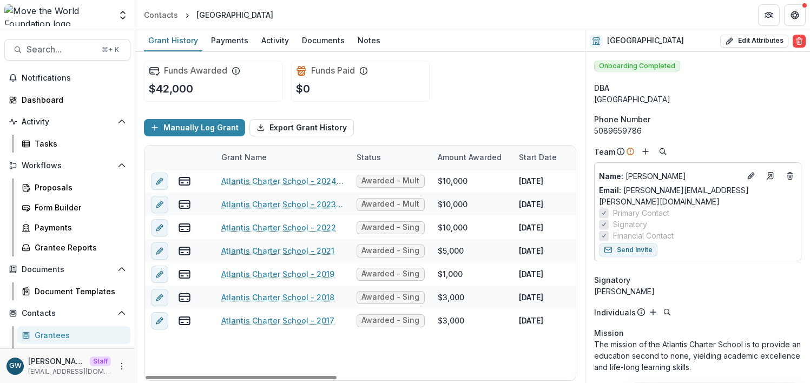
click at [350, 159] on div "Status" at bounding box center [368, 157] width 37 height 11
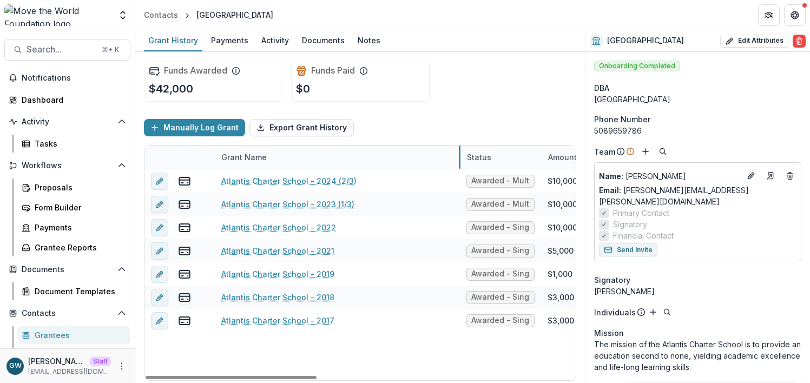
drag, startPoint x: 348, startPoint y: 159, endPoint x: 459, endPoint y: 155, distance: 110.5
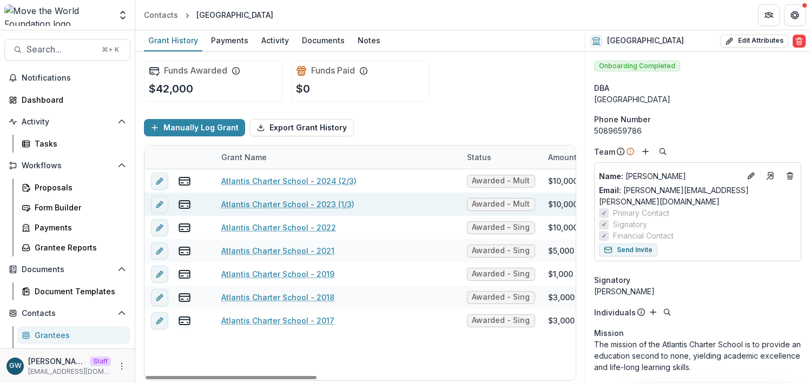
click at [327, 206] on link "Atlantis Charter School - 2023 (1/3)" at bounding box center [287, 204] width 133 height 11
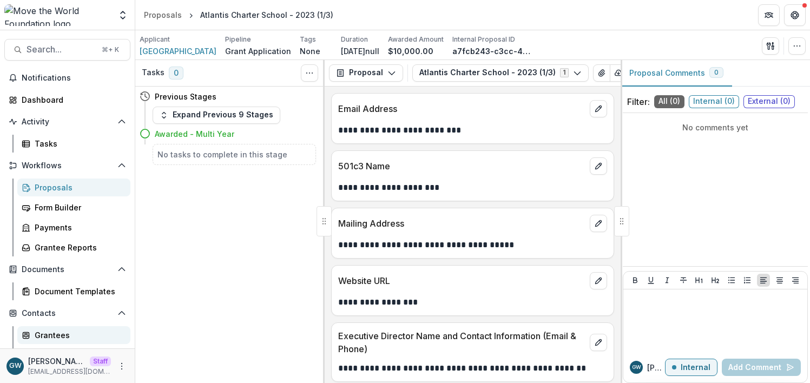
click at [60, 338] on div "Grantees" at bounding box center [78, 335] width 87 height 11
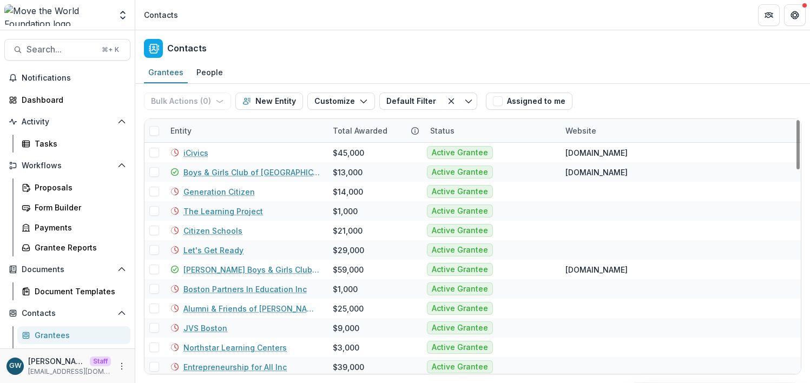
click at [218, 129] on div "Entity" at bounding box center [245, 130] width 162 height 23
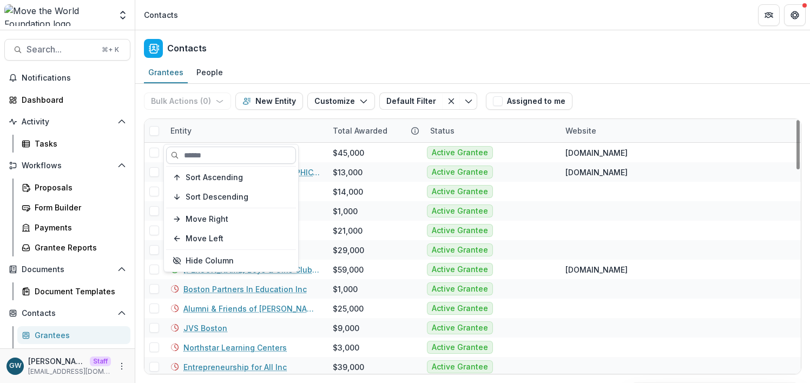
click at [200, 161] on input at bounding box center [231, 155] width 130 height 17
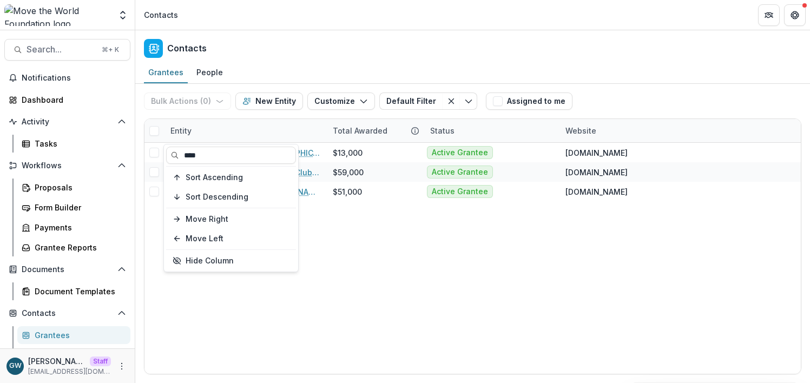
type input "****"
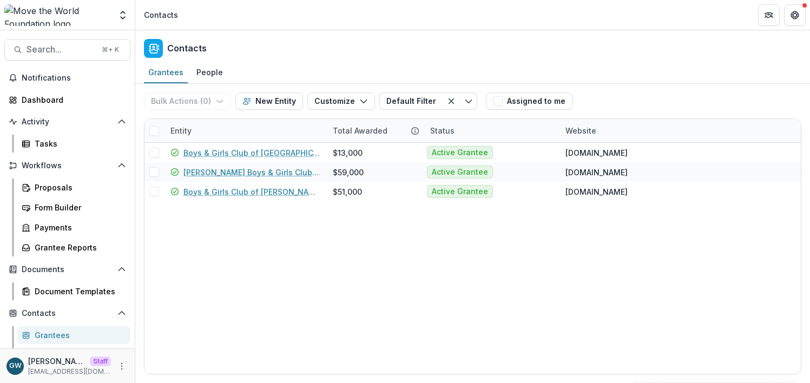
click at [443, 259] on div "Boys & Girls Club of Metro South $13,000 Active Grantee bgcmetrosouth.org Lawre…" at bounding box center [472, 258] width 656 height 231
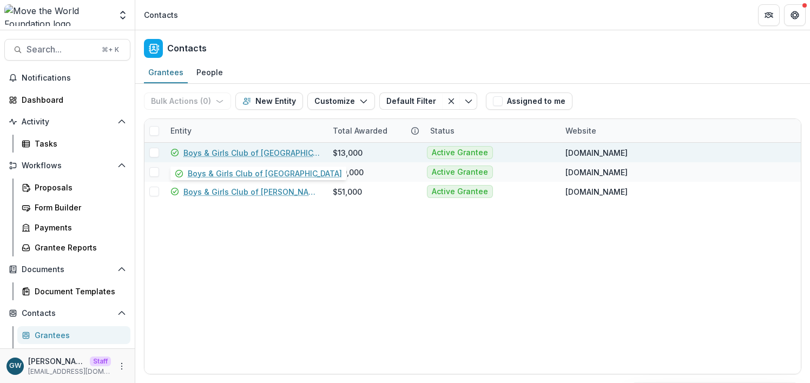
click at [264, 152] on link "Boys & Girls Club of Metro South" at bounding box center [251, 152] width 136 height 11
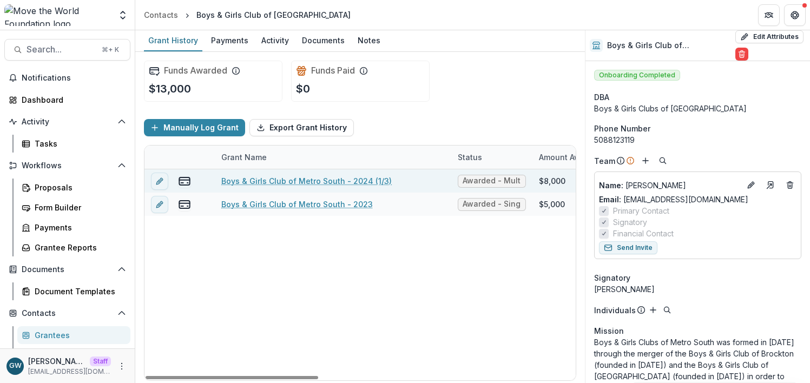
click at [326, 178] on link "Boys & Girls Club of Metro South - 2024 (1/3)" at bounding box center [306, 180] width 170 height 11
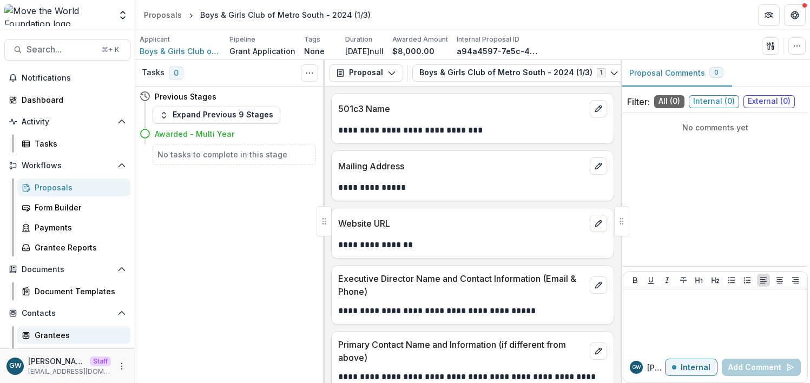
click at [62, 334] on div "Grantees" at bounding box center [78, 335] width 87 height 11
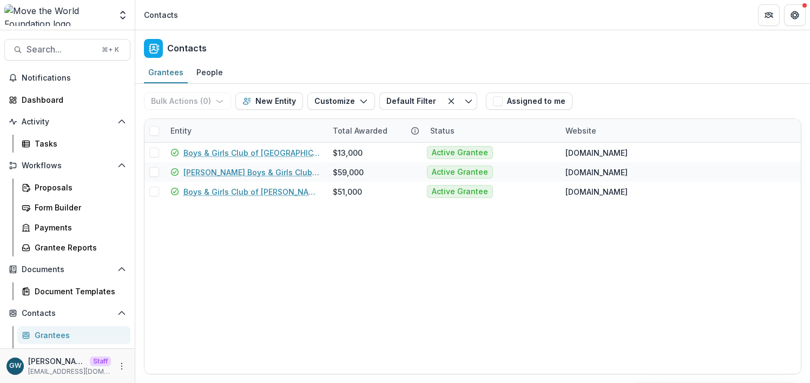
click at [222, 132] on div "Entity" at bounding box center [245, 130] width 162 height 23
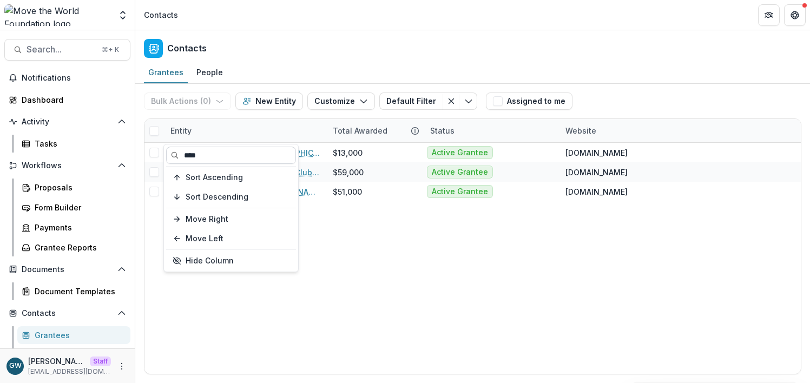
click at [218, 157] on input "****" at bounding box center [231, 155] width 130 height 17
click at [219, 157] on input "****" at bounding box center [231, 155] width 130 height 17
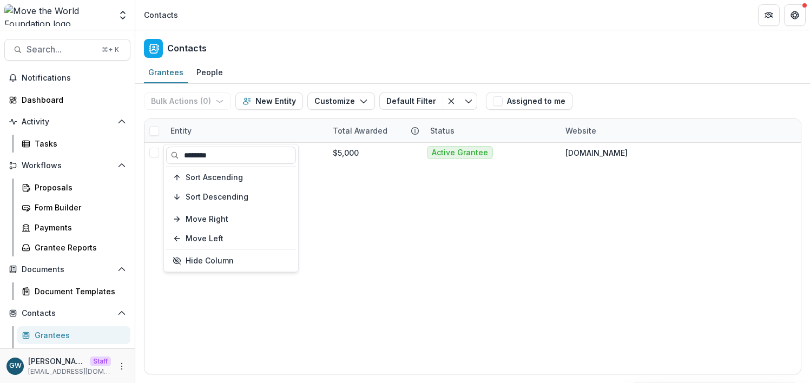
type input "********"
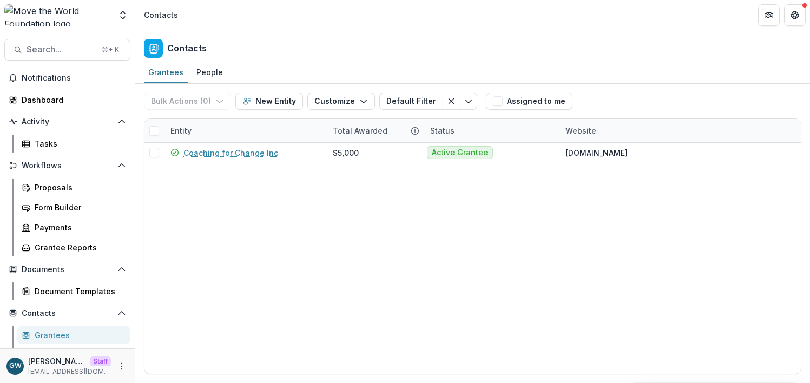
click at [682, 88] on div "Bulk Actions ( 0 ) Send Email Create Proposals Create Tasks New Entity Customiz…" at bounding box center [472, 101] width 657 height 35
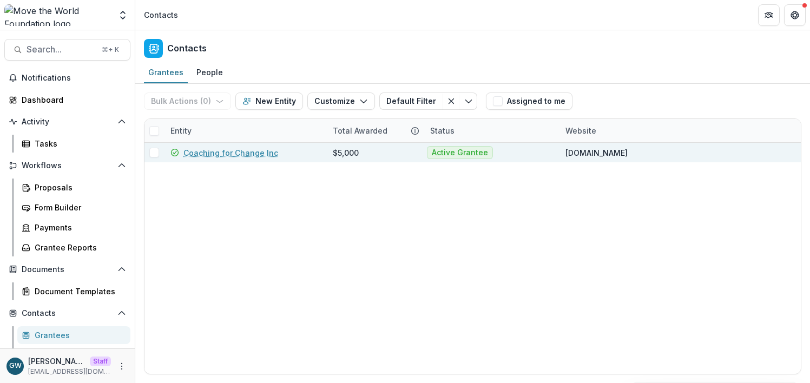
click at [238, 146] on div "Coaching for Change Inc" at bounding box center [244, 152] width 149 height 19
click at [236, 154] on link "Coaching for Change Inc" at bounding box center [230, 152] width 95 height 11
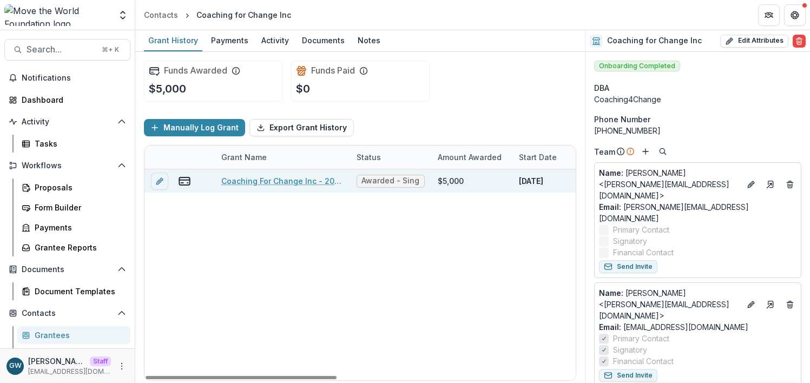
click at [248, 178] on link "Coaching For Change Inc - 2024" at bounding box center [282, 180] width 122 height 11
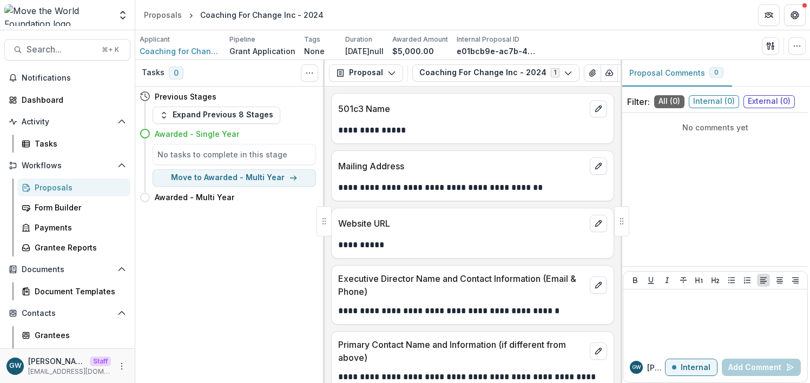
click at [73, 190] on div "Proposals" at bounding box center [78, 187] width 87 height 11
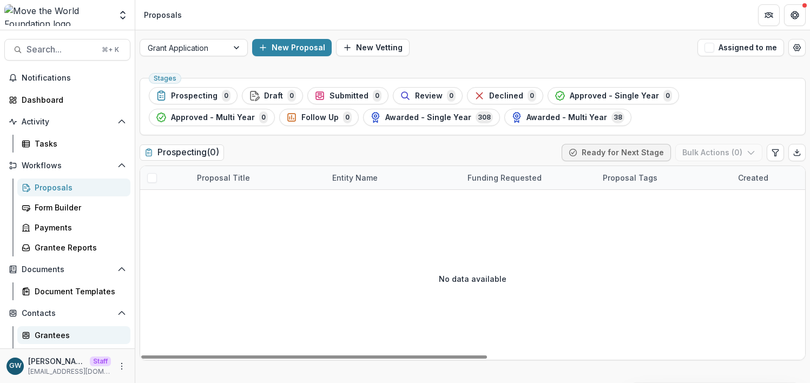
click at [54, 334] on div "Grantees" at bounding box center [78, 335] width 87 height 11
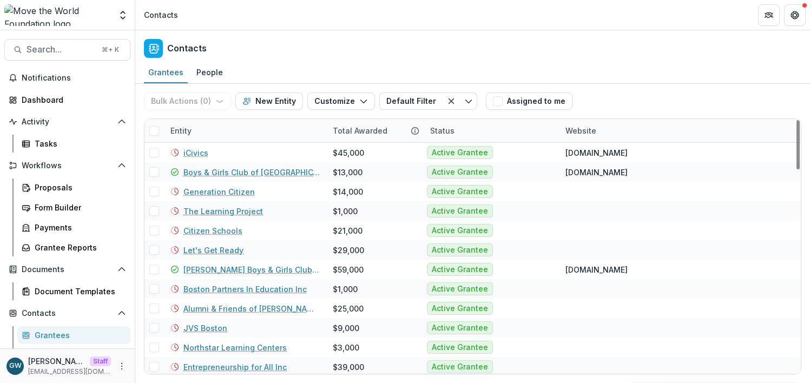
click at [210, 134] on div "Entity" at bounding box center [245, 130] width 162 height 23
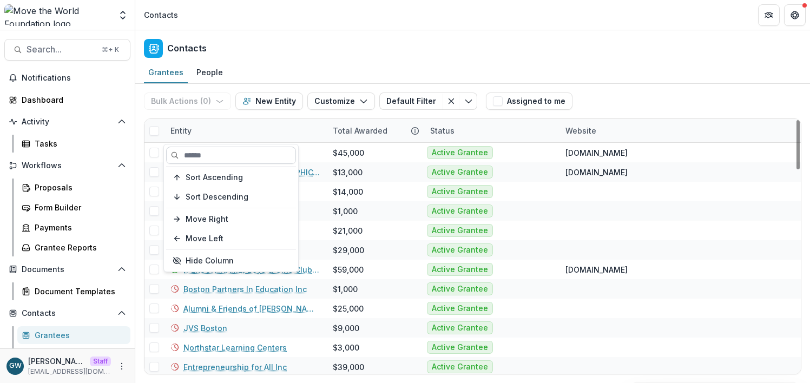
click at [202, 153] on input at bounding box center [231, 155] width 130 height 17
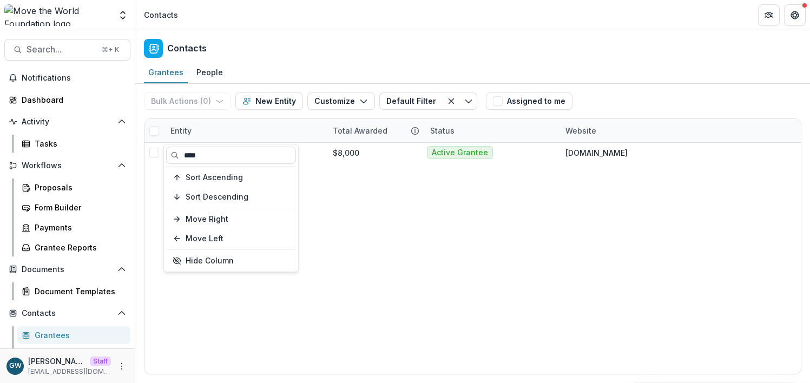
type input "****"
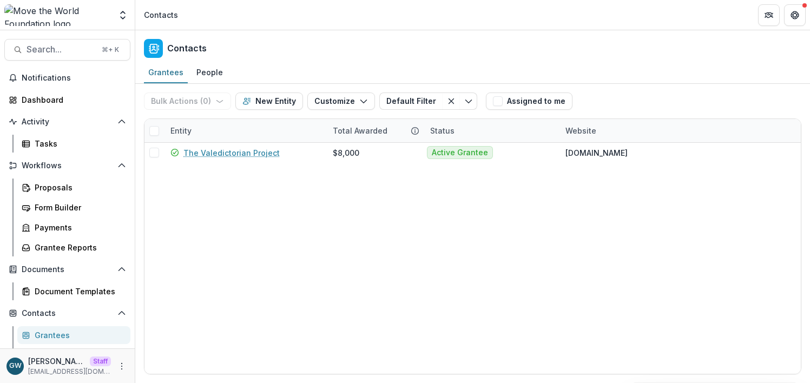
click at [679, 80] on div "Grantees People" at bounding box center [472, 73] width 675 height 22
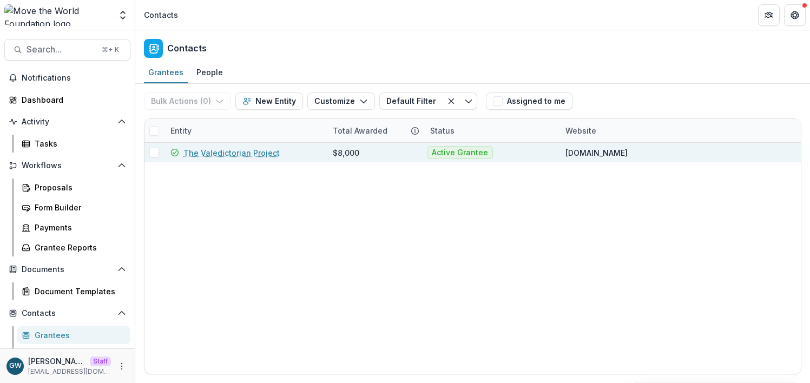
click at [225, 156] on link "The Valedictorian Project" at bounding box center [231, 152] width 96 height 11
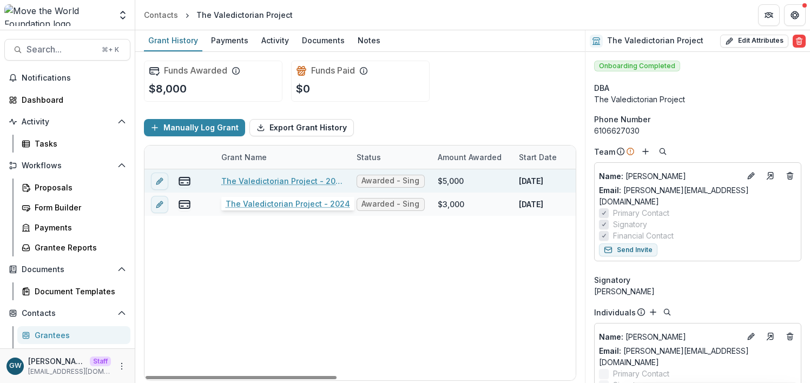
click at [273, 180] on link "The Valedictorian Project - 2024" at bounding box center [282, 180] width 122 height 11
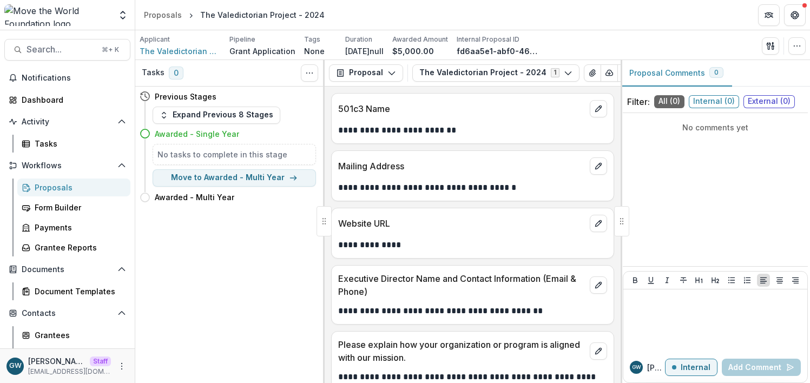
click at [69, 188] on div "Proposals" at bounding box center [78, 187] width 87 height 11
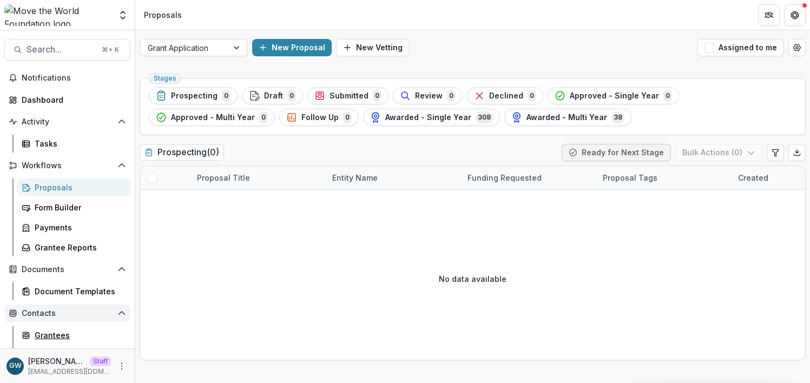
click at [56, 330] on div "Grantees" at bounding box center [78, 335] width 87 height 11
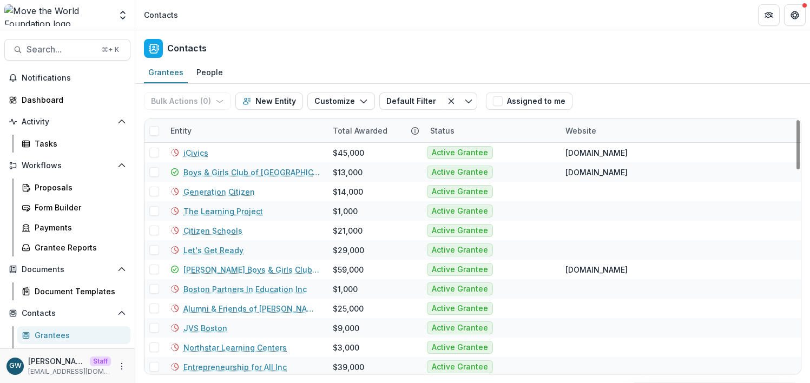
click at [224, 129] on div "Entity" at bounding box center [245, 130] width 162 height 23
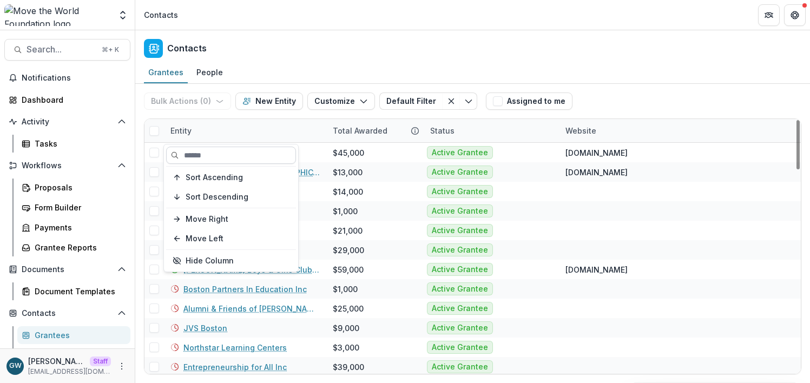
click at [216, 150] on input at bounding box center [231, 155] width 130 height 17
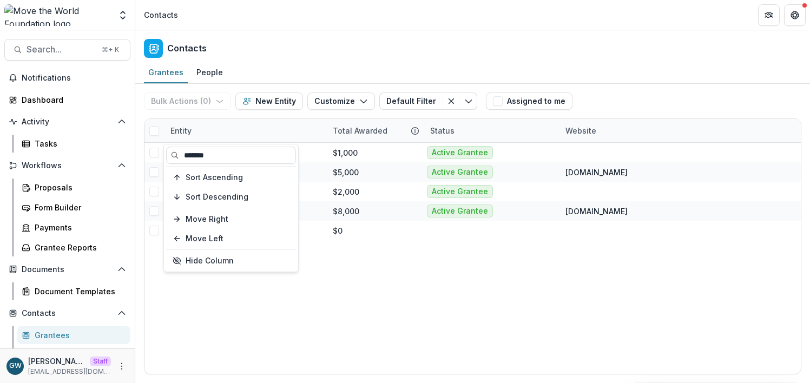
type input "*******"
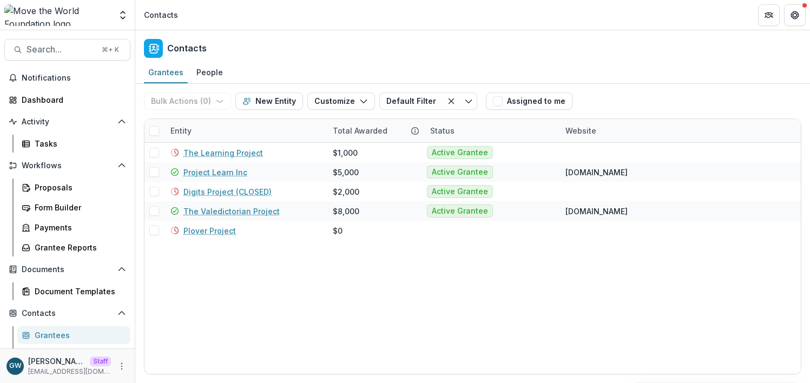
drag, startPoint x: 651, startPoint y: 83, endPoint x: 644, endPoint y: 83, distance: 7.0
click at [651, 84] on div "Bulk Actions ( 0 ) Send Email Create Proposals Create Tasks New Entity Customiz…" at bounding box center [472, 101] width 657 height 35
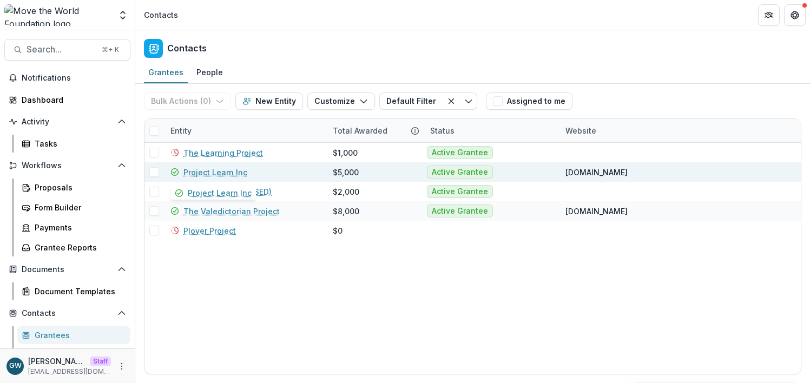
click at [226, 173] on link "Project Learn Inc" at bounding box center [215, 172] width 64 height 11
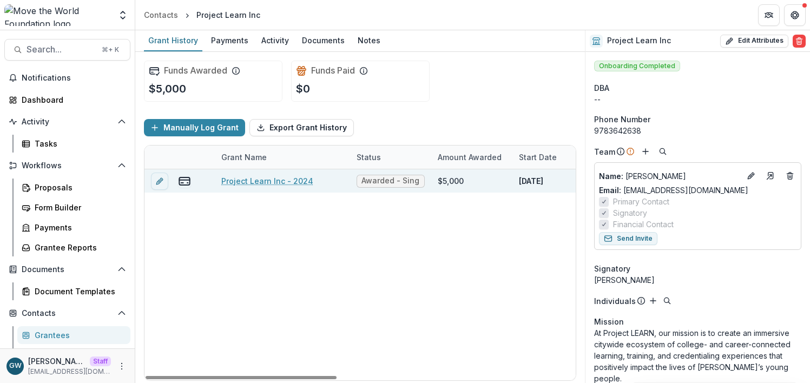
click at [273, 181] on link "Project Learn Inc - 2024" at bounding box center [267, 180] width 92 height 11
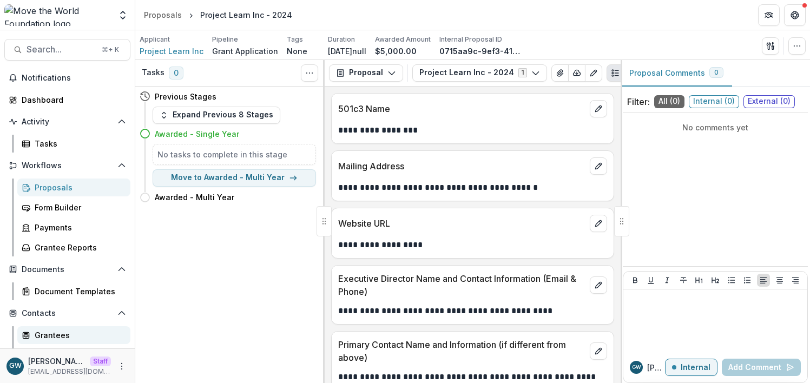
click at [53, 332] on div "Grantees" at bounding box center [78, 335] width 87 height 11
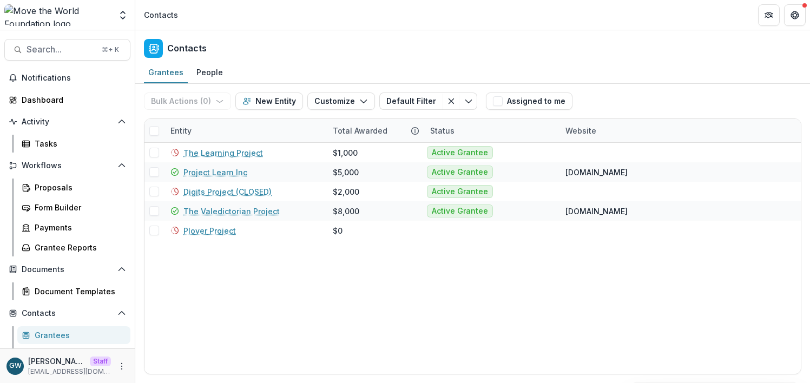
click at [195, 127] on div "Entity" at bounding box center [181, 130] width 34 height 11
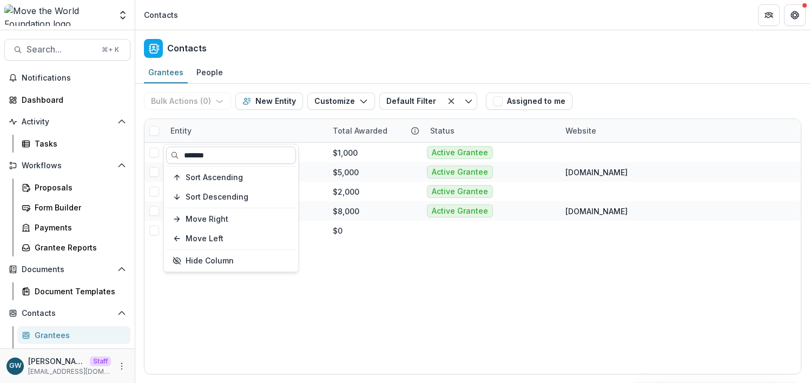
click at [205, 158] on input "*******" at bounding box center [231, 155] width 130 height 17
click at [205, 157] on input "*******" at bounding box center [231, 155] width 130 height 17
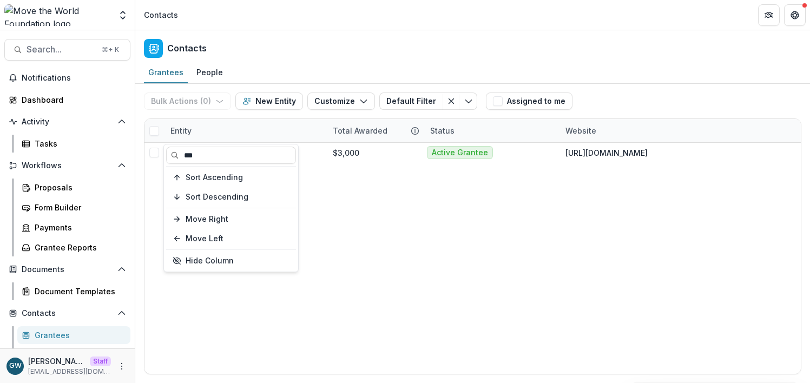
type input "***"
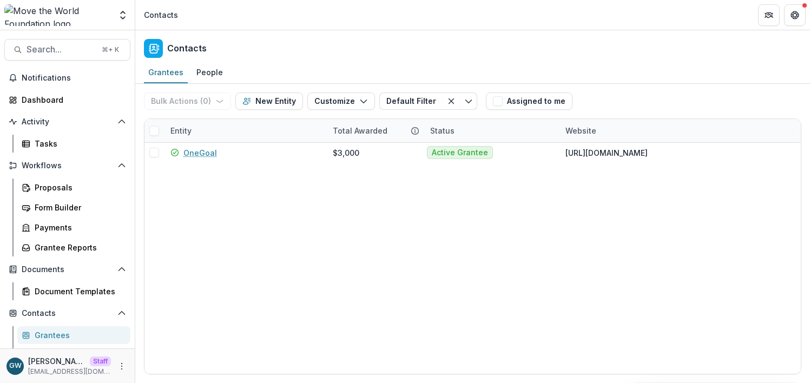
click at [686, 84] on div "Bulk Actions ( 0 ) Send Email Create Proposals Create Tasks New Entity Customiz…" at bounding box center [472, 101] width 657 height 35
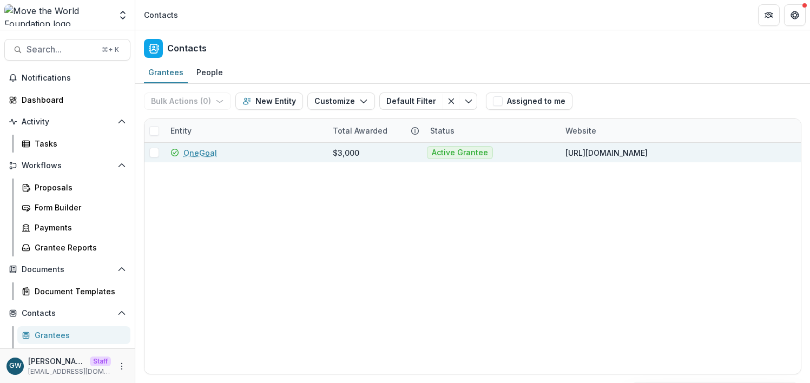
click at [194, 151] on link "OneGoal" at bounding box center [200, 152] width 34 height 11
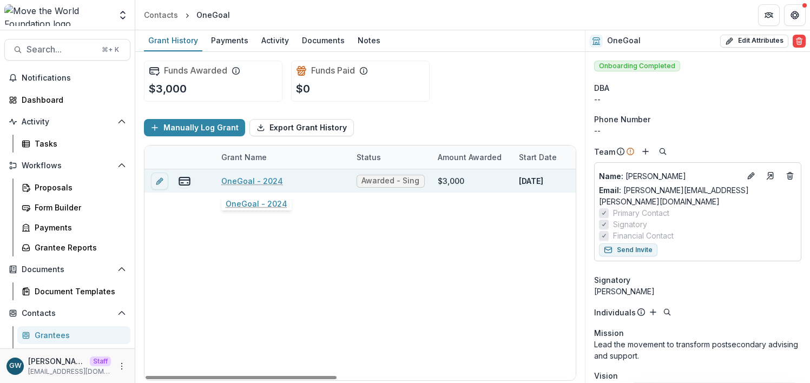
click at [262, 182] on link "OneGoal - 2024" at bounding box center [252, 180] width 62 height 11
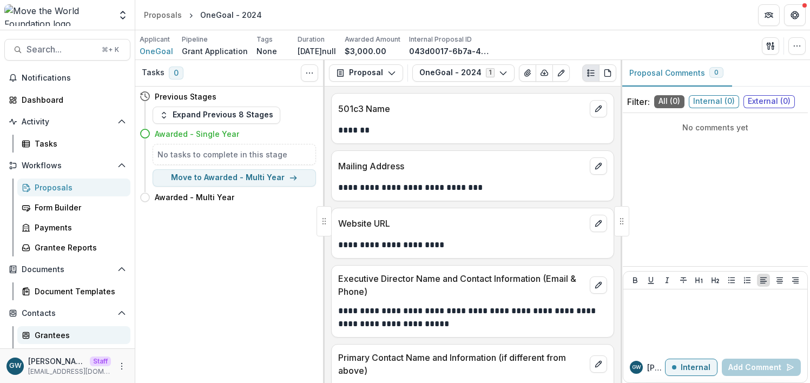
click at [61, 334] on div "Grantees" at bounding box center [78, 335] width 87 height 11
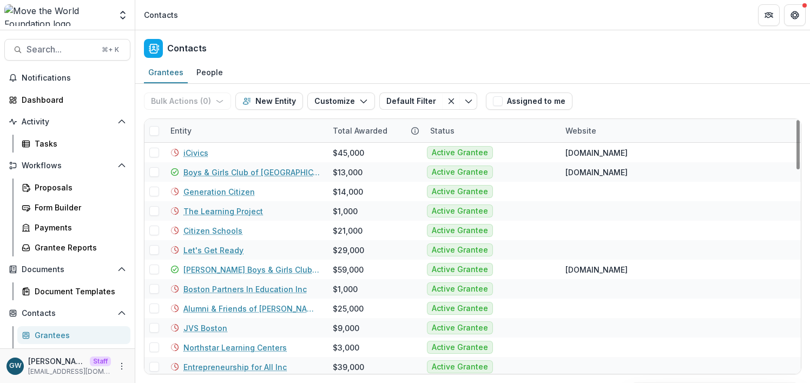
click at [198, 135] on div "Entity" at bounding box center [245, 130] width 162 height 23
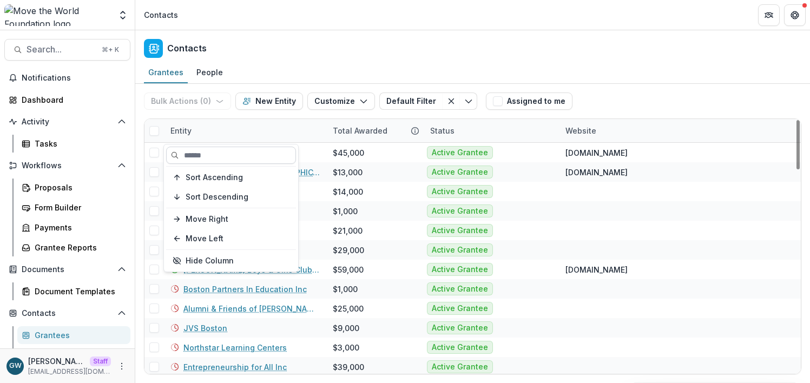
click at [207, 159] on input at bounding box center [231, 155] width 130 height 17
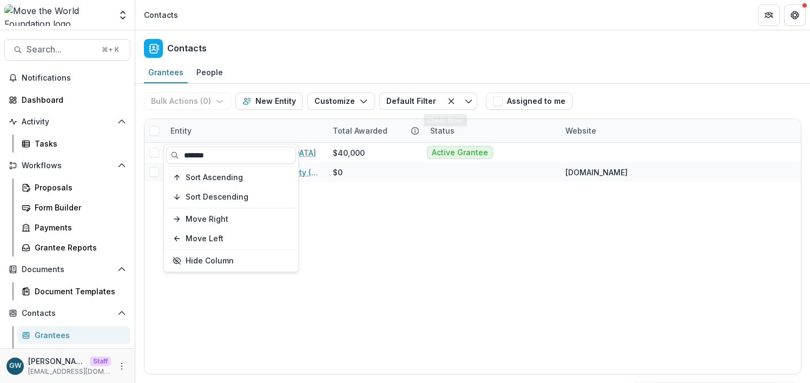
type input "*******"
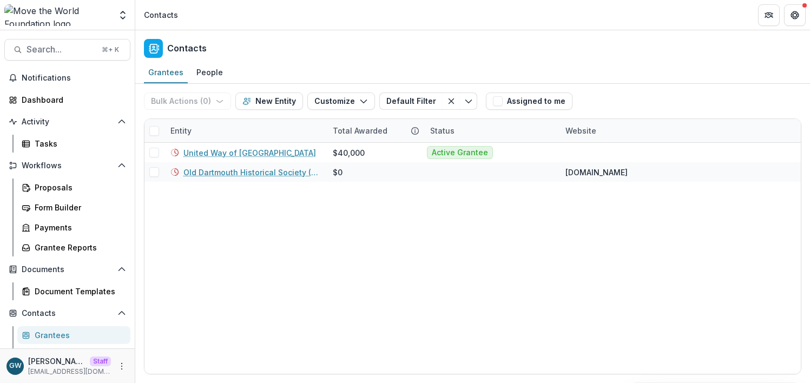
drag, startPoint x: 631, startPoint y: 90, endPoint x: 536, endPoint y: 106, distance: 97.1
click at [631, 90] on div "Bulk Actions ( 0 ) Send Email Create Proposals Create Tasks New Entity Customiz…" at bounding box center [472, 101] width 657 height 35
click at [44, 338] on div "Grantees" at bounding box center [78, 335] width 87 height 11
click at [209, 127] on div "Entity" at bounding box center [245, 130] width 162 height 23
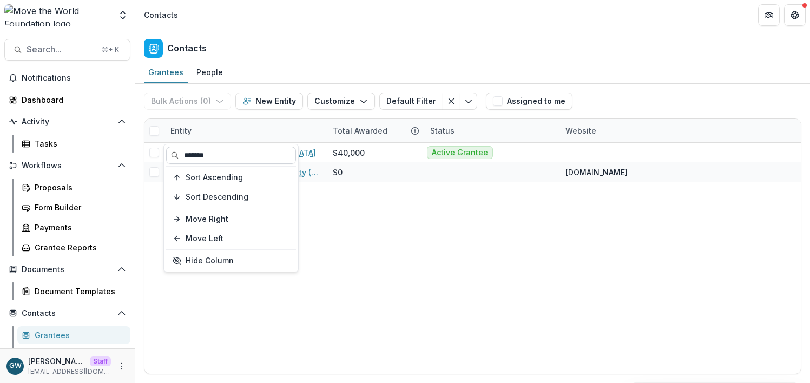
click at [204, 156] on input "*******" at bounding box center [231, 155] width 130 height 17
type input "***"
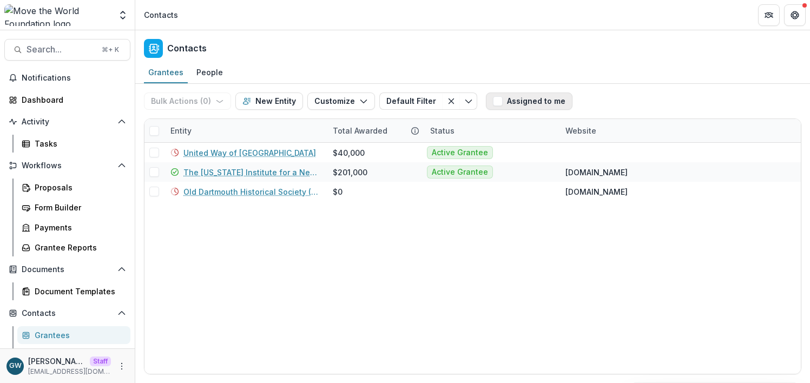
drag, startPoint x: 648, startPoint y: 81, endPoint x: 562, endPoint y: 109, distance: 90.0
click at [648, 81] on div "Grantees People" at bounding box center [472, 73] width 675 height 22
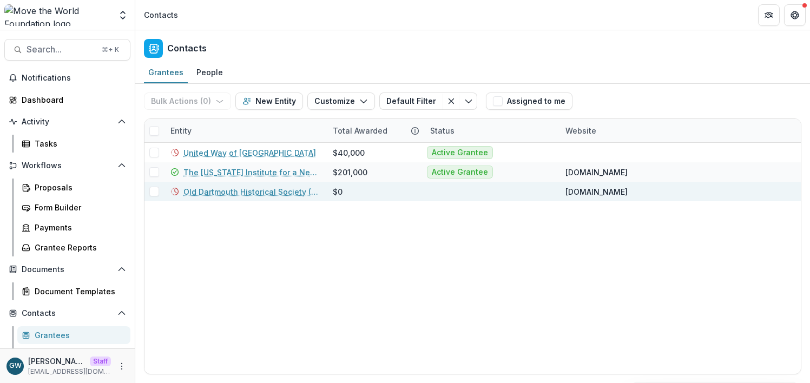
click at [261, 191] on link "Old Dartmouth Historical Society (FKA The New Bedford Whaling Museum)" at bounding box center [251, 191] width 136 height 11
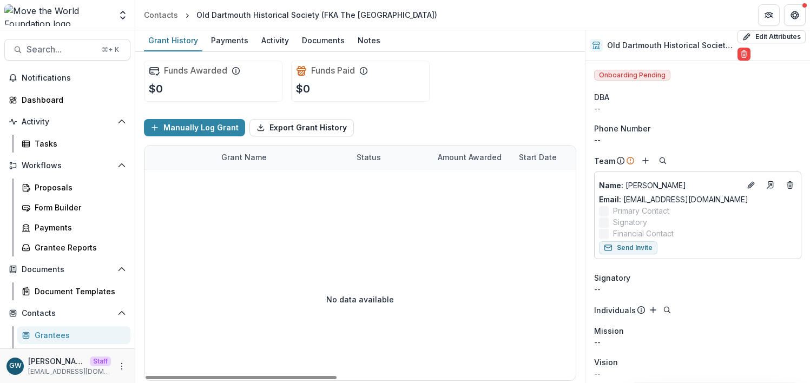
click at [417, 122] on div "Manually Log Grant Export Grant History" at bounding box center [360, 127] width 432 height 35
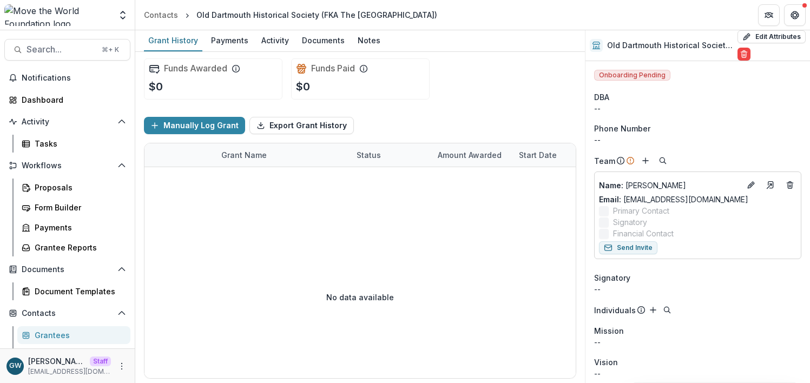
click at [70, 332] on div "Grantees" at bounding box center [78, 335] width 87 height 11
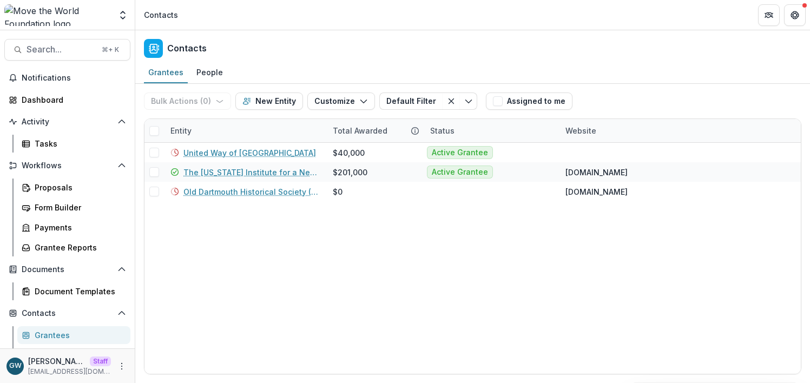
click at [241, 127] on div "Entity" at bounding box center [245, 130] width 162 height 23
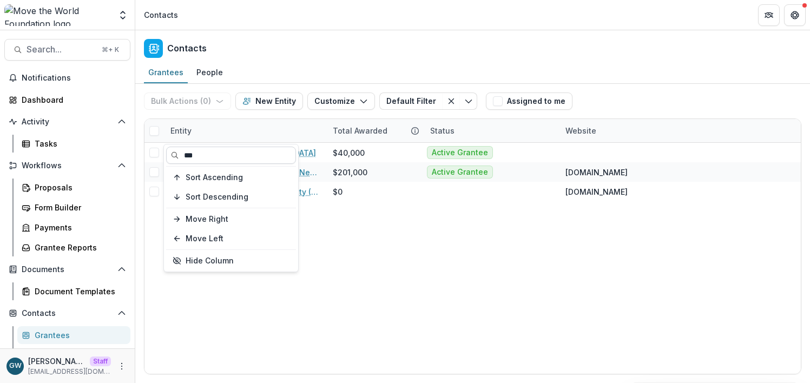
click at [235, 155] on input "***" at bounding box center [231, 155] width 130 height 17
type input "****"
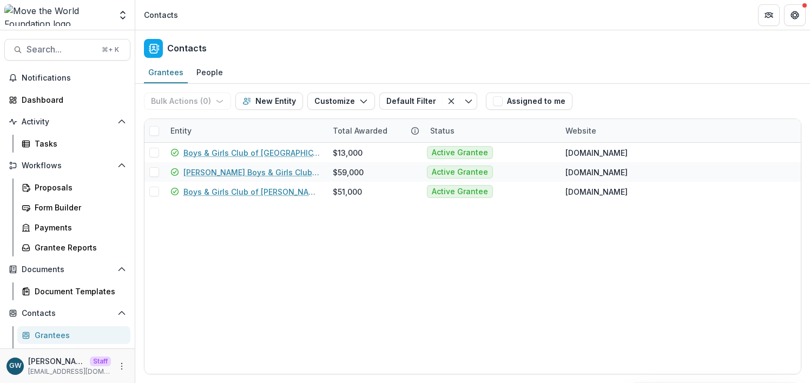
click at [620, 85] on div "Bulk Actions ( 0 ) Send Email Create Proposals Create Tasks New Entity Customiz…" at bounding box center [472, 101] width 657 height 35
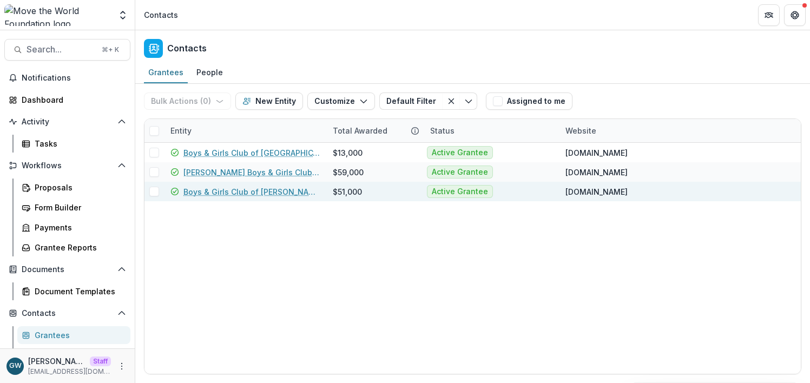
click at [245, 189] on link "Boys & Girls Club of Lynn" at bounding box center [251, 191] width 136 height 11
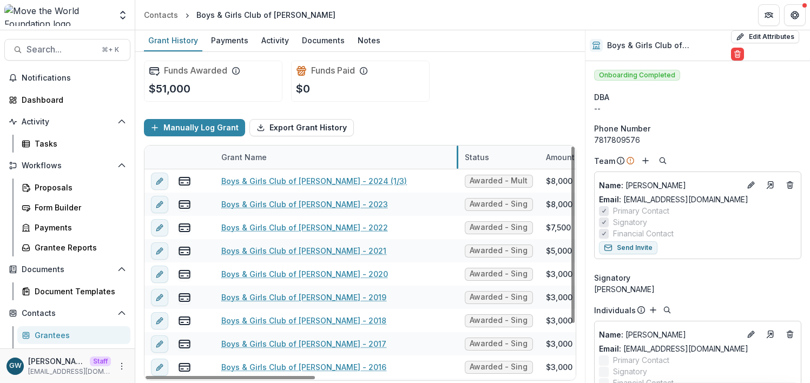
drag, startPoint x: 350, startPoint y: 159, endPoint x: 458, endPoint y: 158, distance: 108.2
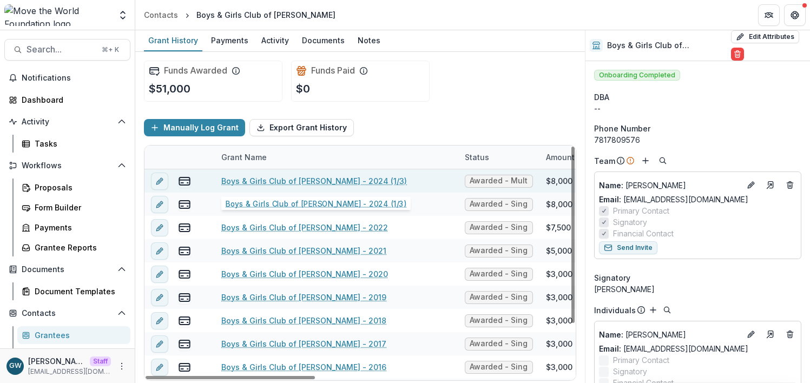
click at [319, 182] on link "Boys & Girls Club of Lynn - 2024 (1/3)" at bounding box center [314, 180] width 186 height 11
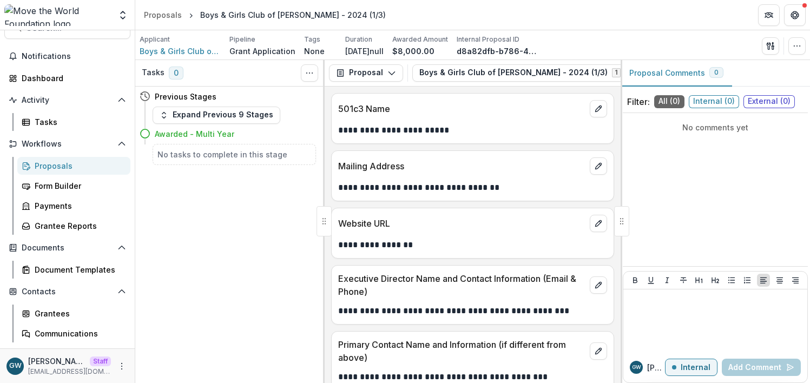
scroll to position [24, 0]
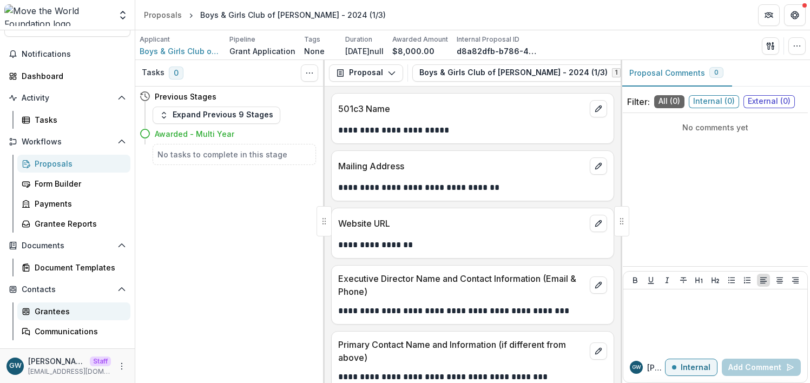
click at [75, 311] on div "Grantees" at bounding box center [78, 311] width 87 height 11
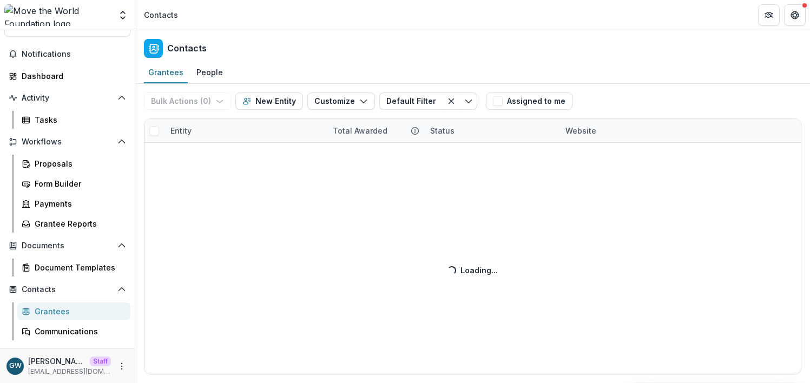
click at [215, 128] on div "Bulk Actions ( 0 ) Send Email Create Proposals Create Tasks New Entity Customiz…" at bounding box center [472, 233] width 675 height 299
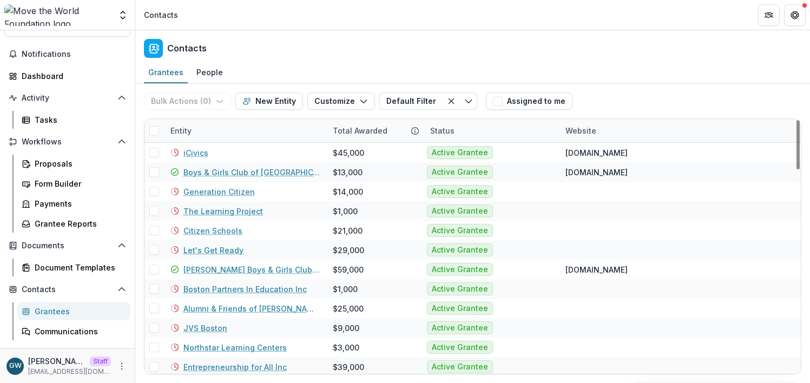
click at [214, 133] on div "Entity" at bounding box center [245, 130] width 162 height 23
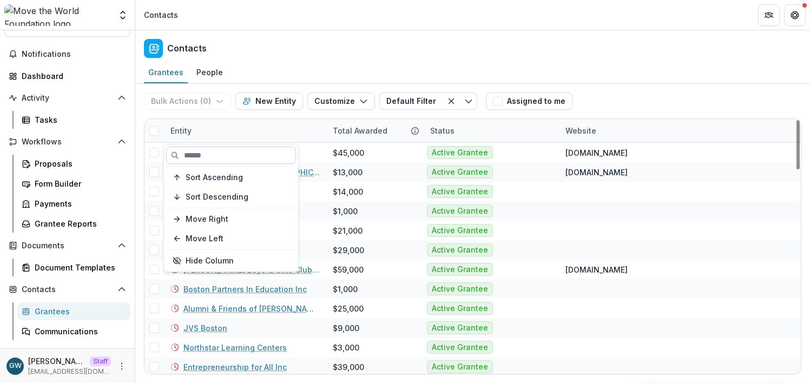
click at [212, 150] on input at bounding box center [231, 155] width 130 height 17
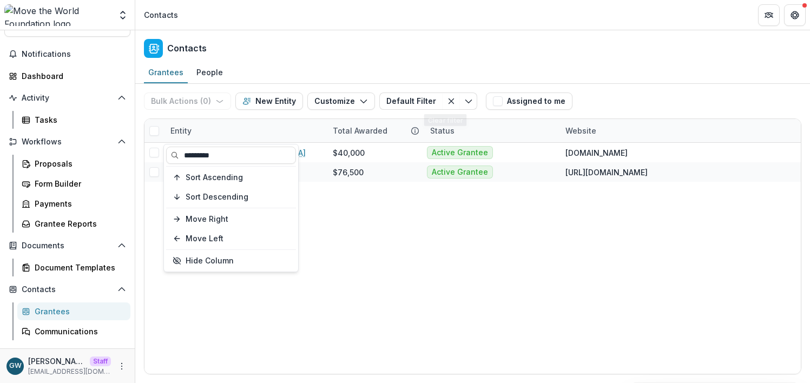
type input "*********"
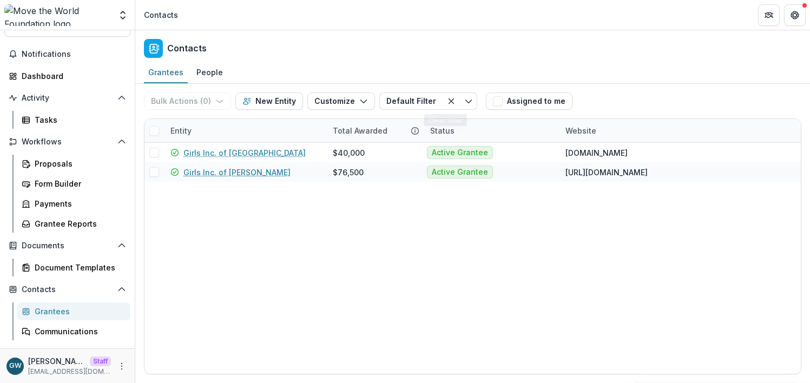
click at [637, 93] on div "Bulk Actions ( 0 ) Send Email Create Proposals Create Tasks New Entity Customiz…" at bounding box center [472, 101] width 657 height 35
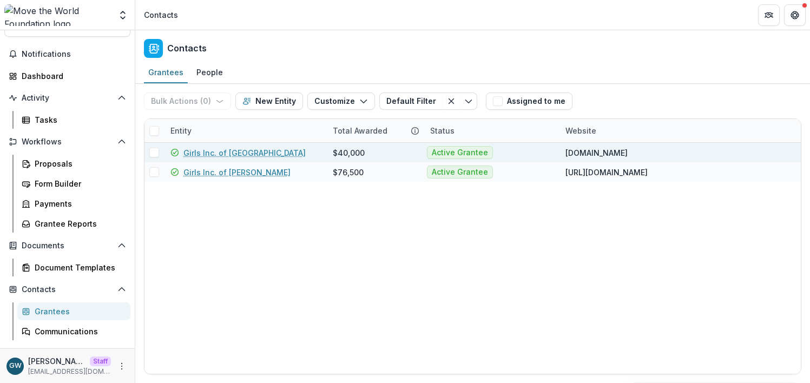
click at [236, 153] on link "Girls Inc. of Worcester" at bounding box center [244, 152] width 122 height 11
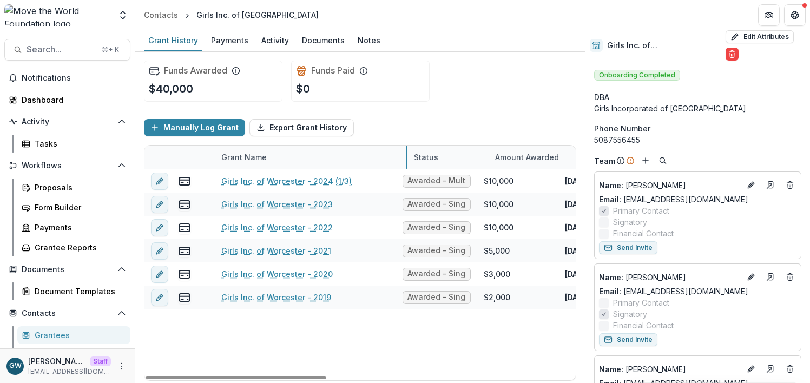
drag, startPoint x: 348, startPoint y: 157, endPoint x: 406, endPoint y: 157, distance: 57.9
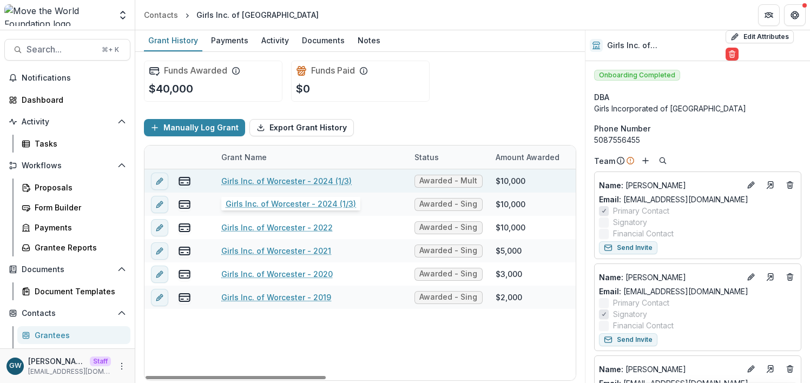
click at [317, 179] on link "Girls Inc. of Worcester - 2024 (1/3)" at bounding box center [286, 180] width 130 height 11
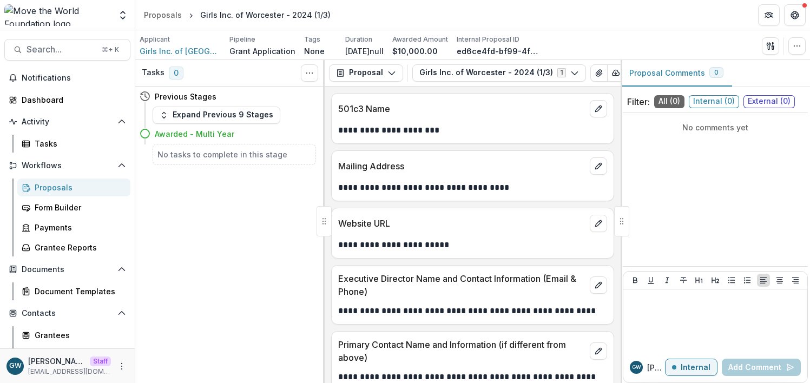
click at [76, 186] on div "Proposals" at bounding box center [78, 187] width 87 height 11
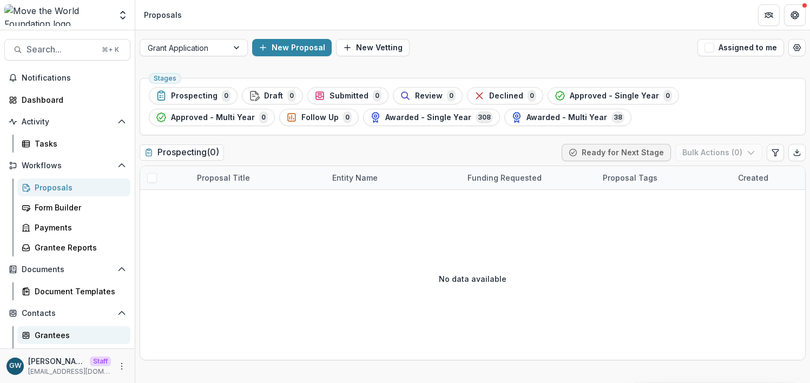
click at [63, 334] on div "Grantees" at bounding box center [78, 335] width 87 height 11
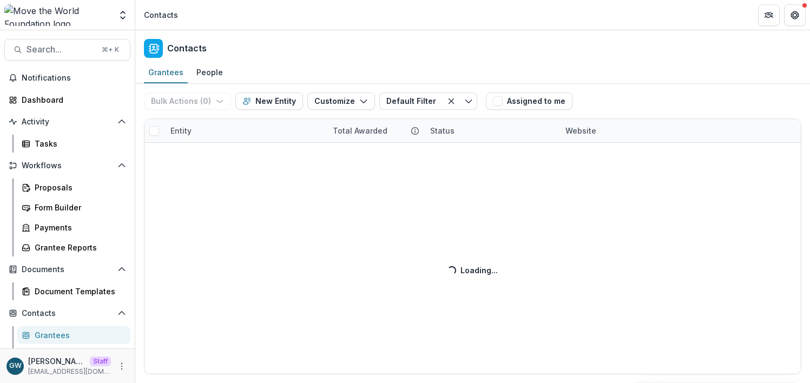
click at [212, 126] on div "Entity" at bounding box center [245, 130] width 162 height 23
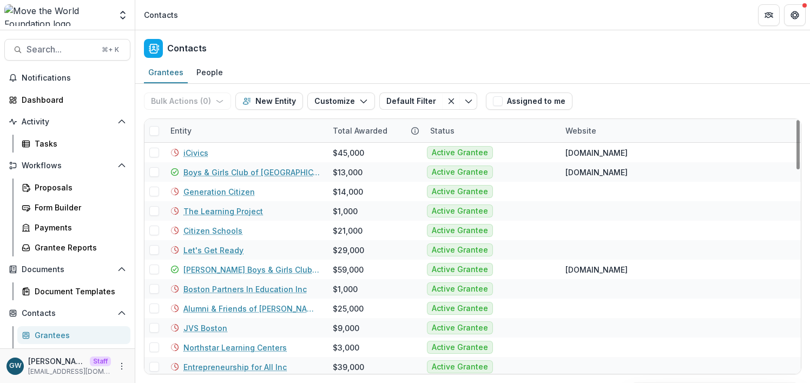
click at [208, 134] on div "Entity" at bounding box center [245, 130] width 162 height 23
click at [221, 126] on div "Entity" at bounding box center [245, 130] width 162 height 23
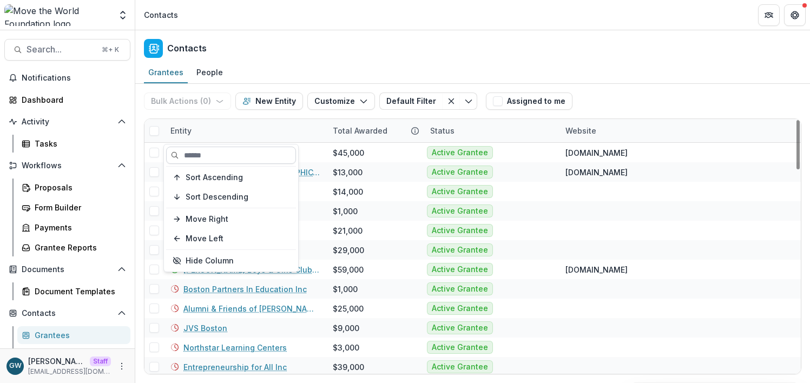
click at [213, 155] on input at bounding box center [231, 155] width 130 height 17
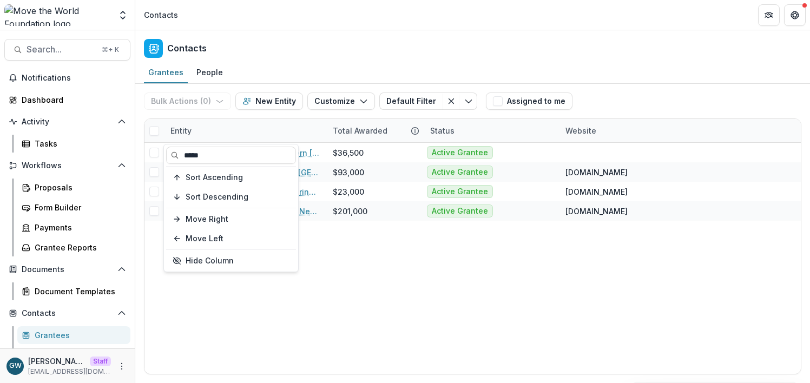
type input "*****"
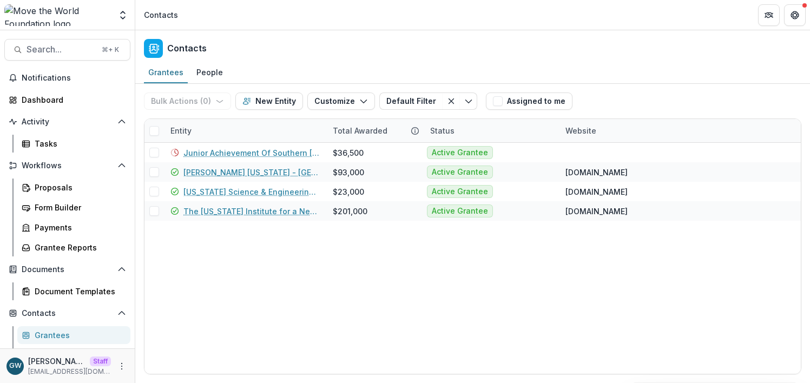
click at [634, 77] on div "Grantees People" at bounding box center [472, 73] width 675 height 22
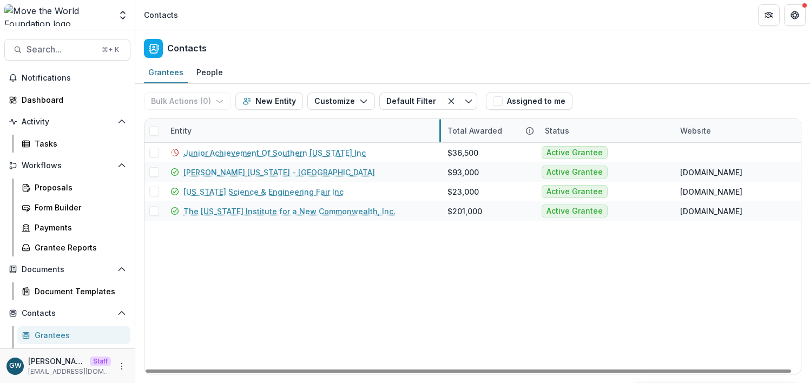
drag, startPoint x: 324, startPoint y: 134, endPoint x: 439, endPoint y: 132, distance: 114.7
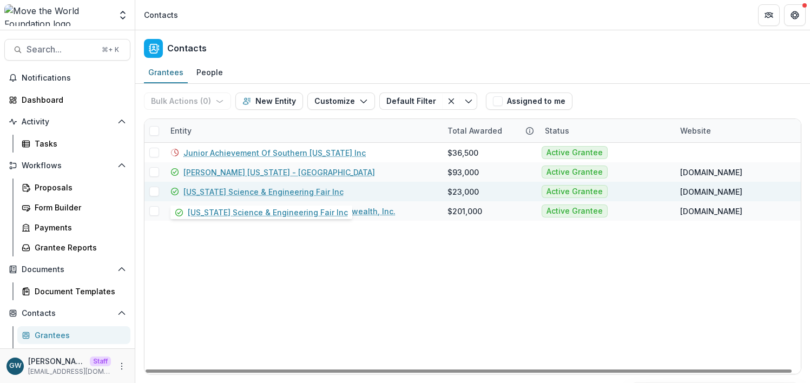
click at [295, 190] on link "Massachusetts Science & Engineering Fair Inc" at bounding box center [263, 191] width 160 height 11
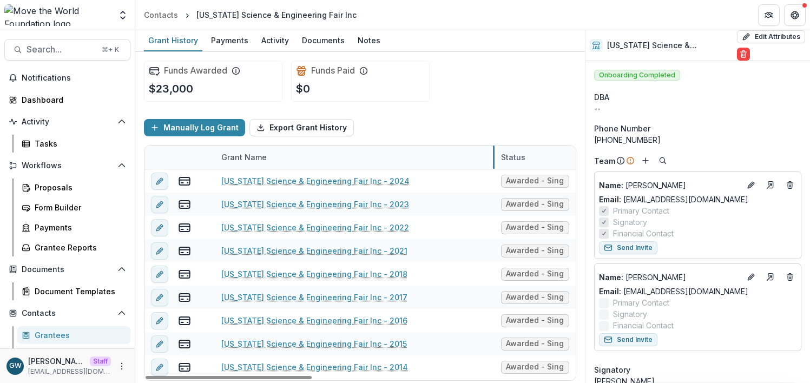
drag, startPoint x: 349, startPoint y: 155, endPoint x: 493, endPoint y: 154, distance: 144.5
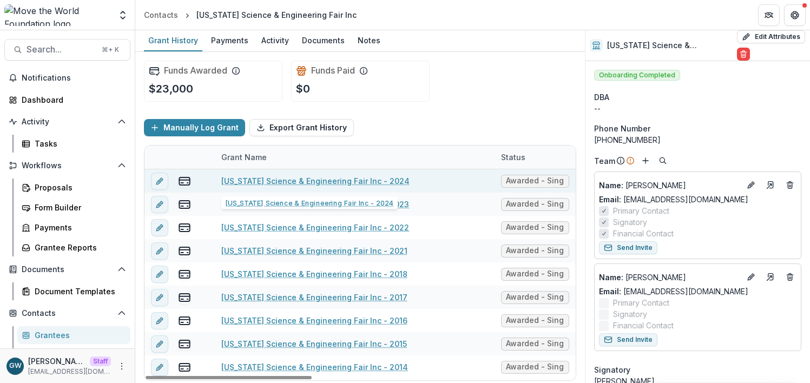
click at [391, 181] on link "Massachusetts Science & Engineering Fair Inc - 2024" at bounding box center [315, 180] width 188 height 11
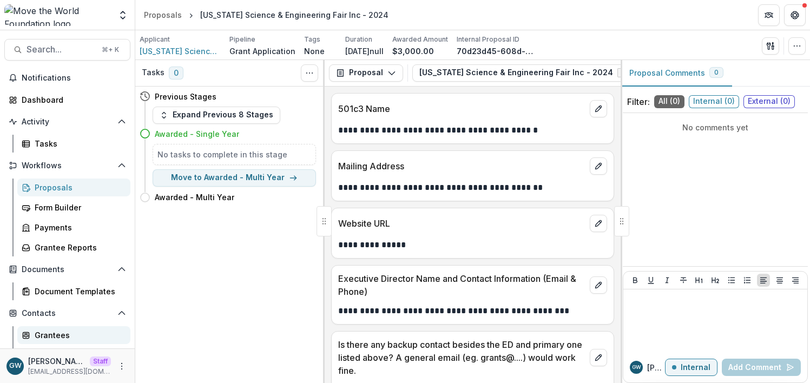
drag, startPoint x: 63, startPoint y: 337, endPoint x: 72, endPoint y: 330, distance: 10.8
click at [63, 337] on div "Grantees" at bounding box center [78, 335] width 87 height 11
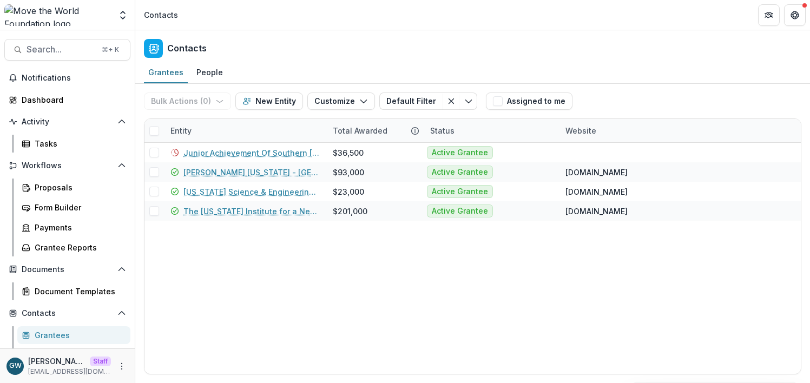
click at [237, 133] on div "Entity" at bounding box center [245, 130] width 162 height 23
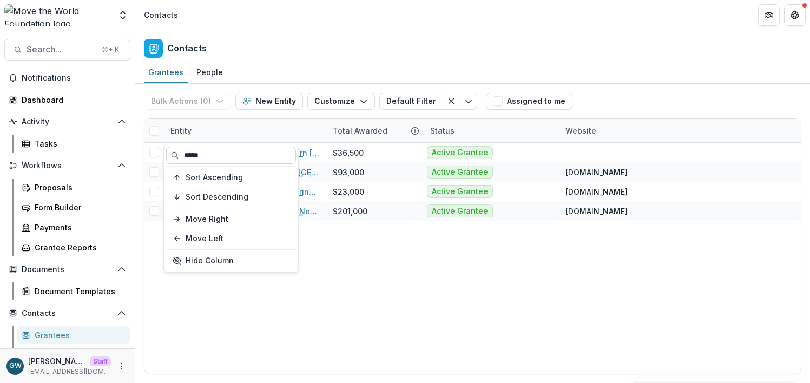
click at [222, 154] on input "*****" at bounding box center [231, 155] width 130 height 17
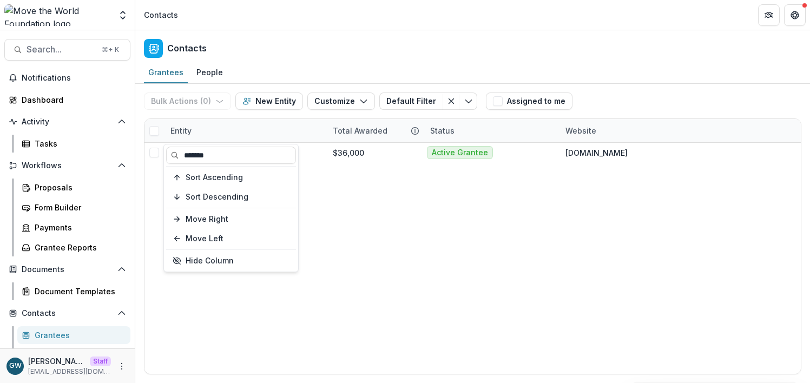
type input "*******"
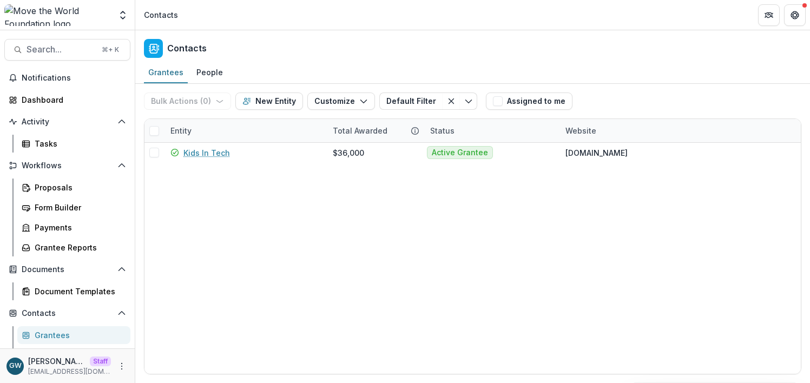
click at [689, 99] on div "Bulk Actions ( 0 ) Send Email Create Proposals Create Tasks New Entity Customiz…" at bounding box center [472, 101] width 657 height 35
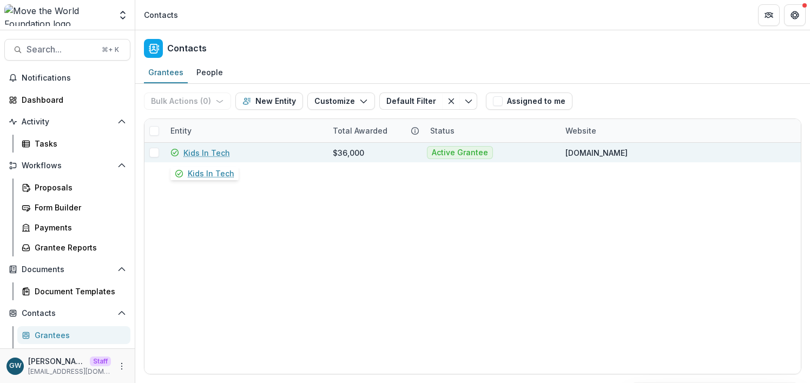
click at [207, 154] on link "Kids In Tech" at bounding box center [206, 152] width 47 height 11
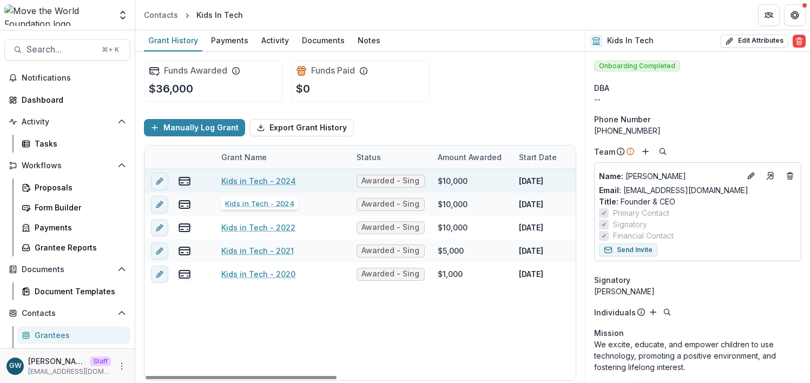
click at [253, 182] on link "Kids in Tech - 2024" at bounding box center [258, 180] width 75 height 11
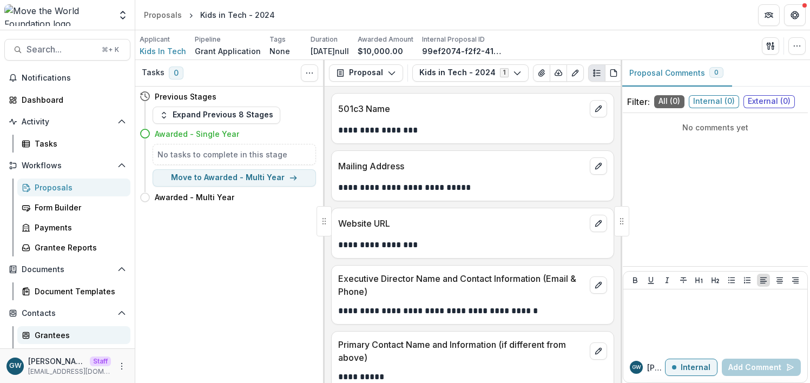
click at [49, 332] on div "Grantees" at bounding box center [78, 335] width 87 height 11
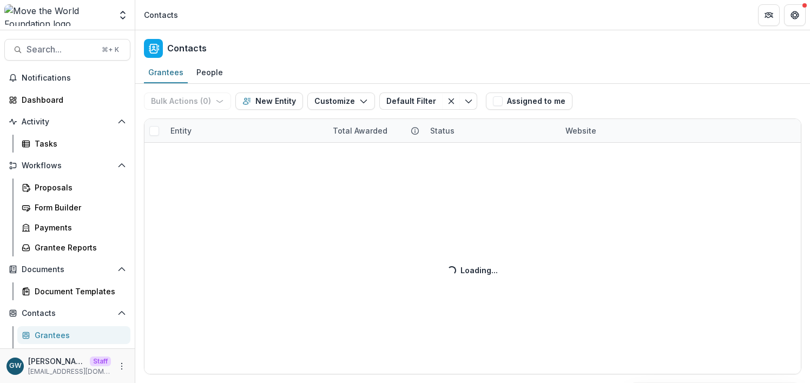
click at [226, 131] on div "Bulk Actions ( 0 ) Send Email Create Proposals Create Tasks New Entity Customiz…" at bounding box center [472, 233] width 675 height 299
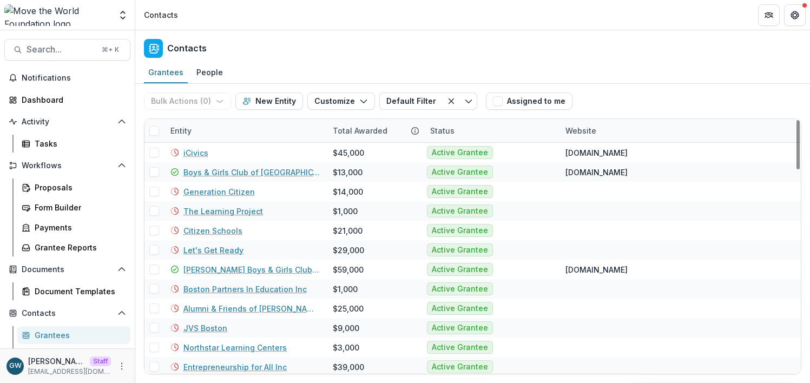
click at [220, 132] on div "Entity" at bounding box center [245, 130] width 162 height 23
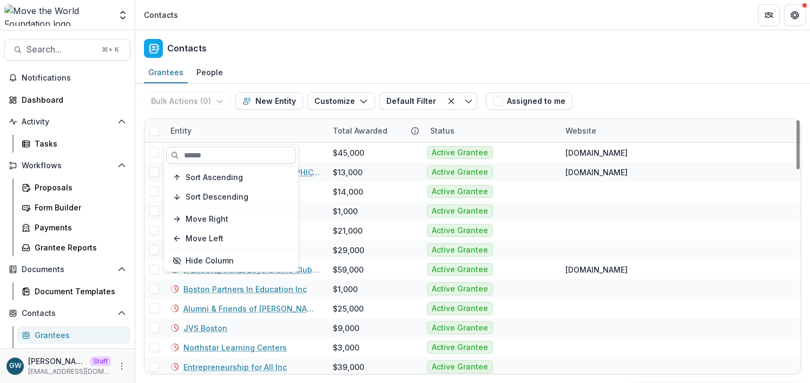
click at [214, 159] on input at bounding box center [231, 155] width 130 height 17
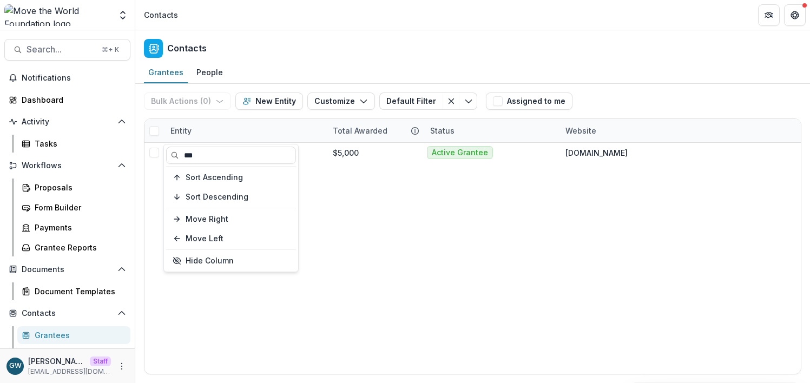
type input "***"
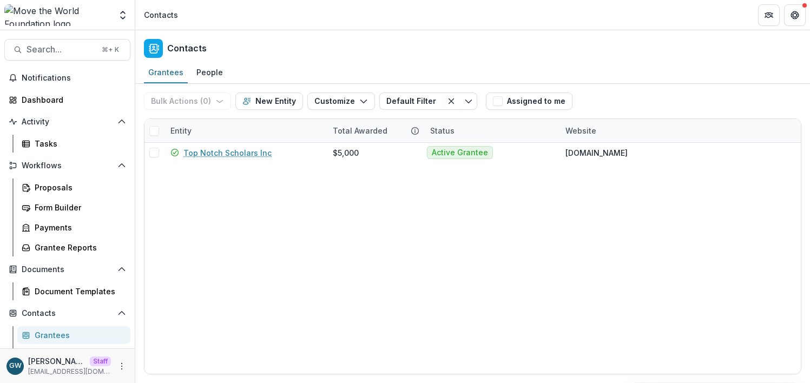
drag, startPoint x: 687, startPoint y: 84, endPoint x: 652, endPoint y: 90, distance: 35.1
click at [686, 84] on div "Bulk Actions ( 0 ) Send Email Create Proposals Create Tasks New Entity Customiz…" at bounding box center [472, 101] width 657 height 35
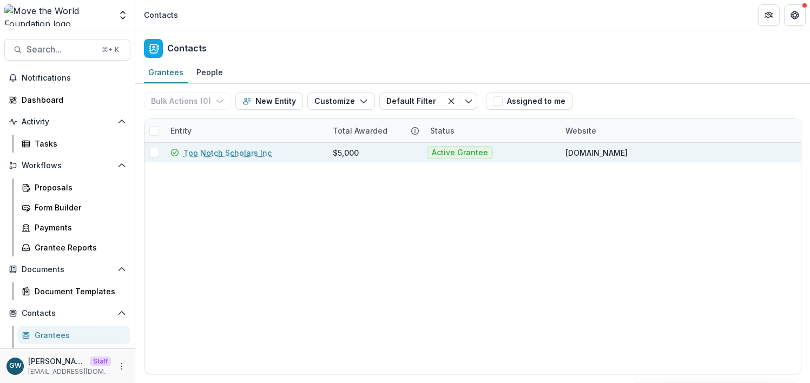
click at [251, 152] on link "Top Notch Scholars Inc" at bounding box center [227, 152] width 88 height 11
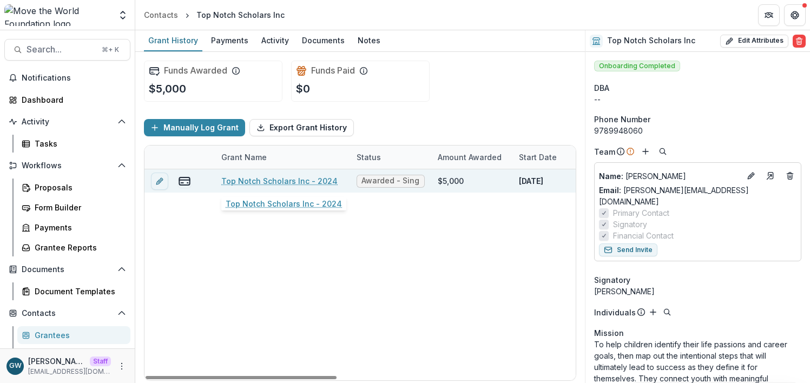
click at [317, 183] on link "Top Notch Scholars Inc - 2024" at bounding box center [279, 180] width 116 height 11
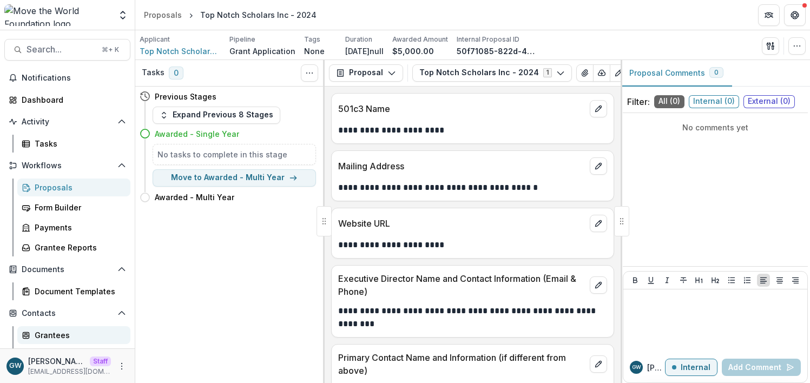
click at [54, 335] on div "Grantees" at bounding box center [78, 335] width 87 height 11
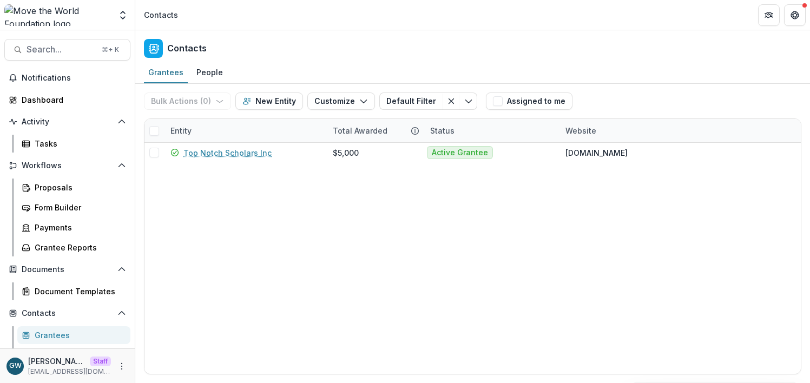
click at [210, 129] on div "Entity" at bounding box center [245, 130] width 162 height 23
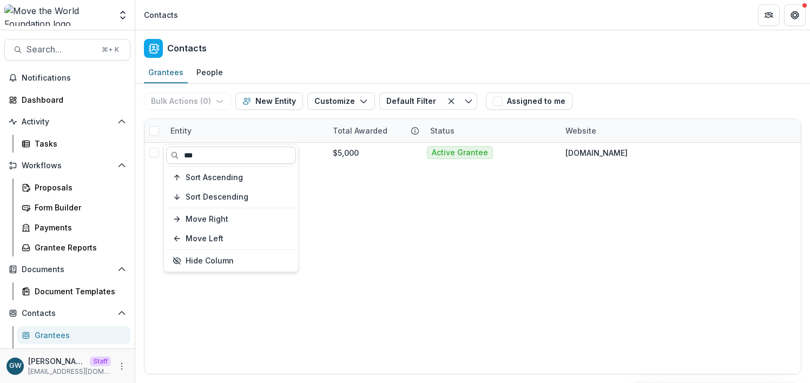
click at [218, 153] on input "***" at bounding box center [231, 155] width 130 height 17
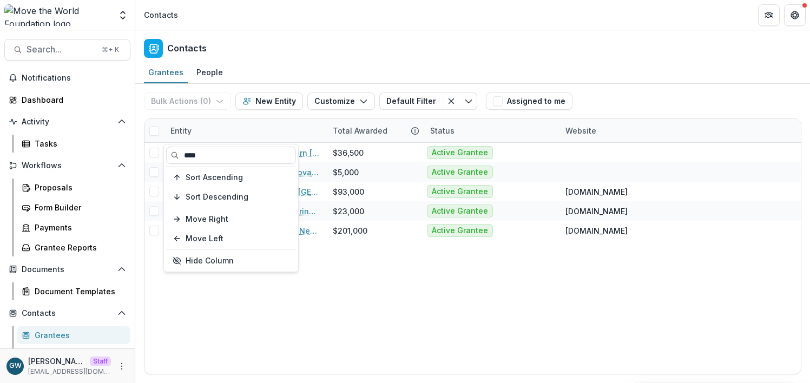
type input "****"
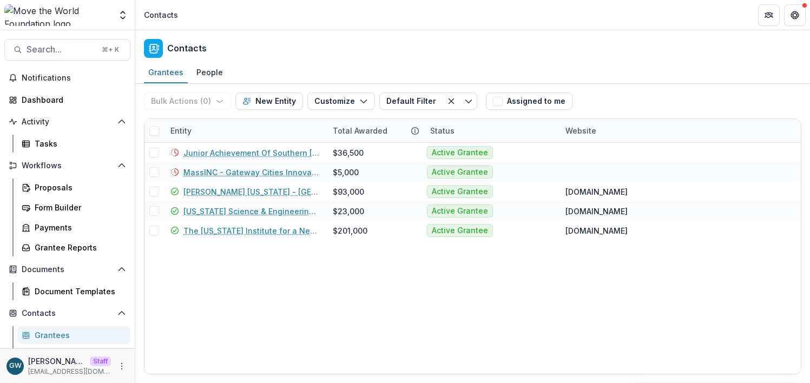
click at [370, 317] on div "Junior Achievement Of Southern Massachusetts Inc $36,500 Active Grantee MassINC…" at bounding box center [472, 258] width 656 height 231
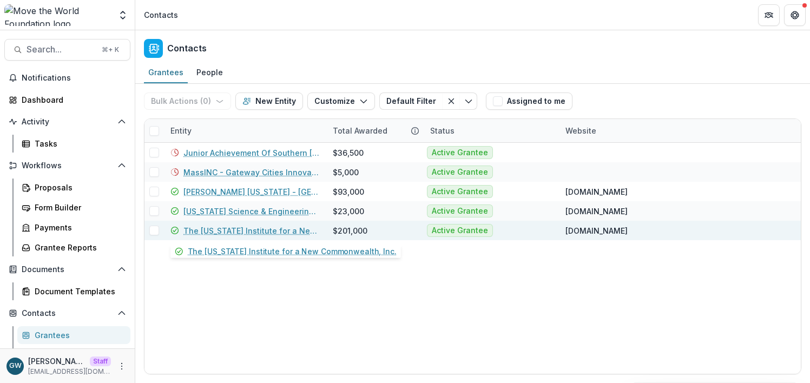
click at [277, 231] on link "The Massachusetts Institute for a New Commonwealth, Inc." at bounding box center [251, 230] width 136 height 11
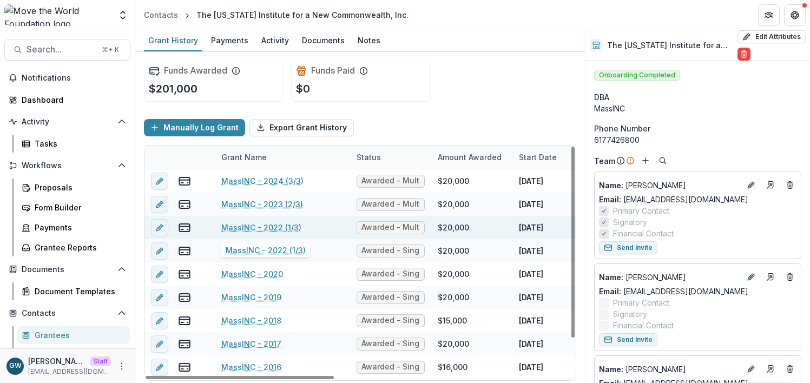
click at [271, 228] on link "MassINC - 2022 (1/3)" at bounding box center [261, 227] width 80 height 11
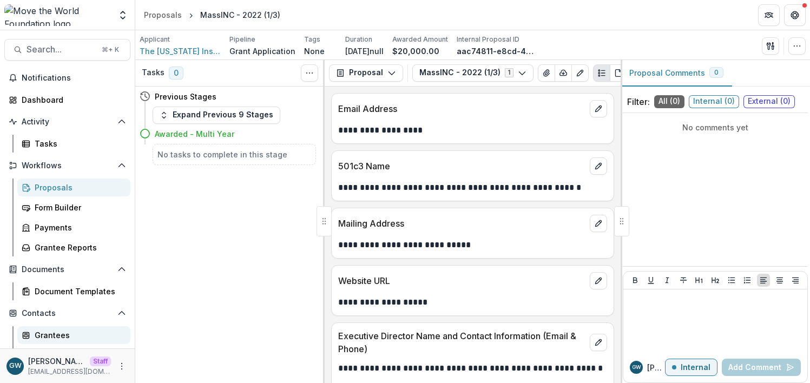
drag, startPoint x: 60, startPoint y: 335, endPoint x: 67, endPoint y: 328, distance: 9.9
click at [60, 335] on div "Grantees" at bounding box center [78, 335] width 87 height 11
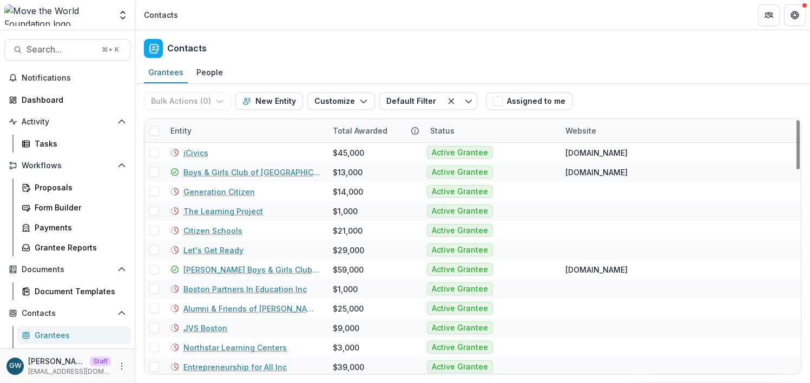
click at [213, 134] on div "Entity" at bounding box center [245, 130] width 162 height 23
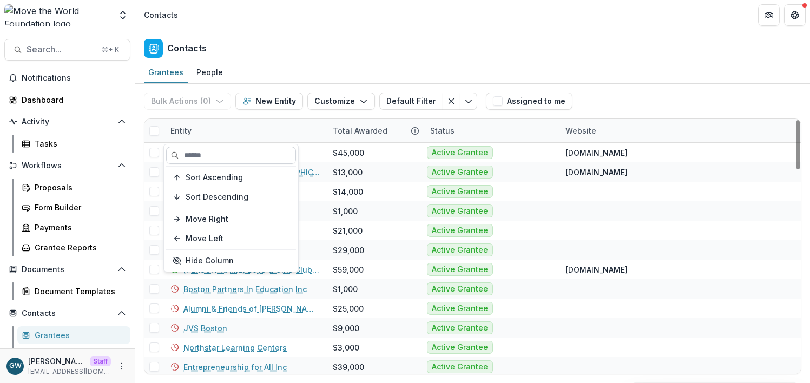
click at [219, 152] on input at bounding box center [231, 155] width 130 height 17
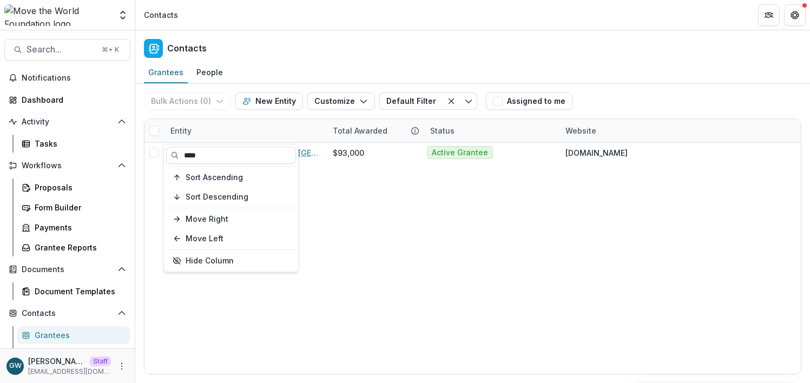
type input "****"
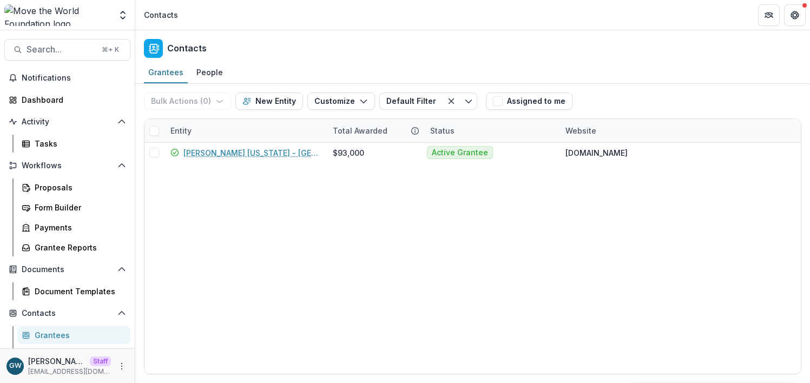
click at [640, 84] on div "Bulk Actions ( 0 ) Send Email Create Proposals Create Tasks New Entity Customiz…" at bounding box center [472, 101] width 657 height 35
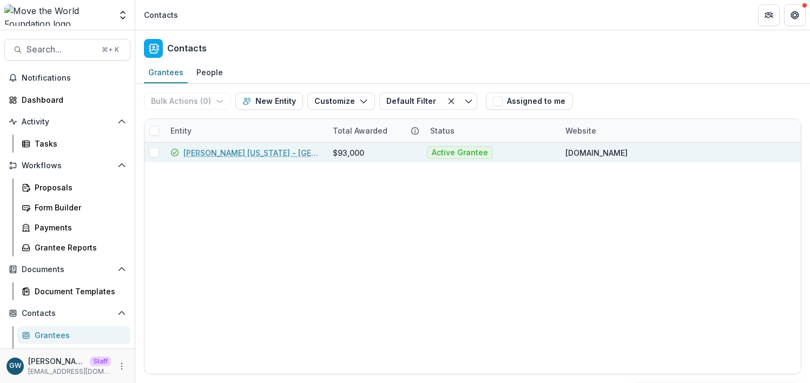
click at [203, 153] on link "KIPP Massachusetts - Lynn" at bounding box center [251, 152] width 136 height 11
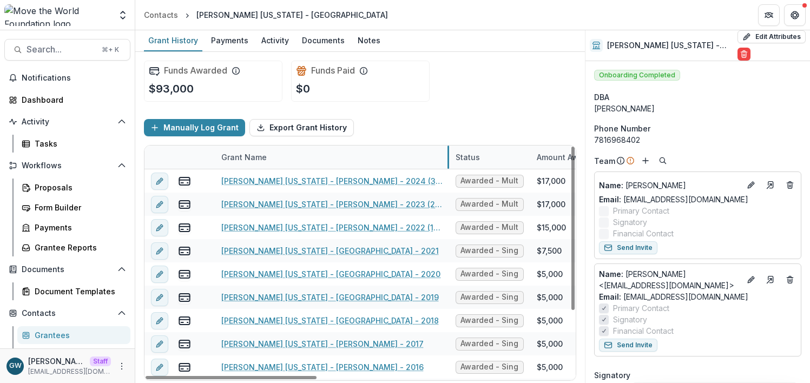
drag, startPoint x: 349, startPoint y: 161, endPoint x: 448, endPoint y: 164, distance: 99.1
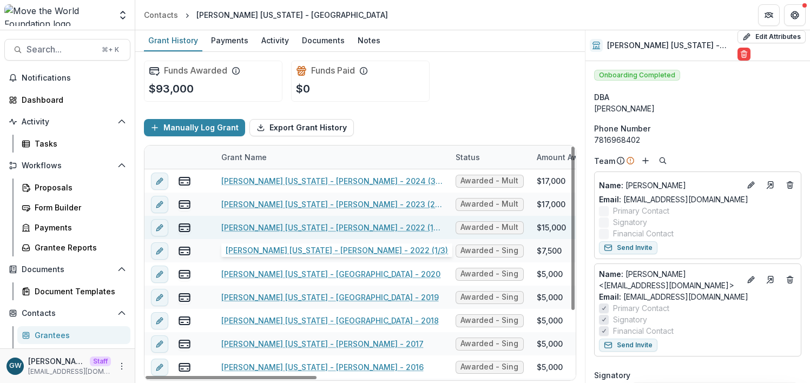
click at [345, 228] on link "KIPP Massachusetts - Lynn - 2022 (1/3)" at bounding box center [331, 227] width 221 height 11
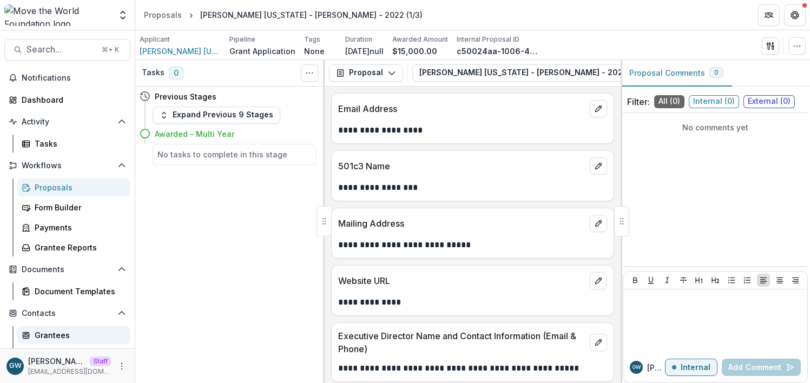
click at [60, 333] on div "Grantees" at bounding box center [78, 335] width 87 height 11
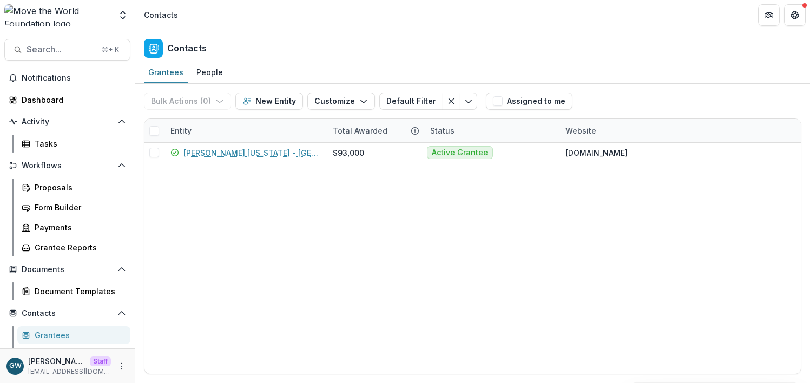
click at [212, 134] on div "Entity" at bounding box center [245, 130] width 162 height 23
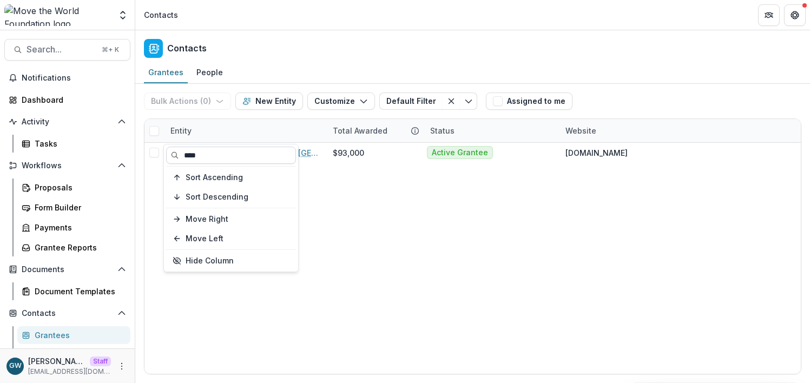
click at [212, 155] on input "****" at bounding box center [231, 155] width 130 height 17
type input "***"
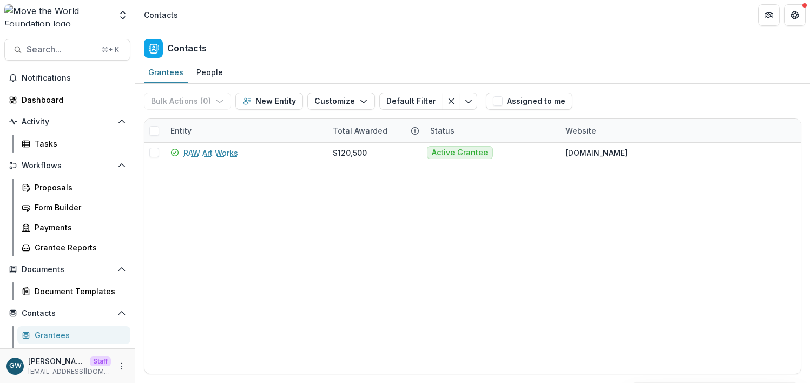
click at [472, 218] on div "RAW Art Works $120,500 Active Grantee www.rawartworks.org" at bounding box center [472, 258] width 656 height 231
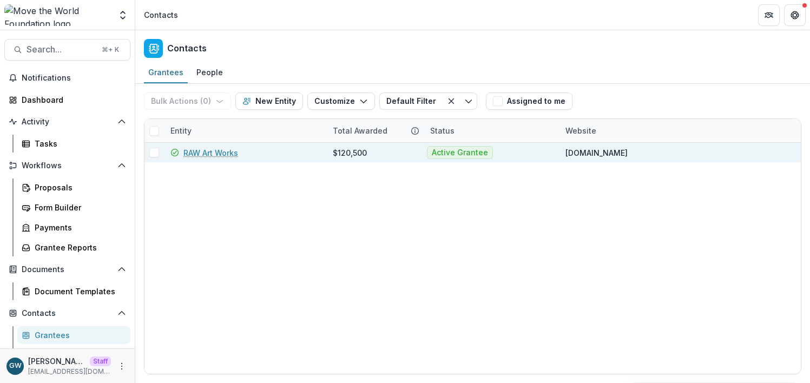
click at [198, 153] on link "RAW Art Works" at bounding box center [210, 152] width 55 height 11
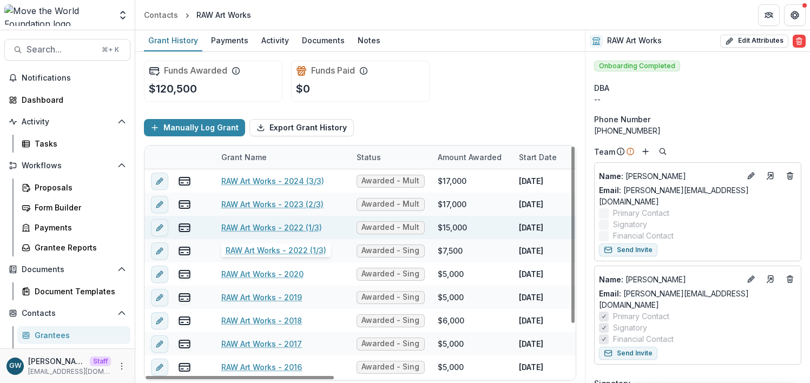
click at [287, 229] on link "RAW Art Works - 2022 (1/3)" at bounding box center [271, 227] width 101 height 11
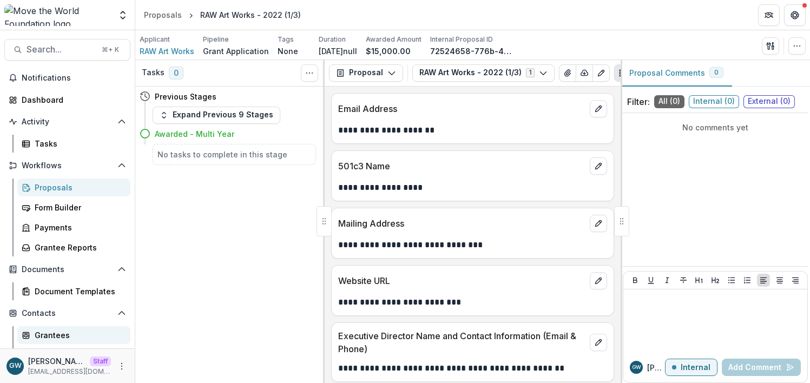
click at [61, 339] on div "Grantees" at bounding box center [78, 335] width 87 height 11
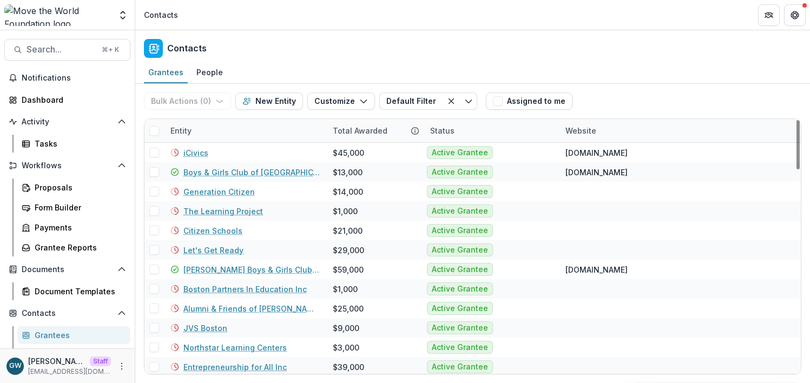
click at [212, 134] on div "Entity" at bounding box center [245, 130] width 162 height 23
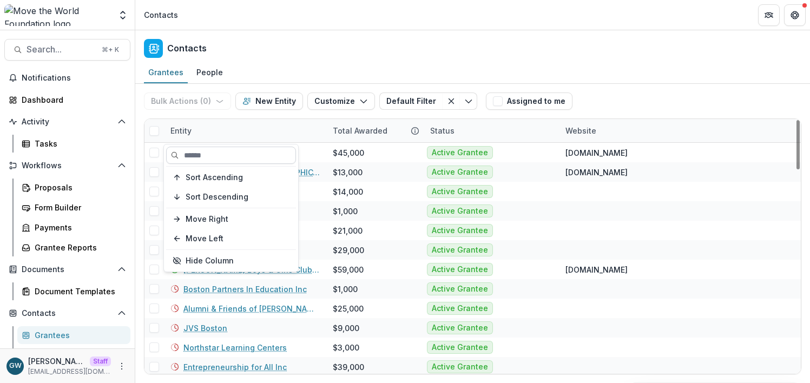
click at [202, 156] on input at bounding box center [231, 155] width 130 height 17
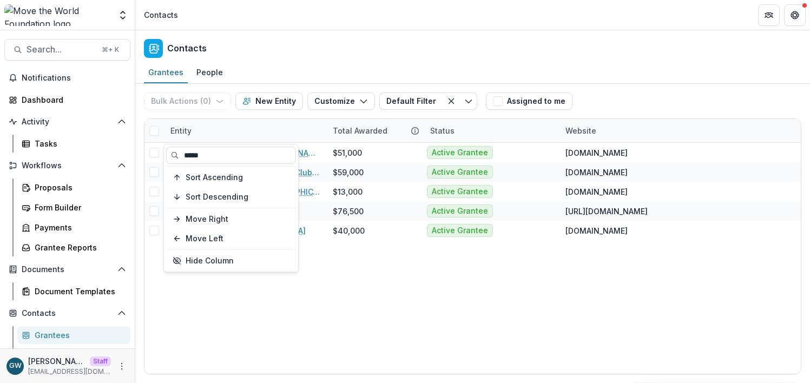
type input "*****"
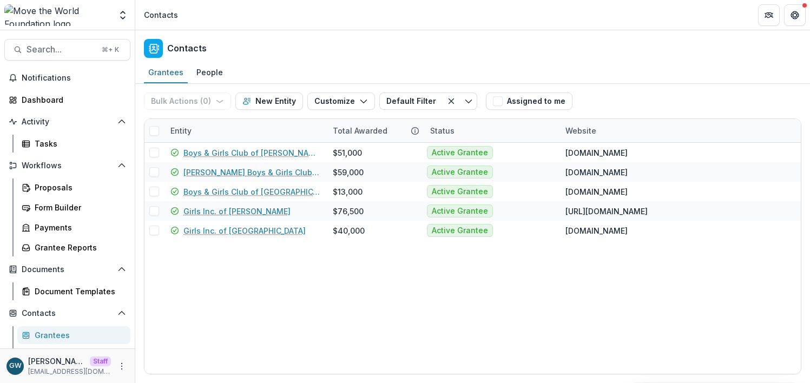
click at [662, 85] on div "Bulk Actions ( 0 ) Send Email Create Proposals Create Tasks New Entity Customiz…" at bounding box center [472, 101] width 657 height 35
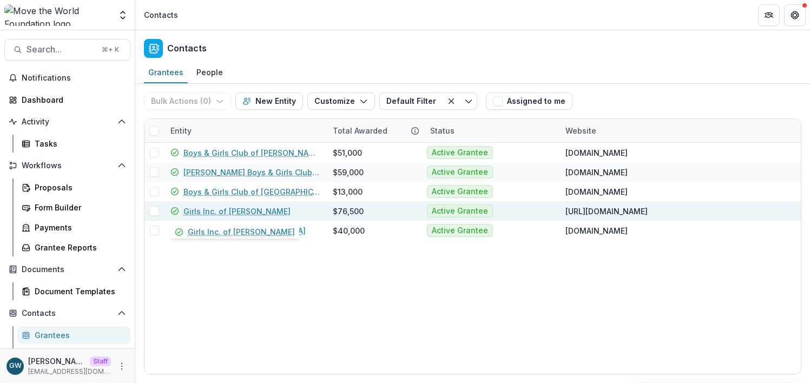
click at [230, 214] on link "Girls Inc. of Lynn" at bounding box center [236, 211] width 107 height 11
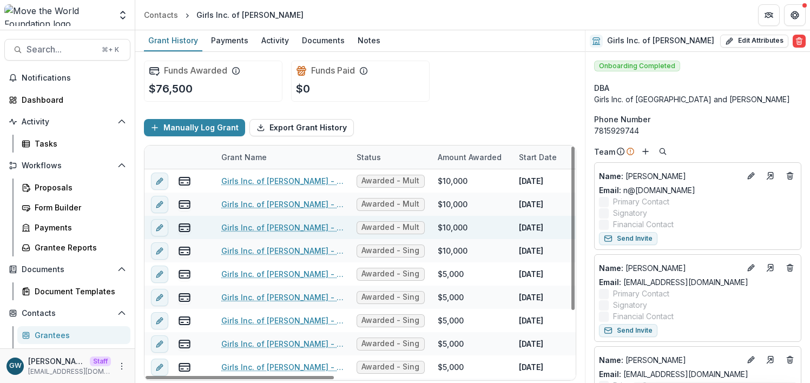
click at [305, 227] on link "Girls Inc. of Lynn - 2022 (1/3)" at bounding box center [282, 227] width 122 height 11
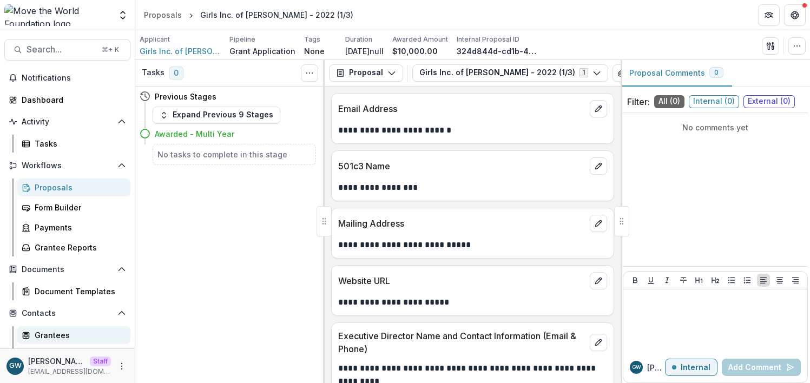
drag, startPoint x: 54, startPoint y: 334, endPoint x: 60, endPoint y: 330, distance: 7.7
click at [54, 334] on div "Grantees" at bounding box center [78, 335] width 87 height 11
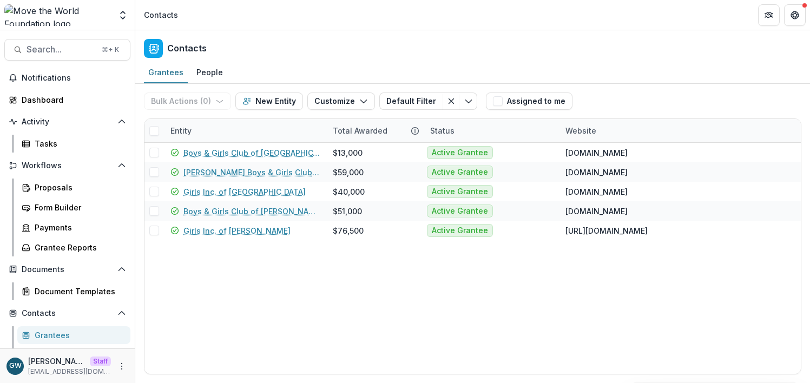
click at [237, 131] on div "Entity" at bounding box center [245, 130] width 162 height 23
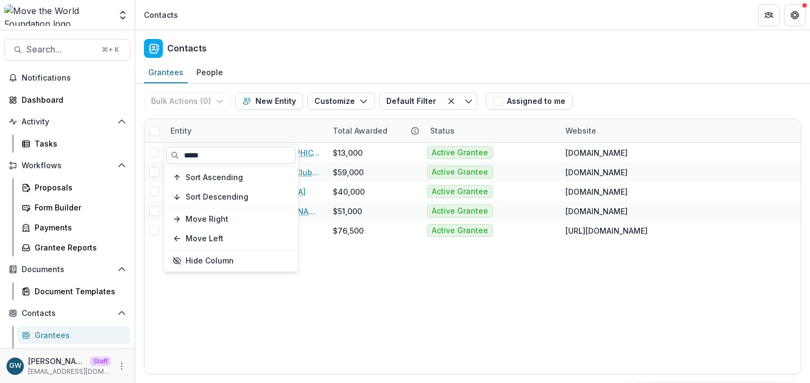
click at [235, 154] on input "*****" at bounding box center [231, 155] width 130 height 17
click at [235, 153] on input "*****" at bounding box center [231, 155] width 130 height 17
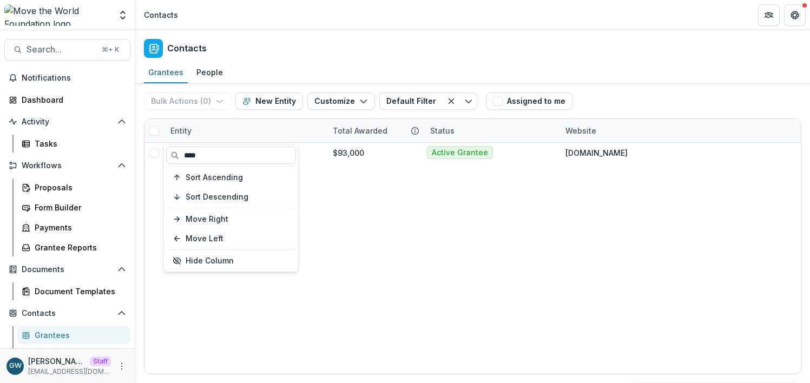
type input "****"
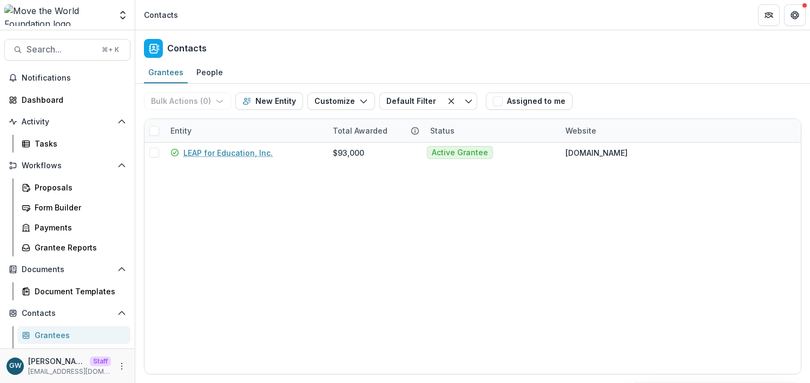
click at [732, 69] on div "Grantees People" at bounding box center [472, 73] width 675 height 22
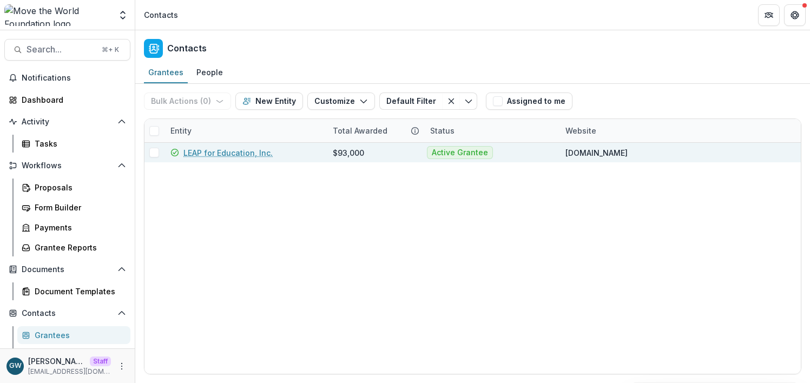
click at [215, 150] on link "LEAP for Education, Inc." at bounding box center [227, 152] width 89 height 11
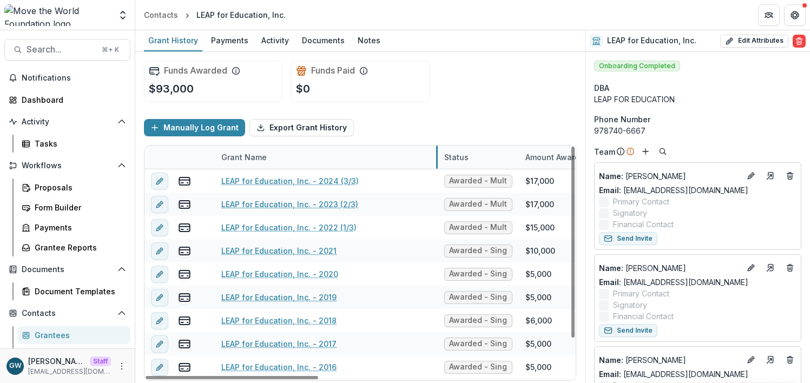
drag, startPoint x: 349, startPoint y: 159, endPoint x: 437, endPoint y: 161, distance: 87.7
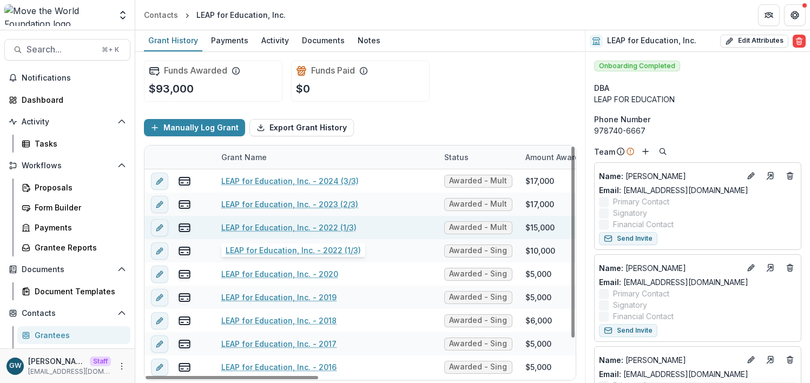
click at [289, 228] on link "LEAP for Education, Inc. - 2022 (1/3)" at bounding box center [288, 227] width 135 height 11
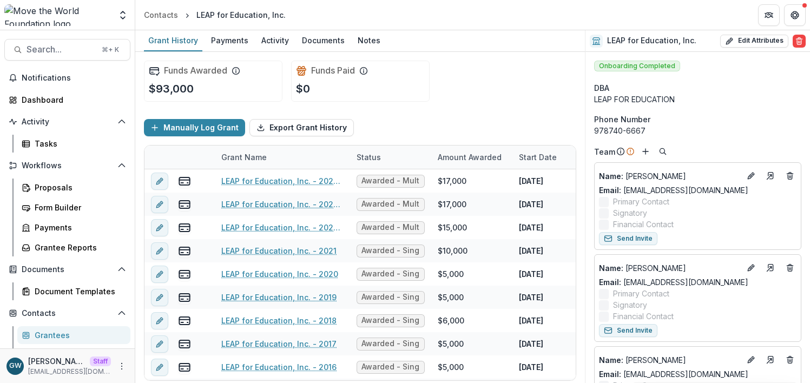
click at [62, 333] on div "Grantees" at bounding box center [78, 335] width 87 height 11
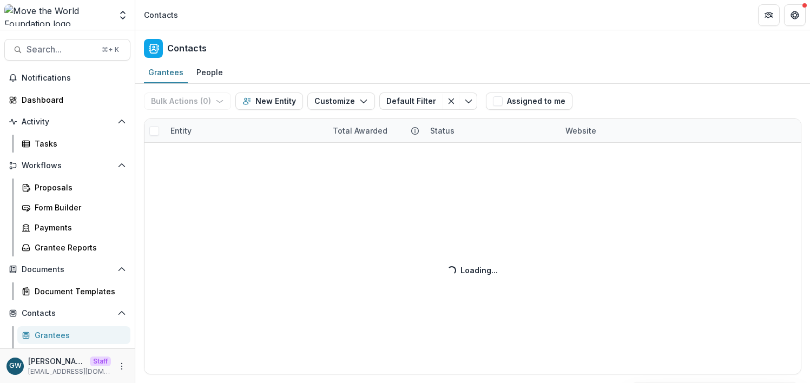
click at [194, 127] on div "Bulk Actions ( 0 ) Send Email Create Proposals Create Tasks New Entity Customiz…" at bounding box center [472, 233] width 675 height 299
click at [194, 132] on div "Bulk Actions ( 0 ) Send Email Create Proposals Create Tasks New Entity Customiz…" at bounding box center [472, 233] width 675 height 299
click at [184, 130] on div "Bulk Actions ( 0 ) Send Email Create Proposals Create Tasks New Entity Customiz…" at bounding box center [472, 233] width 675 height 299
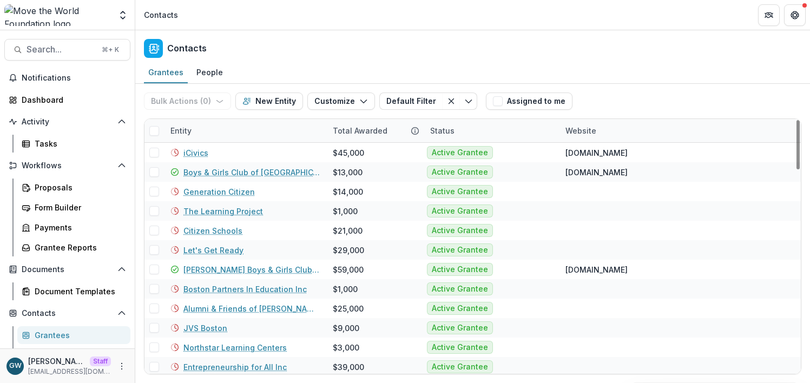
click at [186, 130] on div "Entity" at bounding box center [181, 130] width 34 height 11
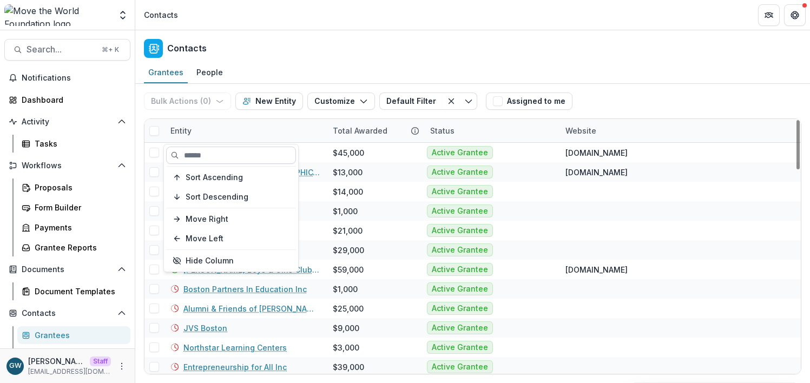
click at [211, 157] on input at bounding box center [231, 155] width 130 height 17
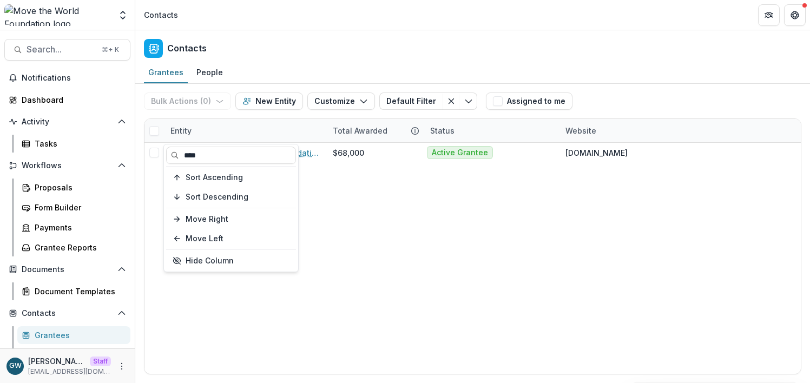
type input "****"
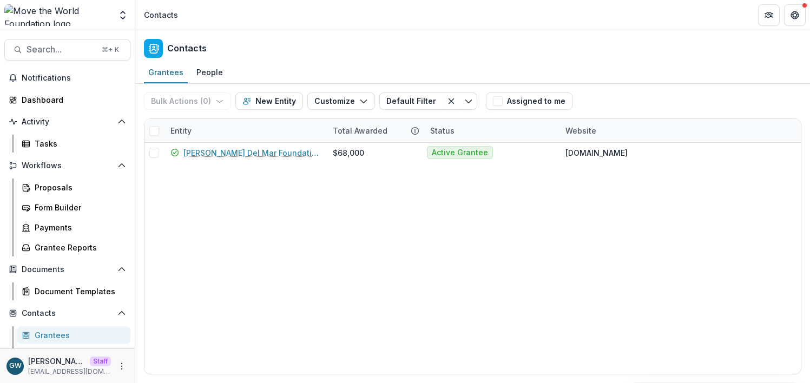
click at [655, 78] on div "Grantees People" at bounding box center [472, 73] width 675 height 22
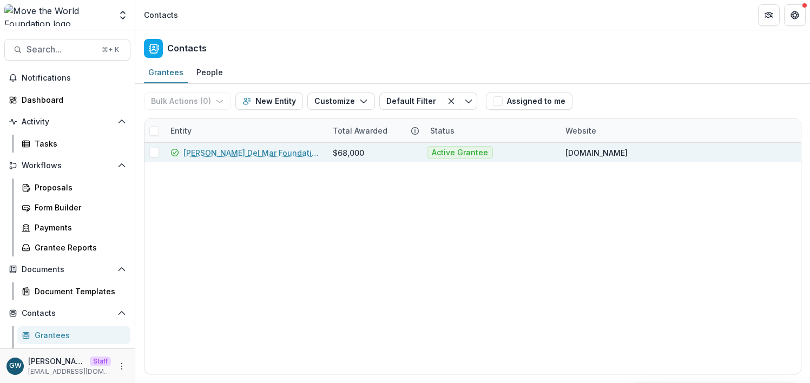
click at [243, 152] on link "Alma Del Mar Foundation Inc" at bounding box center [251, 152] width 136 height 11
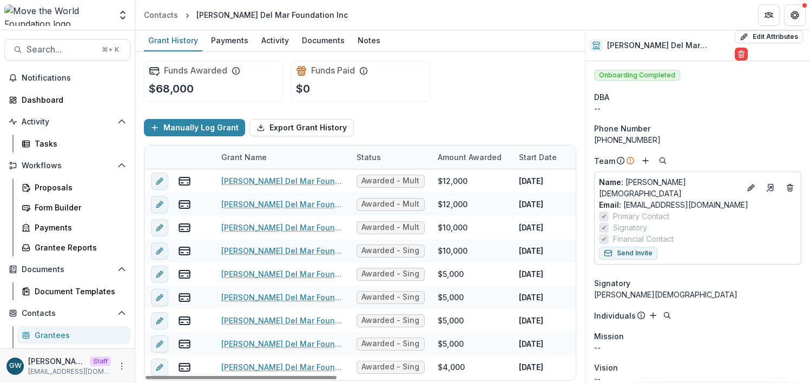
click at [350, 160] on div "Status" at bounding box center [368, 157] width 37 height 11
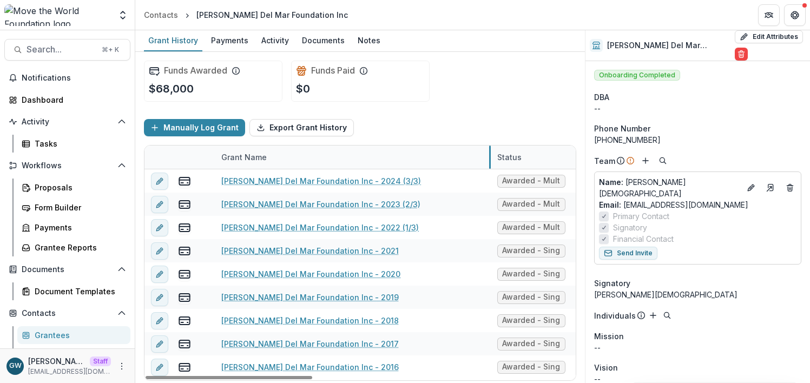
drag, startPoint x: 348, startPoint y: 160, endPoint x: 489, endPoint y: 157, distance: 140.7
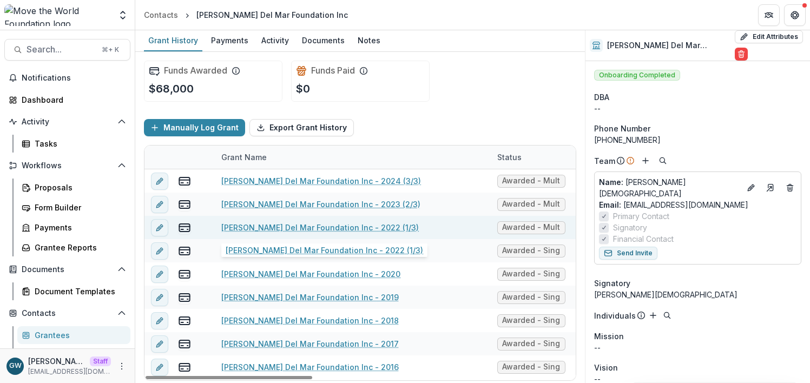
click at [330, 228] on link "Alma Del Mar Foundation Inc - 2022 (1/3)" at bounding box center [320, 227] width 198 height 11
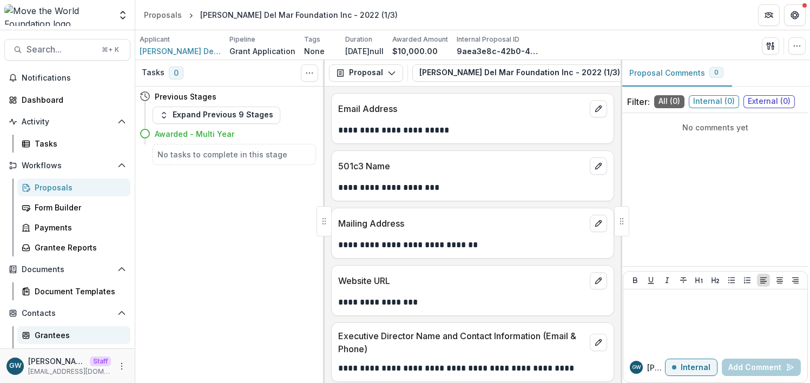
click at [52, 335] on div "Grantees" at bounding box center [78, 335] width 87 height 11
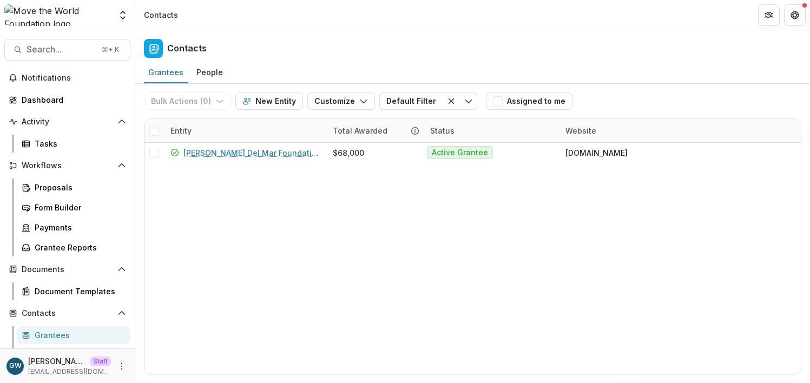
click at [214, 124] on div "Entity" at bounding box center [245, 130] width 162 height 23
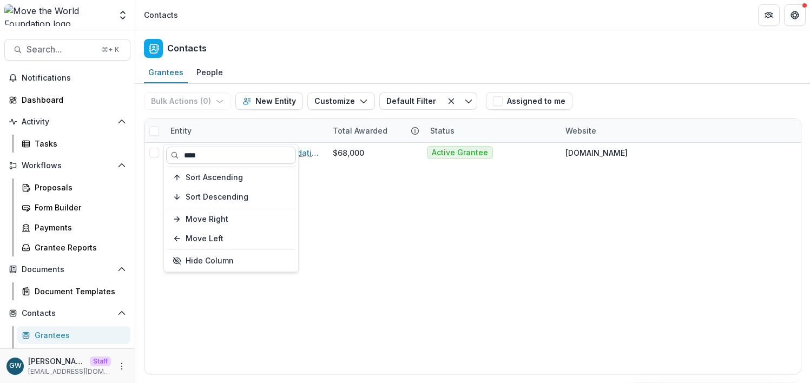
click at [205, 153] on input "****" at bounding box center [231, 155] width 130 height 17
type input "******"
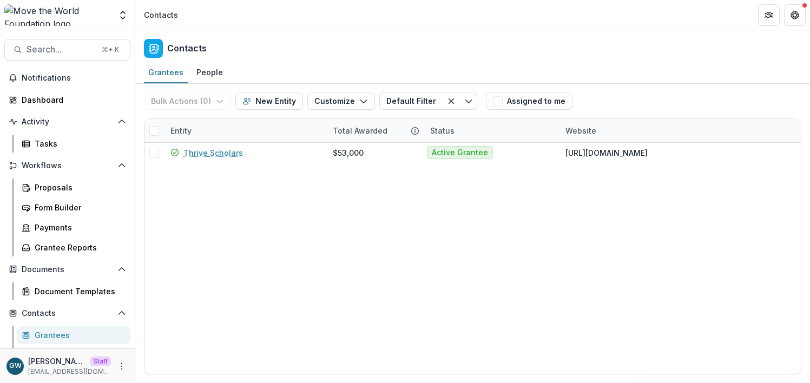
click at [680, 94] on div "Bulk Actions ( 0 ) Send Email Create Proposals Create Tasks New Entity Customiz…" at bounding box center [472, 101] width 657 height 35
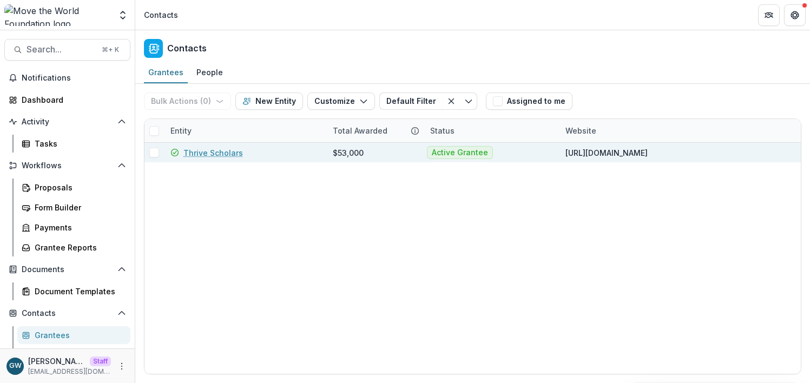
click at [232, 153] on link "Thrive Scholars" at bounding box center [213, 152] width 60 height 11
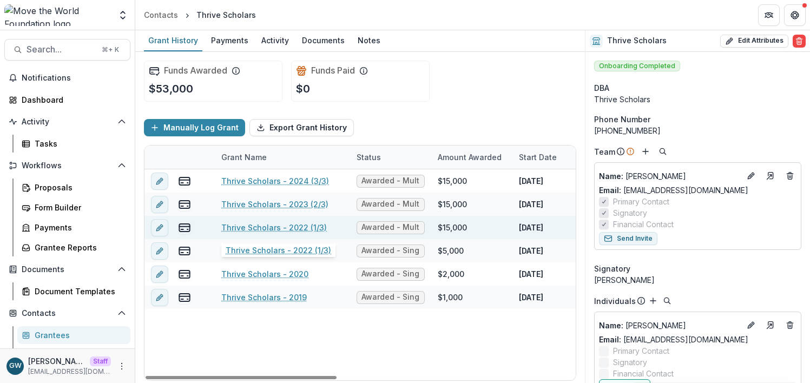
click at [295, 226] on link "Thrive Scholars - 2022 (1/3)" at bounding box center [274, 227] width 106 height 11
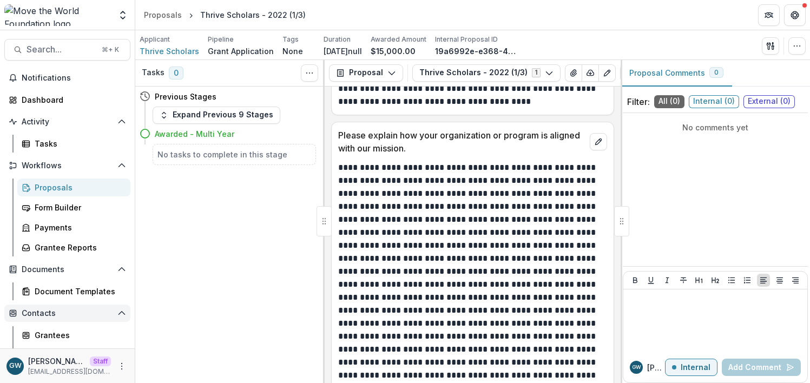
scroll to position [723, 0]
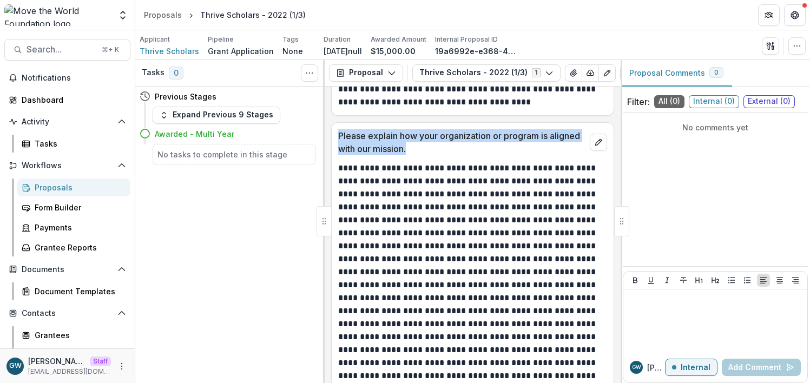
drag, startPoint x: 426, startPoint y: 162, endPoint x: 337, endPoint y: 154, distance: 89.7
click at [337, 154] on div "Please explain how your organization or program is aligned with our mission." at bounding box center [473, 139] width 282 height 32
copy p "Please explain how your organization or program is aligned with our mission."
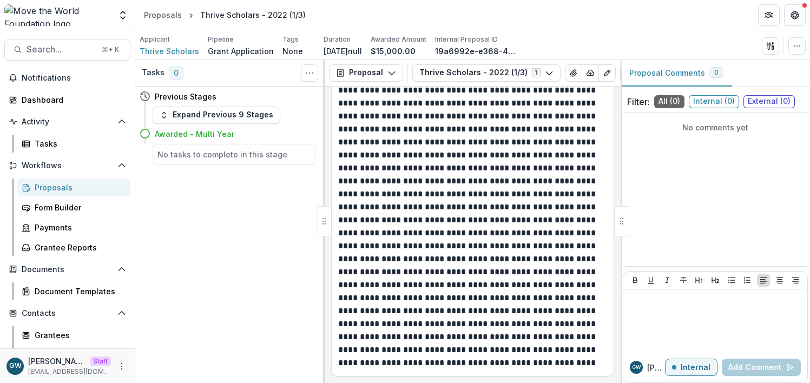
scroll to position [2403, 0]
click at [55, 328] on link "Grantees" at bounding box center [73, 335] width 113 height 18
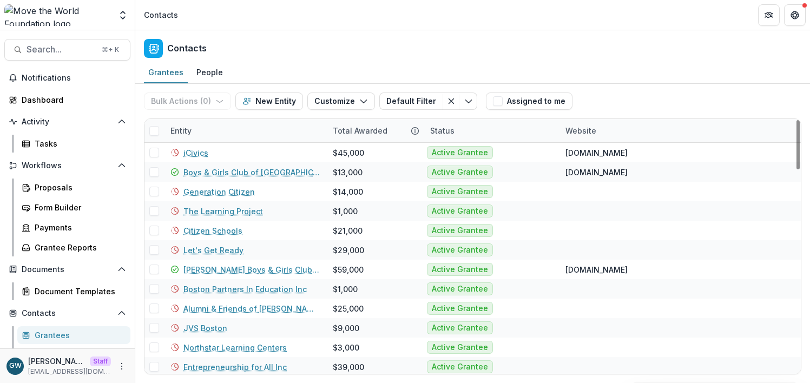
click at [207, 129] on div "Entity" at bounding box center [245, 130] width 162 height 23
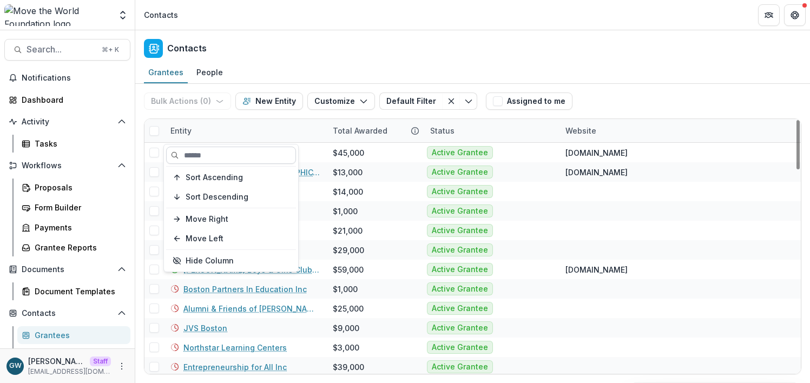
click at [205, 152] on input at bounding box center [231, 155] width 130 height 17
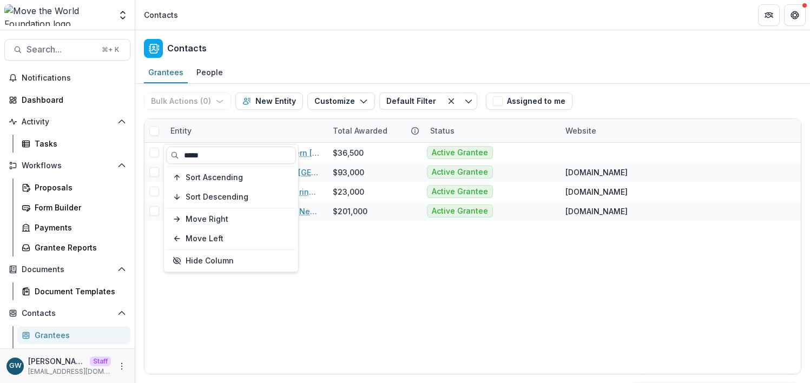
type input "*****"
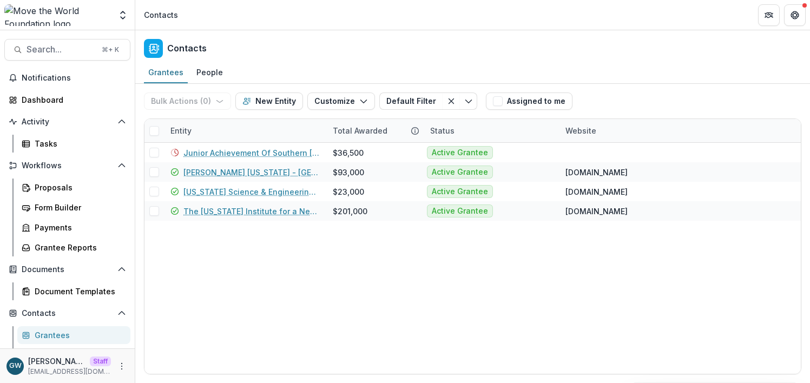
click at [650, 77] on div "Grantees People" at bounding box center [472, 73] width 675 height 22
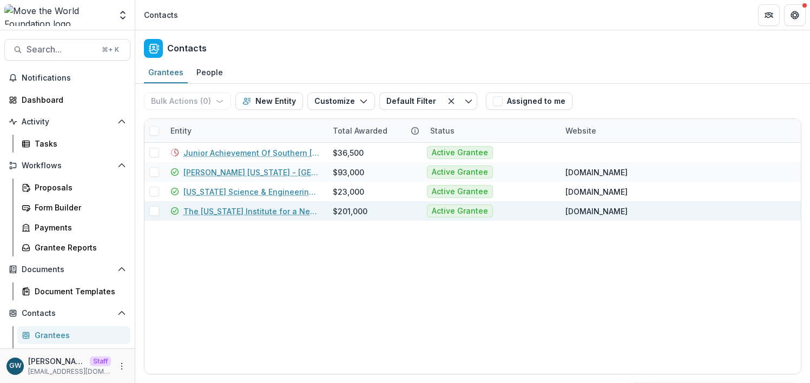
click at [243, 213] on link "The Massachusetts Institute for a New Commonwealth, Inc." at bounding box center [251, 211] width 136 height 11
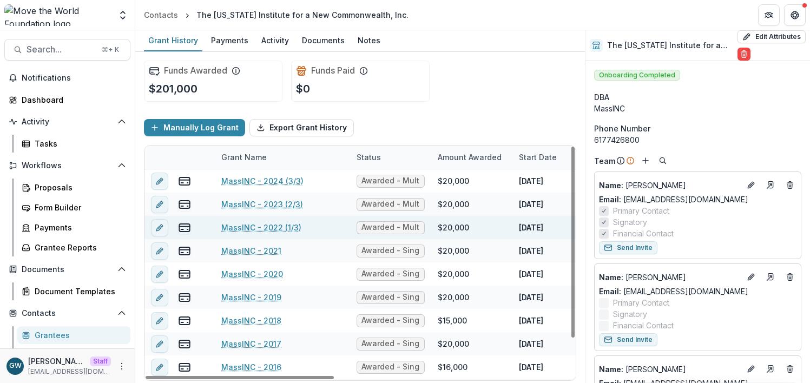
click at [267, 228] on link "MassINC - 2022 (1/3)" at bounding box center [261, 227] width 80 height 11
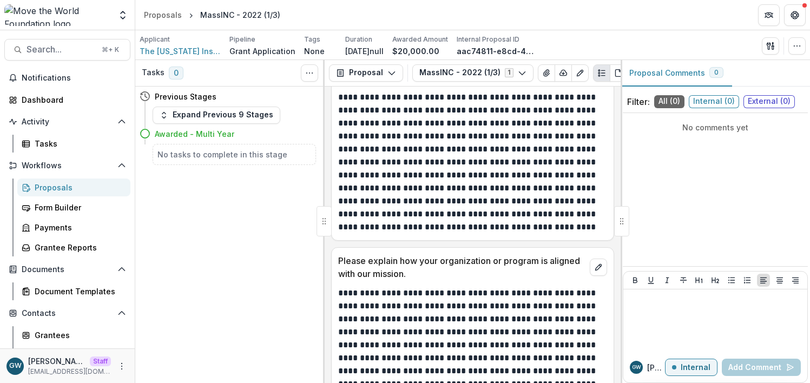
scroll to position [549, 0]
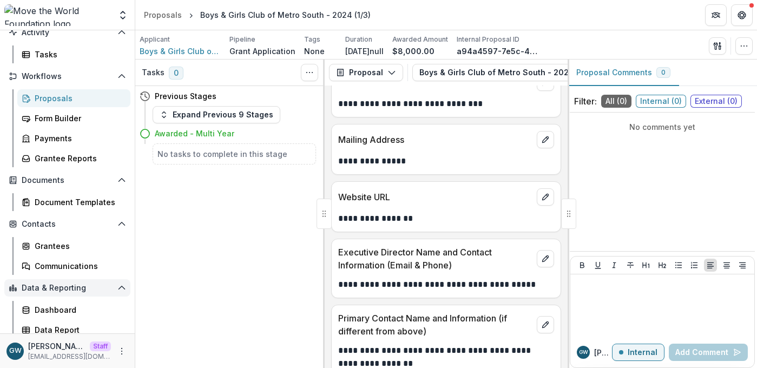
scroll to position [95, 0]
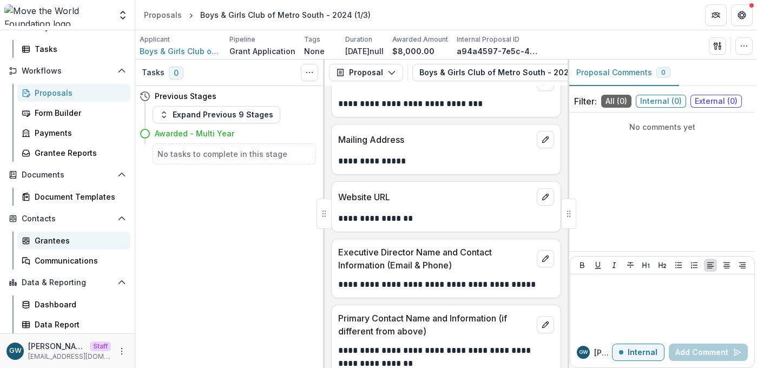
click at [62, 240] on div "Grantees" at bounding box center [78, 240] width 87 height 11
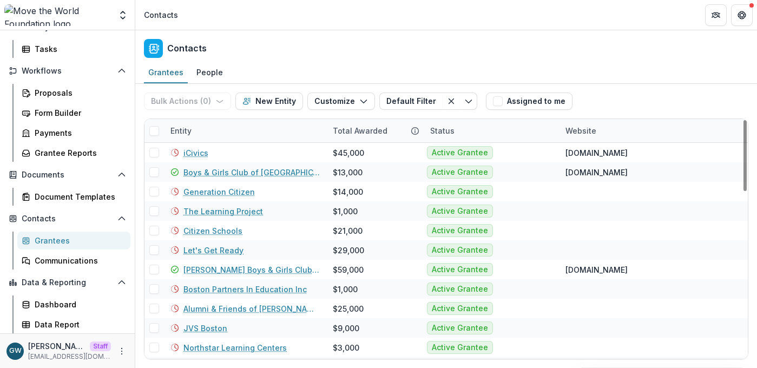
click at [232, 130] on div "Entity" at bounding box center [245, 130] width 162 height 23
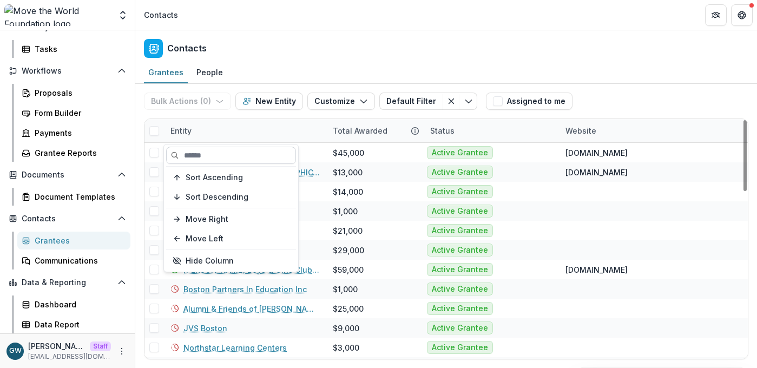
click at [224, 153] on input at bounding box center [231, 155] width 130 height 17
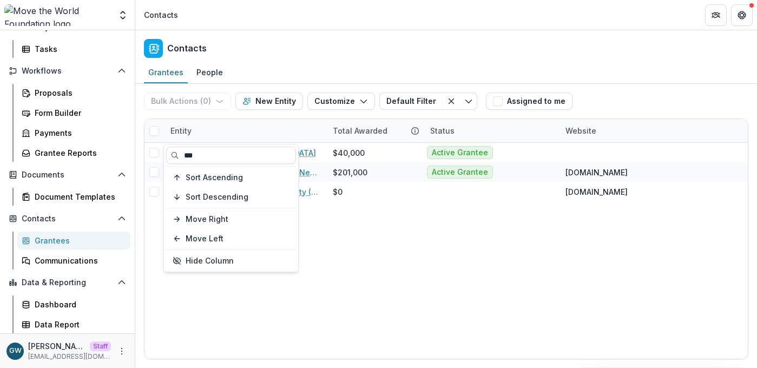
type input "***"
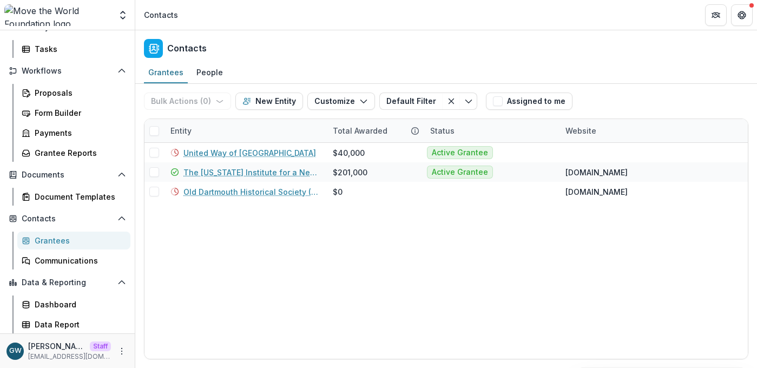
click at [684, 80] on div "Grantees People" at bounding box center [446, 73] width 622 height 22
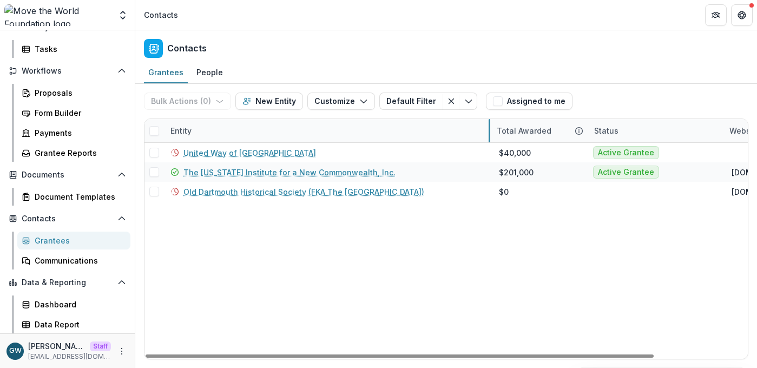
drag, startPoint x: 325, startPoint y: 130, endPoint x: 488, endPoint y: 122, distance: 163.6
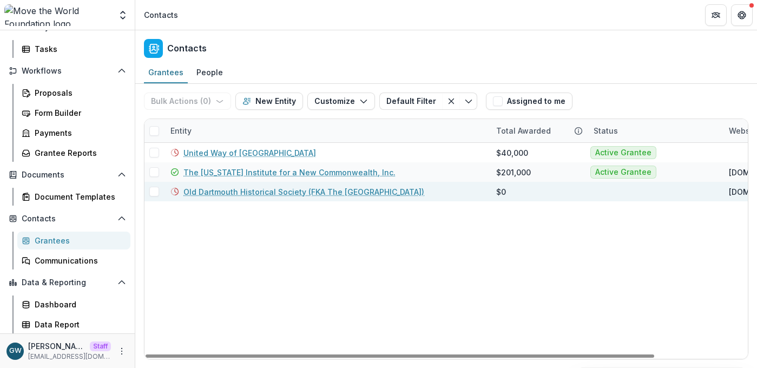
click at [372, 190] on link "Old Dartmouth Historical Society (FKA The New Bedford Whaling Museum)" at bounding box center [303, 191] width 241 height 11
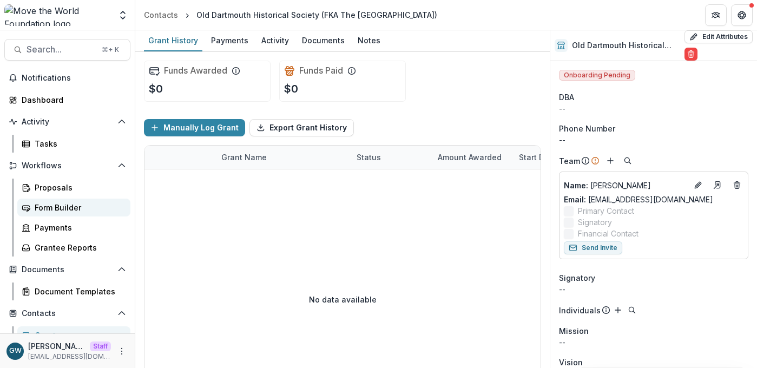
click at [56, 209] on div "Form Builder" at bounding box center [78, 207] width 87 height 11
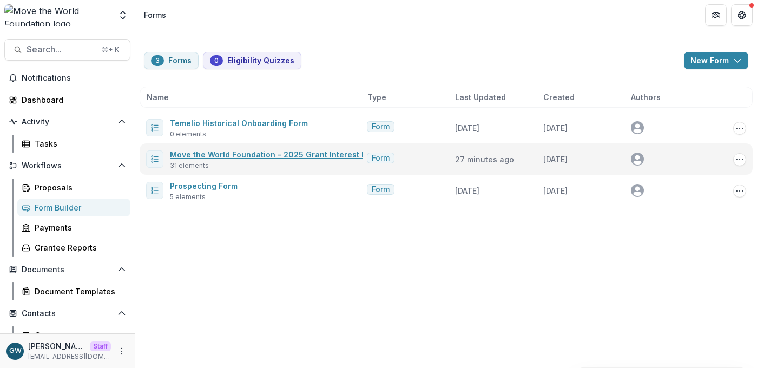
click at [200, 153] on link "Move the World Foundation - 2025 Grant Interest Form" at bounding box center [275, 154] width 210 height 9
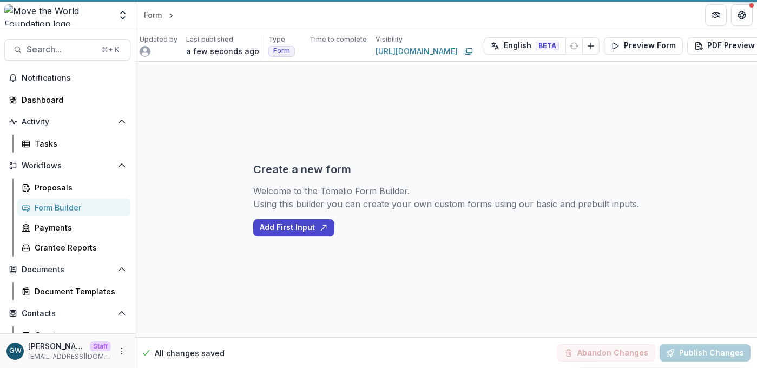
select select "********"
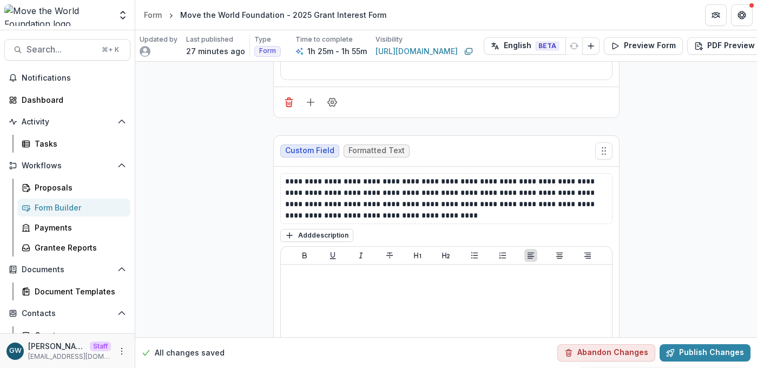
scroll to position [3831, 0]
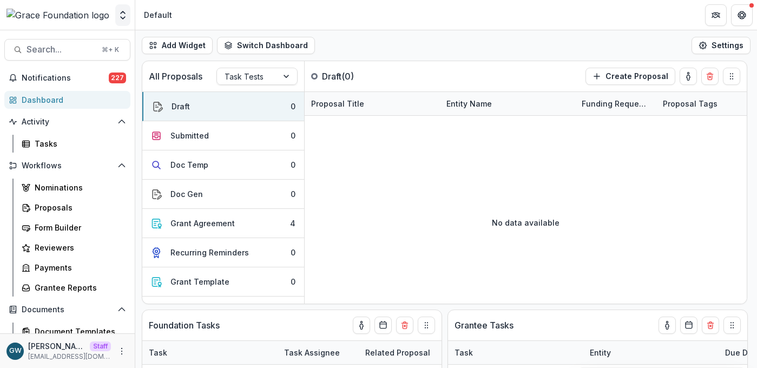
select select "******"
click at [121, 17] on polyline "Open entity switcher" at bounding box center [123, 18] width 4 height 2
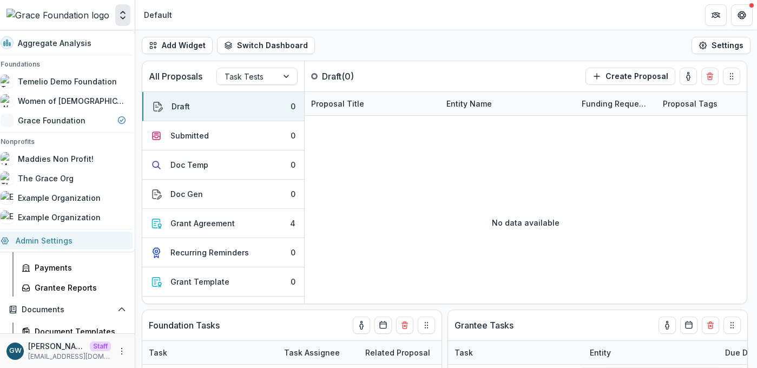
click at [56, 233] on link "Admin Settings" at bounding box center [63, 241] width 139 height 18
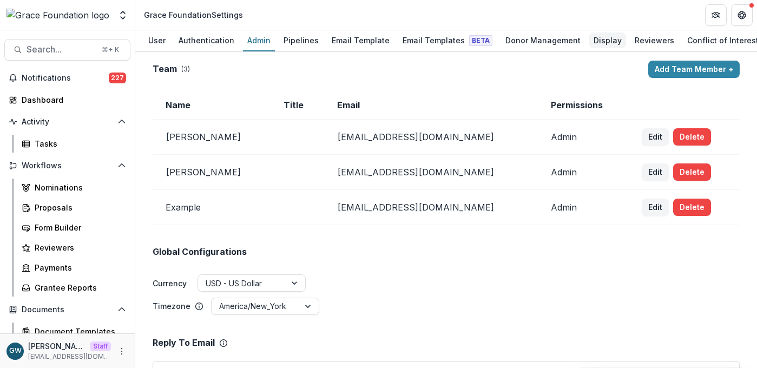
click at [589, 38] on div "Display" at bounding box center [607, 40] width 37 height 16
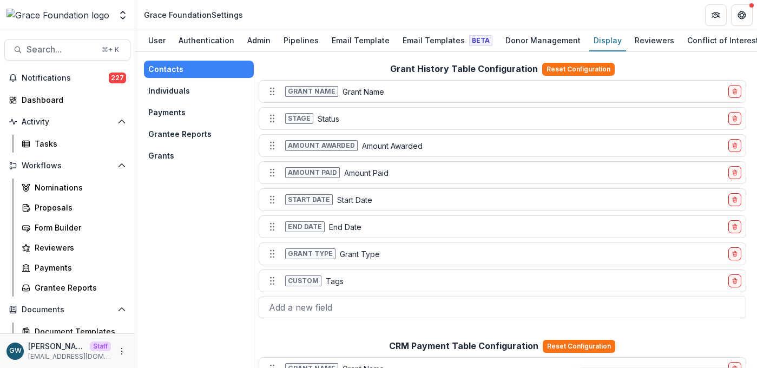
click at [181, 88] on button "Individuals" at bounding box center [199, 90] width 110 height 17
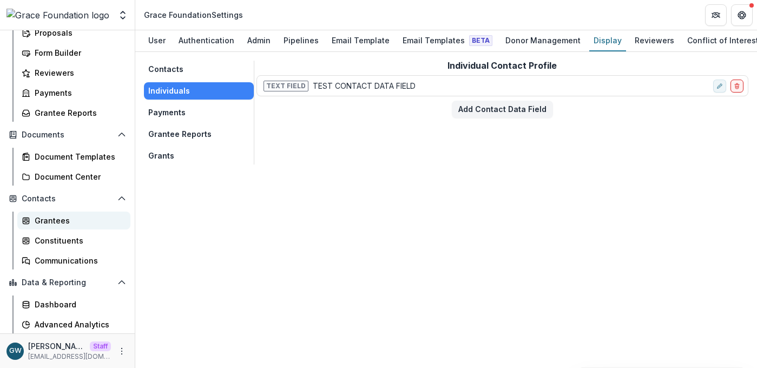
scroll to position [195, 0]
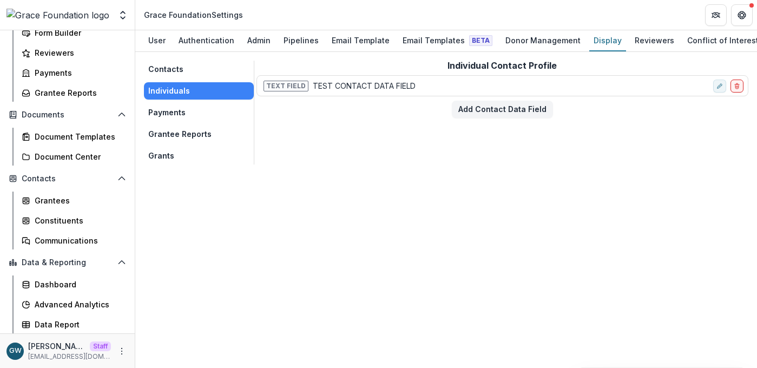
click at [186, 74] on button "Contacts" at bounding box center [199, 69] width 110 height 17
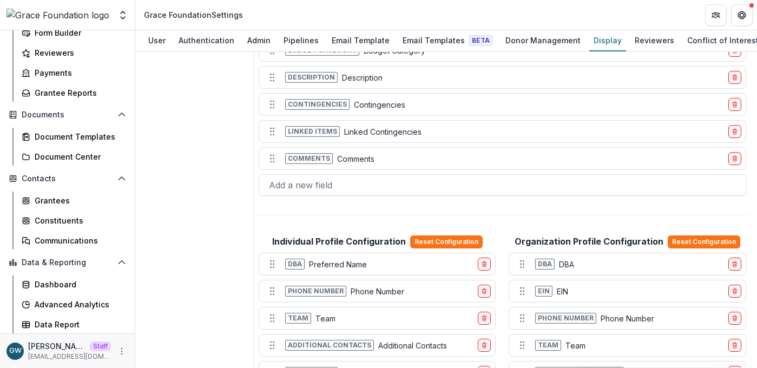
scroll to position [607, 0]
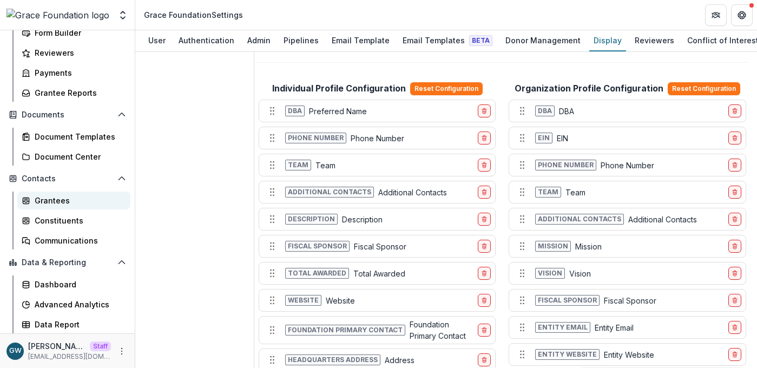
click at [55, 200] on div "Grantees" at bounding box center [78, 200] width 87 height 11
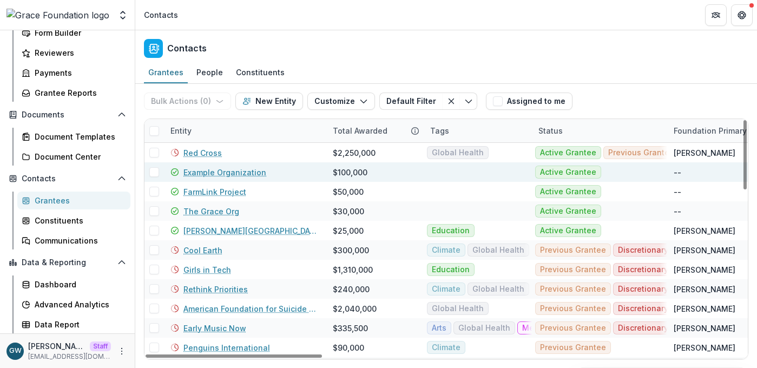
click at [206, 169] on link "Example Organization" at bounding box center [224, 172] width 83 height 11
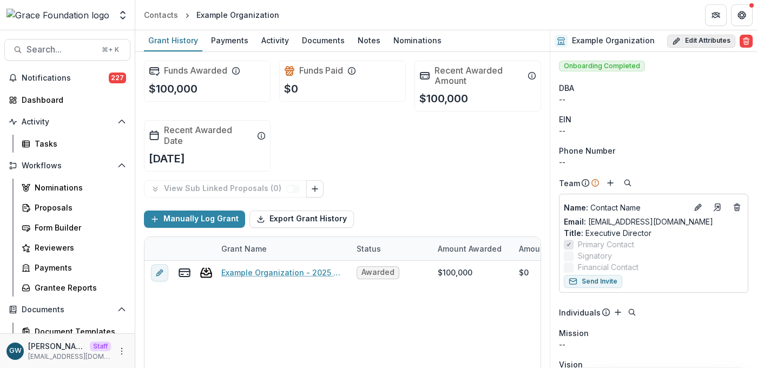
click at [693, 38] on button "Edit Attributes" at bounding box center [701, 41] width 68 height 13
select select
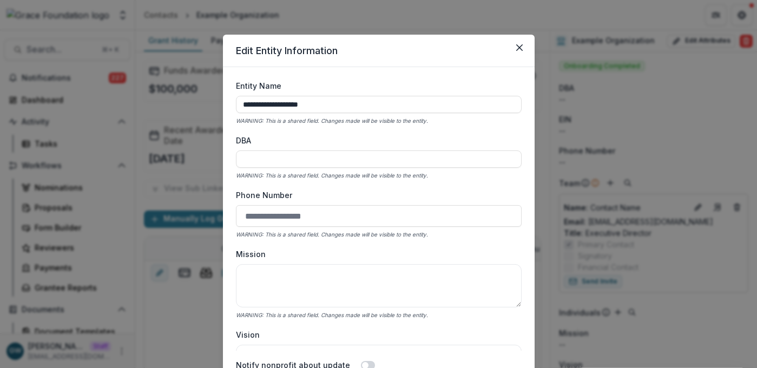
click at [521, 46] on button "Close" at bounding box center [519, 47] width 17 height 17
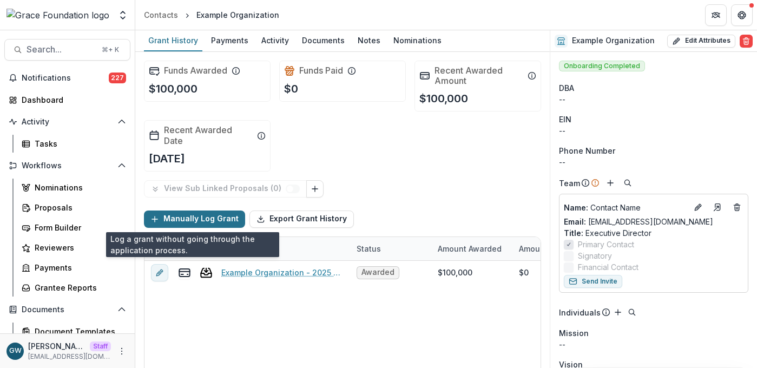
click at [203, 220] on button "Manually Log Grant" at bounding box center [194, 218] width 101 height 17
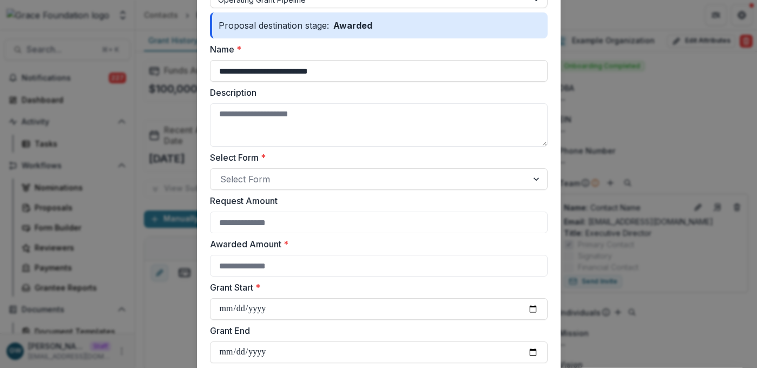
scroll to position [40, 0]
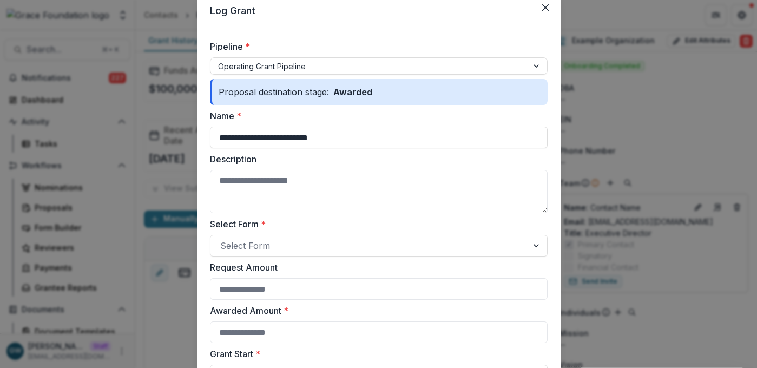
click at [648, 148] on div "**********" at bounding box center [378, 184] width 757 height 368
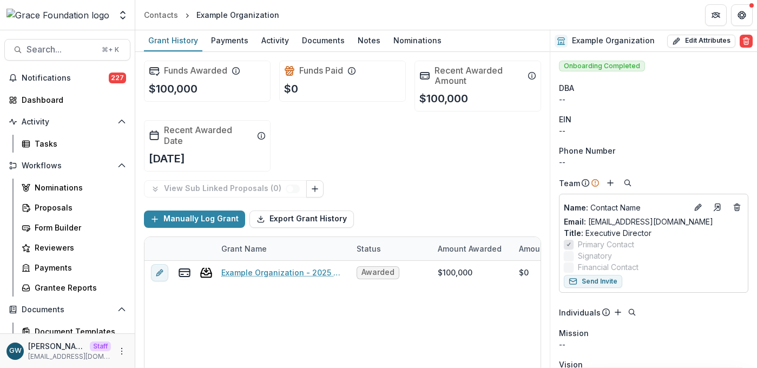
click at [260, 311] on div "Example Organization - 2025 - Example Grant Application Awarded $100,000 $0 [DA…" at bounding box center [531, 355] width 774 height 189
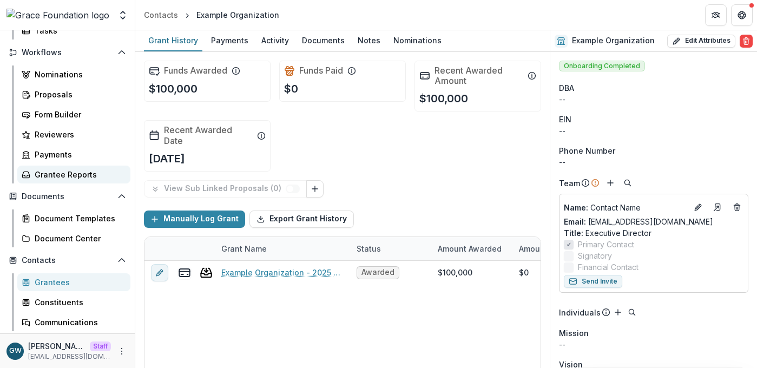
scroll to position [113, 0]
click at [67, 286] on div "Grantees" at bounding box center [78, 282] width 87 height 11
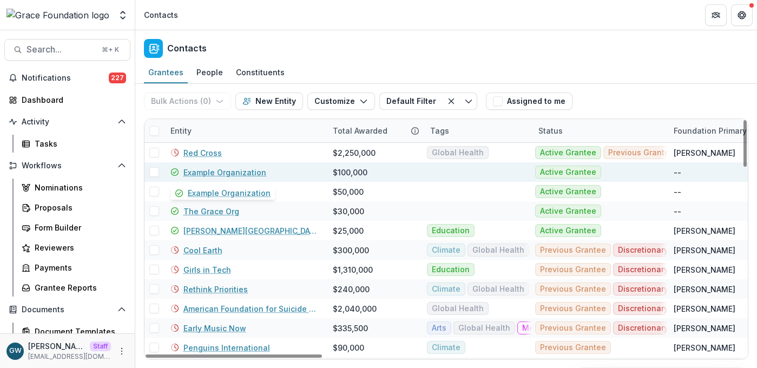
click at [194, 169] on link "Example Organization" at bounding box center [224, 172] width 83 height 11
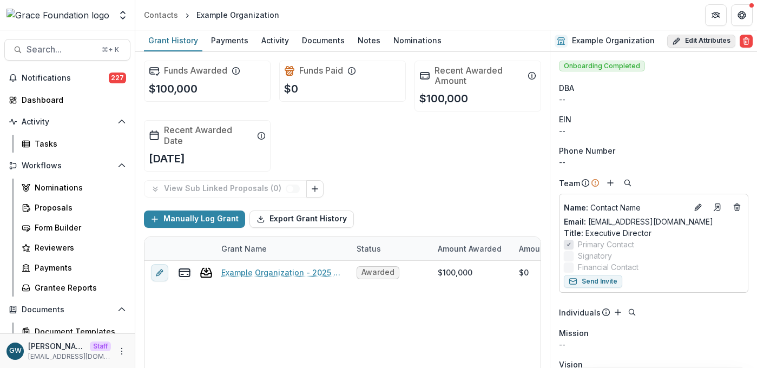
click at [701, 44] on button "Edit Attributes" at bounding box center [701, 41] width 68 height 13
select select
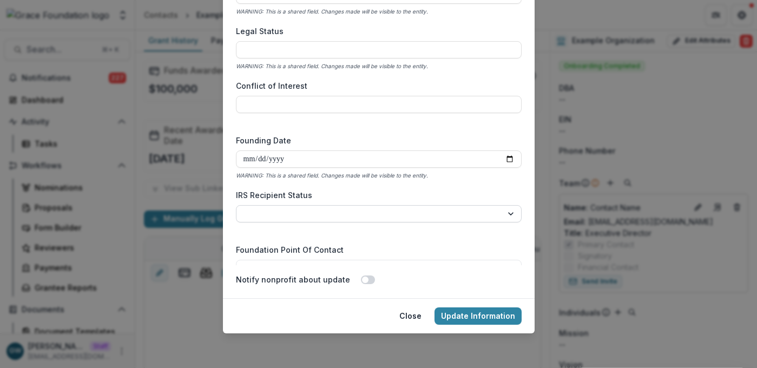
scroll to position [1522, 0]
click at [681, 145] on div "**********" at bounding box center [378, 184] width 757 height 368
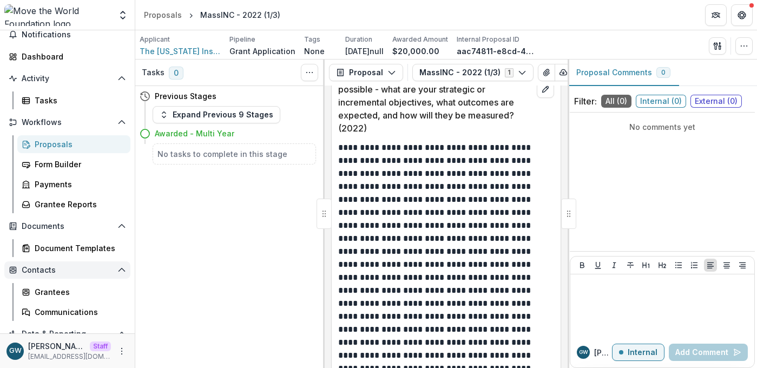
scroll to position [45, 0]
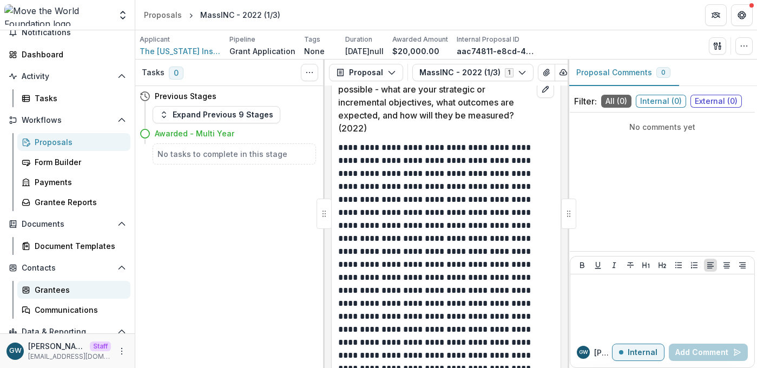
click at [65, 289] on div "Grantees" at bounding box center [78, 289] width 87 height 11
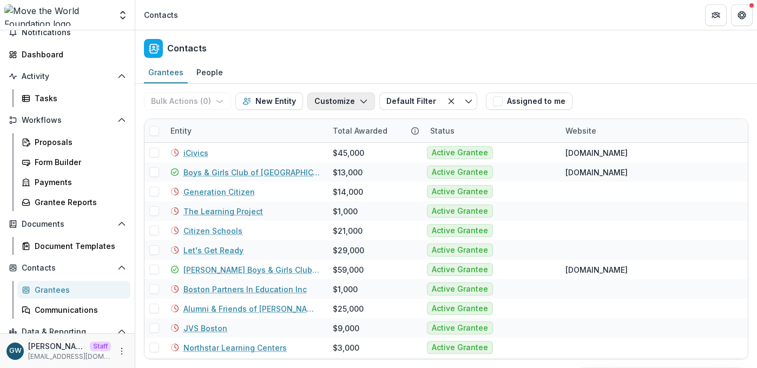
click at [337, 98] on button "Customize" at bounding box center [341, 101] width 68 height 17
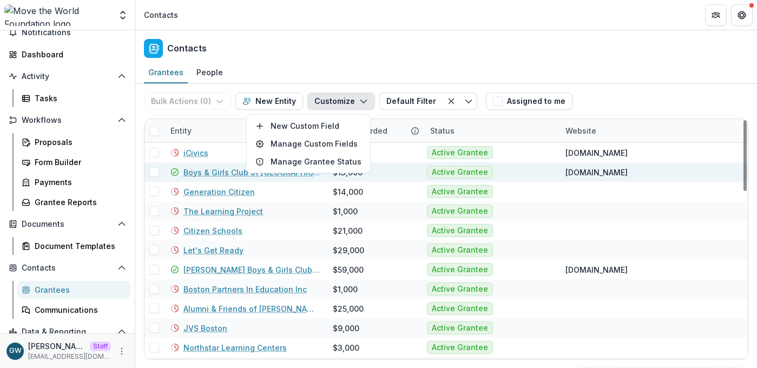
click at [209, 170] on link "Boys & Girls Club of [GEOGRAPHIC_DATA]" at bounding box center [251, 172] width 136 height 11
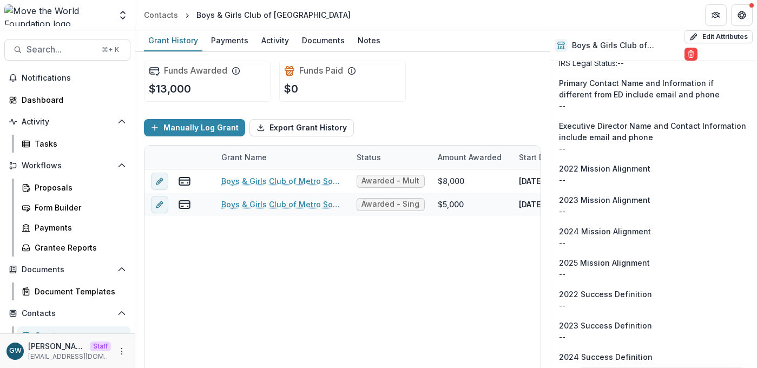
scroll to position [1391, 0]
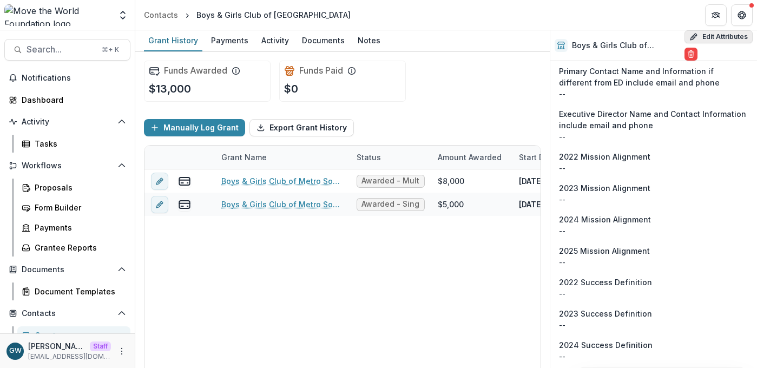
click at [707, 37] on button "Edit Attributes" at bounding box center [718, 36] width 68 height 13
select select "**"
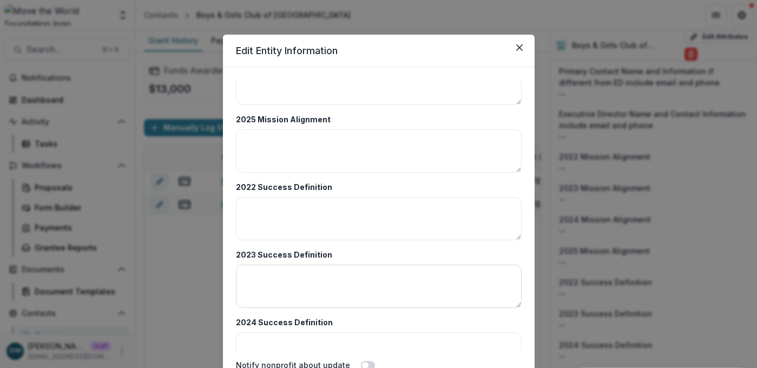
scroll to position [2277, 0]
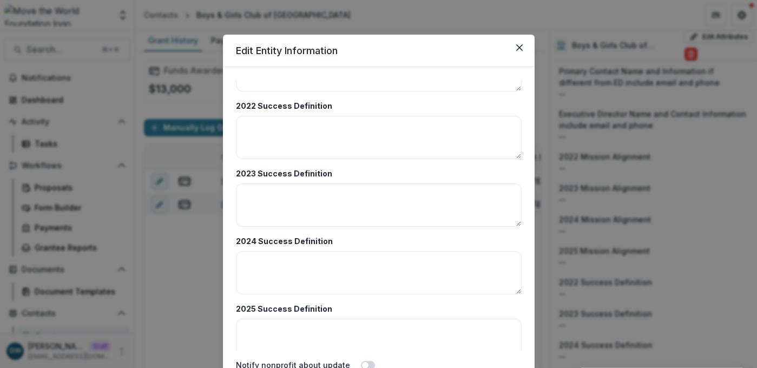
click at [670, 180] on div "**********" at bounding box center [378, 184] width 757 height 368
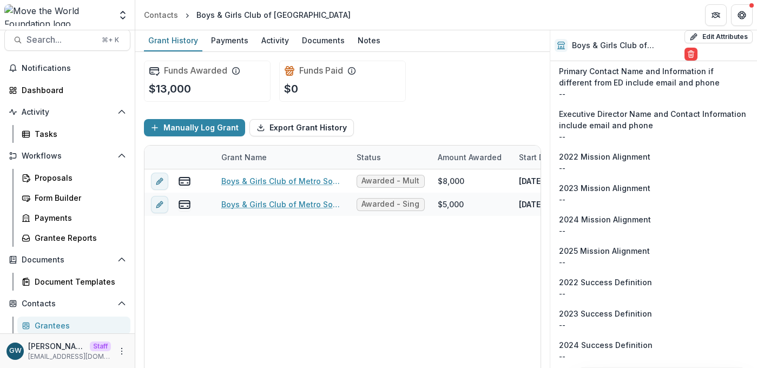
scroll to position [22, 0]
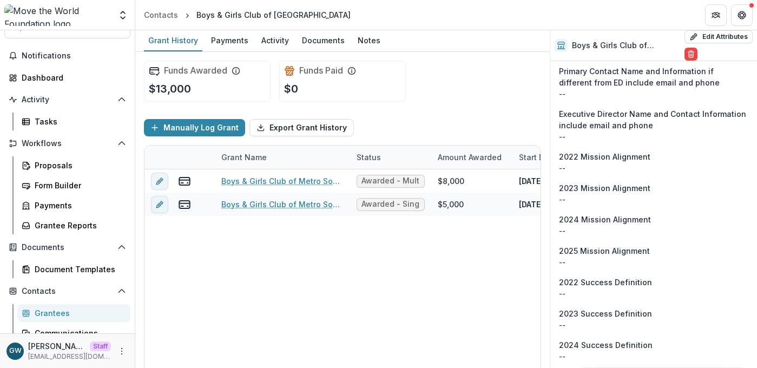
click at [58, 311] on div "Grantees" at bounding box center [78, 312] width 87 height 11
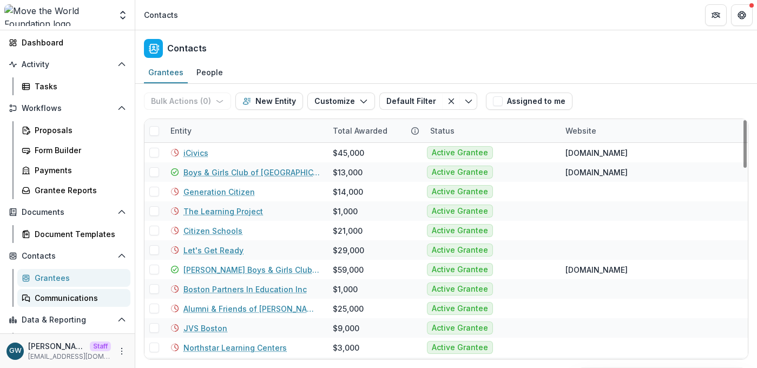
scroll to position [68, 0]
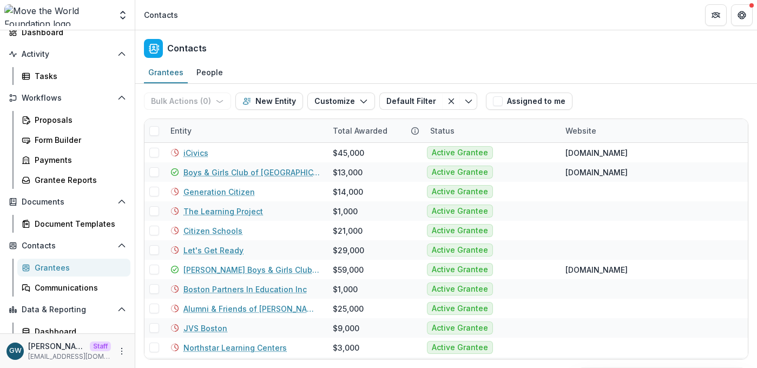
click at [61, 269] on div "Grantees" at bounding box center [78, 267] width 87 height 11
click at [359, 104] on icon "button" at bounding box center [363, 101] width 9 height 9
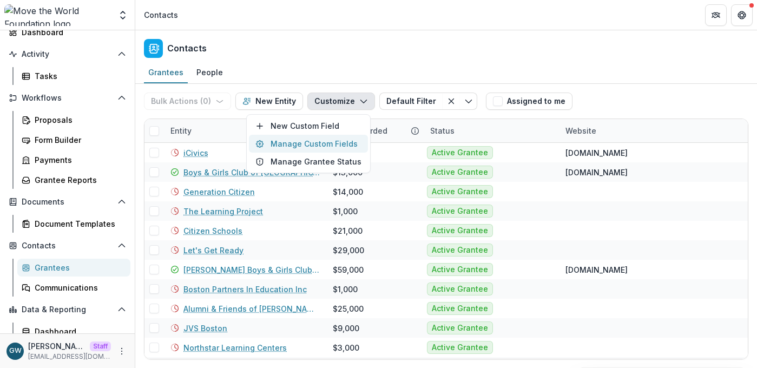
click at [344, 147] on button "Manage Custom Fields" at bounding box center [308, 144] width 119 height 18
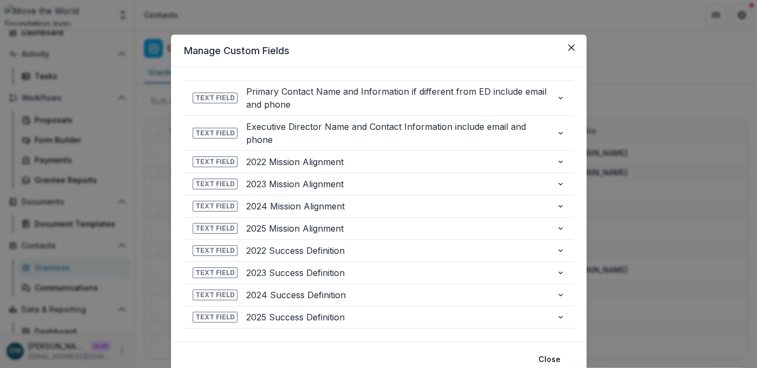
click at [659, 73] on div "**********" at bounding box center [378, 184] width 757 height 368
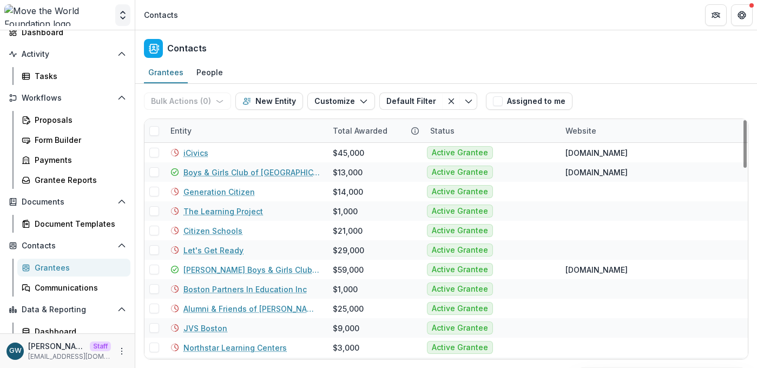
click at [127, 17] on icon "Open entity switcher" at bounding box center [122, 15] width 11 height 11
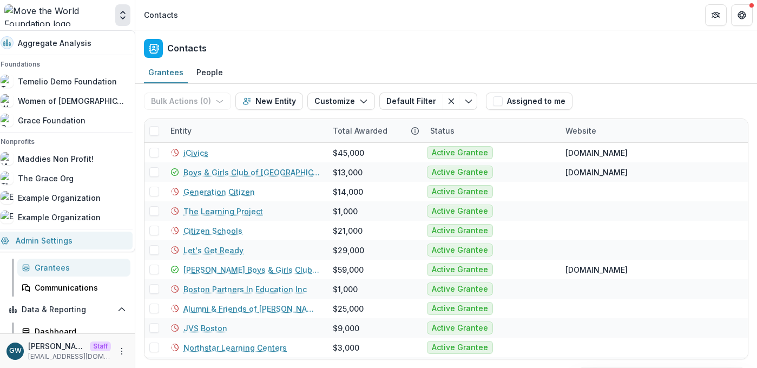
click at [62, 242] on link "Admin Settings" at bounding box center [63, 241] width 139 height 18
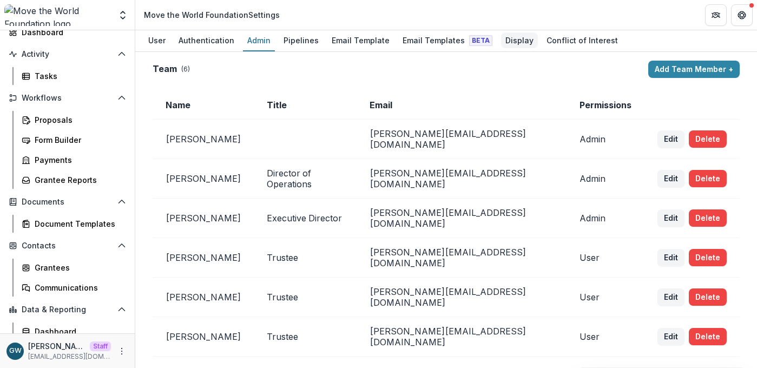
click at [513, 40] on div "Display" at bounding box center [519, 40] width 37 height 16
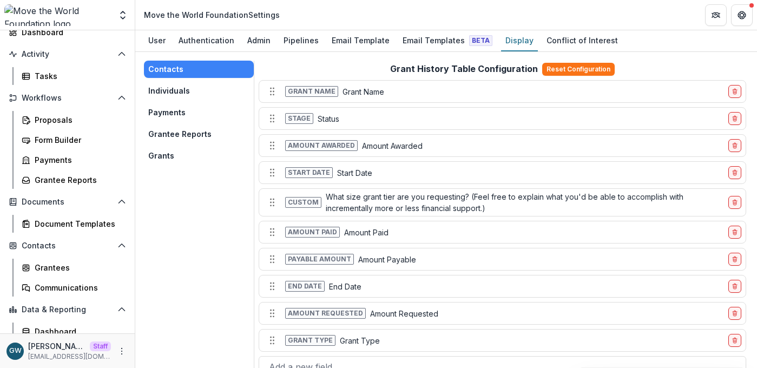
click at [185, 89] on button "Individuals" at bounding box center [199, 90] width 110 height 17
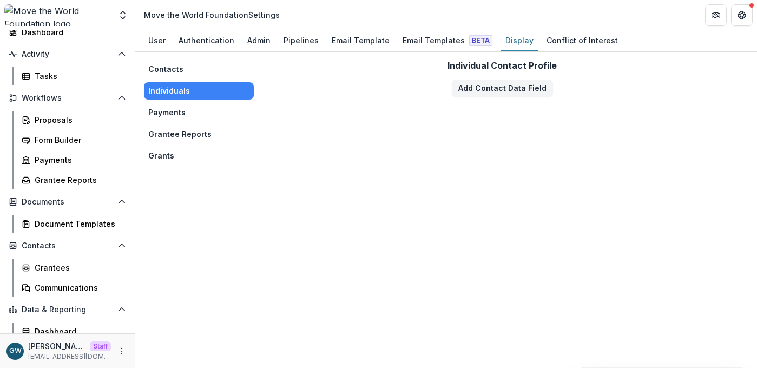
click at [193, 70] on button "Contacts" at bounding box center [199, 69] width 110 height 17
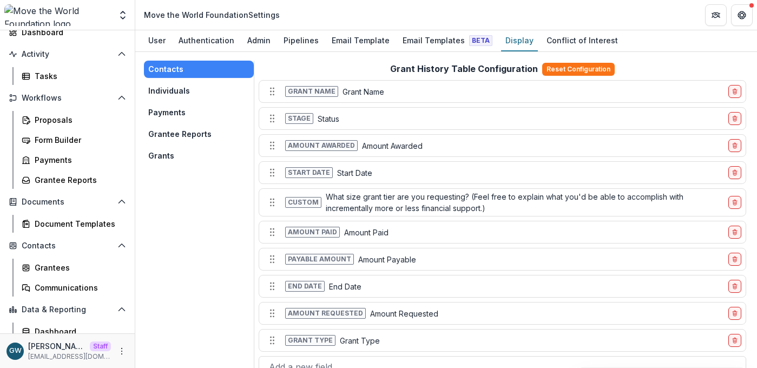
click at [182, 88] on button "Individuals" at bounding box center [199, 90] width 110 height 17
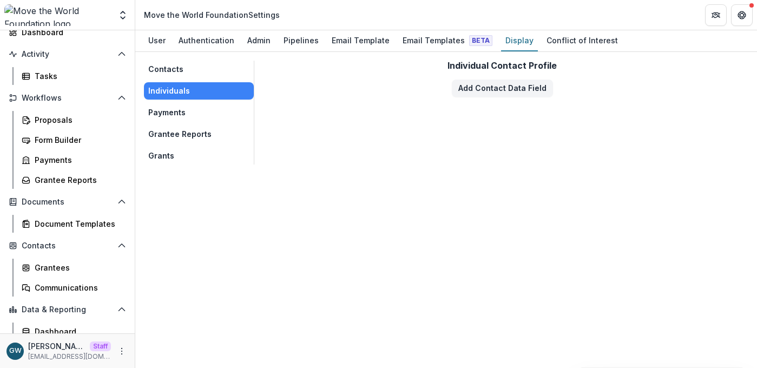
click at [174, 111] on button "Payments" at bounding box center [199, 112] width 110 height 17
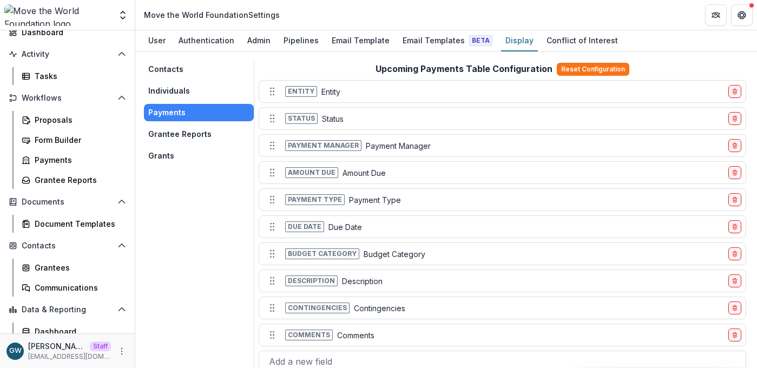
click at [176, 128] on button "Grantee Reports" at bounding box center [199, 134] width 110 height 17
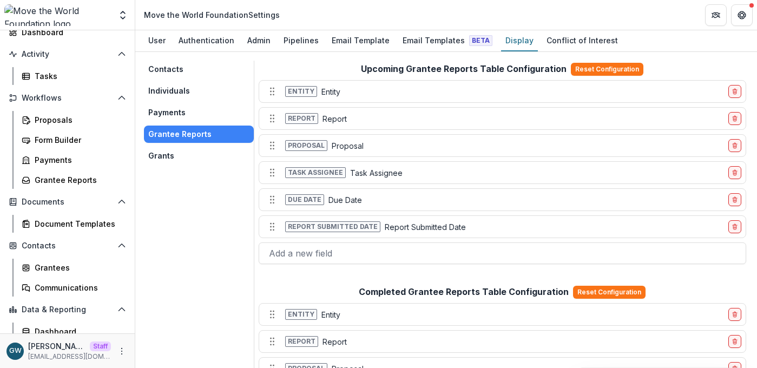
click at [202, 154] on button "Grants" at bounding box center [199, 155] width 110 height 17
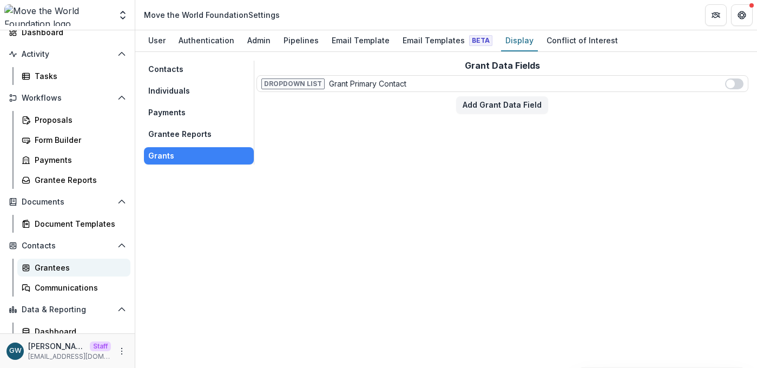
click at [53, 268] on div "Grantees" at bounding box center [78, 267] width 87 height 11
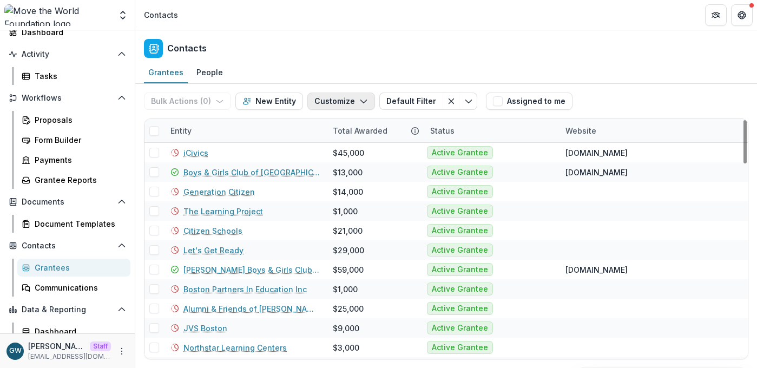
click at [350, 93] on button "Customize" at bounding box center [341, 101] width 68 height 17
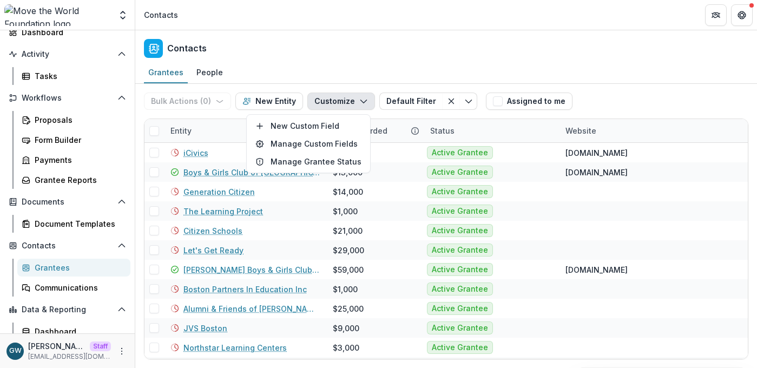
click at [391, 80] on div "Grantees People" at bounding box center [446, 73] width 622 height 22
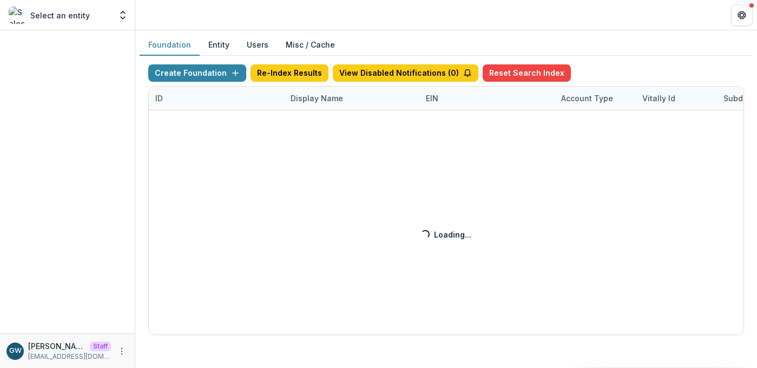
click at [313, 100] on div "Create Foundation Re-Index Results View Disabled Notifications ( 0 ) Reset Sear…" at bounding box center [446, 199] width 596 height 271
click at [328, 99] on div "Create Foundation Re-Index Results View Disabled Notifications ( 0 ) Reset Sear…" at bounding box center [446, 199] width 596 height 271
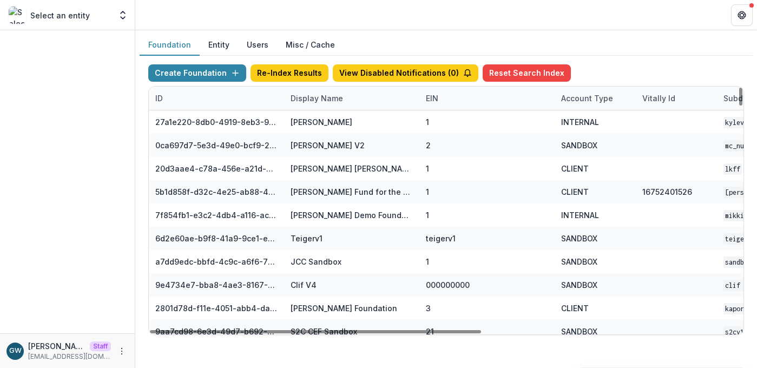
click at [320, 97] on div "Display Name" at bounding box center [316, 98] width 65 height 11
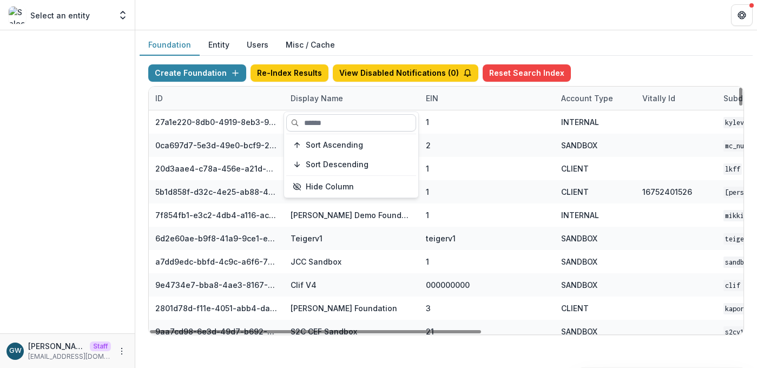
click at [321, 121] on input at bounding box center [351, 122] width 130 height 17
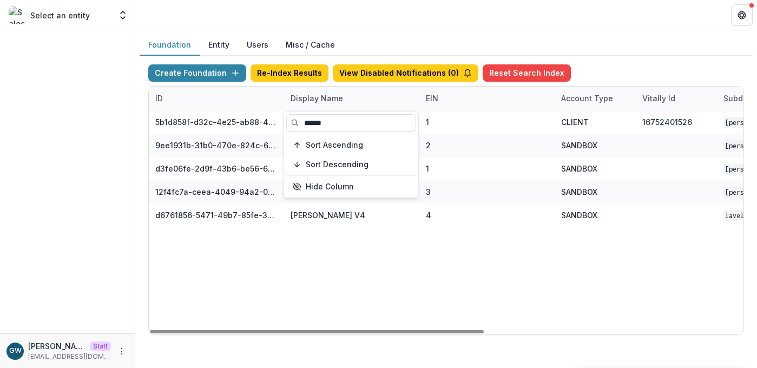
type input "******"
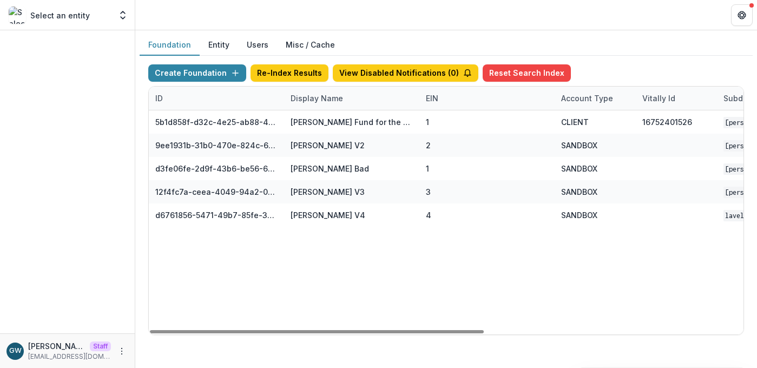
click at [610, 54] on div "Foundation Entity Users Misc / Cache" at bounding box center [446, 45] width 613 height 21
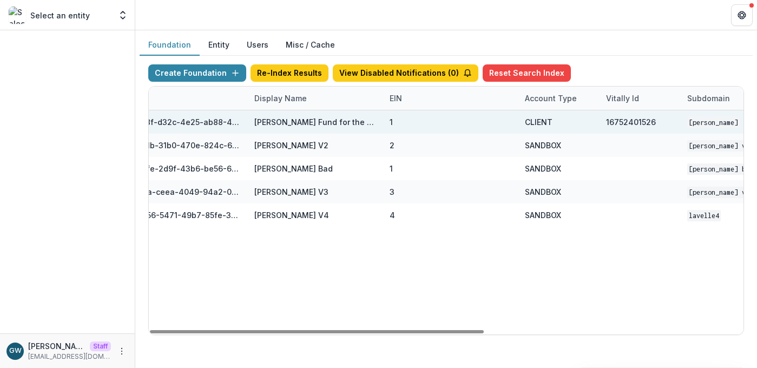
scroll to position [0, 460]
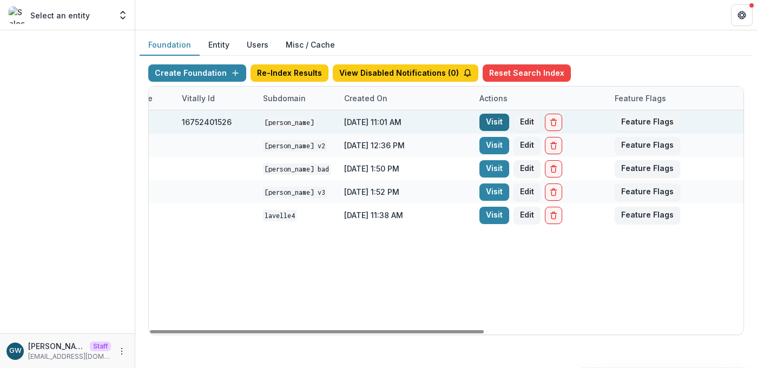
click at [491, 122] on link "Visit" at bounding box center [494, 122] width 30 height 17
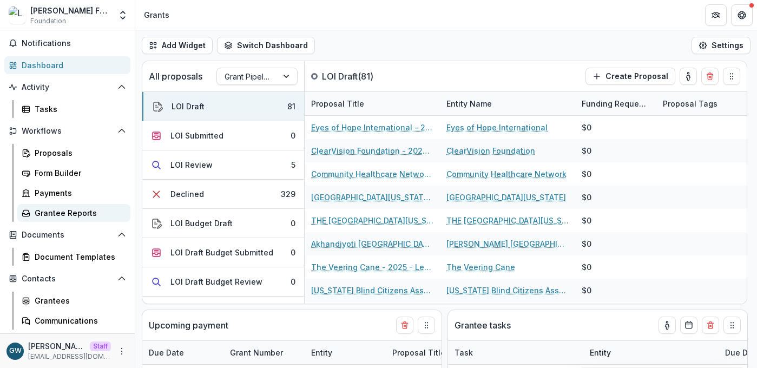
scroll to position [39, 0]
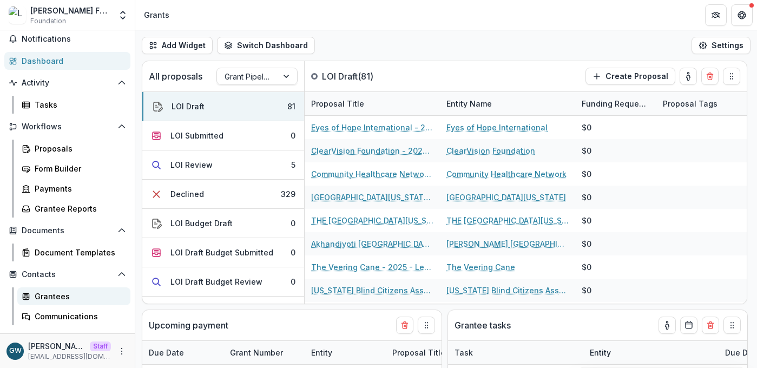
click at [47, 299] on div "Grantees" at bounding box center [78, 296] width 87 height 11
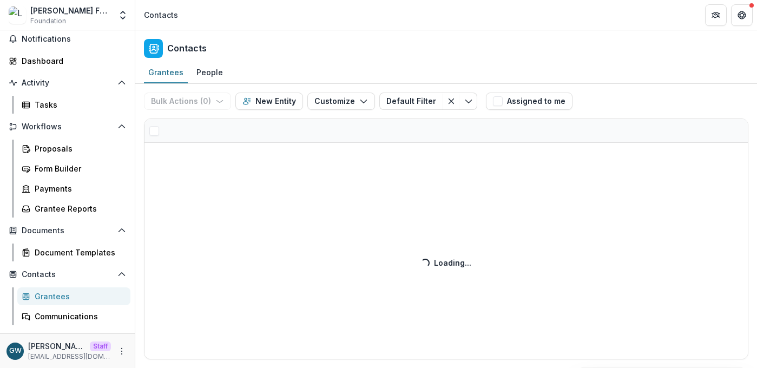
click at [217, 130] on div "Bulk Actions ( 0 ) Send Email Create Proposals Create Tasks New Entity Customiz…" at bounding box center [446, 226] width 622 height 284
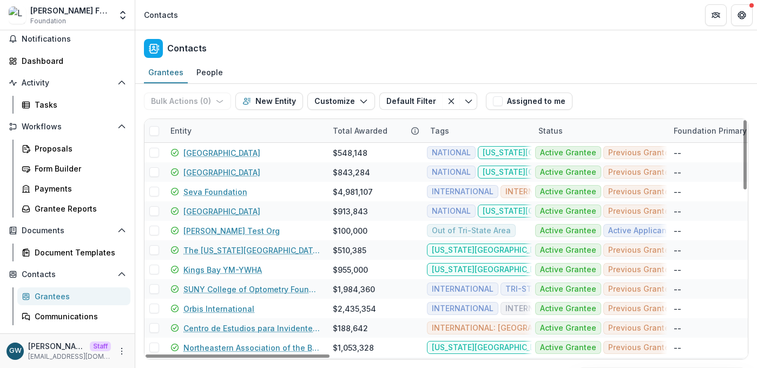
click at [219, 132] on div "Entity" at bounding box center [245, 130] width 162 height 23
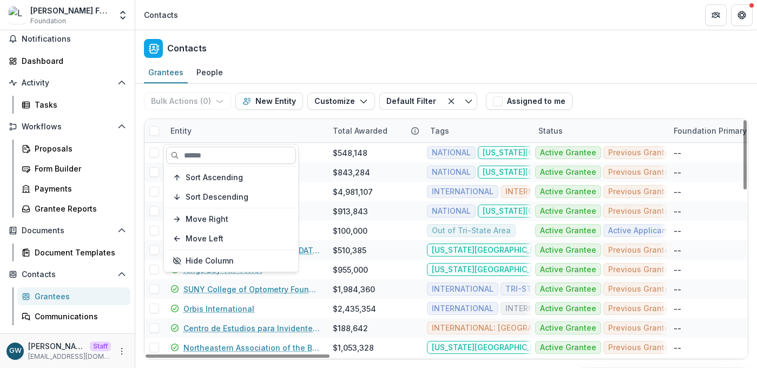
click at [216, 154] on input at bounding box center [231, 155] width 130 height 17
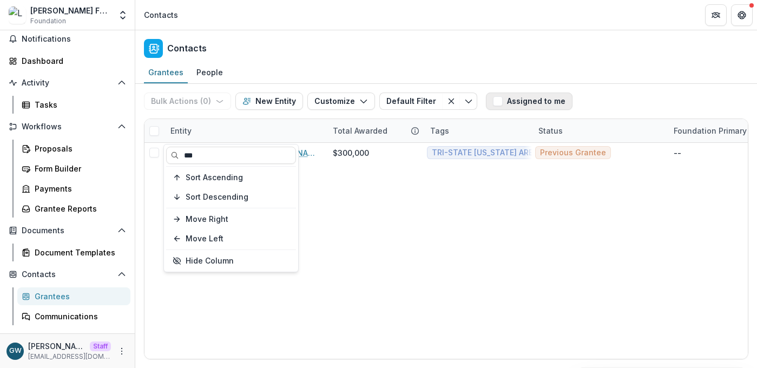
type input "***"
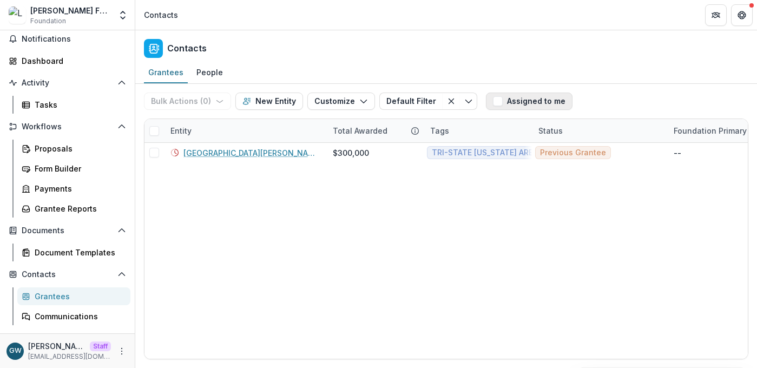
click at [621, 79] on div "Grantees People" at bounding box center [446, 73] width 622 height 22
click at [207, 127] on div "Entity" at bounding box center [245, 130] width 162 height 23
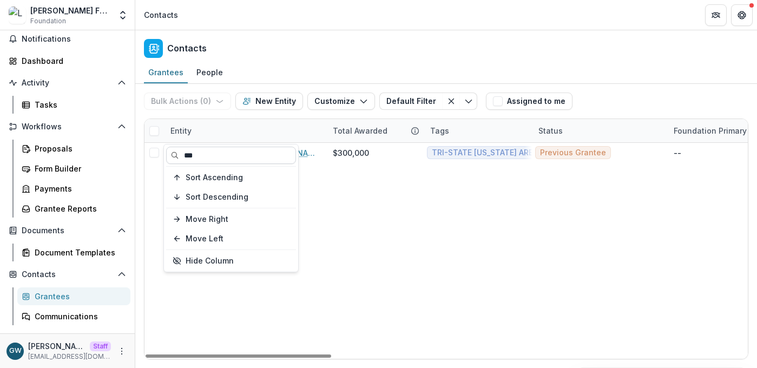
click at [203, 153] on input "***" at bounding box center [231, 155] width 130 height 17
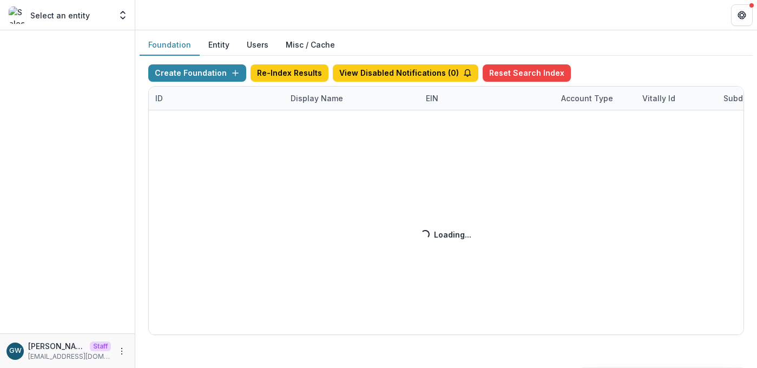
click at [312, 96] on div "Create Foundation Re-Index Results View Disabled Notifications ( 0 ) Reset Sear…" at bounding box center [446, 199] width 596 height 271
click at [321, 98] on div "Create Foundation Re-Index Results View Disabled Notifications ( 0 ) Reset Sear…" at bounding box center [446, 199] width 596 height 271
click at [328, 98] on div "Create Foundation Re-Index Results View Disabled Notifications ( 0 ) Reset Sear…" at bounding box center [446, 199] width 596 height 271
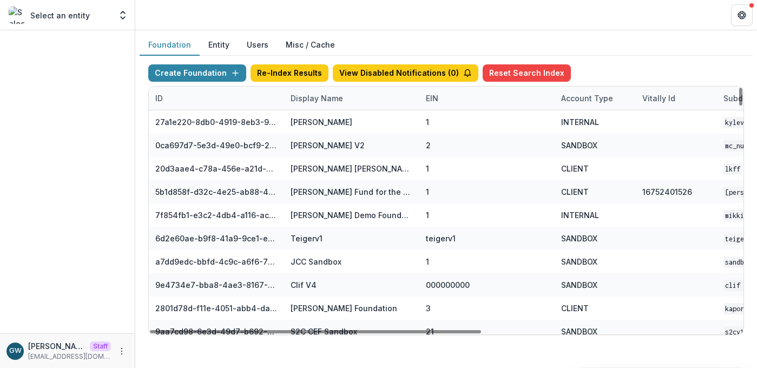
click at [329, 101] on div "Display Name" at bounding box center [316, 98] width 65 height 11
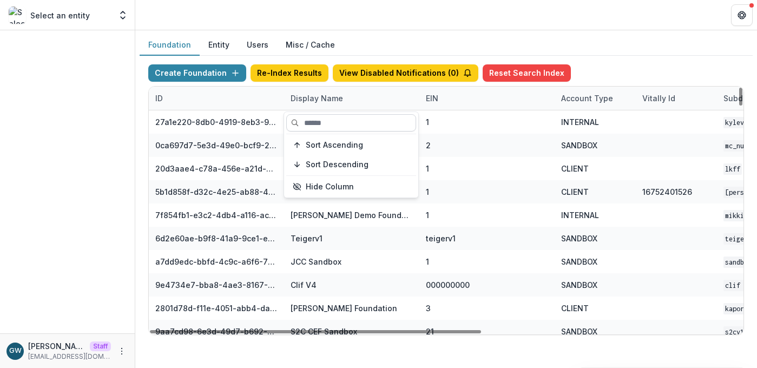
click at [325, 122] on input at bounding box center [351, 122] width 130 height 17
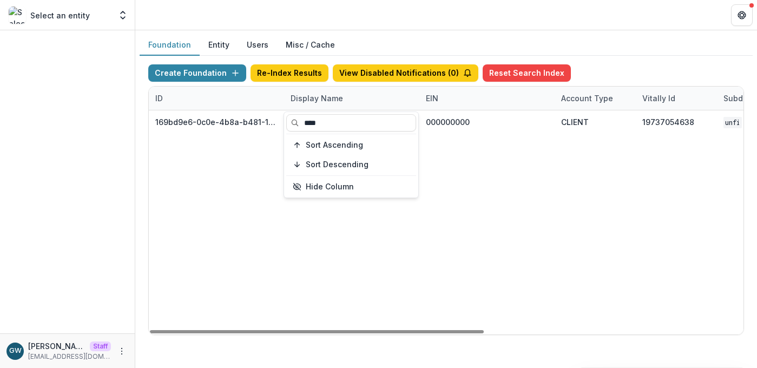
type input "****"
click at [654, 50] on div "Foundation Entity Users Misc / Cache" at bounding box center [446, 45] width 613 height 21
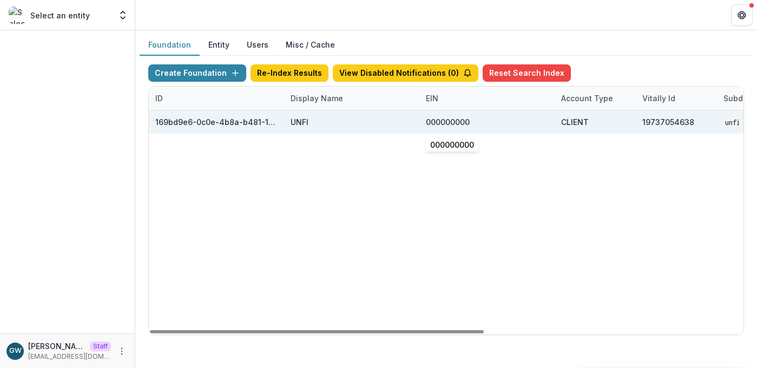
scroll to position [0, 460]
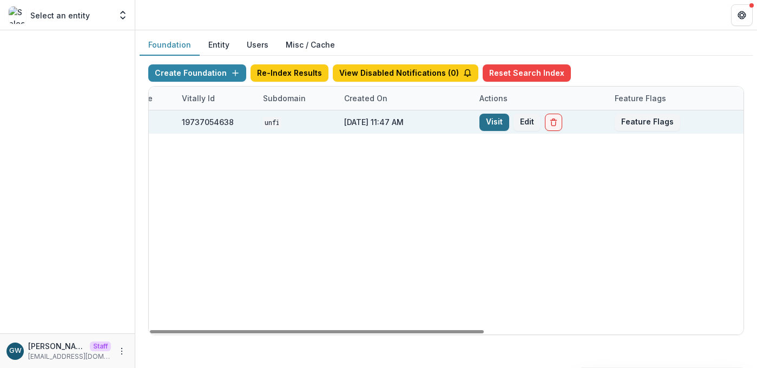
click at [497, 121] on link "Visit" at bounding box center [494, 122] width 30 height 17
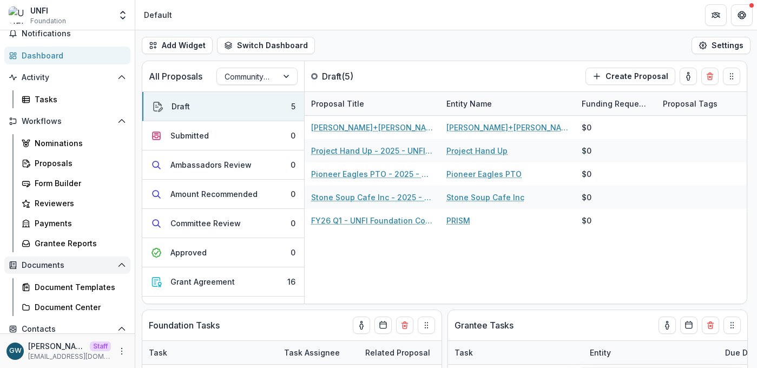
scroll to position [113, 0]
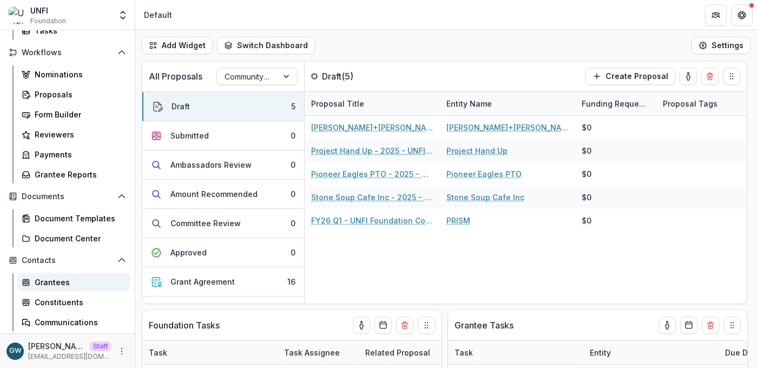
click at [58, 280] on div "Grantees" at bounding box center [78, 282] width 87 height 11
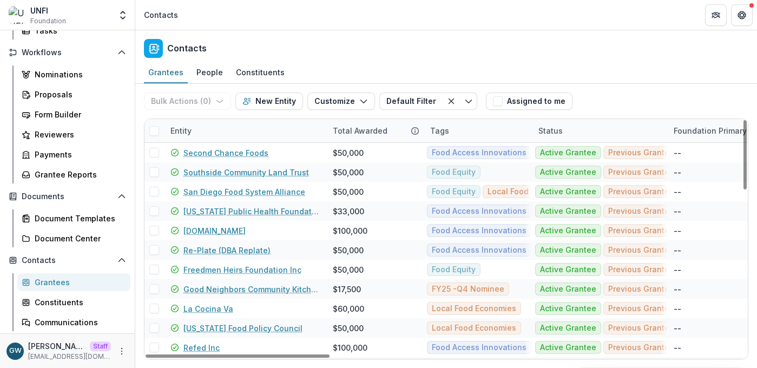
click at [201, 130] on div "Entity" at bounding box center [245, 130] width 162 height 23
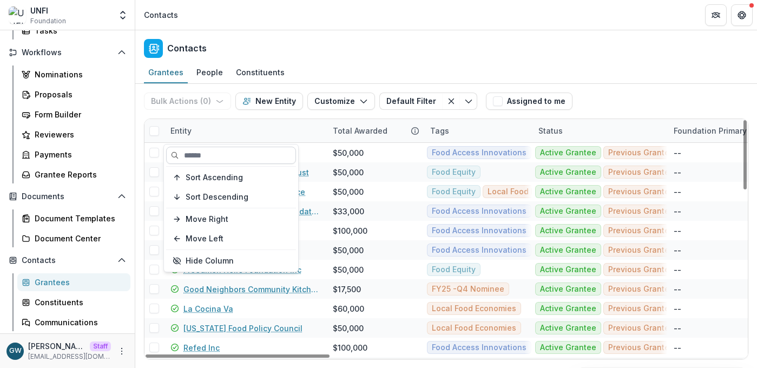
click at [214, 153] on input at bounding box center [231, 155] width 130 height 17
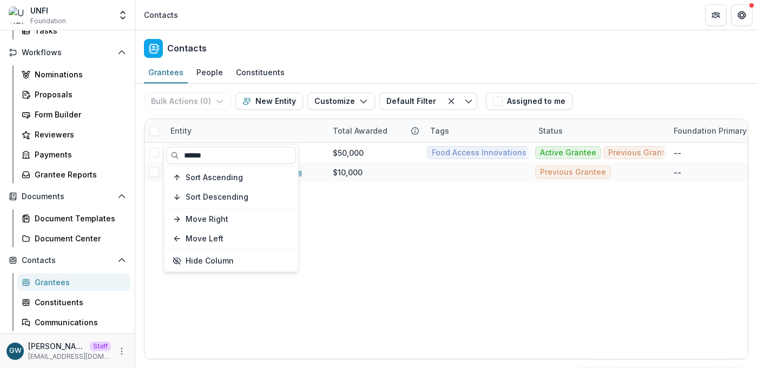
type input "******"
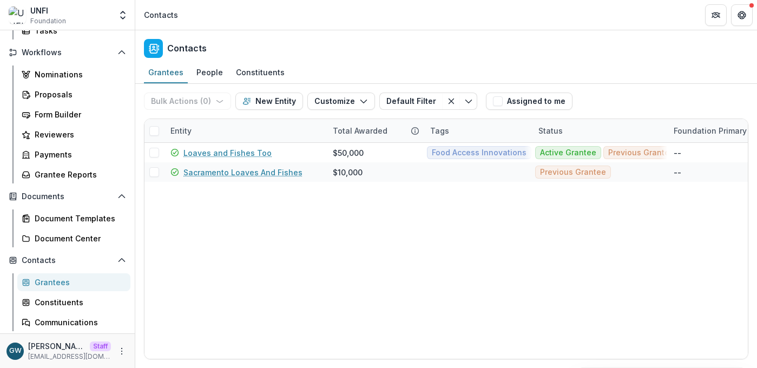
click at [595, 84] on div "Bulk Actions ( 0 ) Send Email Create Proposals Create Tasks New Entity Customiz…" at bounding box center [446, 101] width 604 height 35
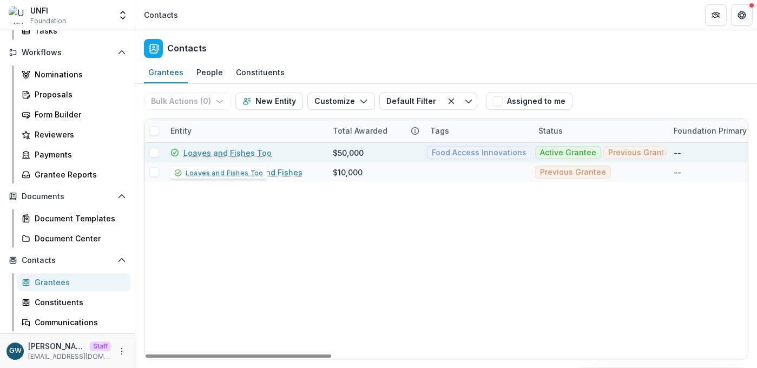
click at [233, 152] on link "Loaves and Fishes Too" at bounding box center [227, 152] width 88 height 11
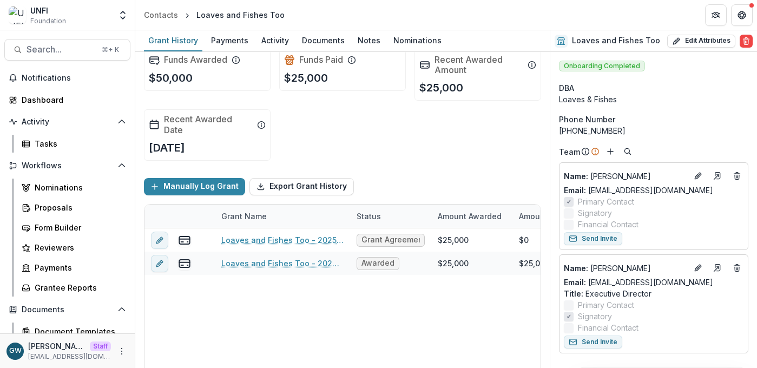
scroll to position [13, 0]
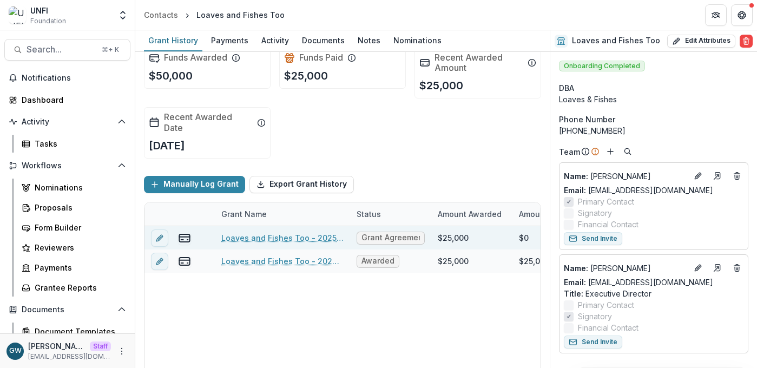
click at [280, 237] on link "Loaves and Fishes Too - 2025 - Invitation Only Application" at bounding box center [282, 237] width 122 height 11
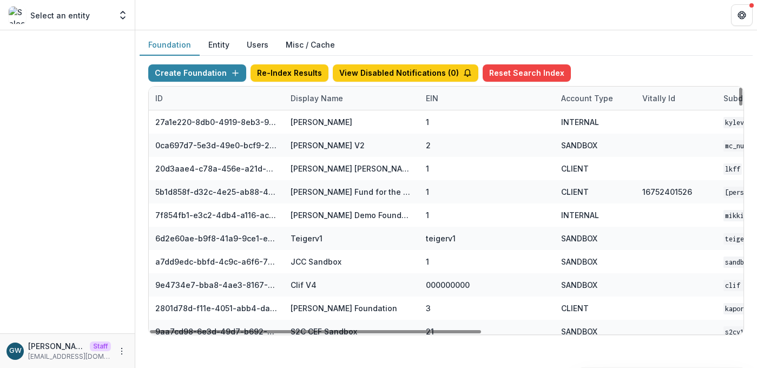
click at [317, 99] on div "Display Name" at bounding box center [316, 98] width 65 height 11
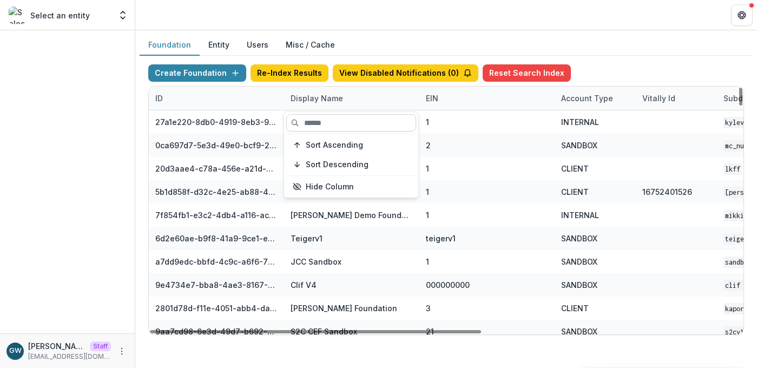
click at [316, 122] on input at bounding box center [351, 122] width 130 height 17
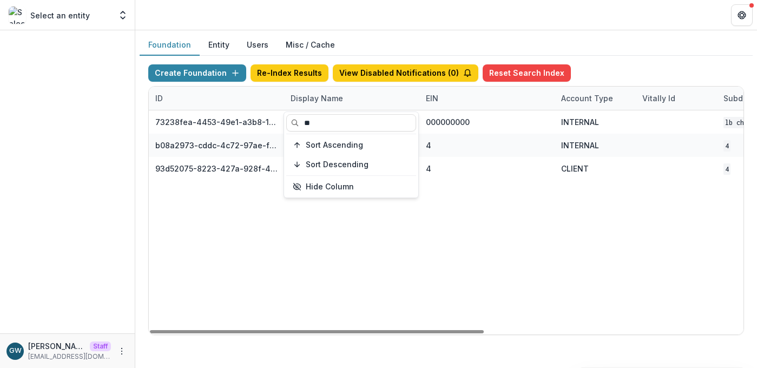
type input "**"
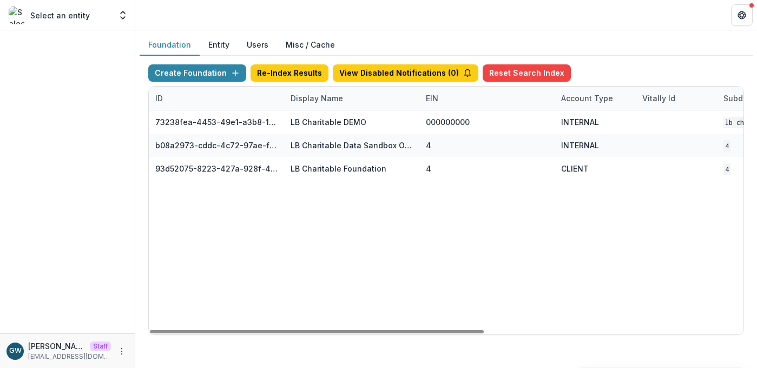
click at [653, 47] on div "Foundation Entity Users Misc / Cache" at bounding box center [446, 45] width 613 height 21
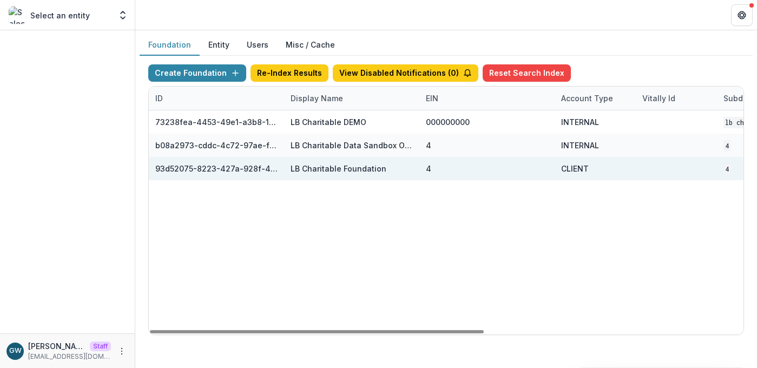
scroll to position [0, 460]
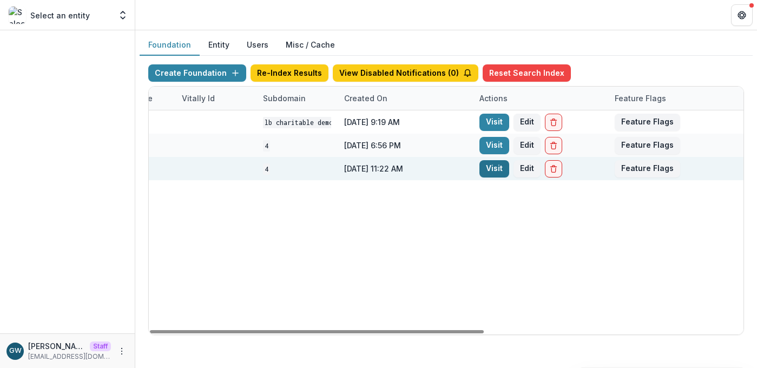
click at [494, 165] on link "Visit" at bounding box center [494, 168] width 30 height 17
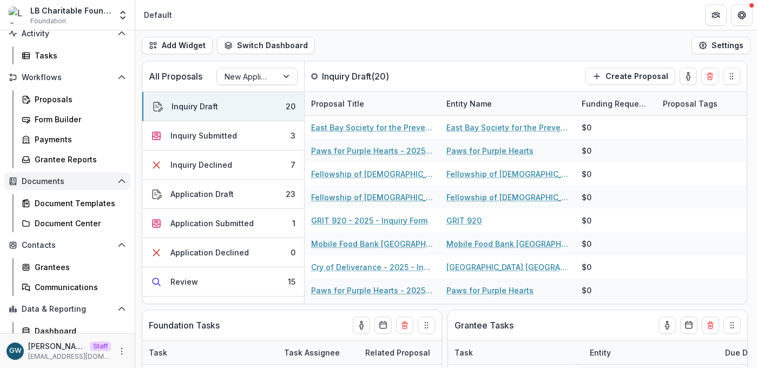
scroll to position [94, 0]
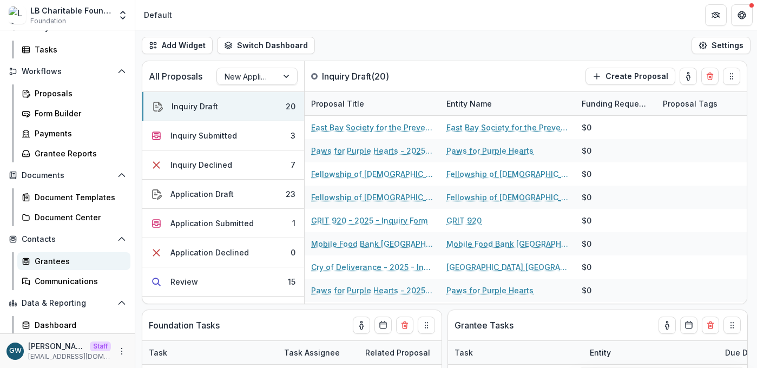
click at [63, 265] on div "Grantees" at bounding box center [78, 260] width 87 height 11
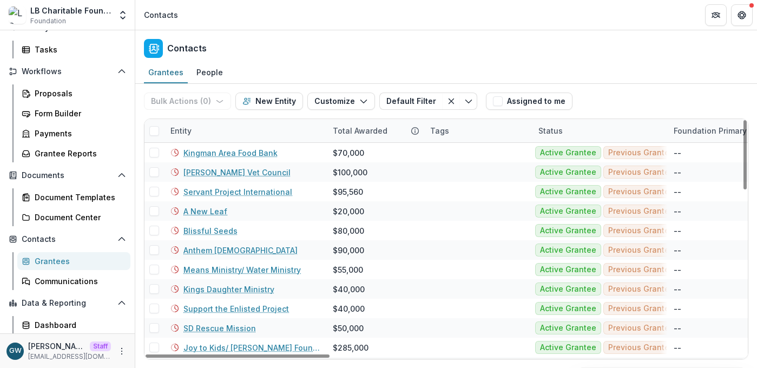
click at [211, 127] on div "Entity" at bounding box center [245, 130] width 162 height 23
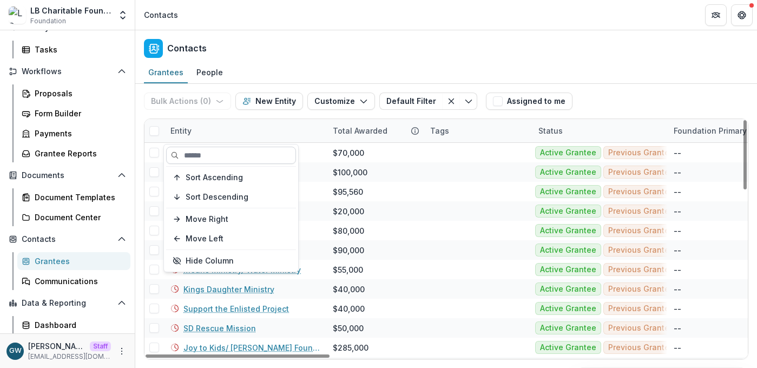
click at [208, 155] on input at bounding box center [231, 155] width 130 height 17
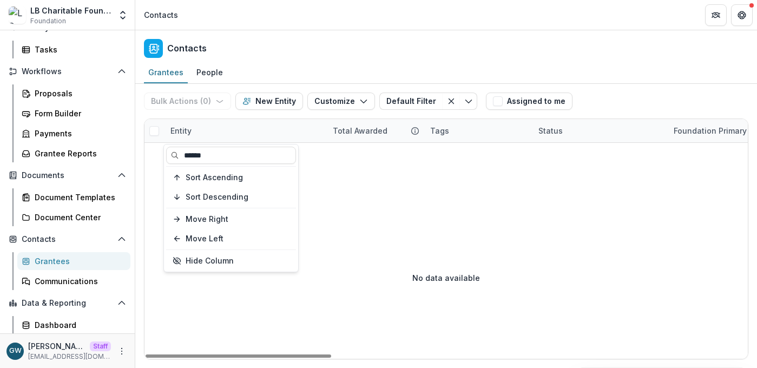
type input "******"
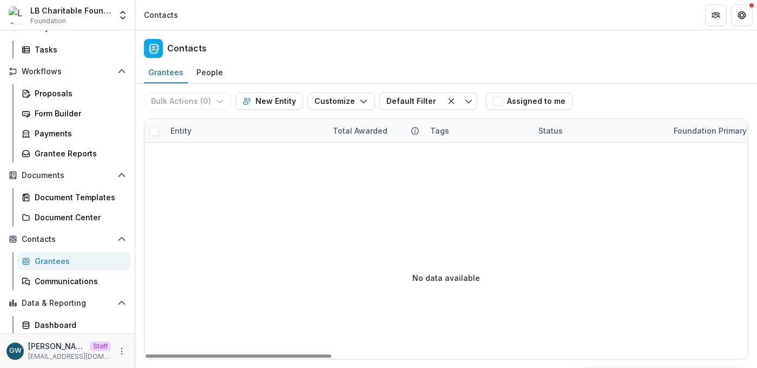
click at [659, 78] on div "Grantees People" at bounding box center [446, 73] width 622 height 22
click at [214, 134] on div "Entity" at bounding box center [245, 130] width 162 height 23
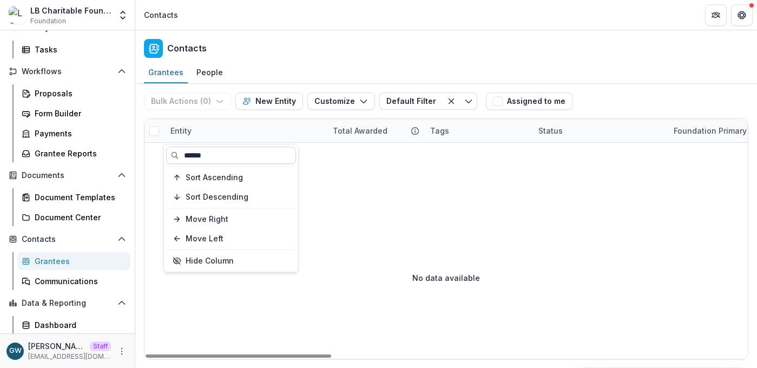
click at [213, 155] on input "******" at bounding box center [231, 155] width 130 height 17
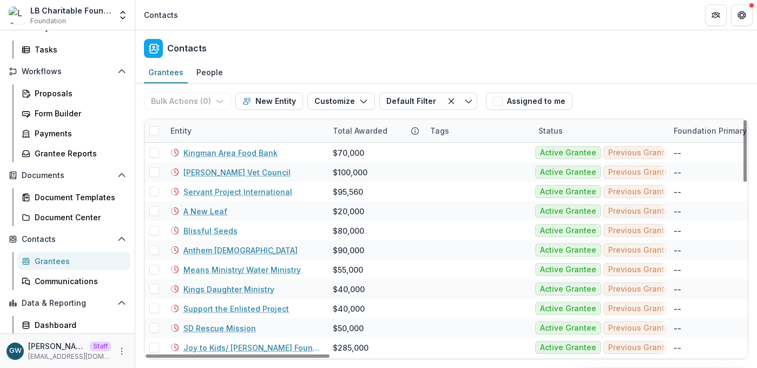
click at [703, 86] on div "Bulk Actions ( 0 ) Send Email Create Proposals Create Tasks New Entity Customiz…" at bounding box center [446, 101] width 604 height 35
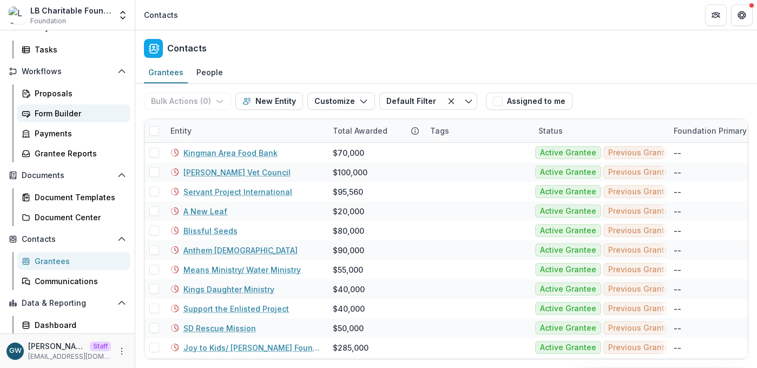
click at [70, 112] on div "Form Builder" at bounding box center [78, 113] width 87 height 11
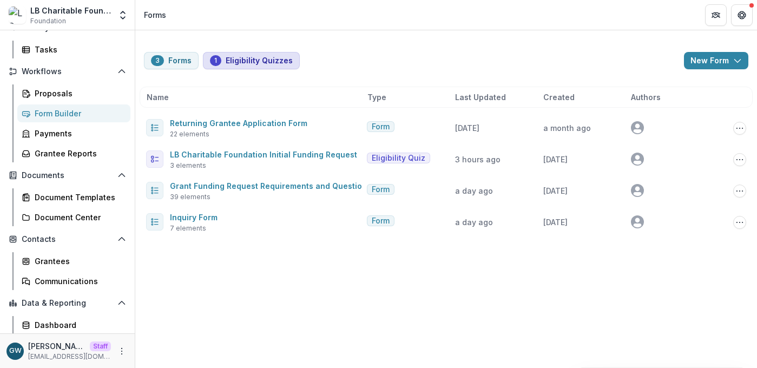
click at [254, 65] on button "1 Eligibility Quizzes" at bounding box center [251, 60] width 97 height 17
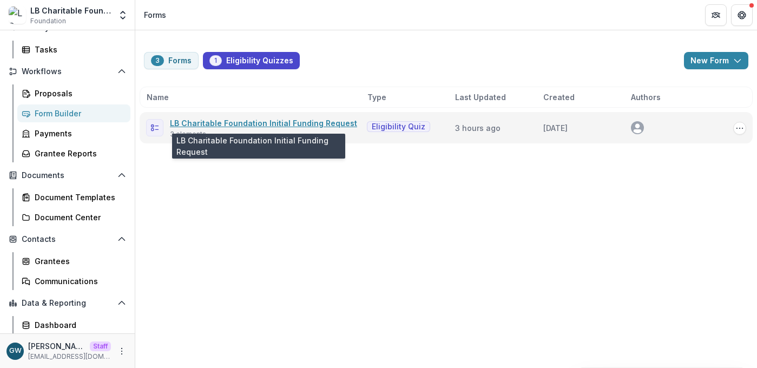
click at [262, 120] on link "LB Charitable Foundation Initial Funding Request" at bounding box center [263, 123] width 187 height 9
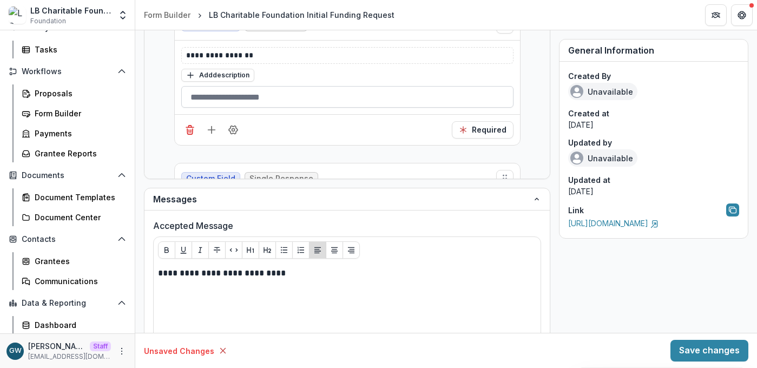
scroll to position [522, 0]
click at [549, 119] on div "**********" at bounding box center [446, 105] width 604 height 1177
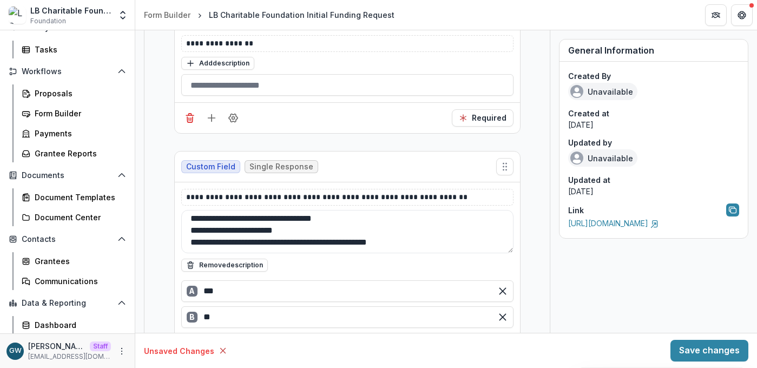
scroll to position [267, 0]
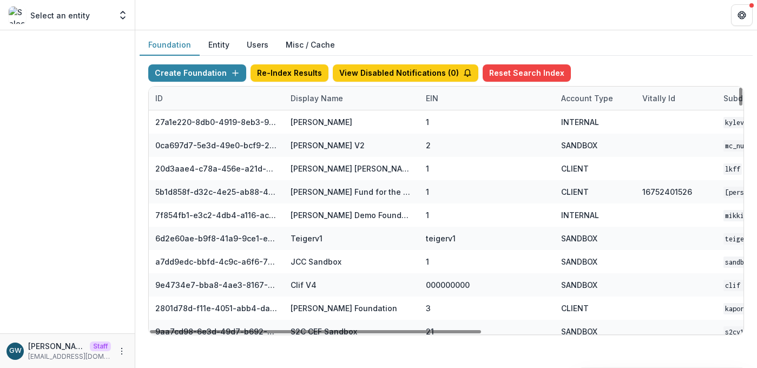
click at [219, 48] on button "Entity" at bounding box center [219, 45] width 38 height 21
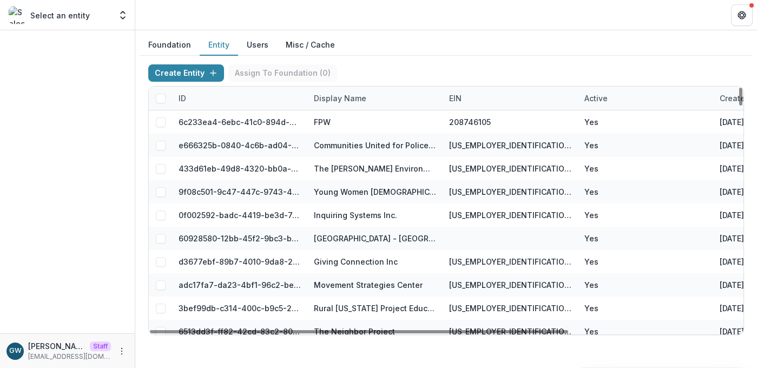
click at [366, 95] on div "Display Name" at bounding box center [339, 98] width 65 height 11
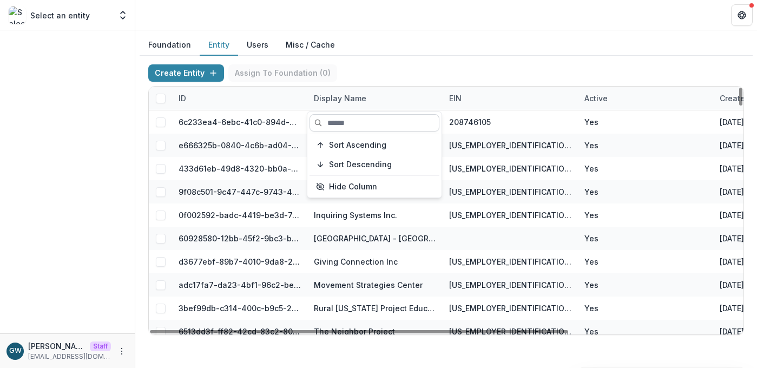
click at [356, 120] on input at bounding box center [375, 122] width 130 height 17
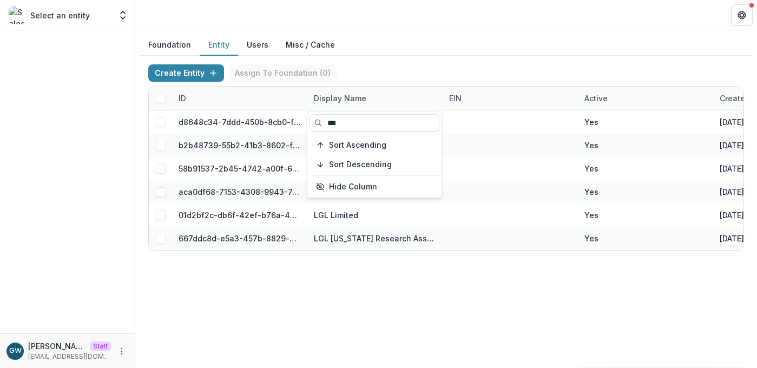
type input "***"
click at [530, 68] on div "Create Entity Assign To Foundation ( 0 )" at bounding box center [446, 75] width 596 height 22
click at [246, 52] on button "Users" at bounding box center [257, 45] width 39 height 21
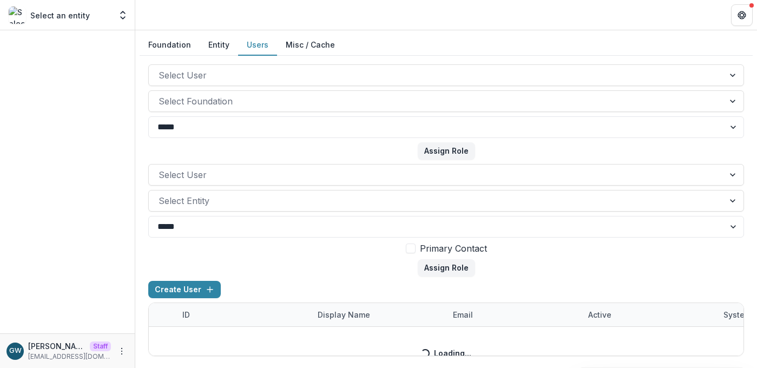
click at [251, 47] on button "Users" at bounding box center [257, 45] width 39 height 21
click at [470, 313] on div "Create User ID Display Name email Active System Role Created on Foundation Role…" at bounding box center [446, 317] width 596 height 75
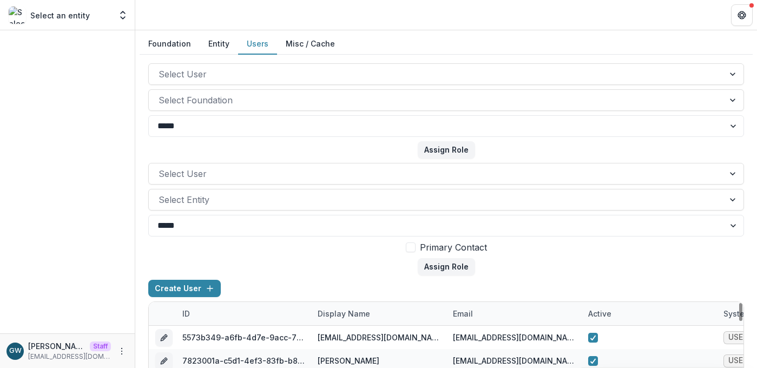
click at [484, 314] on div "email" at bounding box center [513, 313] width 135 height 23
click at [485, 226] on input at bounding box center [514, 224] width 130 height 17
paste input "**********"
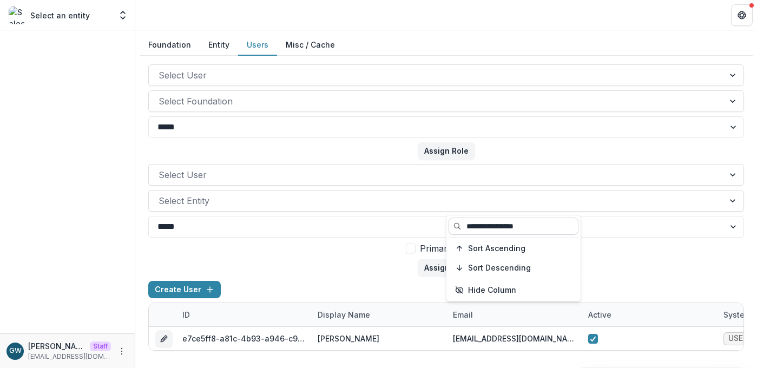
scroll to position [0, 0]
type input "**********"
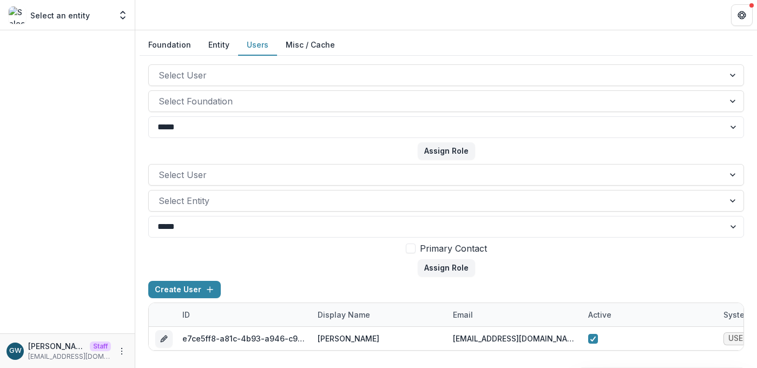
click at [610, 256] on form "Select User Select Entity ***** **** Primary Contact Assign Role" at bounding box center [446, 220] width 596 height 113
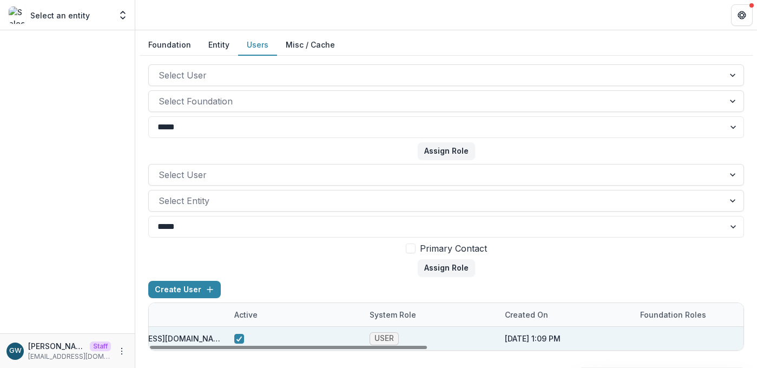
scroll to position [0, 677]
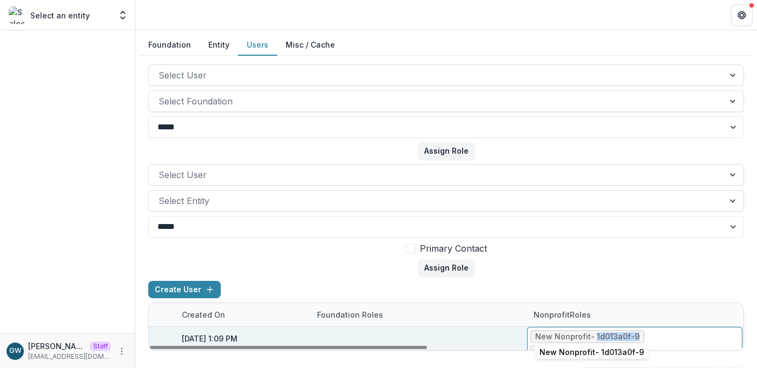
drag, startPoint x: 596, startPoint y: 335, endPoint x: 635, endPoint y: 334, distance: 39.5
click at [635, 334] on div "New Nonprofit - 1d013a0f-9" at bounding box center [587, 336] width 104 height 9
copy div "1d013a0f-9"
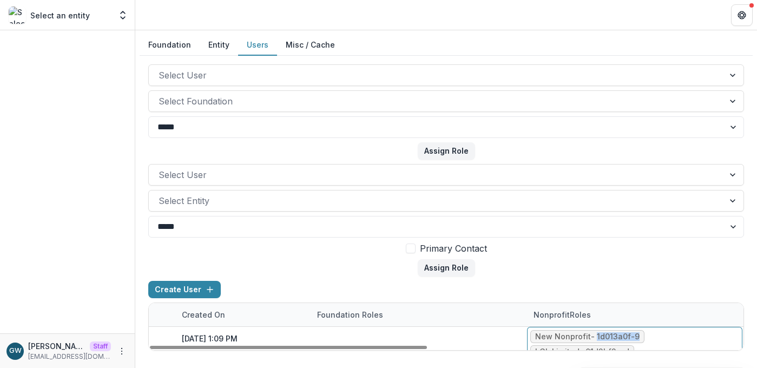
click at [220, 44] on button "Entity" at bounding box center [219, 45] width 38 height 21
click at [215, 44] on button "Entity" at bounding box center [219, 45] width 38 height 21
click at [232, 32] on div "**********" at bounding box center [446, 196] width 622 height 333
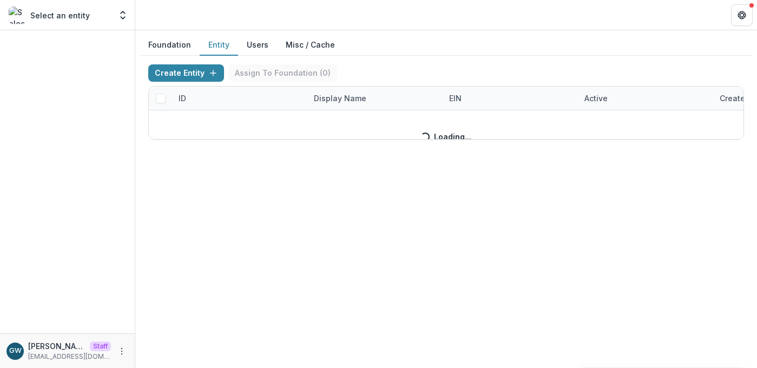
click at [348, 100] on div "Create Entity Assign To Foundation ( 0 ) ID Display Name EIN Active Created on …" at bounding box center [446, 101] width 596 height 75
click at [198, 93] on div "Create Entity Assign To Foundation ( 0 ) ID Display Name EIN Active Created on …" at bounding box center [446, 101] width 596 height 75
click at [193, 97] on div "Create Entity Assign To Foundation ( 0 ) ID Display Name EIN Active Created on …" at bounding box center [446, 101] width 596 height 75
click at [186, 99] on div "Create Entity Assign To Foundation ( 0 ) ID Display Name EIN Active Created on …" at bounding box center [446, 101] width 596 height 75
click at [188, 98] on div "Create Entity Assign To Foundation ( 0 ) ID Display Name EIN Active Created on …" at bounding box center [446, 101] width 596 height 75
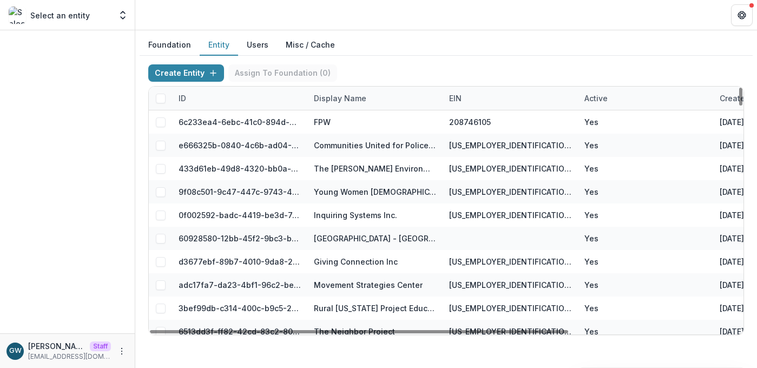
click at [188, 99] on div "ID" at bounding box center [182, 98] width 21 height 11
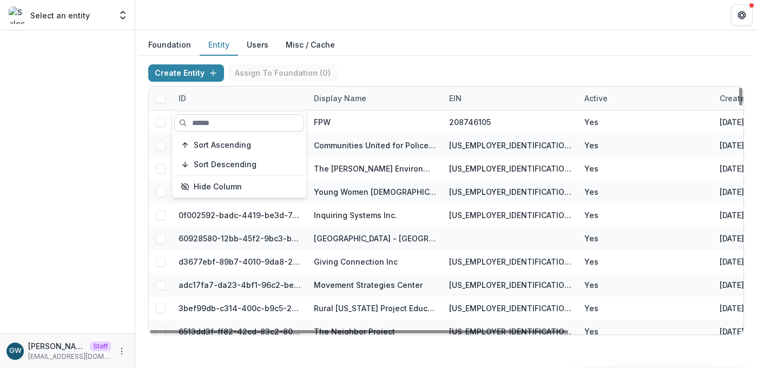
drag, startPoint x: 198, startPoint y: 122, endPoint x: 208, endPoint y: 124, distance: 10.0
click at [198, 122] on input at bounding box center [239, 122] width 130 height 17
paste input "**********"
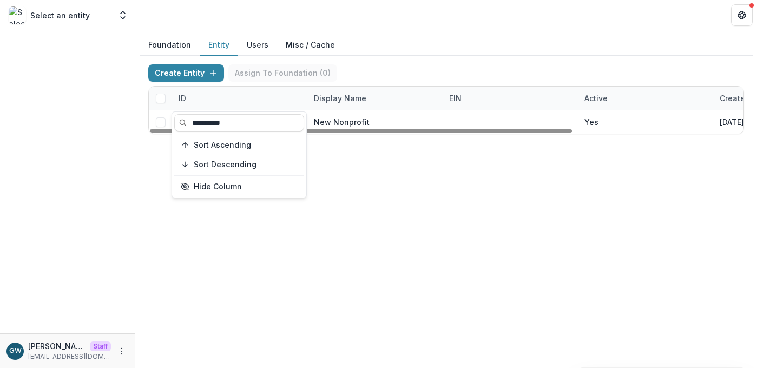
type input "**********"
click at [397, 63] on div "Create Entity Assign To Foundation ( 0 ) ID Display Name EIN Active Created on …" at bounding box center [446, 99] width 613 height 87
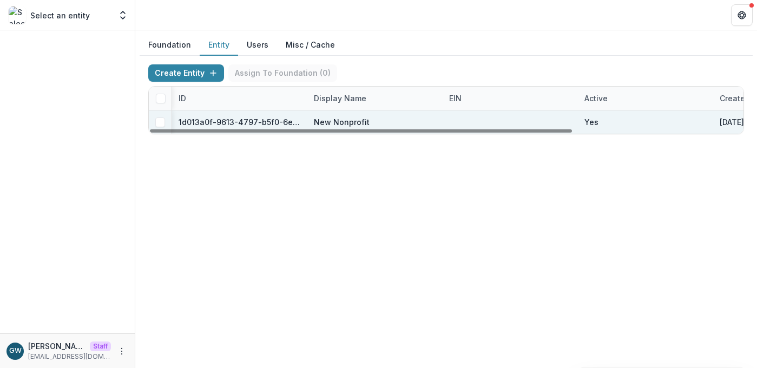
scroll to position [0, 240]
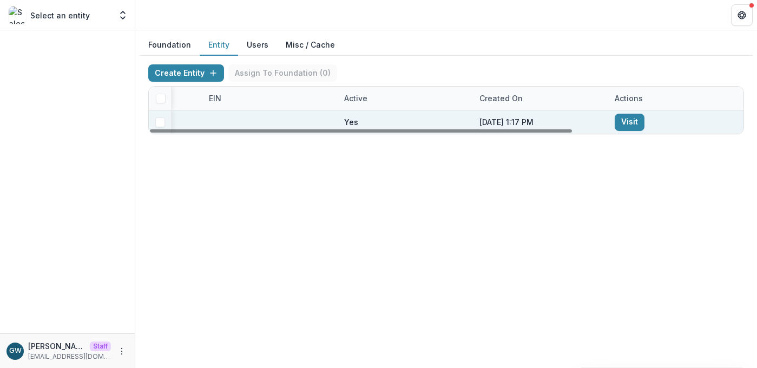
click at [641, 122] on link "Visit" at bounding box center [630, 122] width 30 height 17
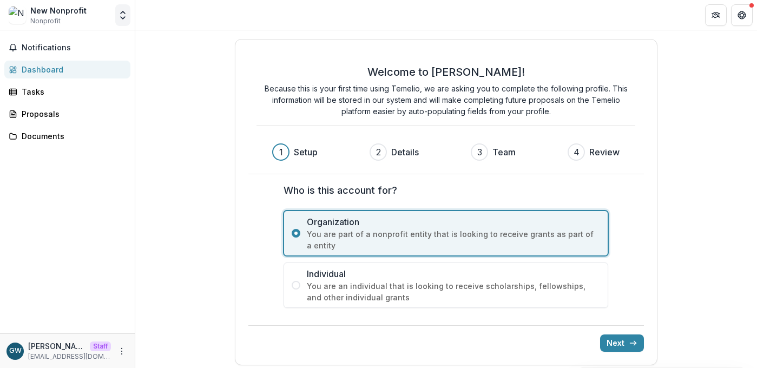
click at [121, 17] on polyline "Open entity switcher" at bounding box center [123, 18] width 4 height 2
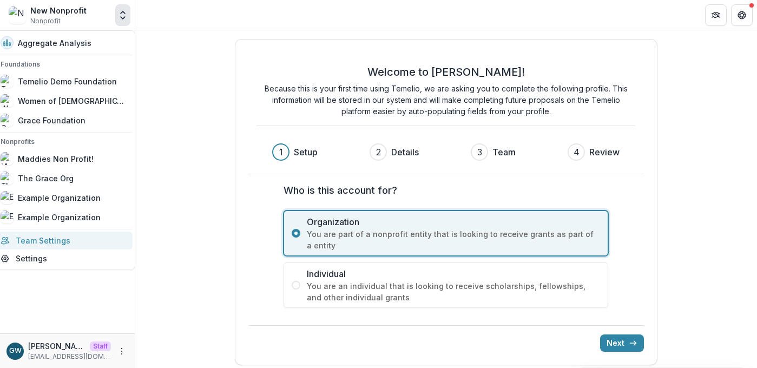
click at [65, 240] on link "Team Settings" at bounding box center [63, 241] width 139 height 18
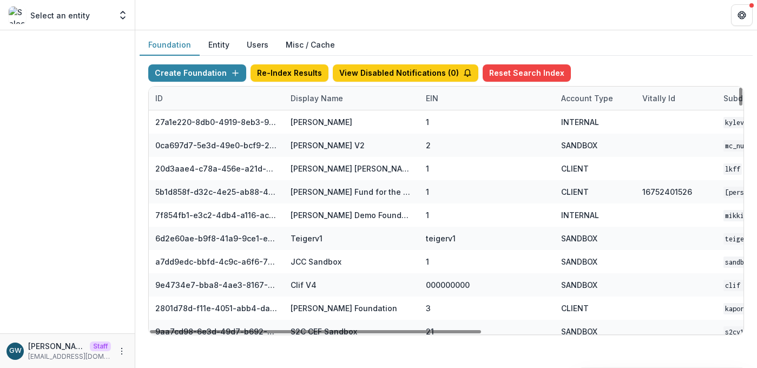
click at [224, 42] on button "Entity" at bounding box center [219, 45] width 38 height 21
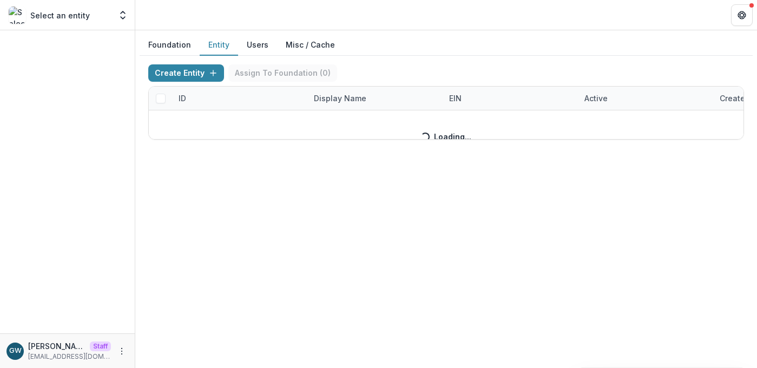
click at [203, 101] on div "Create Entity Assign To Foundation ( 0 ) ID Display Name EIN Active Created on …" at bounding box center [446, 101] width 596 height 75
click at [208, 98] on div "Create Entity Assign To Foundation ( 0 ) ID Display Name EIN Active Created on …" at bounding box center [446, 101] width 596 height 75
click at [187, 97] on div "Create Entity Assign To Foundation ( 0 ) ID Display Name EIN Active Created on …" at bounding box center [446, 101] width 596 height 75
click at [190, 97] on div "ID" at bounding box center [182, 98] width 21 height 11
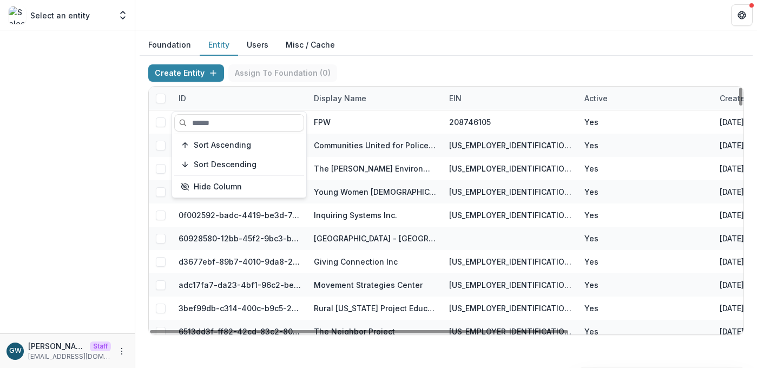
click at [190, 97] on div "ID" at bounding box center [182, 98] width 21 height 11
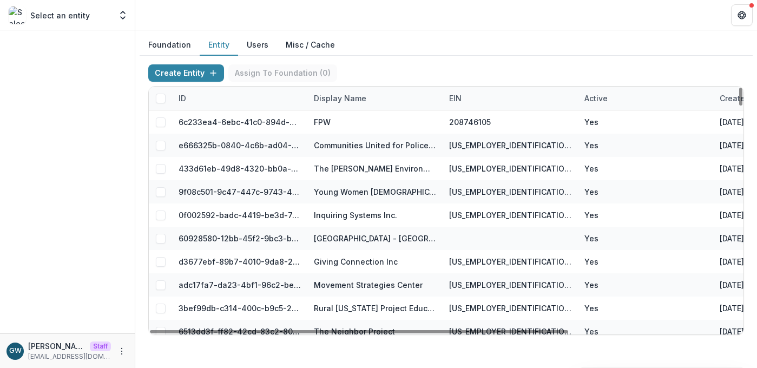
click at [190, 98] on div "ID" at bounding box center [182, 98] width 21 height 11
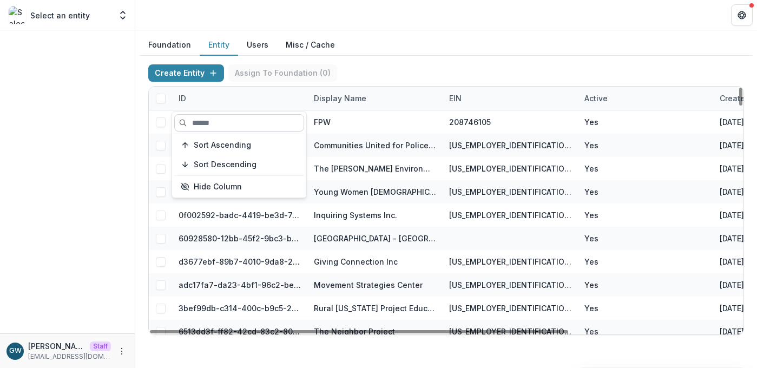
click at [198, 119] on input at bounding box center [239, 122] width 130 height 17
paste input "**********"
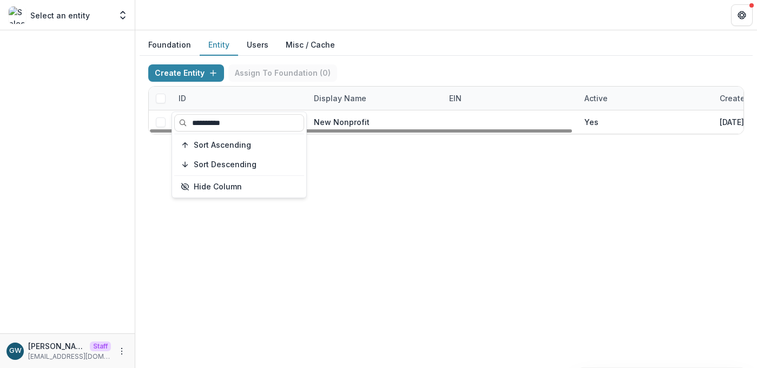
type input "**********"
click at [423, 54] on div "Foundation Entity Users Misc / Cache" at bounding box center [446, 45] width 613 height 21
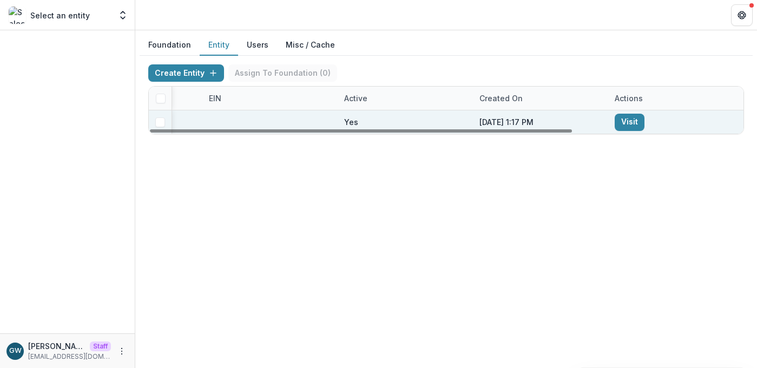
scroll to position [0, 238]
click at [626, 117] on link "Visit" at bounding box center [632, 122] width 30 height 17
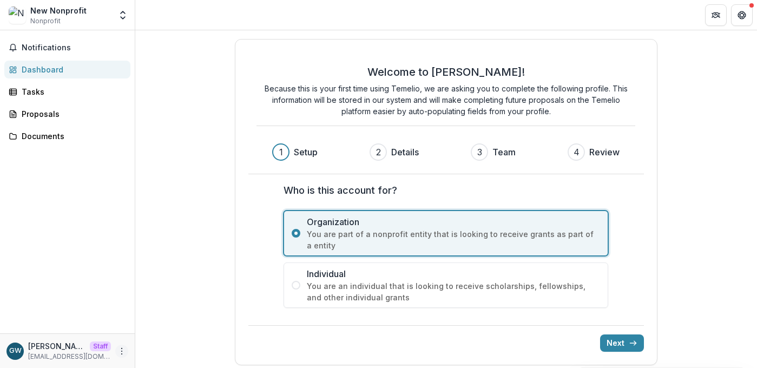
click at [123, 351] on icon "More" at bounding box center [121, 351] width 9 height 9
click at [176, 330] on link "Settings" at bounding box center [193, 328] width 116 height 18
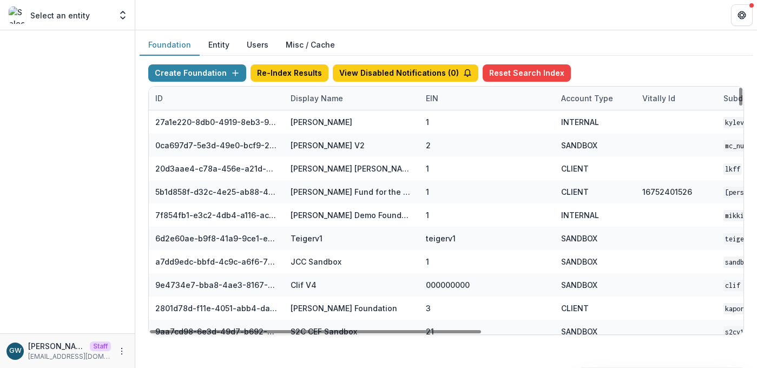
click at [189, 96] on div "ID" at bounding box center [216, 98] width 135 height 23
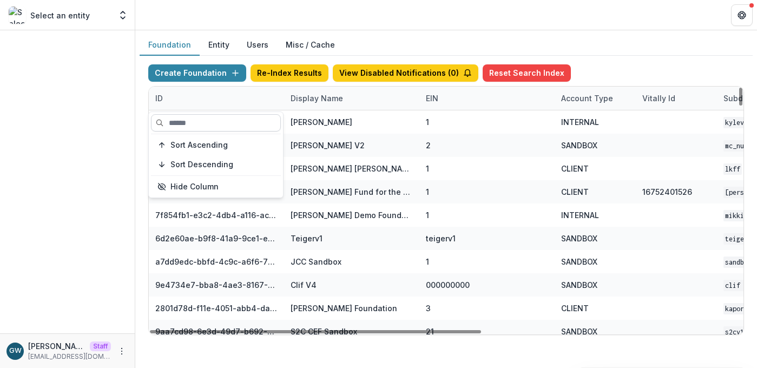
click at [196, 122] on input at bounding box center [216, 122] width 130 height 17
paste input "**********"
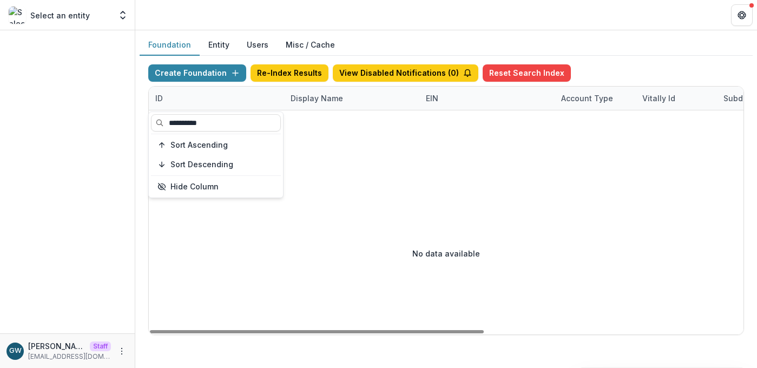
type input "**********"
click at [620, 42] on div "Foundation Entity Users Misc / Cache" at bounding box center [446, 45] width 613 height 21
click at [213, 97] on div "ID" at bounding box center [216, 98] width 135 height 23
click at [207, 127] on input "**********" at bounding box center [216, 122] width 130 height 17
click at [218, 37] on button "Entity" at bounding box center [219, 45] width 38 height 21
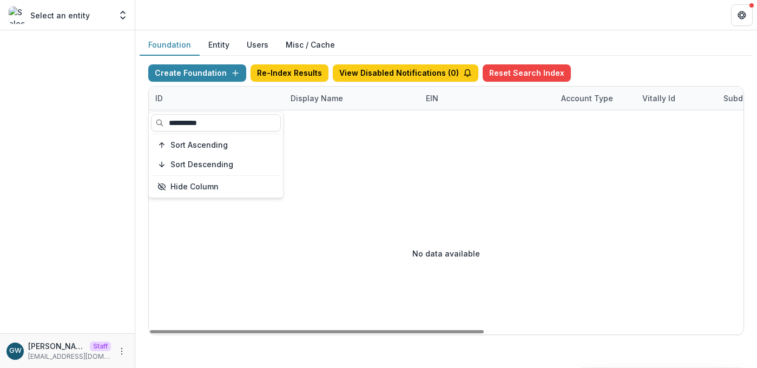
click at [217, 47] on button "Entity" at bounding box center [219, 45] width 38 height 21
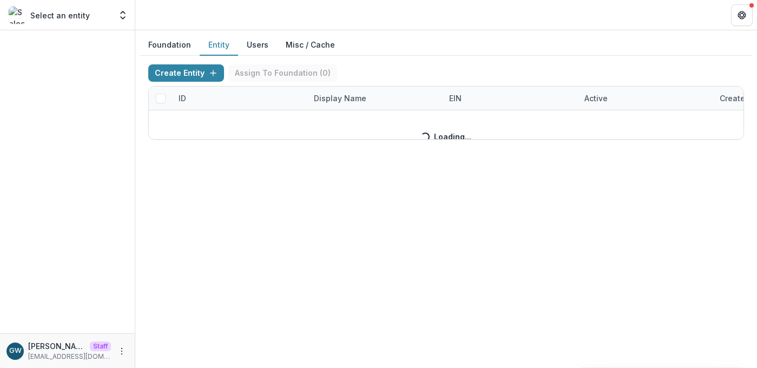
click at [200, 98] on div "Create Entity Assign To Foundation ( 0 ) ID Display Name EIN Active Created on …" at bounding box center [446, 101] width 596 height 75
click at [200, 99] on div "Create Entity Assign To Foundation ( 0 ) ID Display Name EIN Active Created on …" at bounding box center [446, 101] width 596 height 75
click at [267, 42] on button "Users" at bounding box center [257, 45] width 39 height 21
click at [254, 47] on button "Users" at bounding box center [257, 45] width 39 height 21
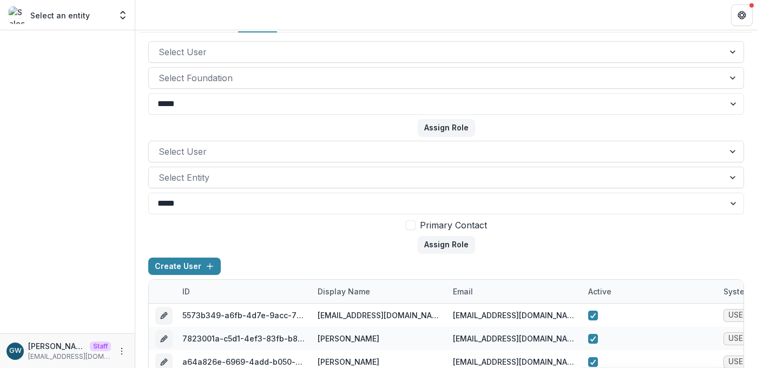
scroll to position [156, 0]
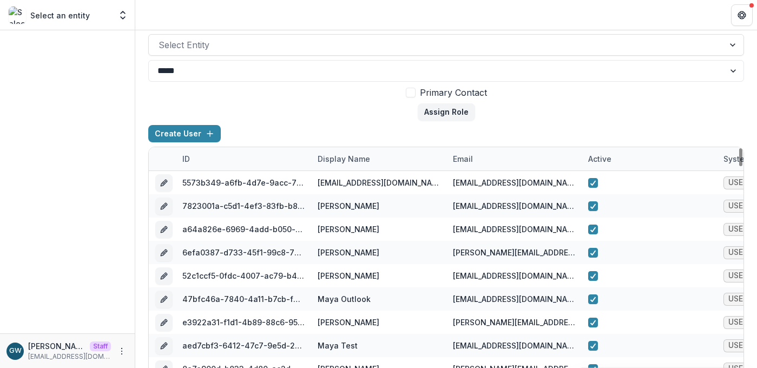
click at [470, 160] on div "email" at bounding box center [462, 158] width 33 height 11
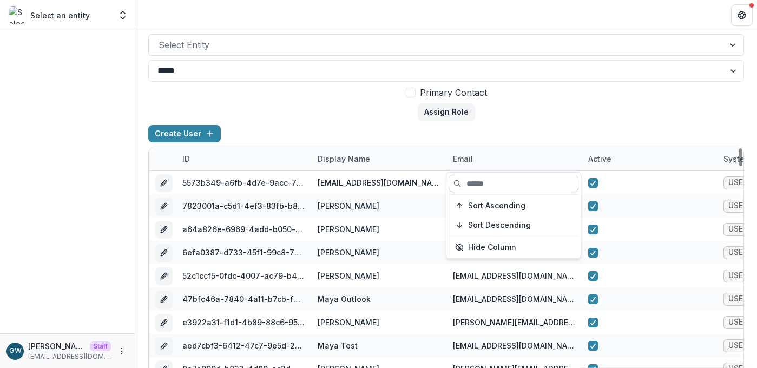
click at [471, 181] on input at bounding box center [514, 183] width 130 height 17
paste input "**********"
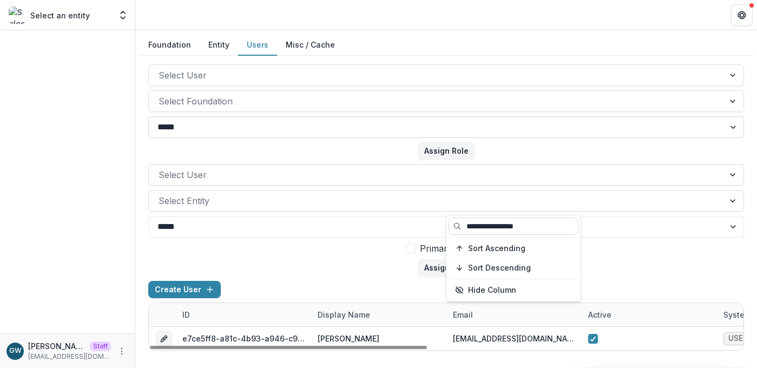
scroll to position [0, 0]
type input "**********"
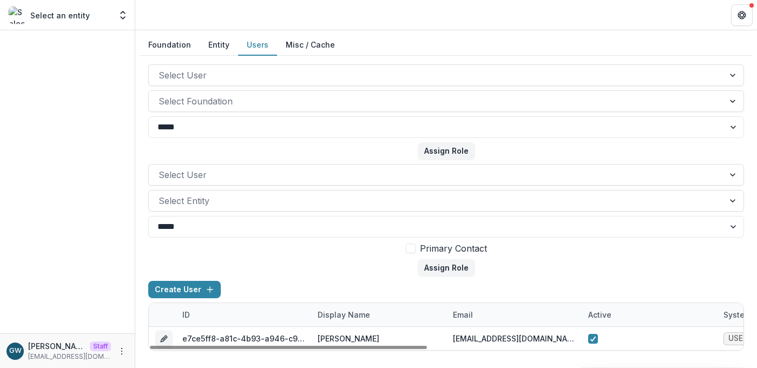
click at [654, 275] on form "Select User Select Entity ***** **** Primary Contact Assign Role" at bounding box center [446, 220] width 596 height 113
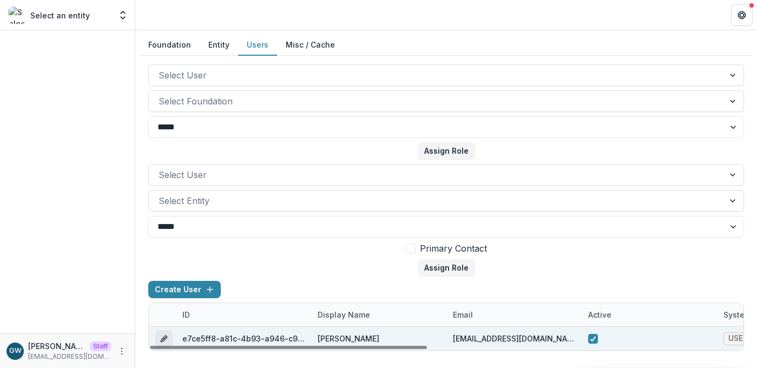
click at [165, 337] on icon "edit" at bounding box center [165, 336] width 3 height 3
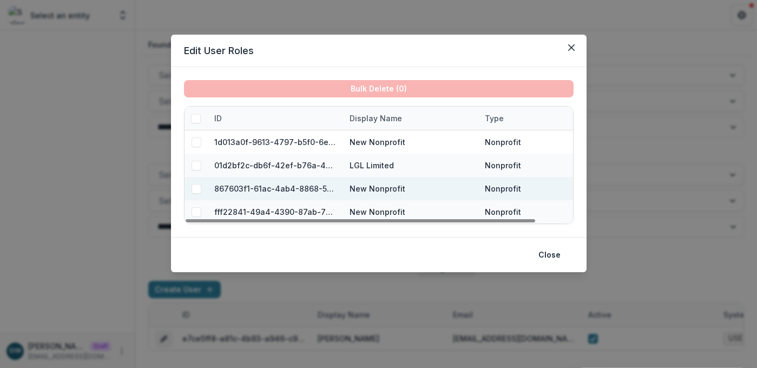
click at [198, 189] on span at bounding box center [196, 189] width 10 height 10
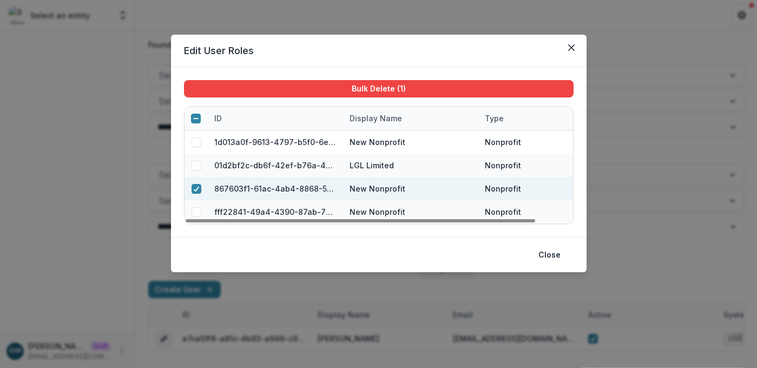
drag, startPoint x: 195, startPoint y: 208, endPoint x: 199, endPoint y: 182, distance: 26.8
click at [195, 208] on span at bounding box center [196, 212] width 10 height 10
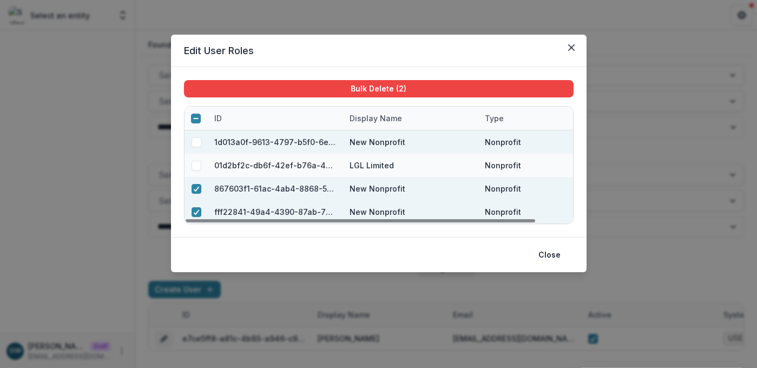
click at [199, 141] on span at bounding box center [196, 142] width 10 height 10
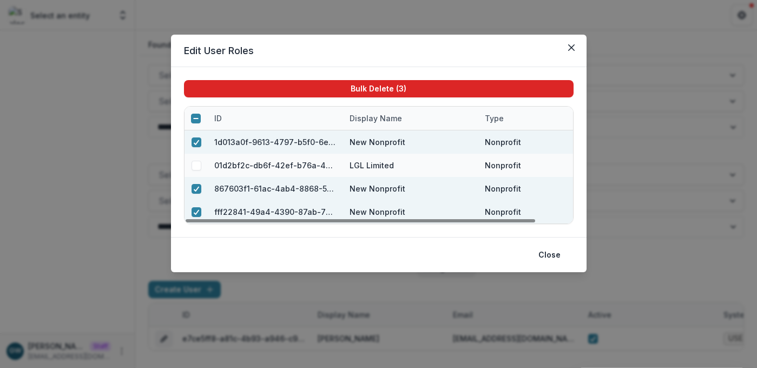
click at [361, 83] on button "Bulk Delete ( 3 )" at bounding box center [379, 88] width 390 height 17
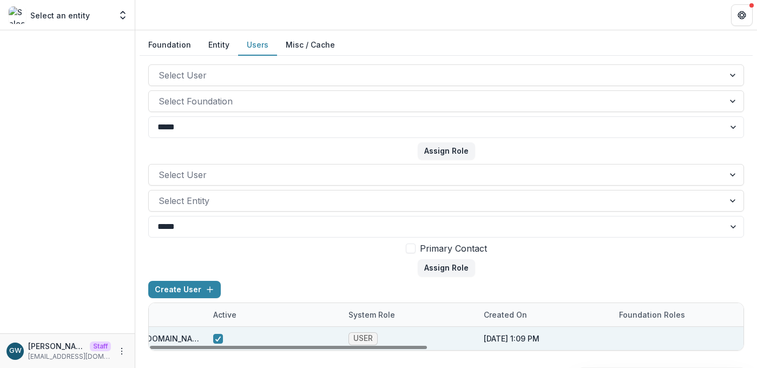
scroll to position [0, 677]
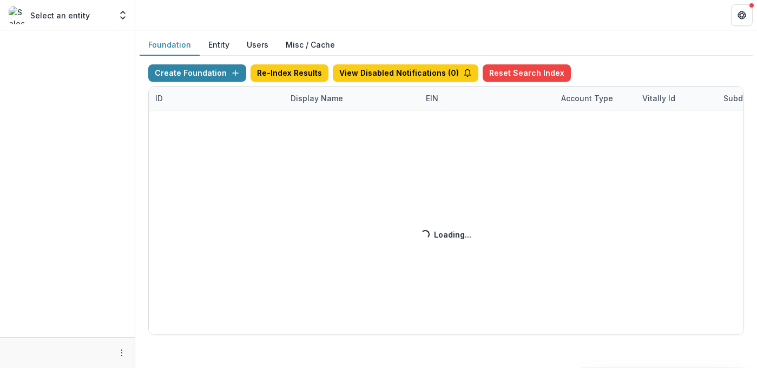
click at [300, 90] on div "Create Foundation Re-Index Results View Disabled Notifications ( 0 ) Reset Sear…" at bounding box center [446, 199] width 596 height 271
click at [314, 98] on div "Create Foundation Re-Index Results View Disabled Notifications ( 0 ) Reset Sear…" at bounding box center [446, 199] width 596 height 271
click at [326, 101] on div "Create Foundation Re-Index Results View Disabled Notifications ( 0 ) Reset Sear…" at bounding box center [446, 199] width 596 height 271
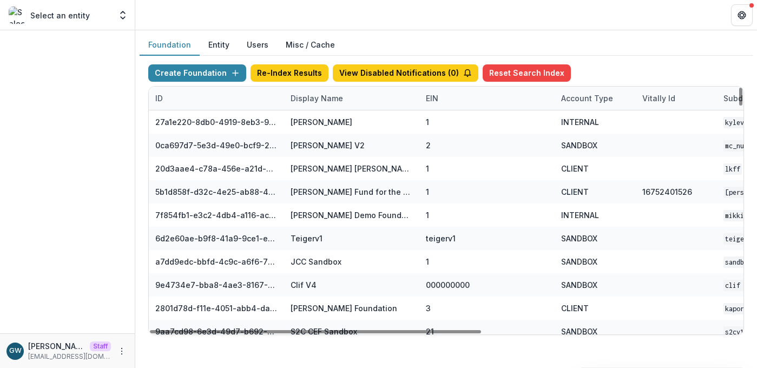
click at [326, 101] on div "Display Name" at bounding box center [316, 98] width 65 height 11
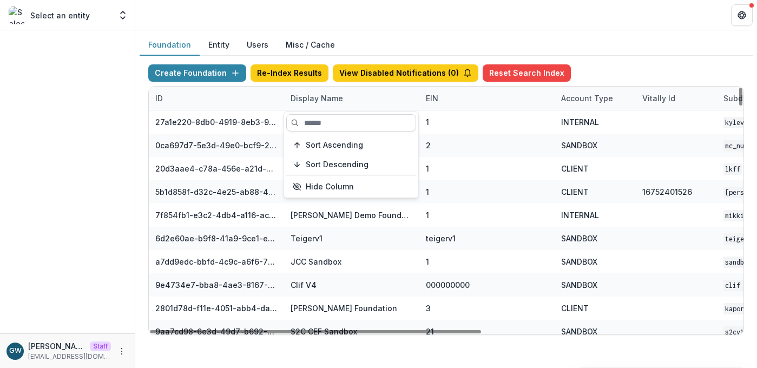
click at [325, 126] on input at bounding box center [351, 122] width 130 height 17
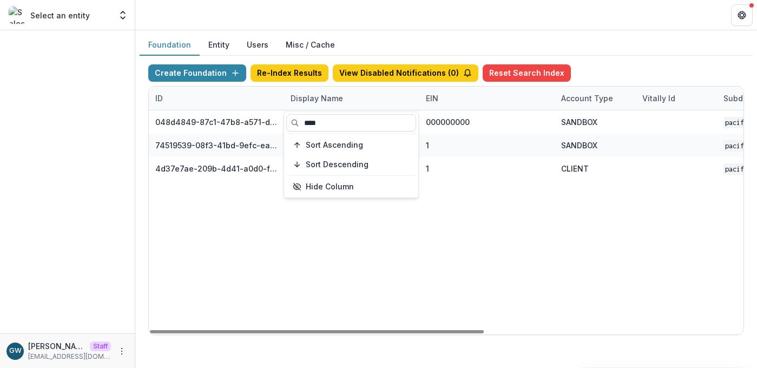
type input "****"
click at [657, 40] on div "Foundation Entity Users Misc / Cache" at bounding box center [446, 45] width 613 height 21
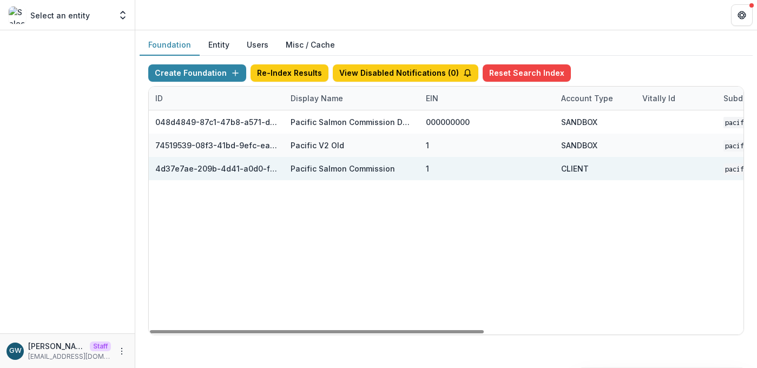
scroll to position [0, 460]
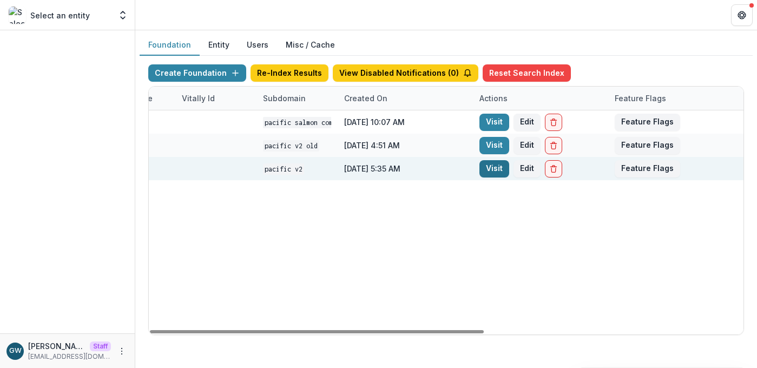
click at [489, 166] on link "Visit" at bounding box center [494, 168] width 30 height 17
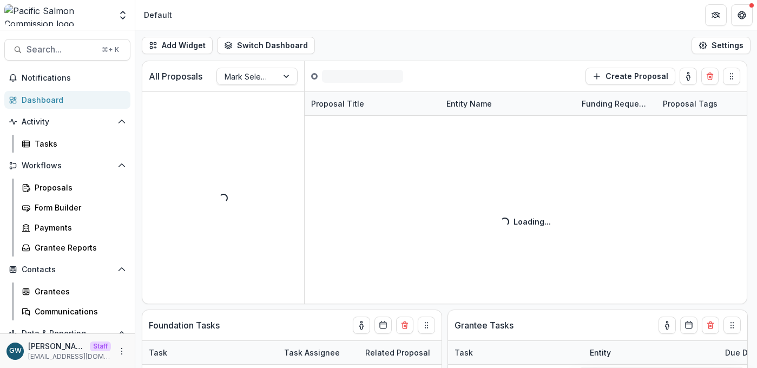
scroll to position [51, 0]
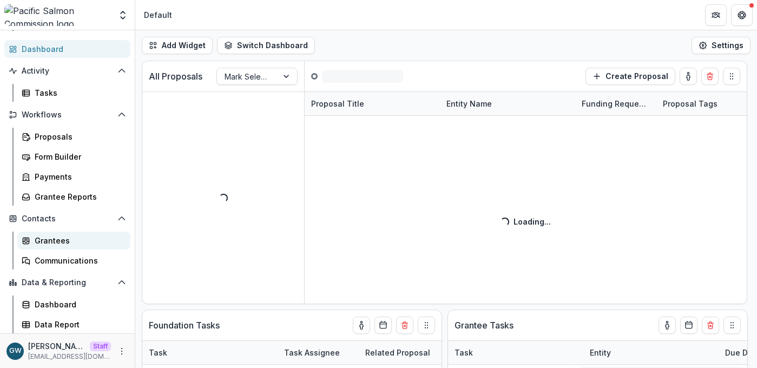
click at [55, 241] on div "Grantees" at bounding box center [78, 240] width 87 height 11
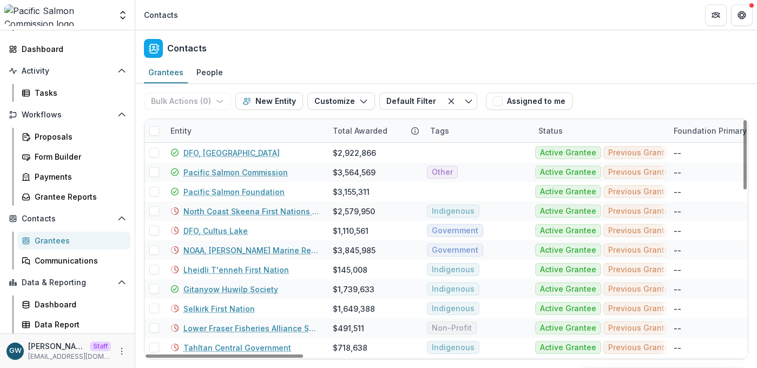
click at [208, 132] on div "Entity" at bounding box center [245, 130] width 162 height 23
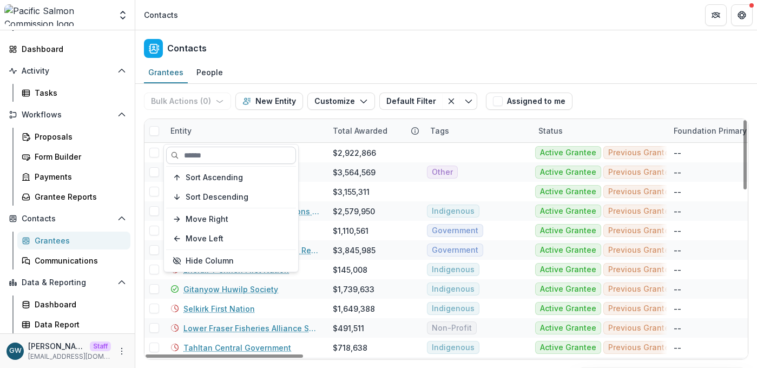
click at [205, 153] on input at bounding box center [231, 155] width 130 height 17
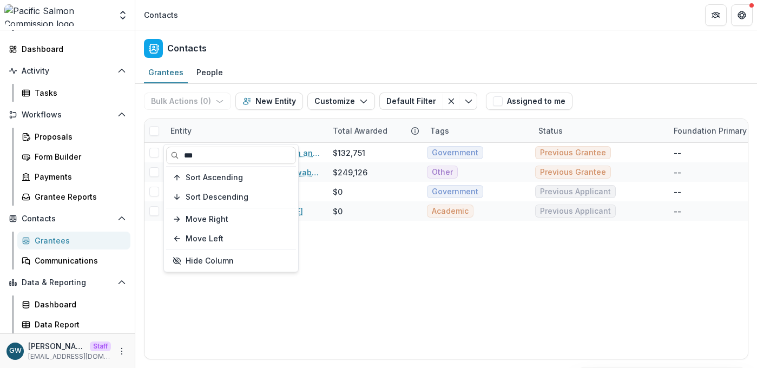
type input "***"
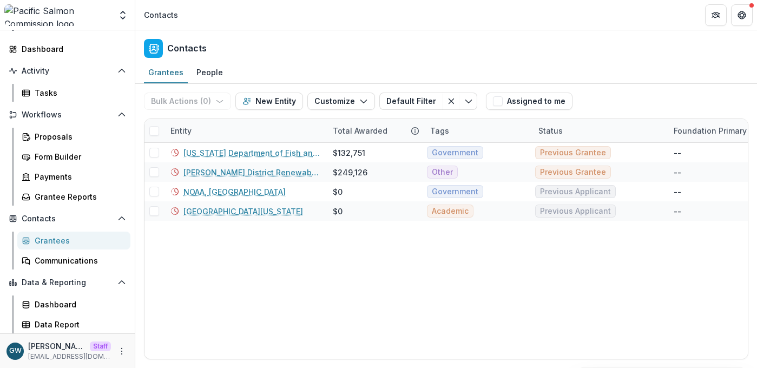
click at [655, 82] on div "Grantees People" at bounding box center [446, 73] width 622 height 22
click at [199, 131] on div "Entity" at bounding box center [245, 130] width 162 height 23
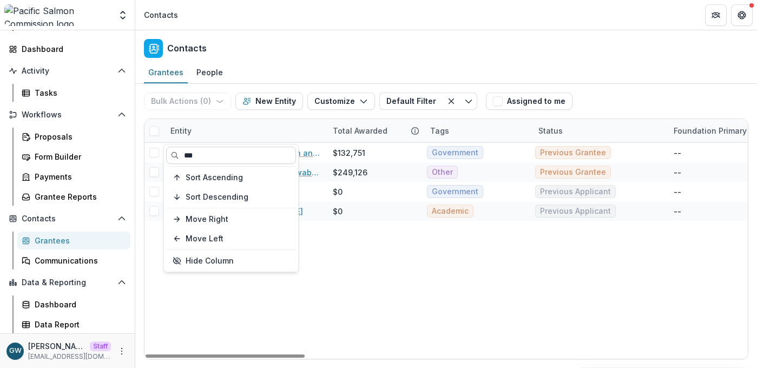
click at [200, 151] on input "***" at bounding box center [231, 155] width 130 height 17
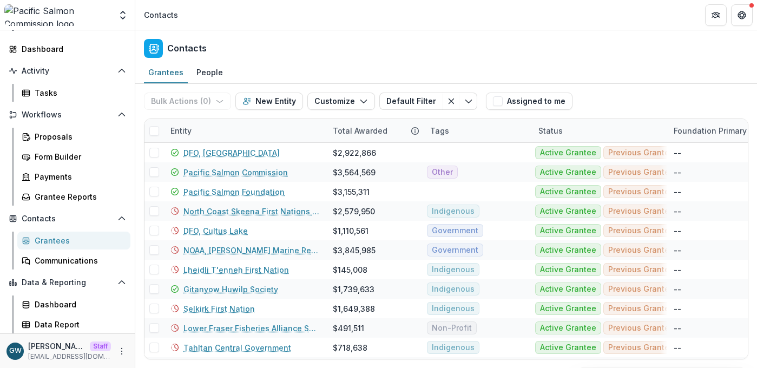
click at [558, 42] on div "Contacts" at bounding box center [446, 46] width 622 height 32
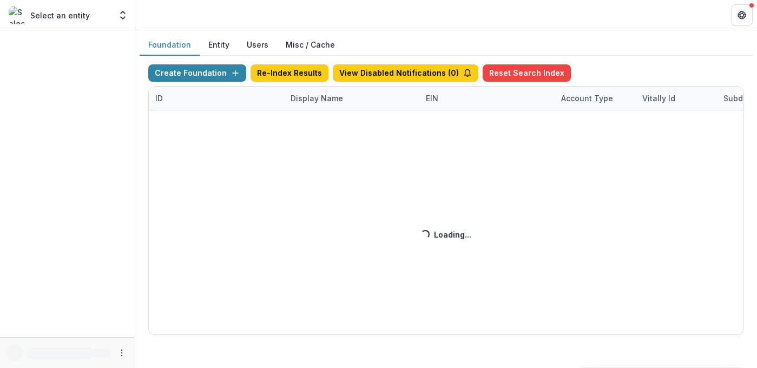
click at [332, 99] on div "Create Foundation Re-Index Results View Disabled Notifications ( 0 ) Reset Sear…" at bounding box center [446, 199] width 596 height 271
click at [320, 101] on div "Create Foundation Re-Index Results View Disabled Notifications ( 0 ) Reset Sear…" at bounding box center [446, 199] width 596 height 271
click at [321, 98] on div "Display Name" at bounding box center [316, 98] width 65 height 11
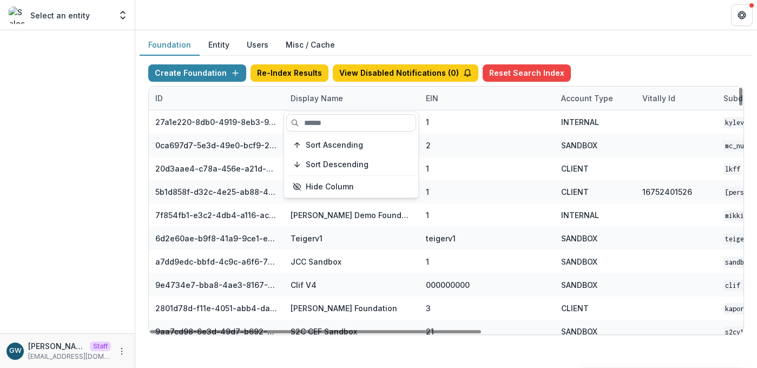
drag, startPoint x: 322, startPoint y: 119, endPoint x: 444, endPoint y: 106, distance: 122.4
click at [322, 119] on input at bounding box center [351, 122] width 130 height 17
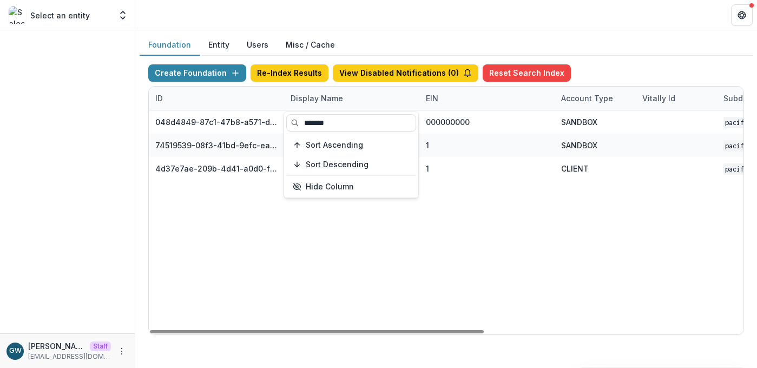
type input "*******"
click at [644, 42] on div "Foundation Entity Users Misc / Cache" at bounding box center [446, 45] width 613 height 21
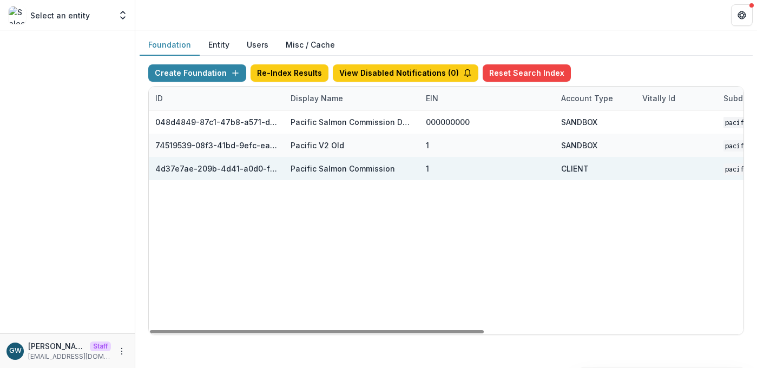
scroll to position [0, 460]
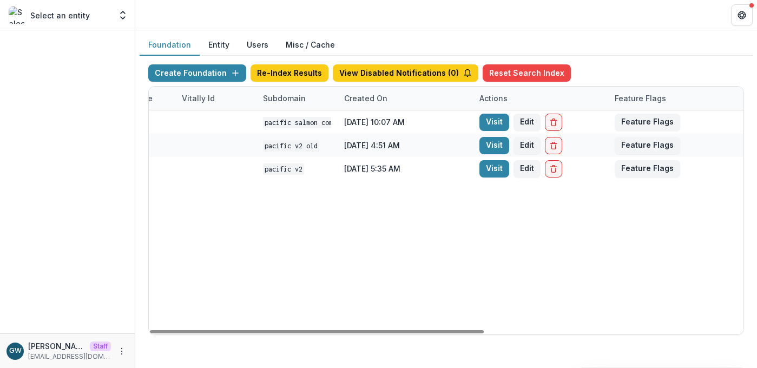
drag, startPoint x: 502, startPoint y: 166, endPoint x: 450, endPoint y: 180, distance: 53.8
click at [502, 166] on link "Visit" at bounding box center [494, 168] width 30 height 17
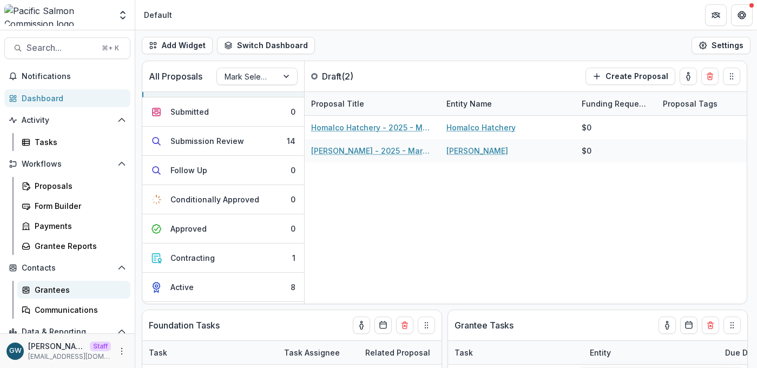
scroll to position [2, 0]
click at [63, 285] on div "Grantees" at bounding box center [78, 289] width 87 height 11
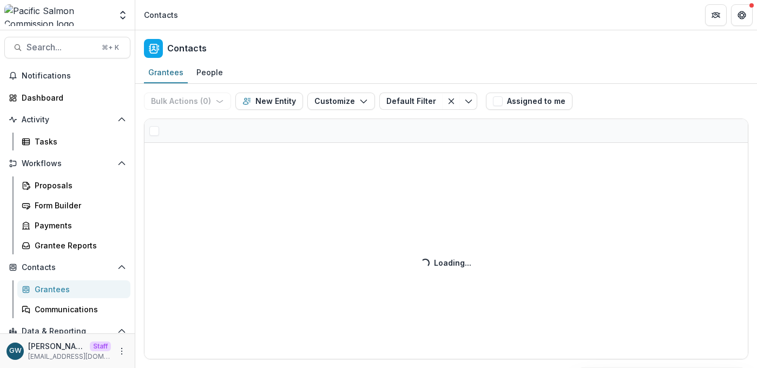
click at [212, 132] on div "Bulk Actions ( 0 ) Send Email Create Proposals Create Tasks New Entity Customiz…" at bounding box center [446, 226] width 622 height 284
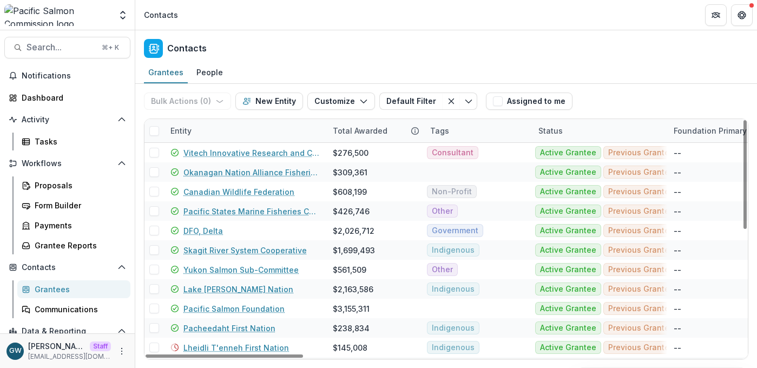
click at [190, 132] on div "Entity" at bounding box center [181, 130] width 34 height 11
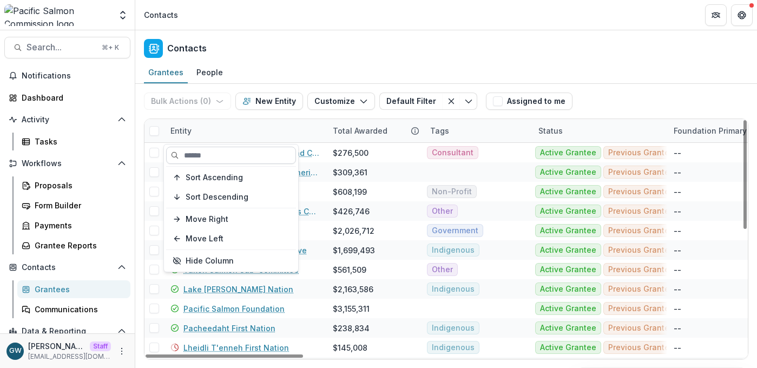
click at [210, 153] on input at bounding box center [231, 155] width 130 height 17
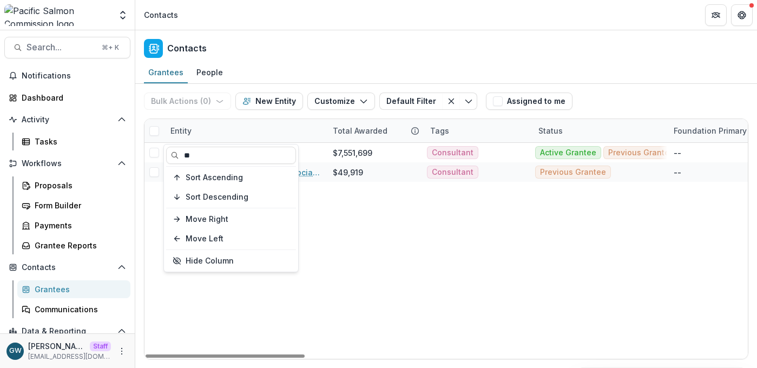
type input "**"
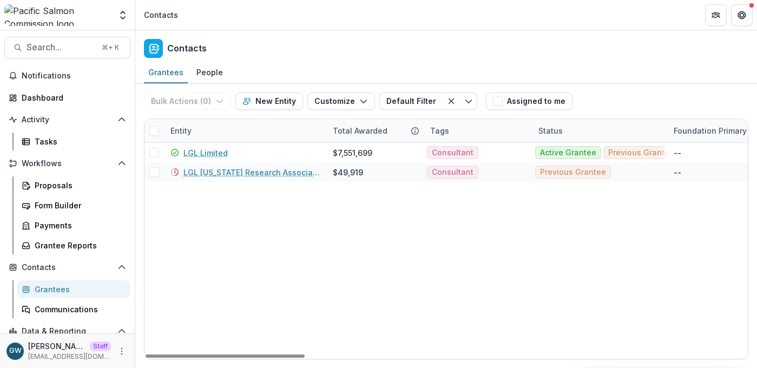
click at [661, 83] on div "Grantees People" at bounding box center [446, 73] width 622 height 22
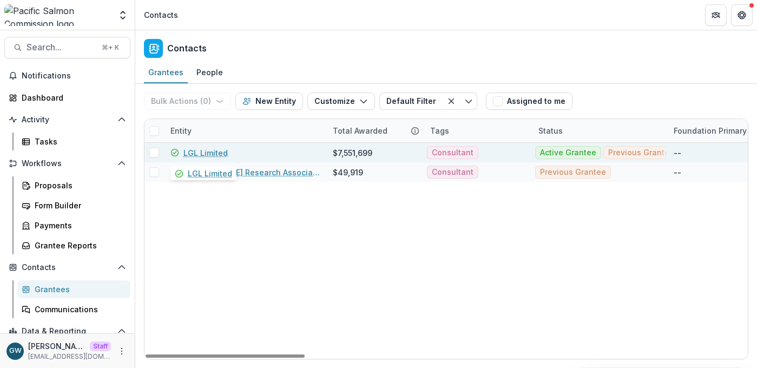
click at [212, 152] on link "LGL Limited" at bounding box center [205, 152] width 44 height 11
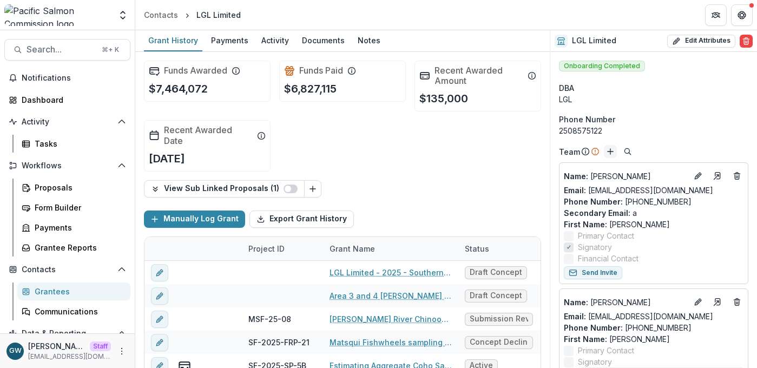
click at [610, 153] on icon "Add" at bounding box center [610, 151] width 9 height 9
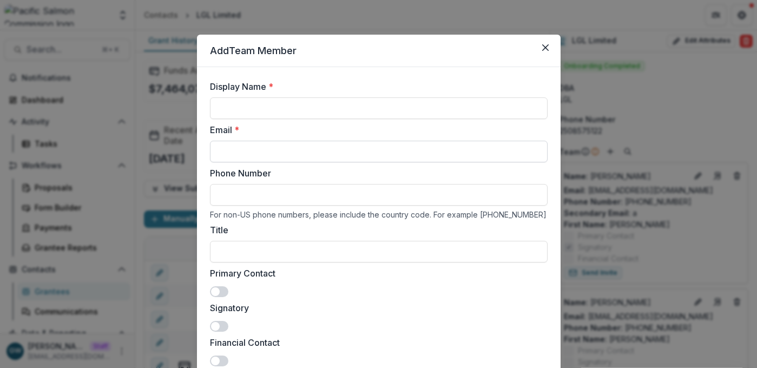
click at [272, 154] on input "Email *" at bounding box center [379, 152] width 338 height 22
paste input "**********"
type input "**********"
click at [264, 111] on input "Display Name *" at bounding box center [379, 108] width 338 height 22
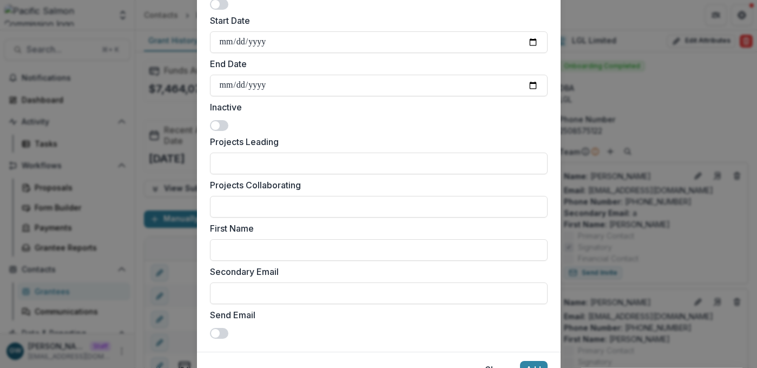
scroll to position [410, 0]
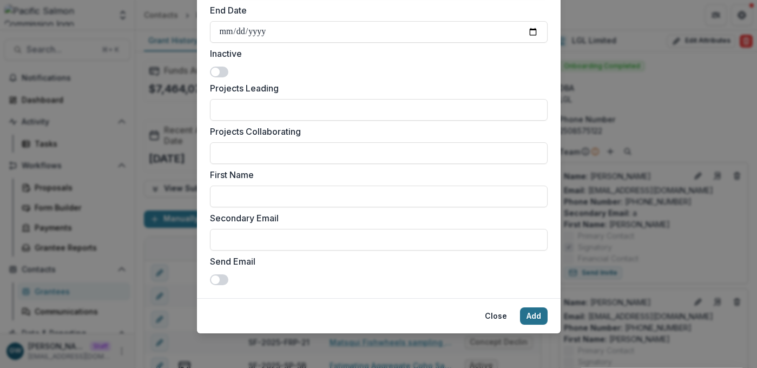
type input "**********"
click at [537, 310] on button "Add" at bounding box center [534, 315] width 28 height 17
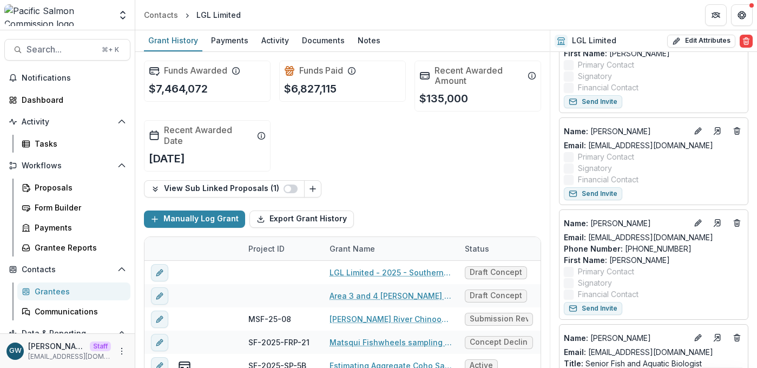
scroll to position [528, 0]
click at [605, 192] on button "Send Invite" at bounding box center [593, 192] width 58 height 13
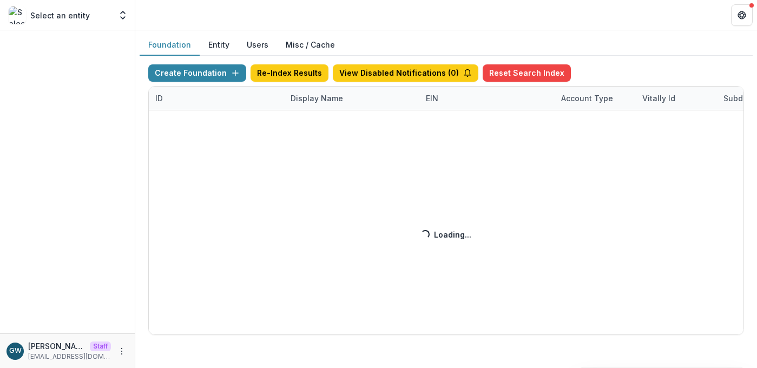
click at [318, 101] on div "Create Foundation Re-Index Results View Disabled Notifications ( 0 ) Reset Sear…" at bounding box center [446, 199] width 596 height 271
click at [329, 99] on div "Create Foundation Re-Index Results View Disabled Notifications ( 0 ) Reset Sear…" at bounding box center [446, 199] width 596 height 271
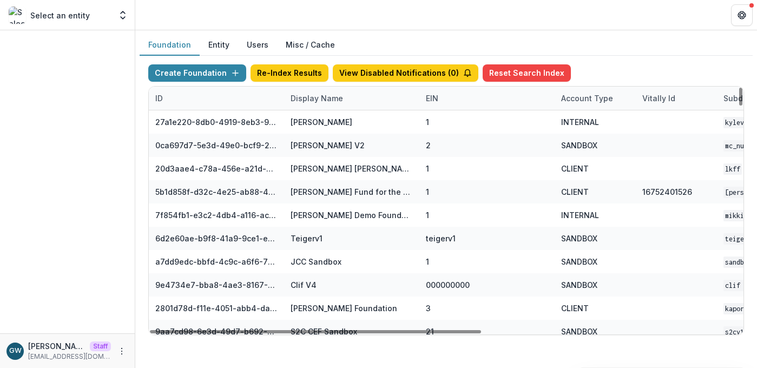
click at [328, 97] on div "Display Name" at bounding box center [316, 98] width 65 height 11
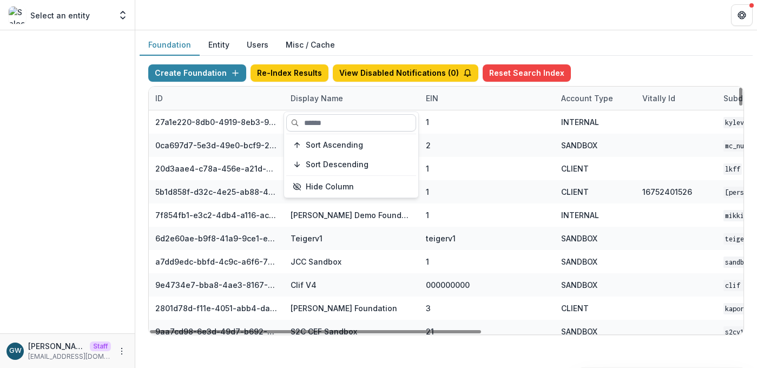
click at [328, 117] on input at bounding box center [351, 122] width 130 height 17
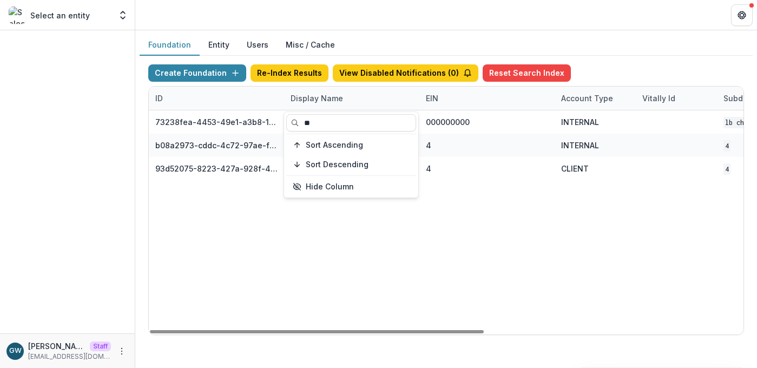
type input "**"
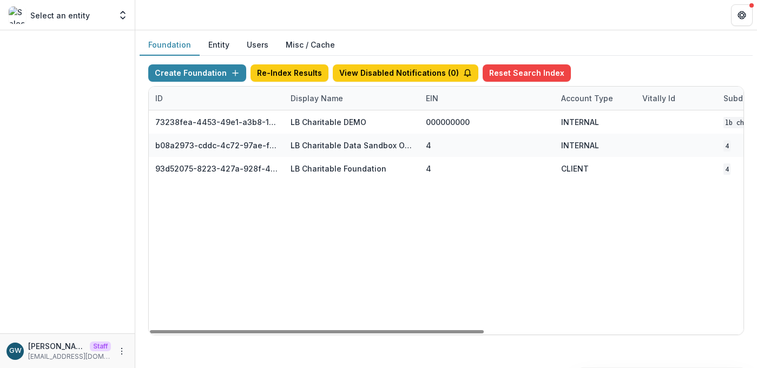
click at [647, 48] on div "Foundation Entity Users Misc / Cache" at bounding box center [446, 45] width 613 height 21
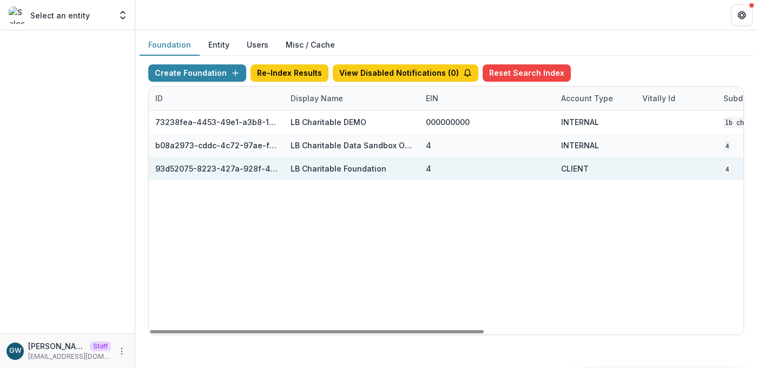
scroll to position [0, 460]
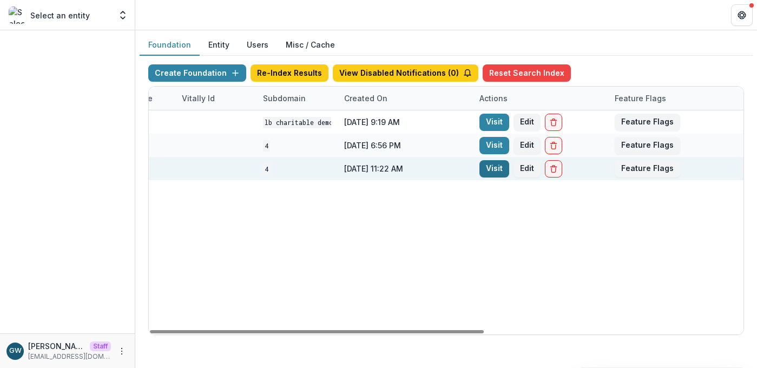
click at [495, 170] on link "Visit" at bounding box center [494, 168] width 30 height 17
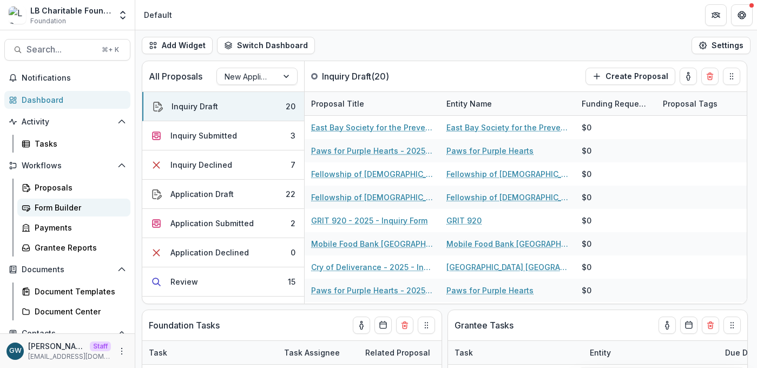
click at [65, 212] on div "Form Builder" at bounding box center [78, 207] width 87 height 11
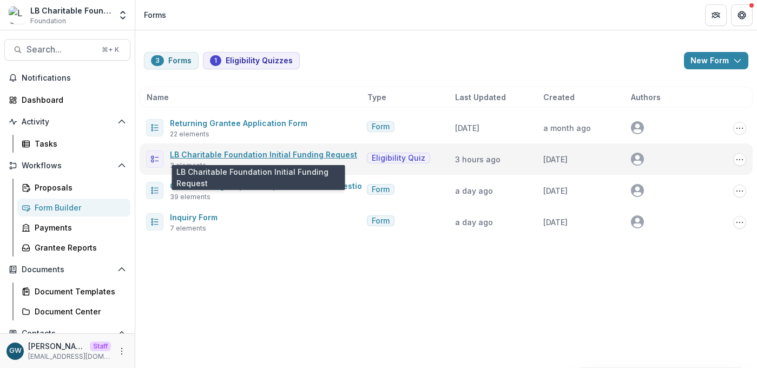
click at [213, 155] on link "LB Charitable Foundation Initial Funding Request" at bounding box center [263, 154] width 187 height 9
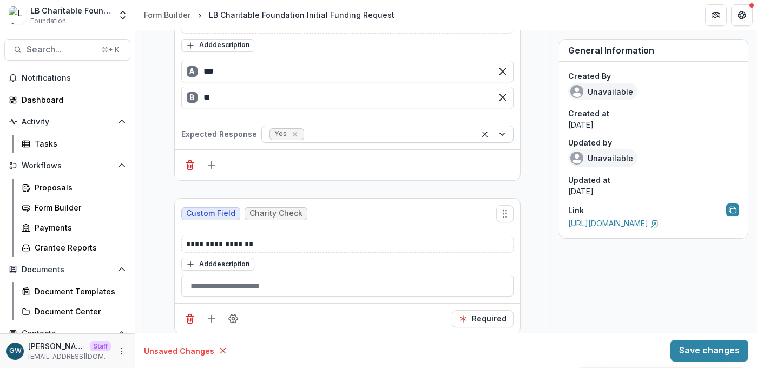
scroll to position [115, 0]
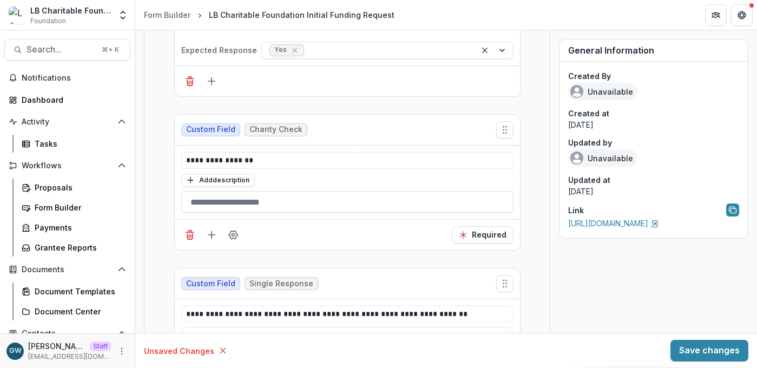
click at [160, 135] on div "**********" at bounding box center [346, 206] width 405 height 640
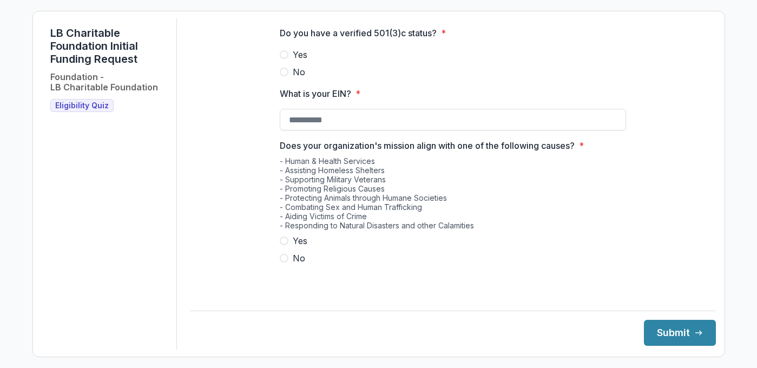
click at [282, 59] on span at bounding box center [284, 54] width 9 height 9
click at [324, 128] on input "What is your EIN? *" at bounding box center [453, 120] width 346 height 22
paste input "**********"
type input "**********"
click at [284, 245] on span at bounding box center [284, 240] width 9 height 9
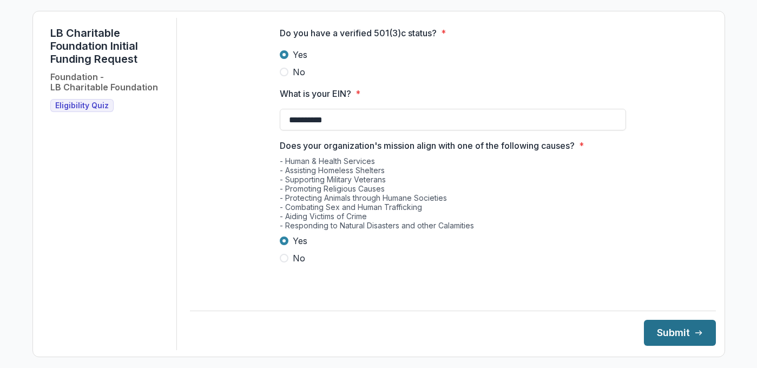
click at [651, 330] on button "Submit" at bounding box center [680, 333] width 72 height 26
click at [346, 129] on input "What is your EIN? *" at bounding box center [453, 120] width 346 height 22
paste input
type input "**********"
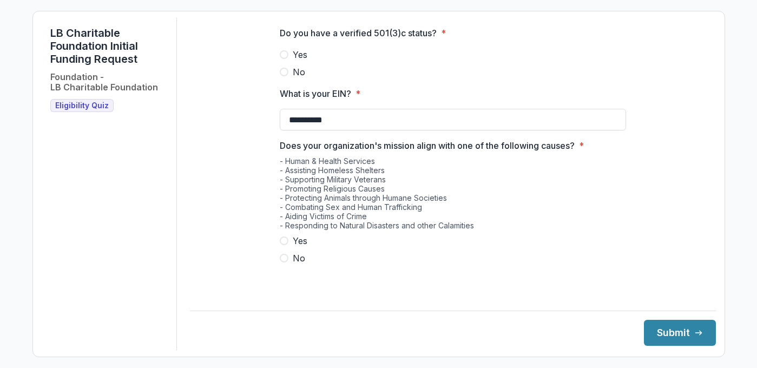
click at [285, 59] on span at bounding box center [284, 54] width 9 height 9
click at [288, 247] on label "Yes" at bounding box center [453, 240] width 346 height 13
click at [659, 331] on button "Submit" at bounding box center [680, 333] width 72 height 26
